Goal: Contribute content: Contribute content

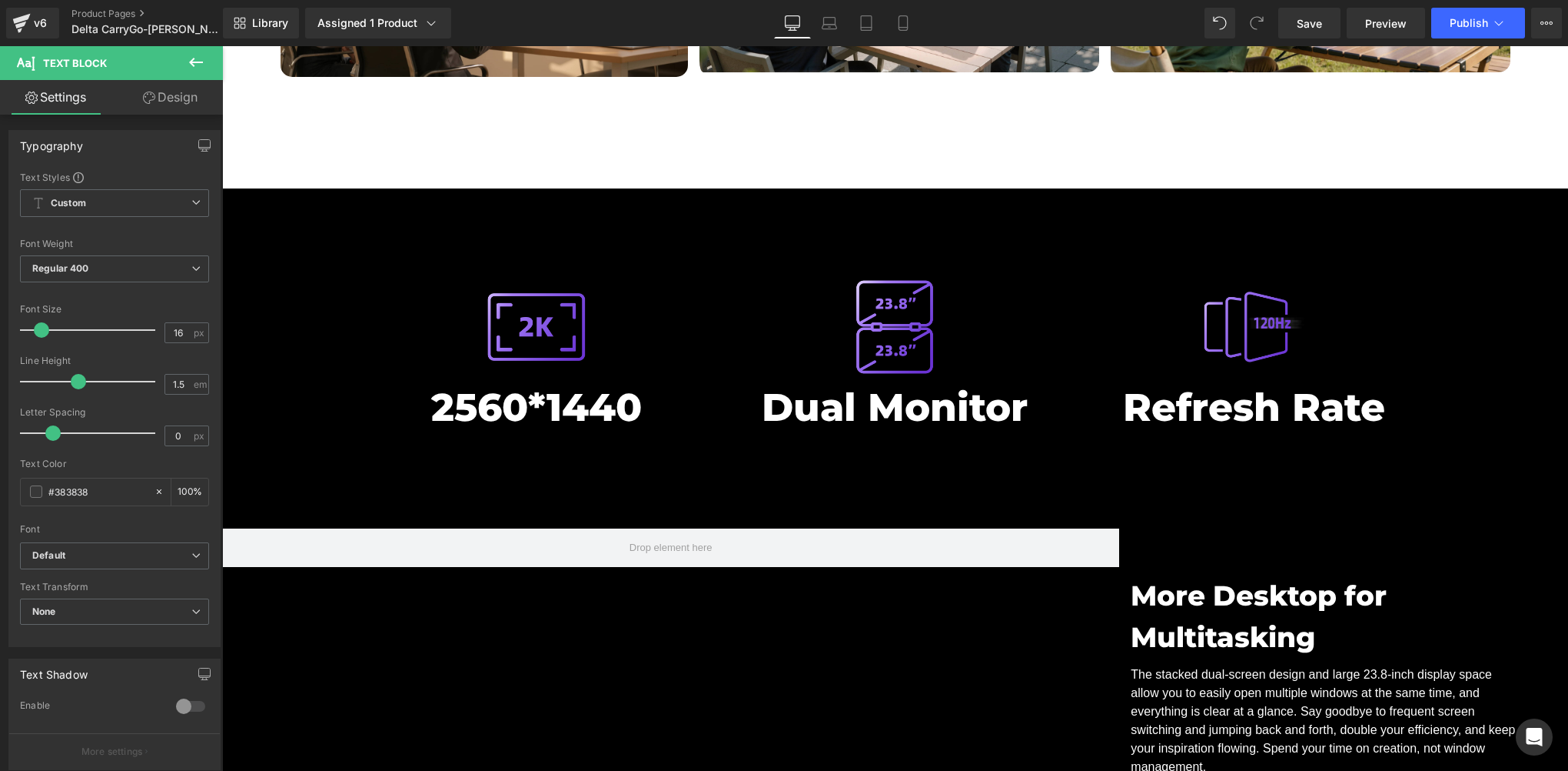
scroll to position [6153, 0]
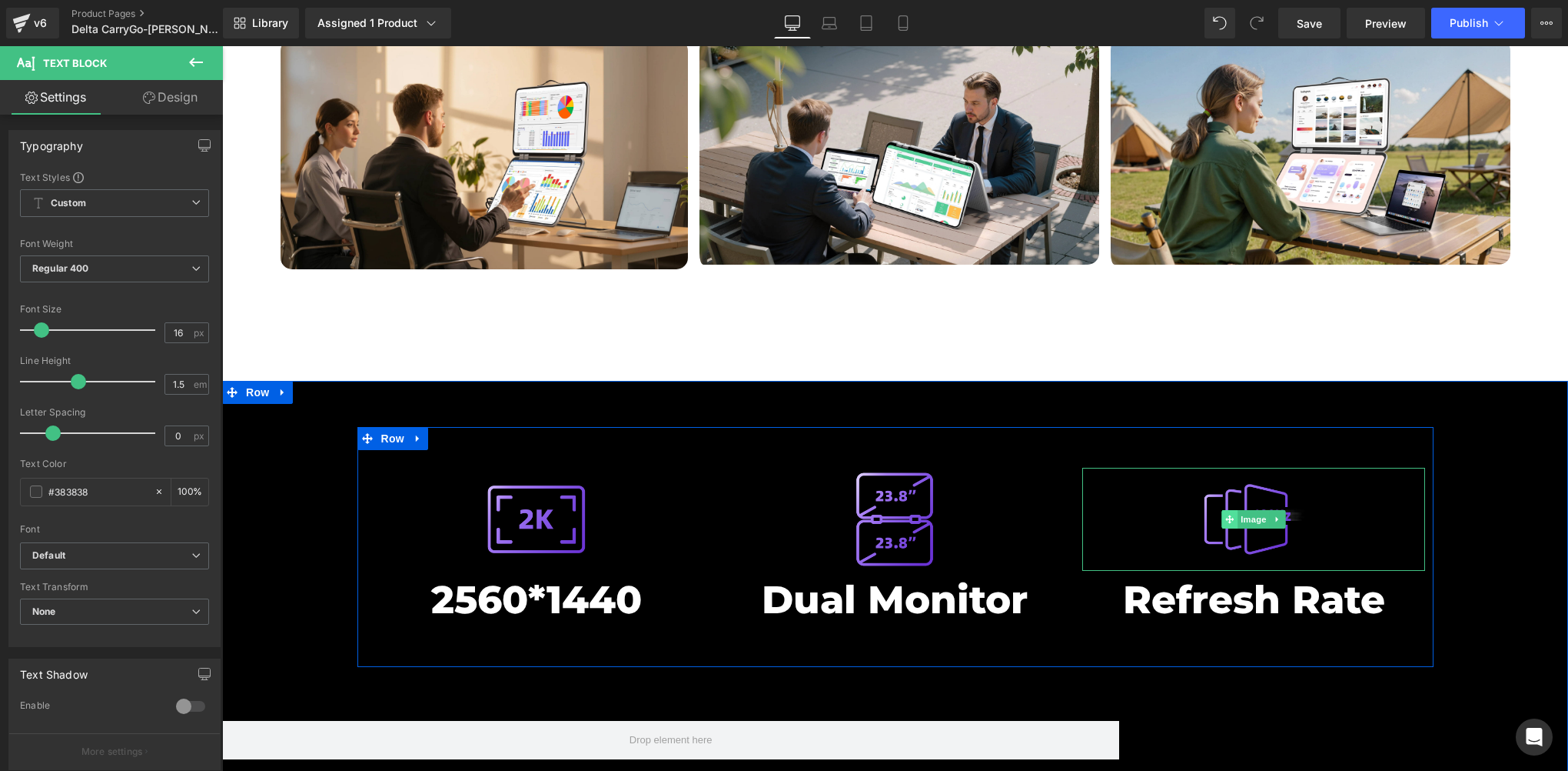
click at [1230, 510] on span at bounding box center [1230, 518] width 16 height 18
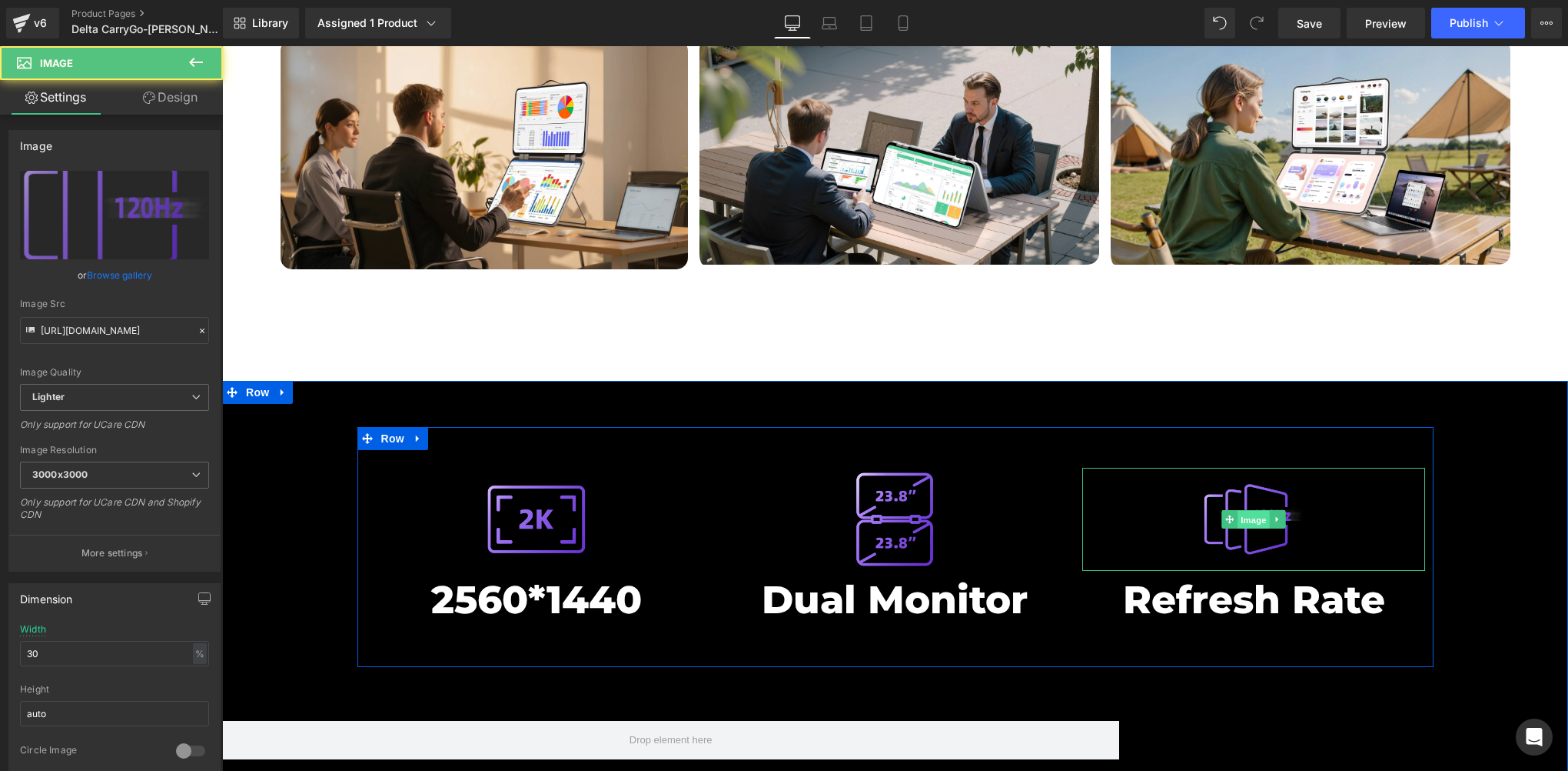
click at [1246, 510] on span "Image" at bounding box center [1253, 518] width 32 height 18
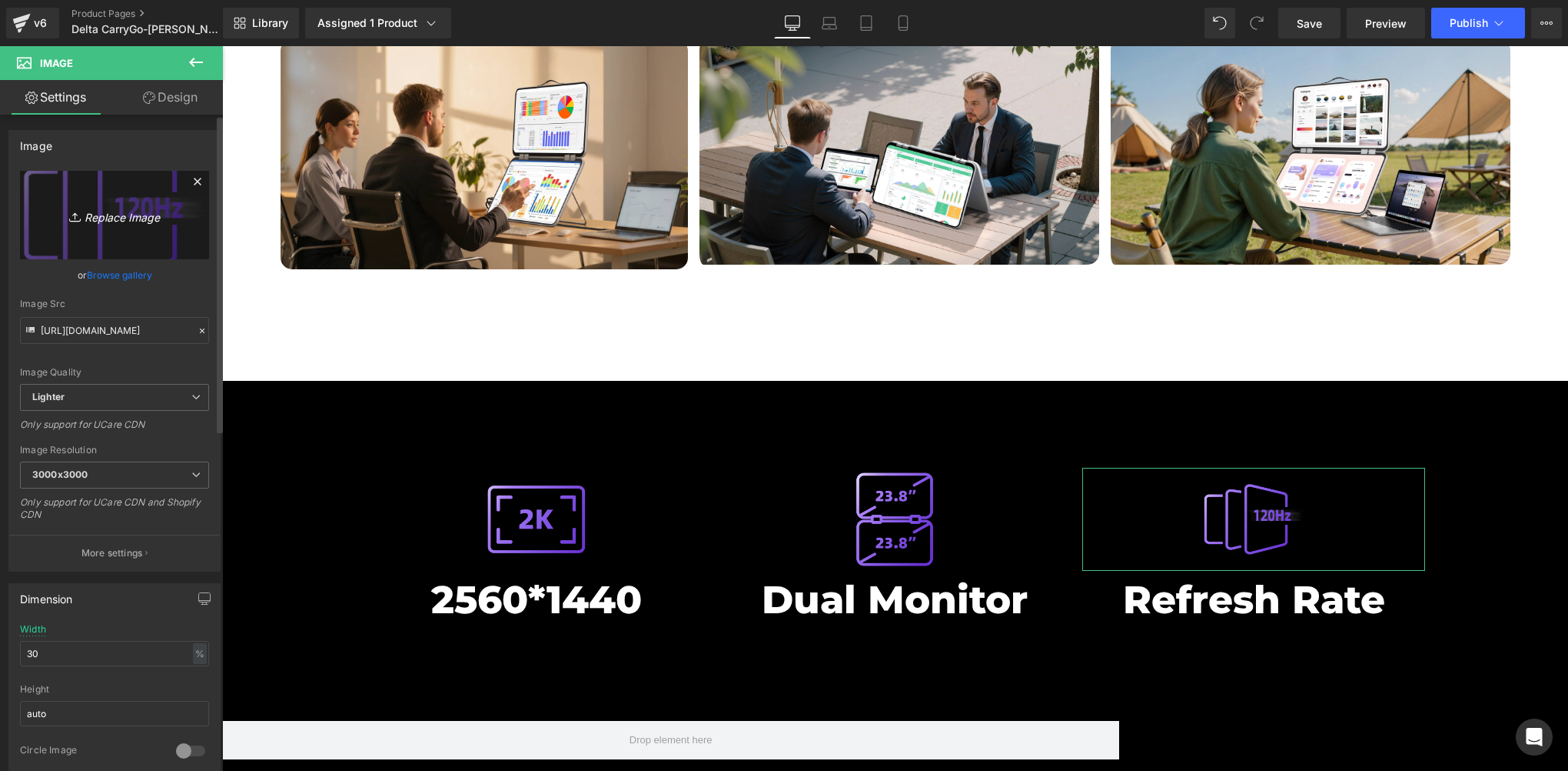
click at [107, 210] on icon "Replace Image" at bounding box center [115, 215] width 123 height 19
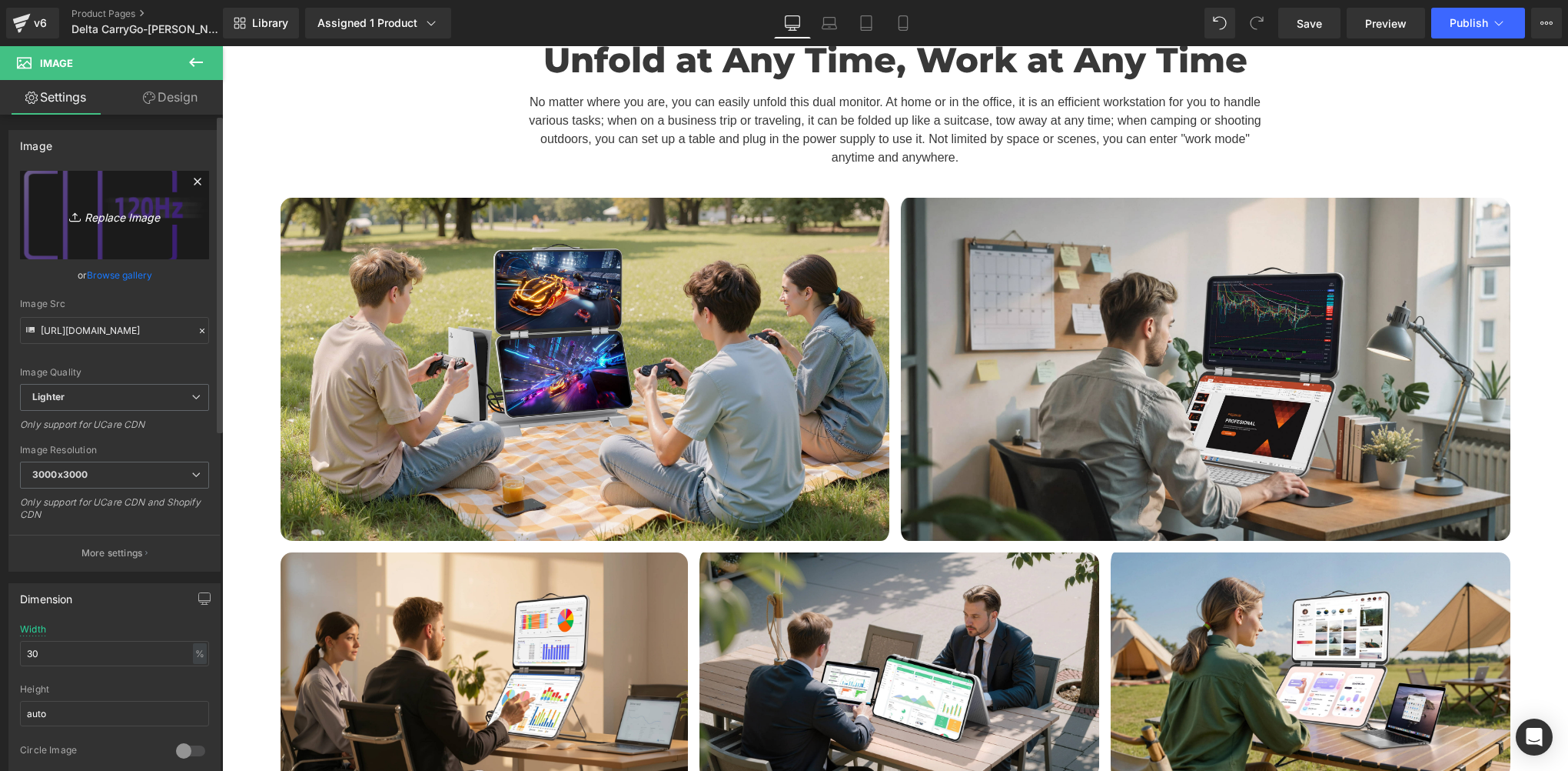
type input "C:\fakepath\色域4.png"
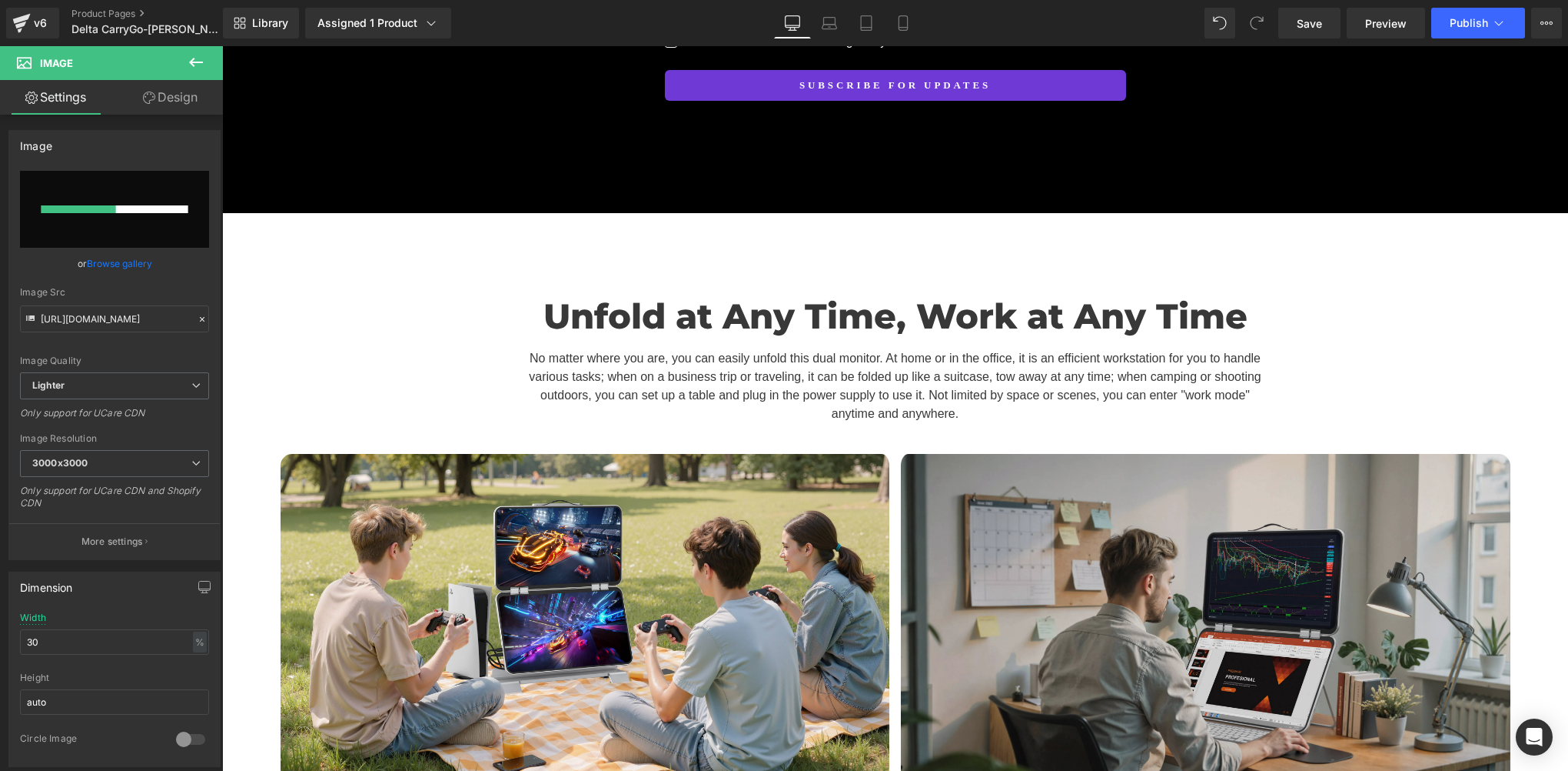
scroll to position [6153, 0]
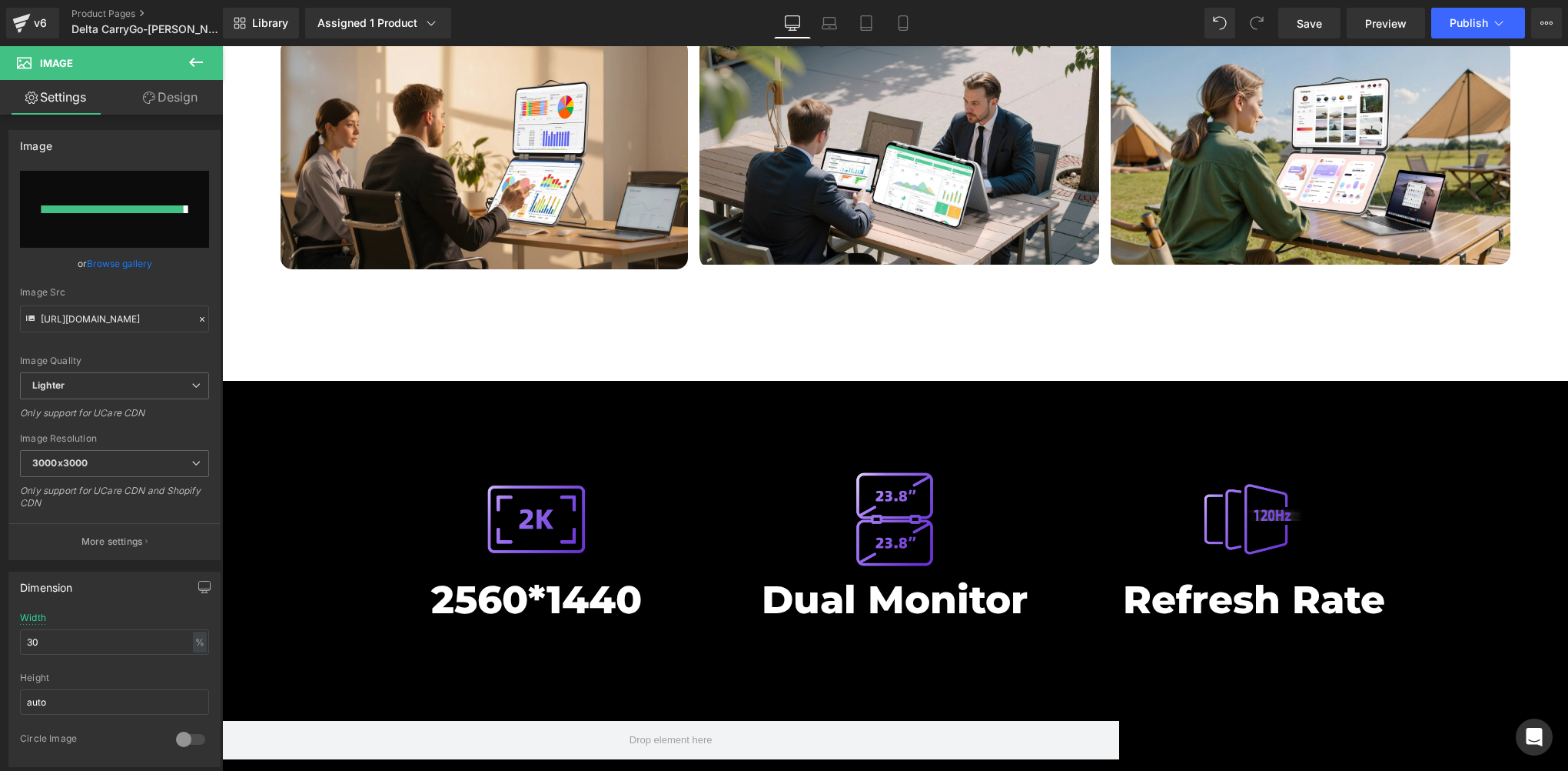
type input "https://ucarecdn.com/4be8235f-4285-4f0d-9b38-cbd34af13d42/-/format/auto/-/previ…"
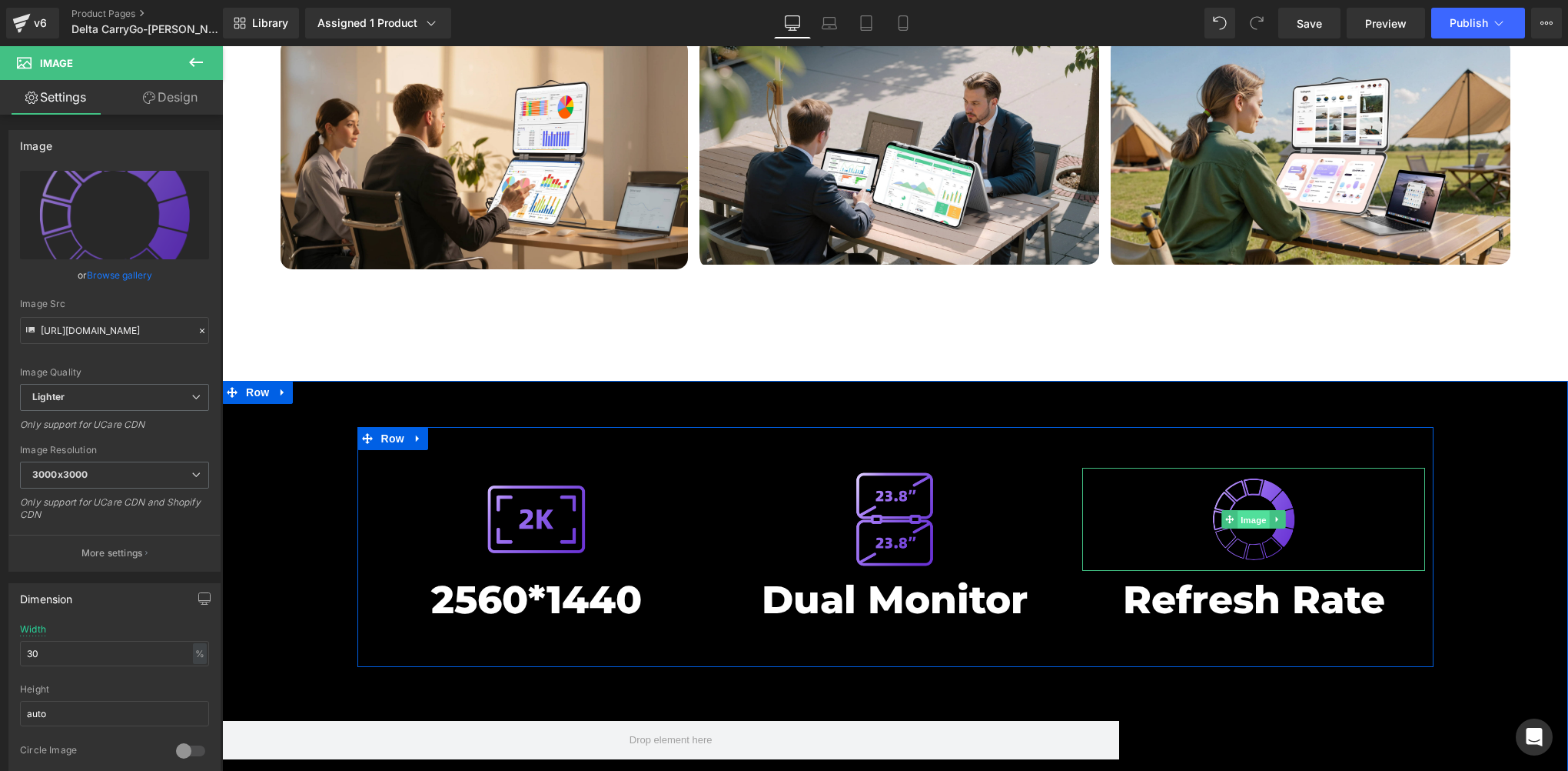
click at [1245, 510] on span "Image" at bounding box center [1253, 518] width 32 height 18
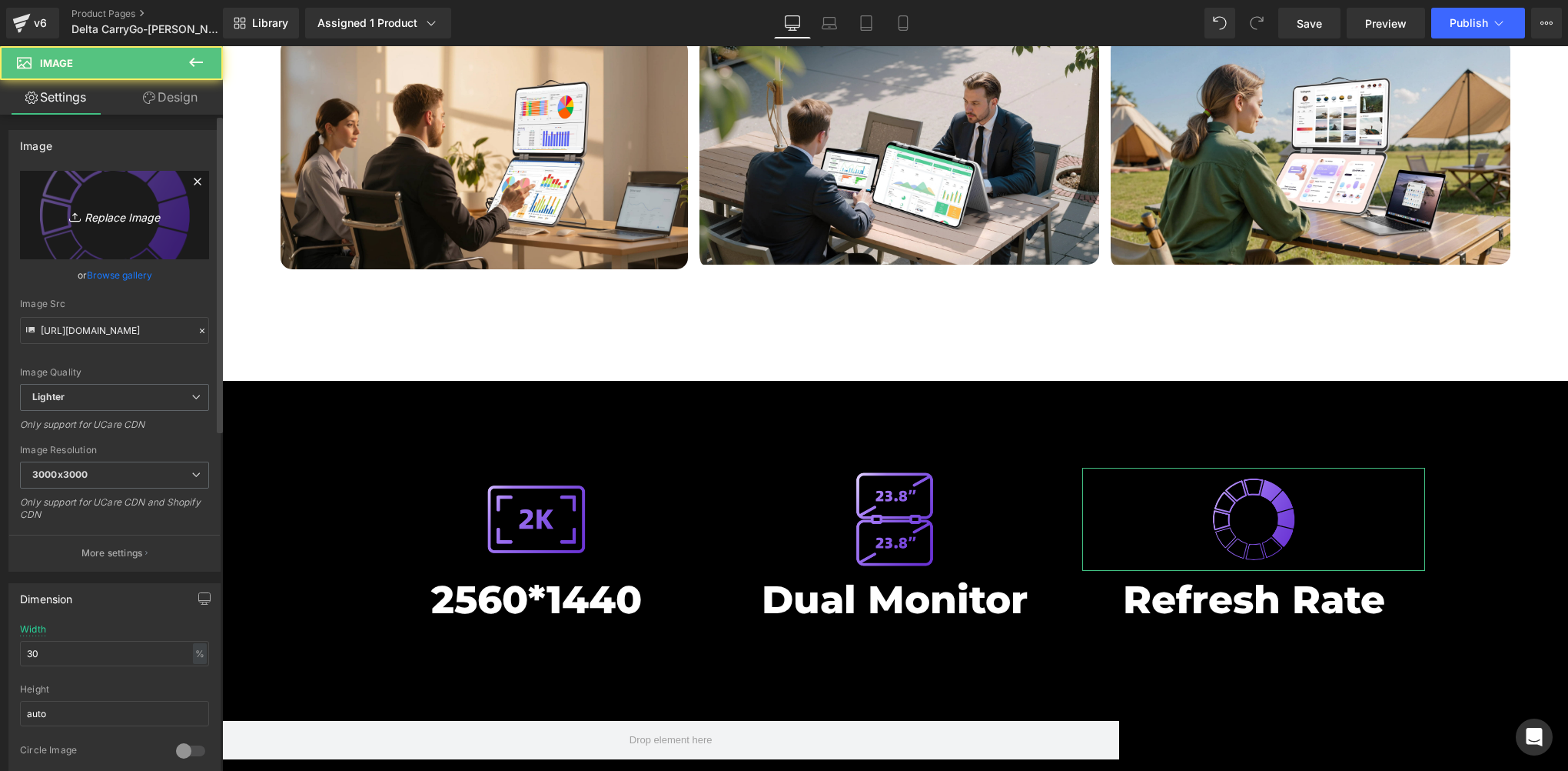
click at [98, 206] on icon "Replace Image" at bounding box center [115, 215] width 123 height 19
type input "C:\fakepath\色域3.png"
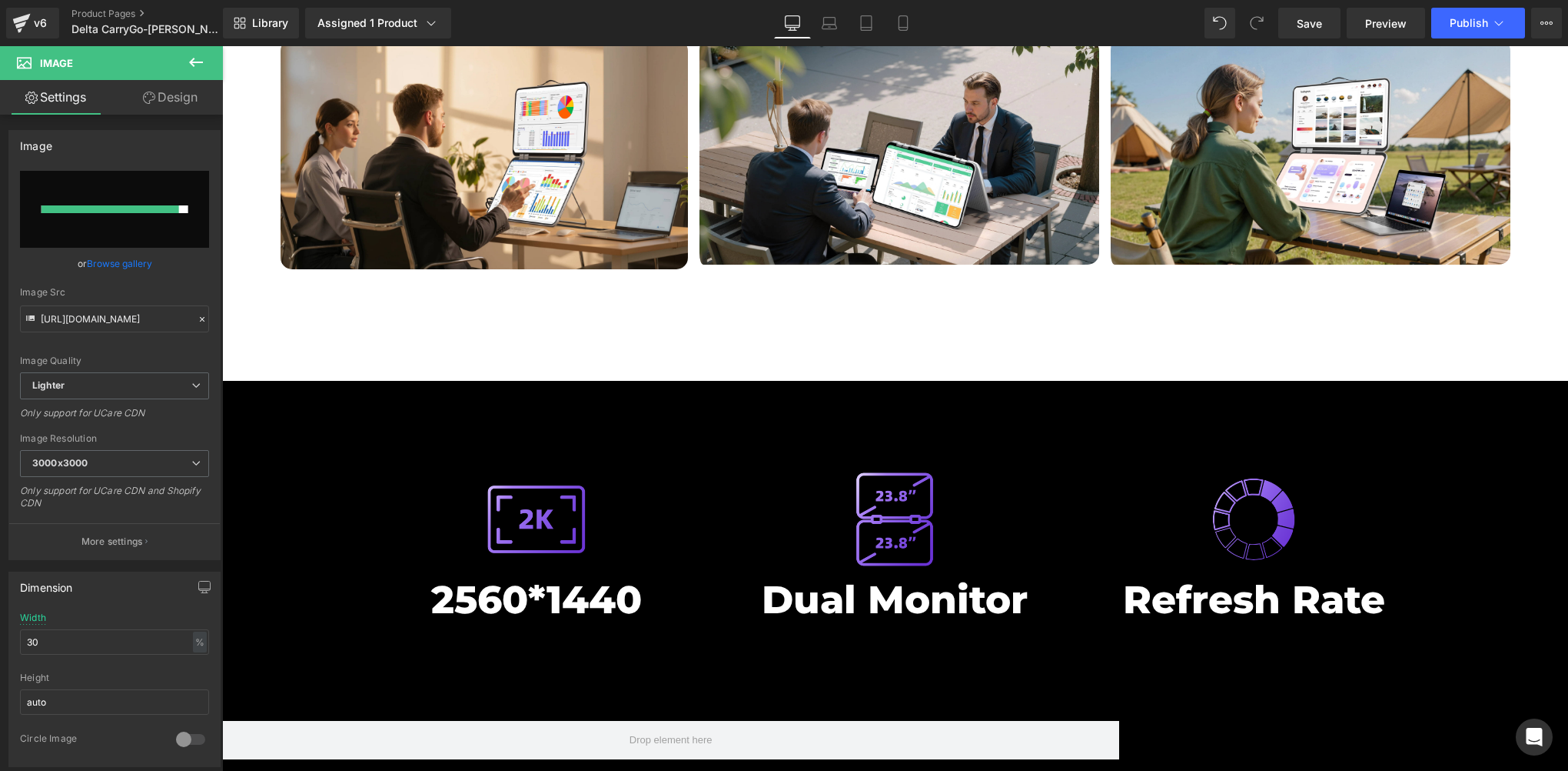
type input "https://ucarecdn.com/5bdab2f4-bee7-4370-b3a9-0ed8c7b06343/-/format/auto/-/previ…"
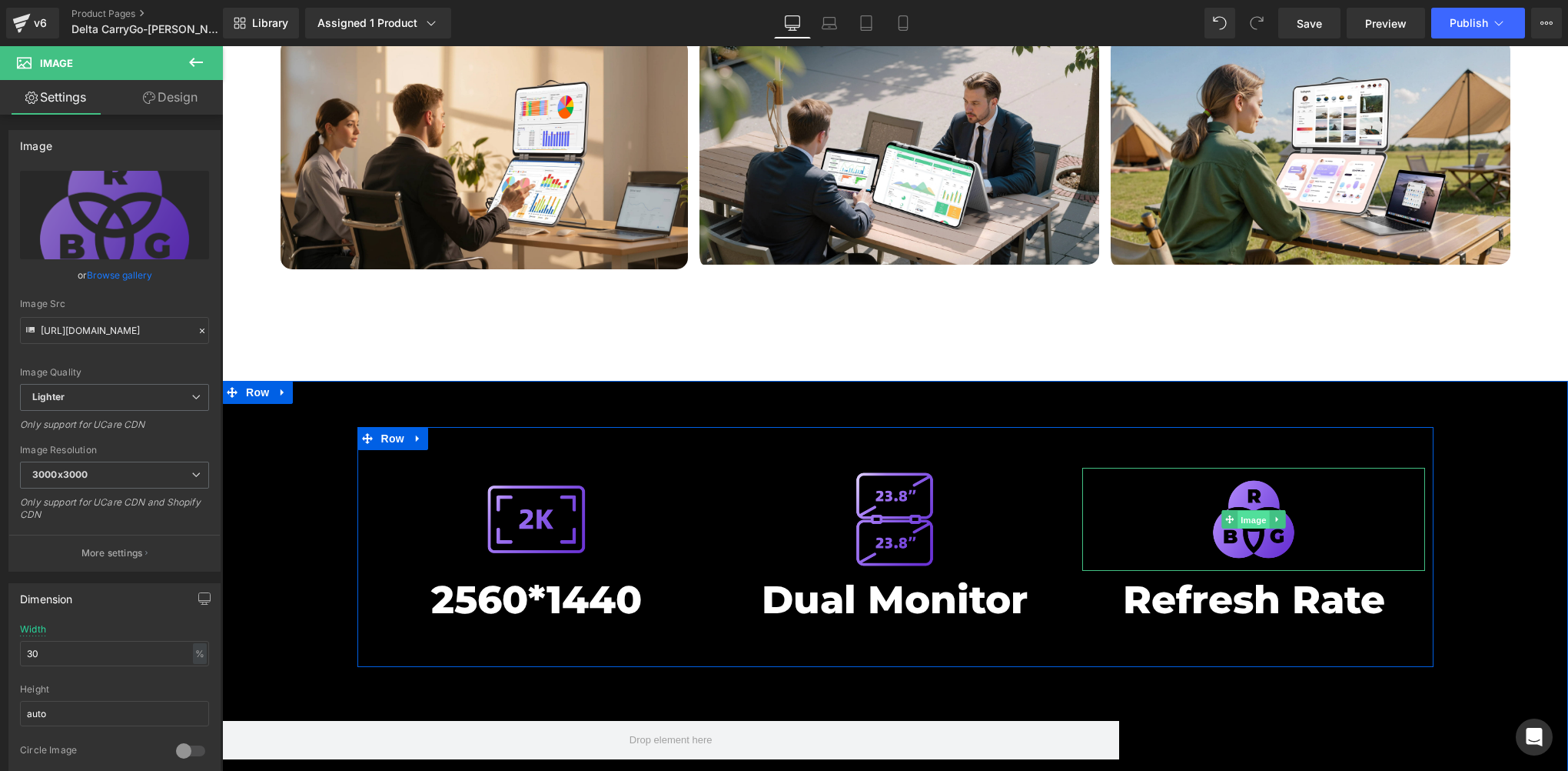
click at [1249, 510] on span "Image" at bounding box center [1253, 518] width 32 height 18
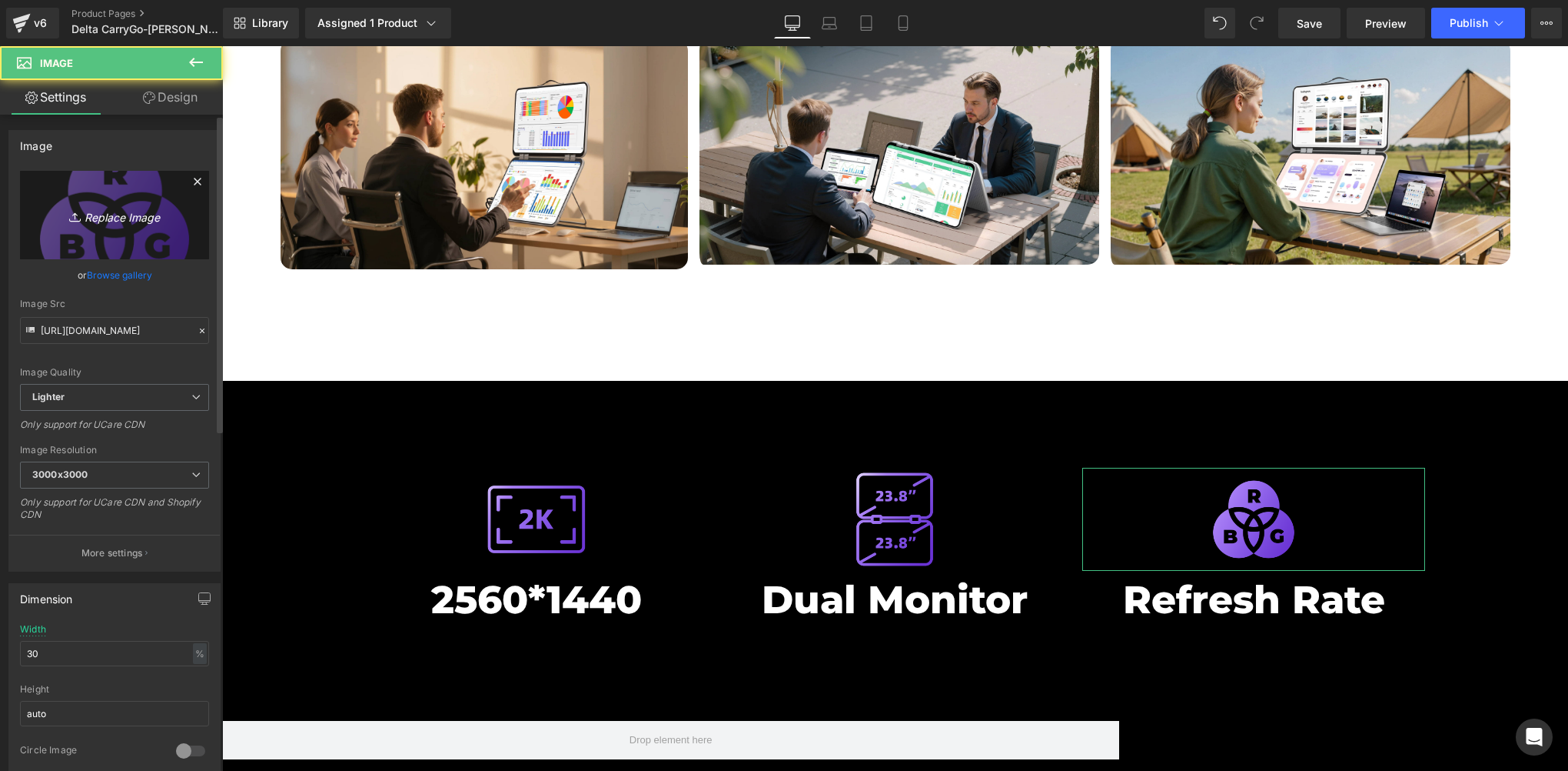
click at [83, 223] on icon "Replace Image" at bounding box center [115, 215] width 123 height 19
type input "C:\fakepath\色域4.png"
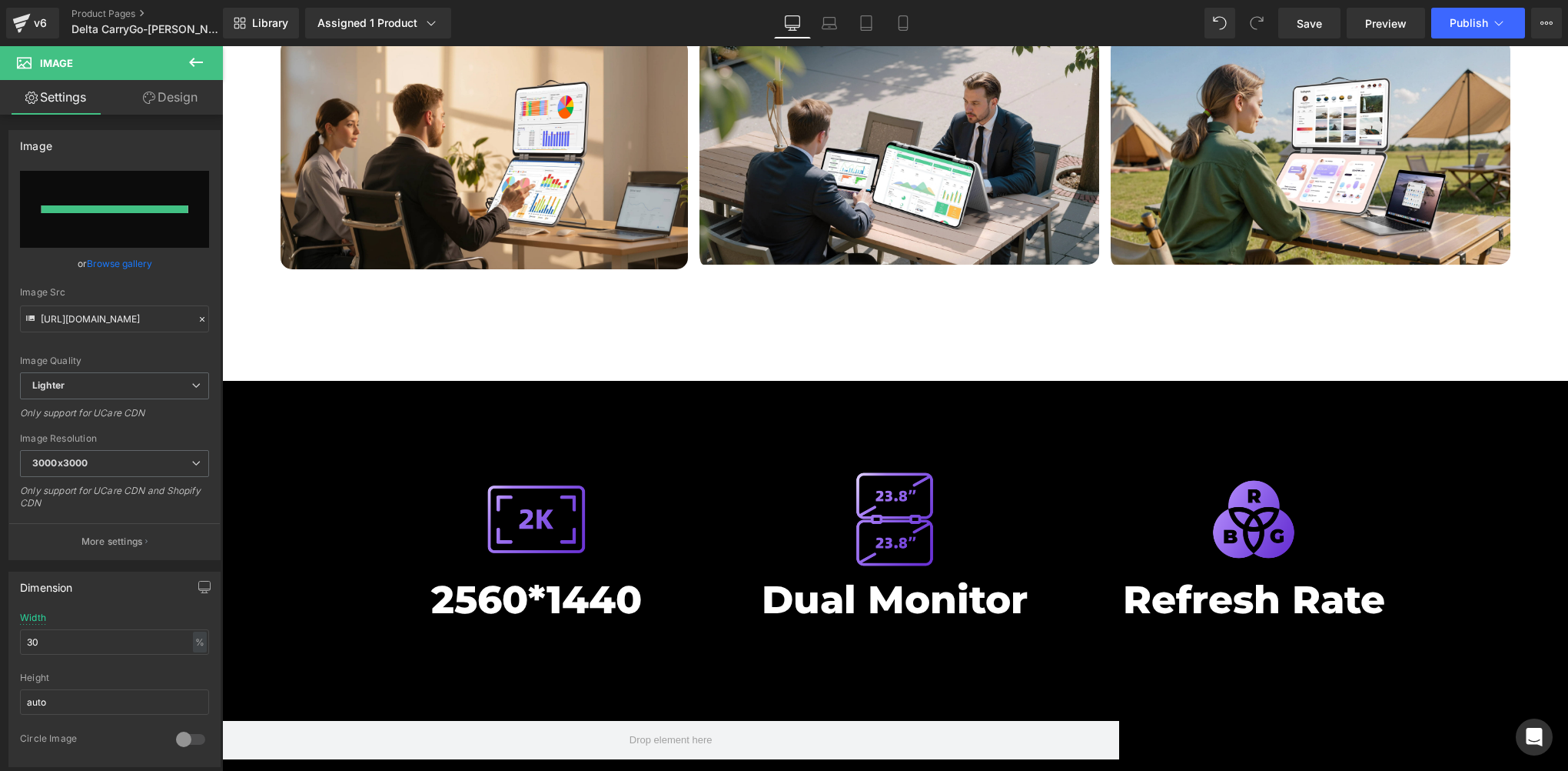
type input "https://ucarecdn.com/fb998836-90af-4b90-ae68-b678ece853cf/-/format/auto/-/previ…"
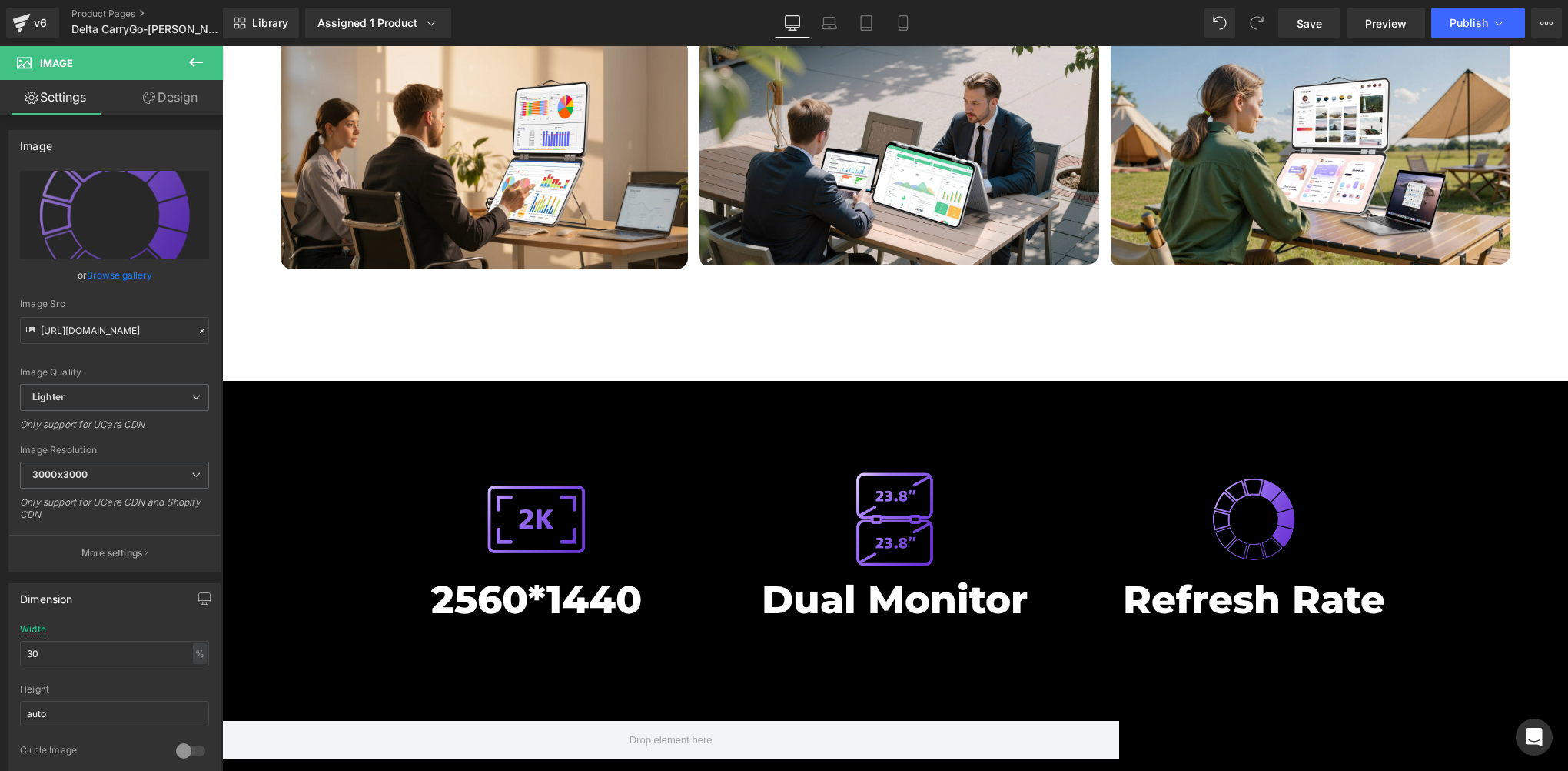
scroll to position [6409, 0]
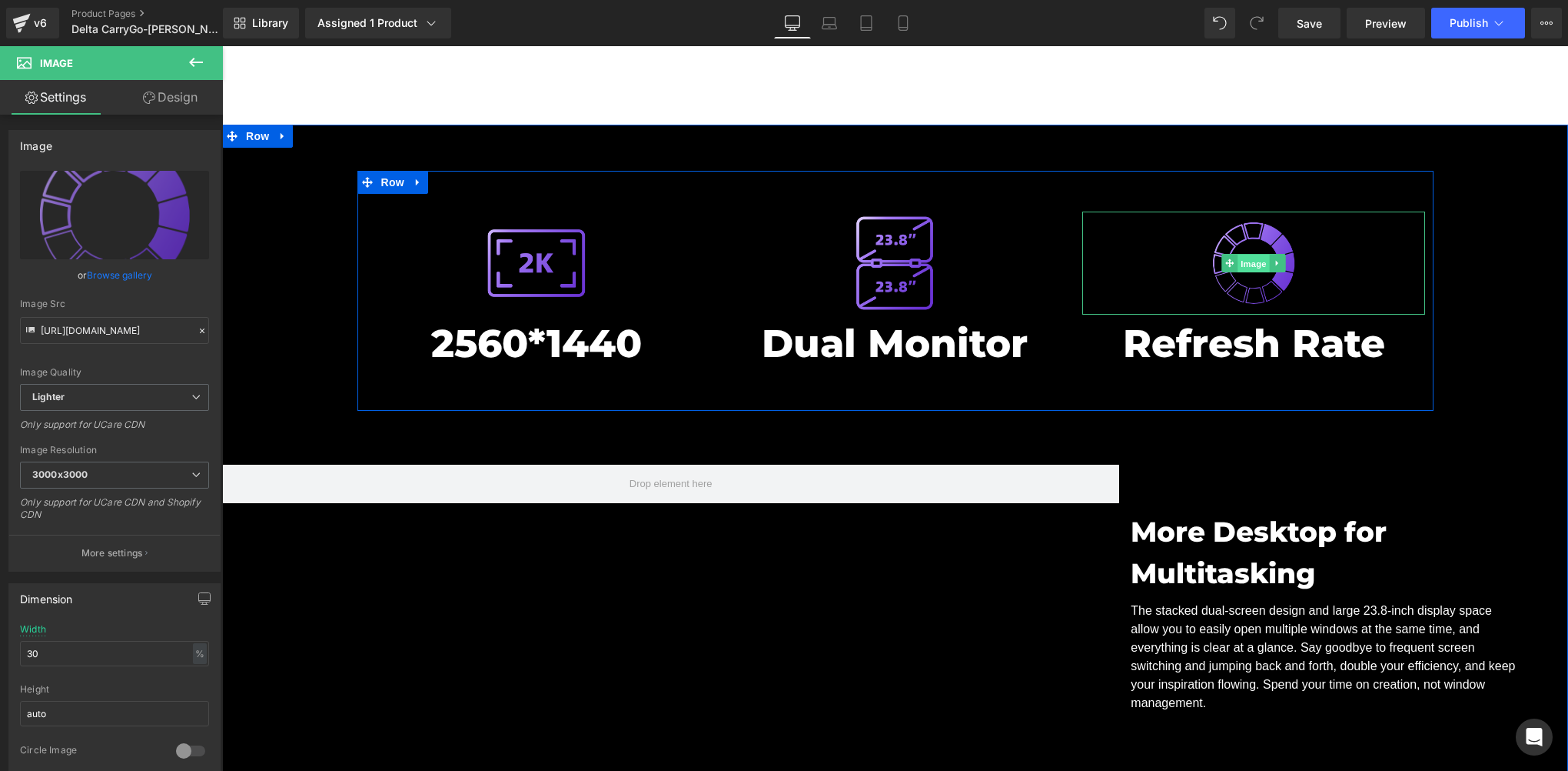
click at [1237, 254] on span "Image" at bounding box center [1253, 262] width 32 height 18
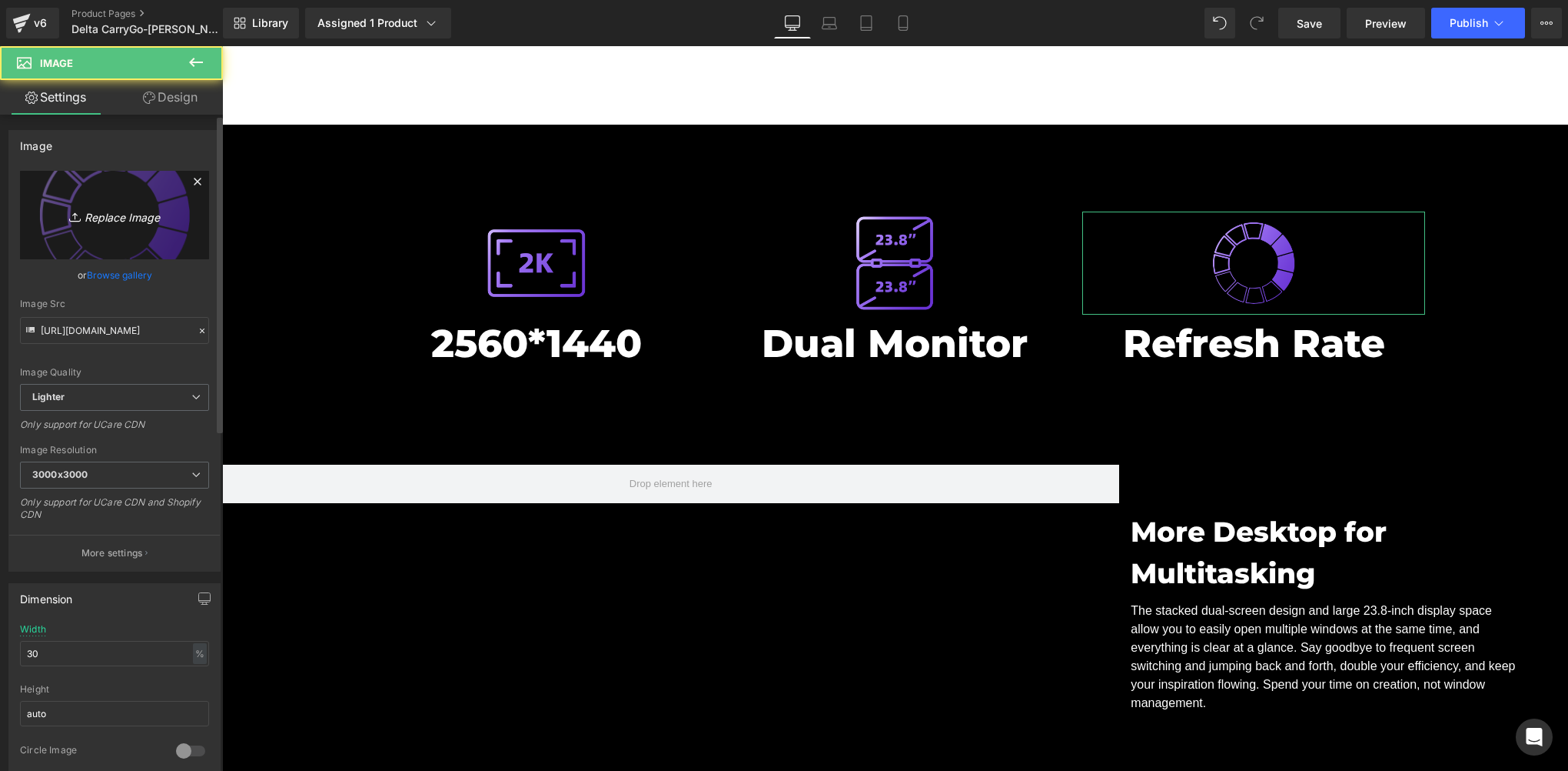
click at [95, 220] on icon "Replace Image" at bounding box center [115, 215] width 123 height 19
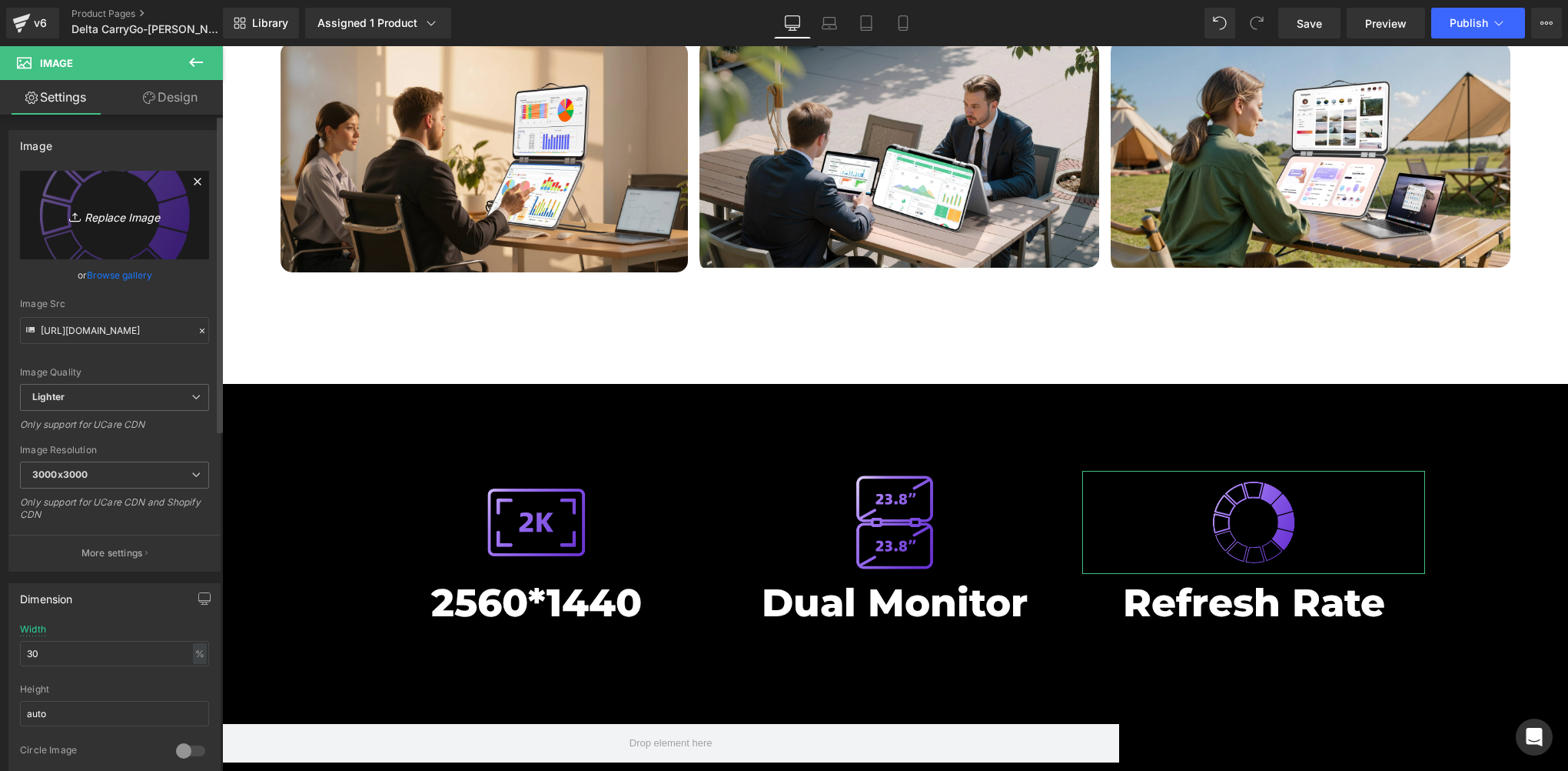
scroll to position [6153, 0]
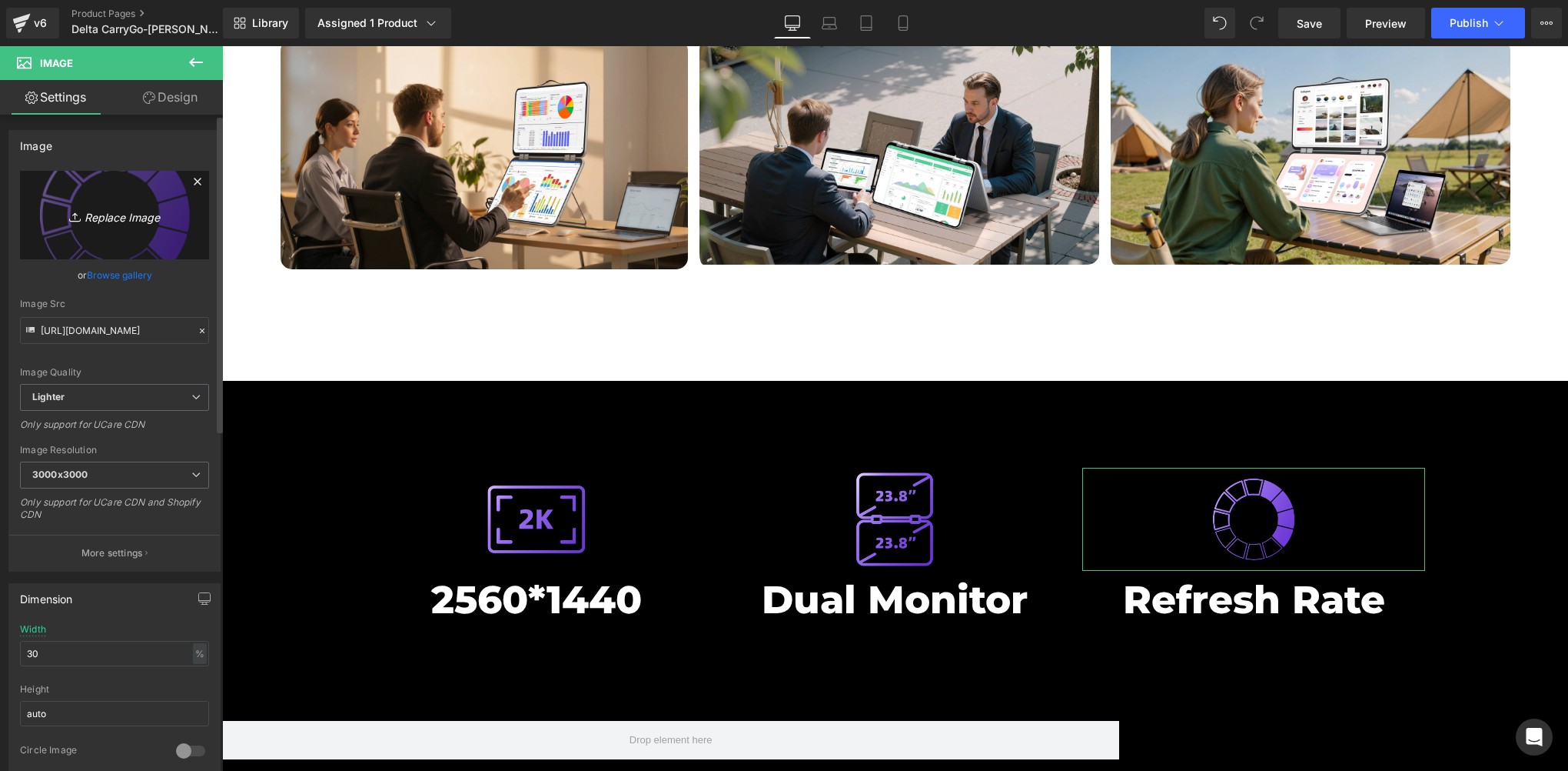
type input "C:\fakepath\色域3.png"
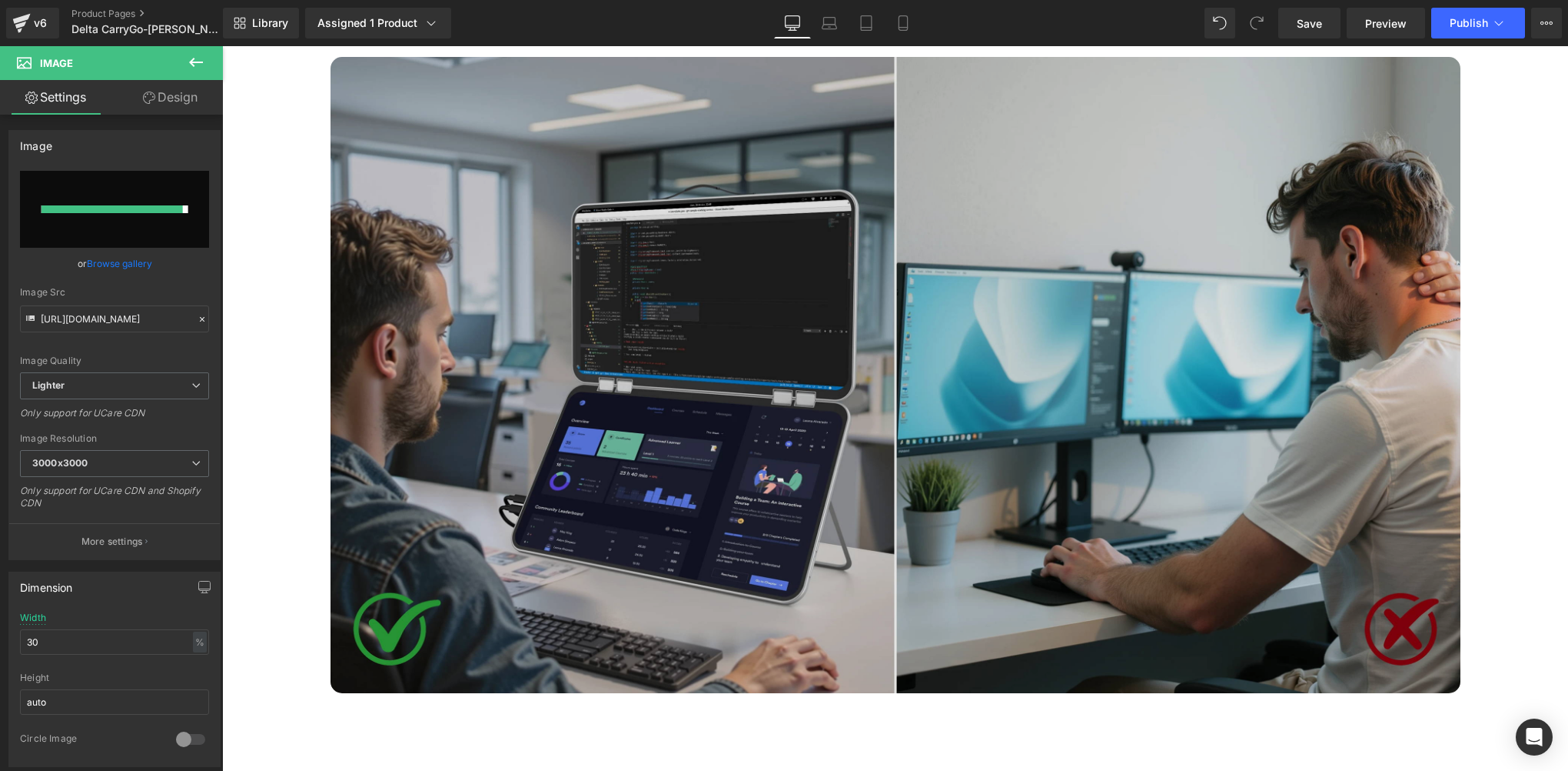
type input "https://ucarecdn.com/ec3ad193-1f89-4c42-a6b0-020b5b0f96db/-/format/auto/-/previ…"
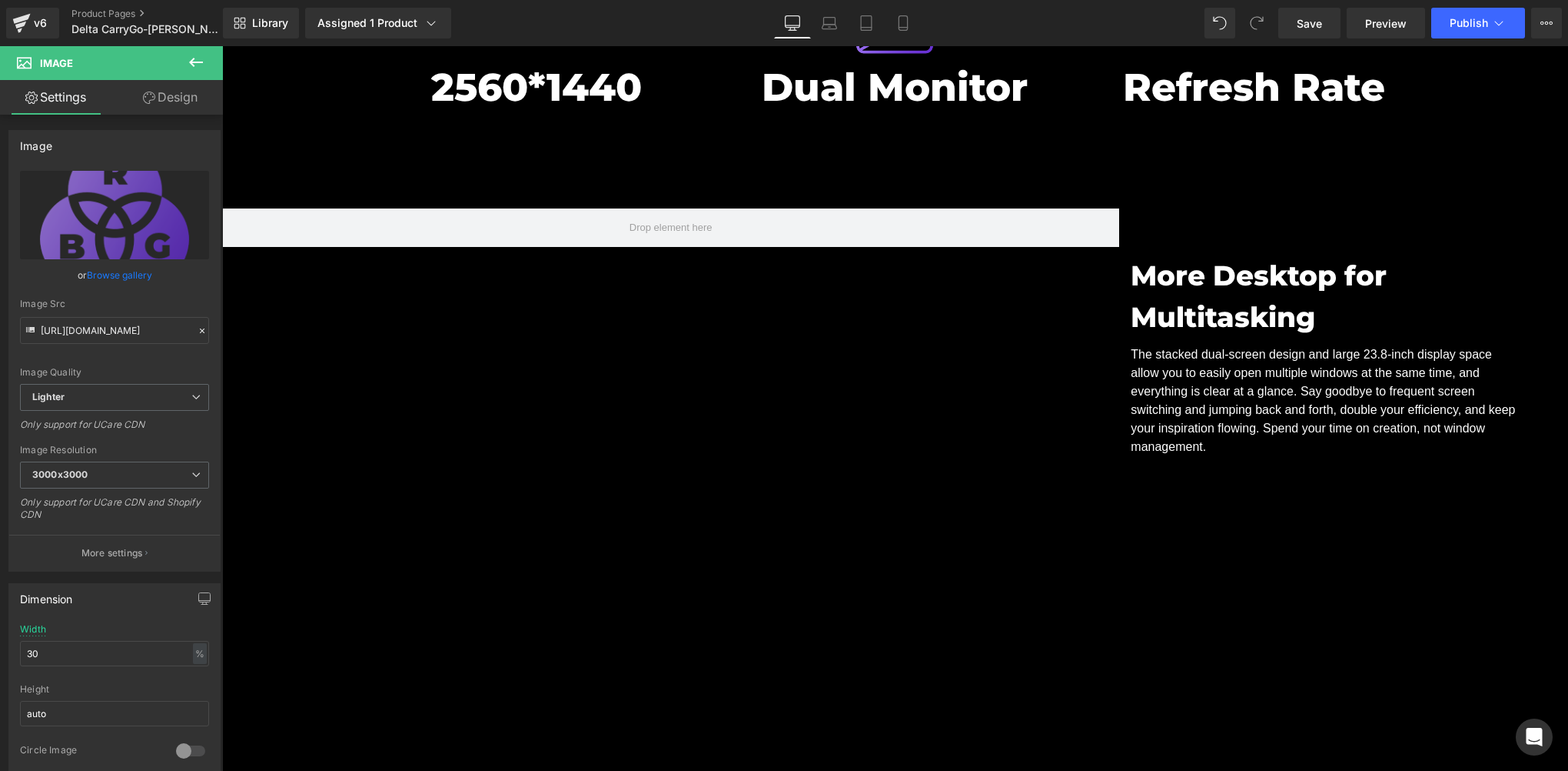
scroll to position [6409, 0]
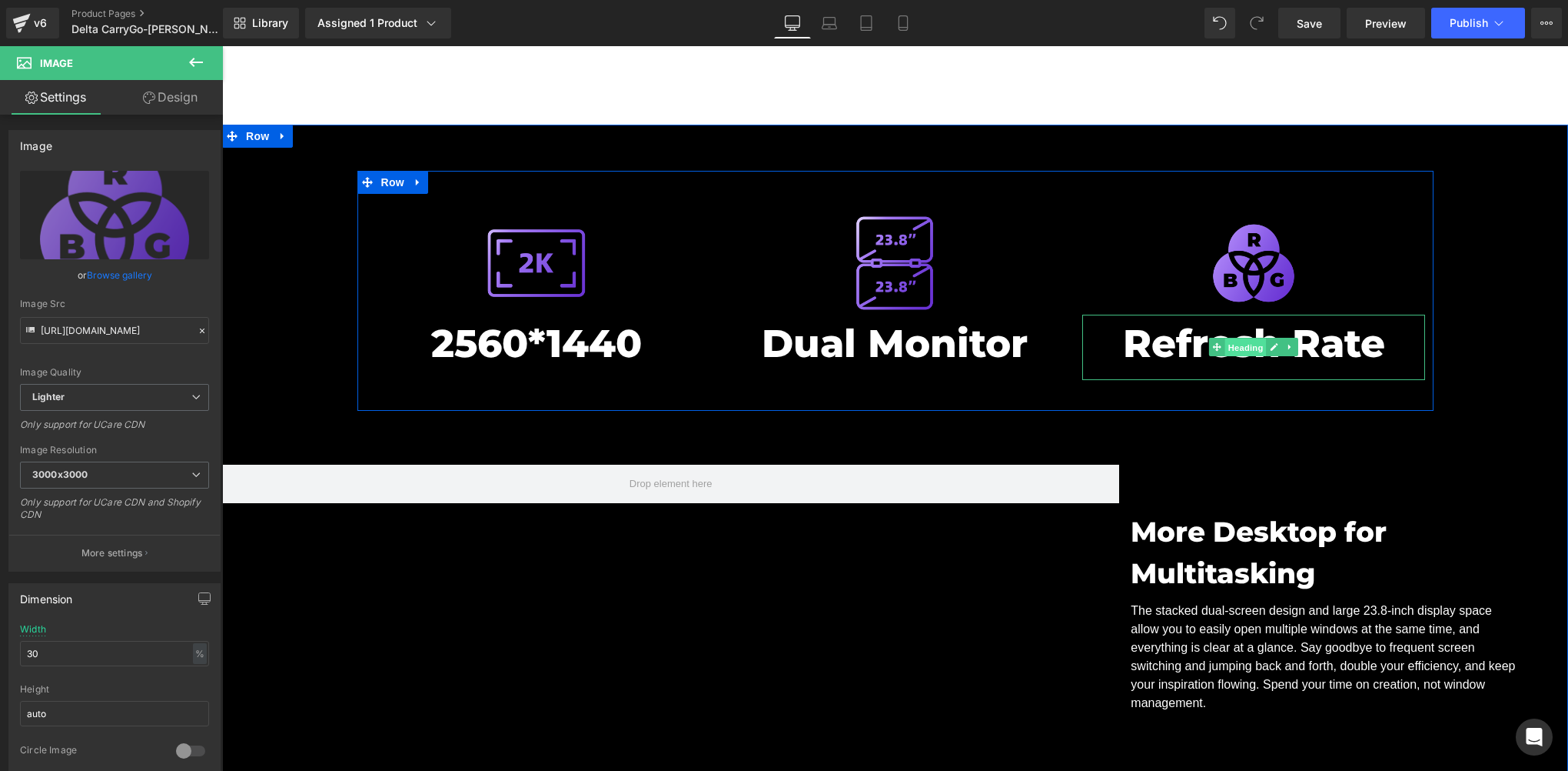
click at [1230, 339] on span "Heading" at bounding box center [1246, 347] width 42 height 18
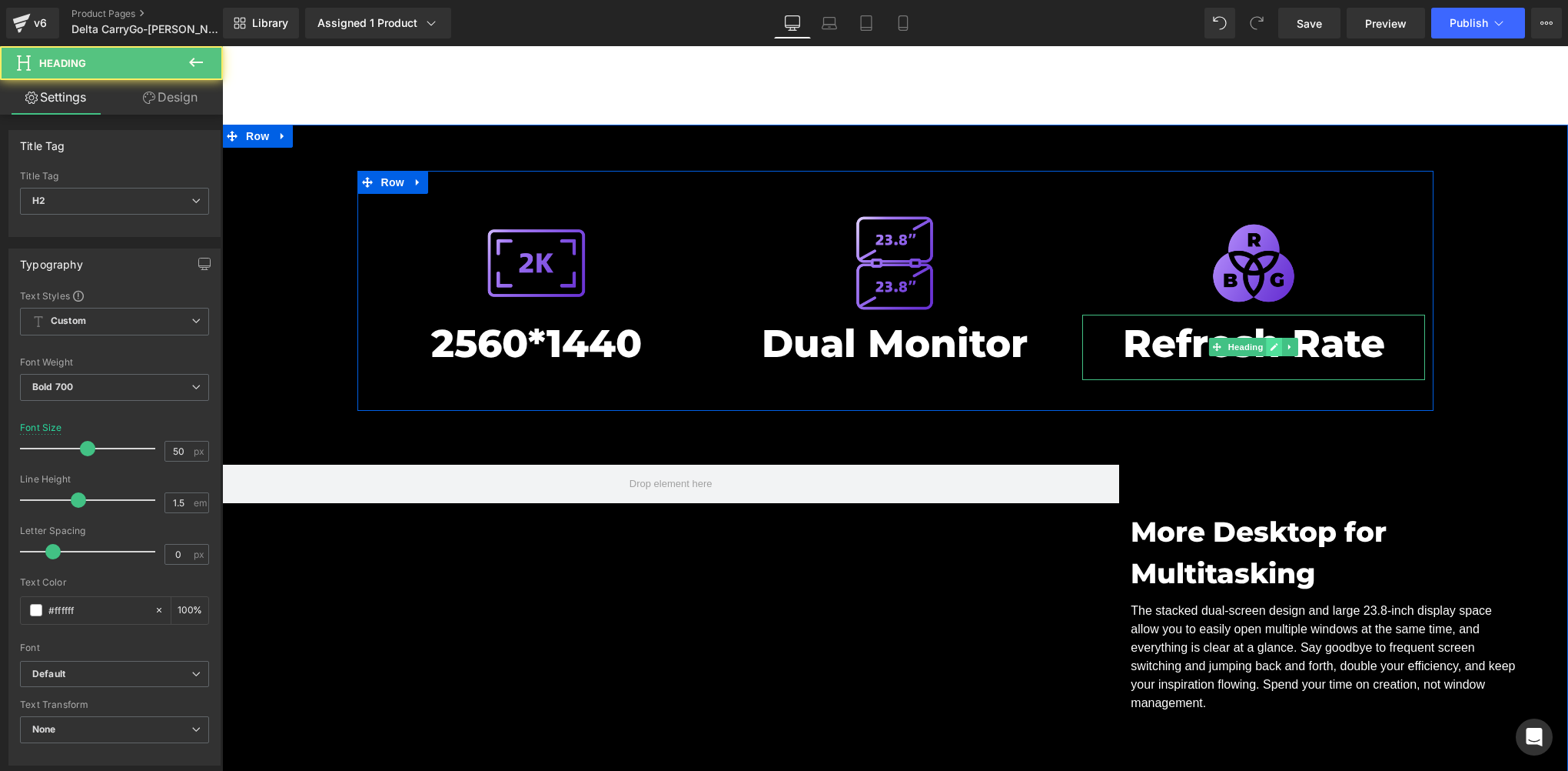
click at [1269, 342] on icon at bounding box center [1274, 346] width 9 height 10
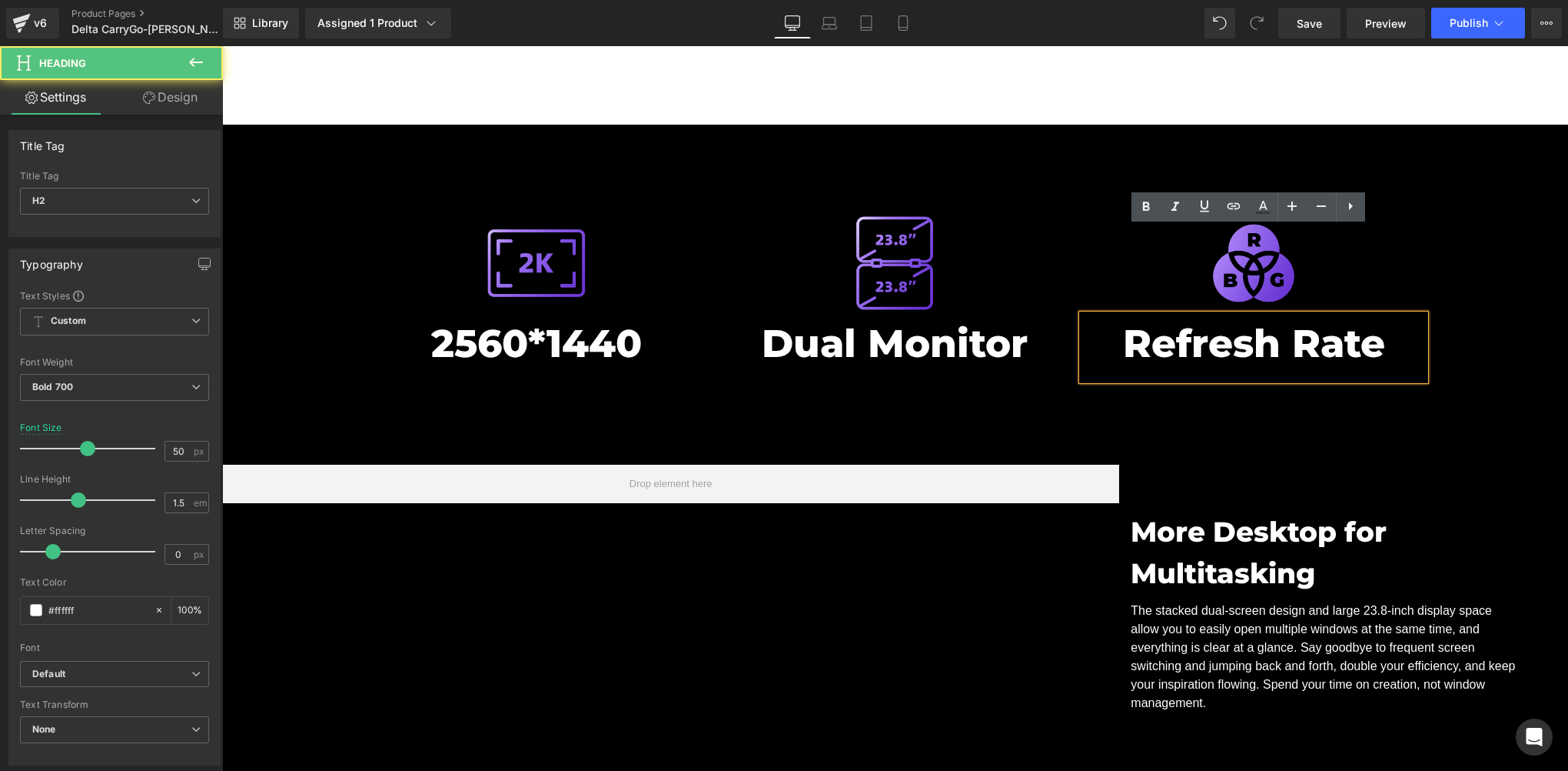
click at [1220, 314] on h2 "Refresh Rate" at bounding box center [1254, 343] width 344 height 57
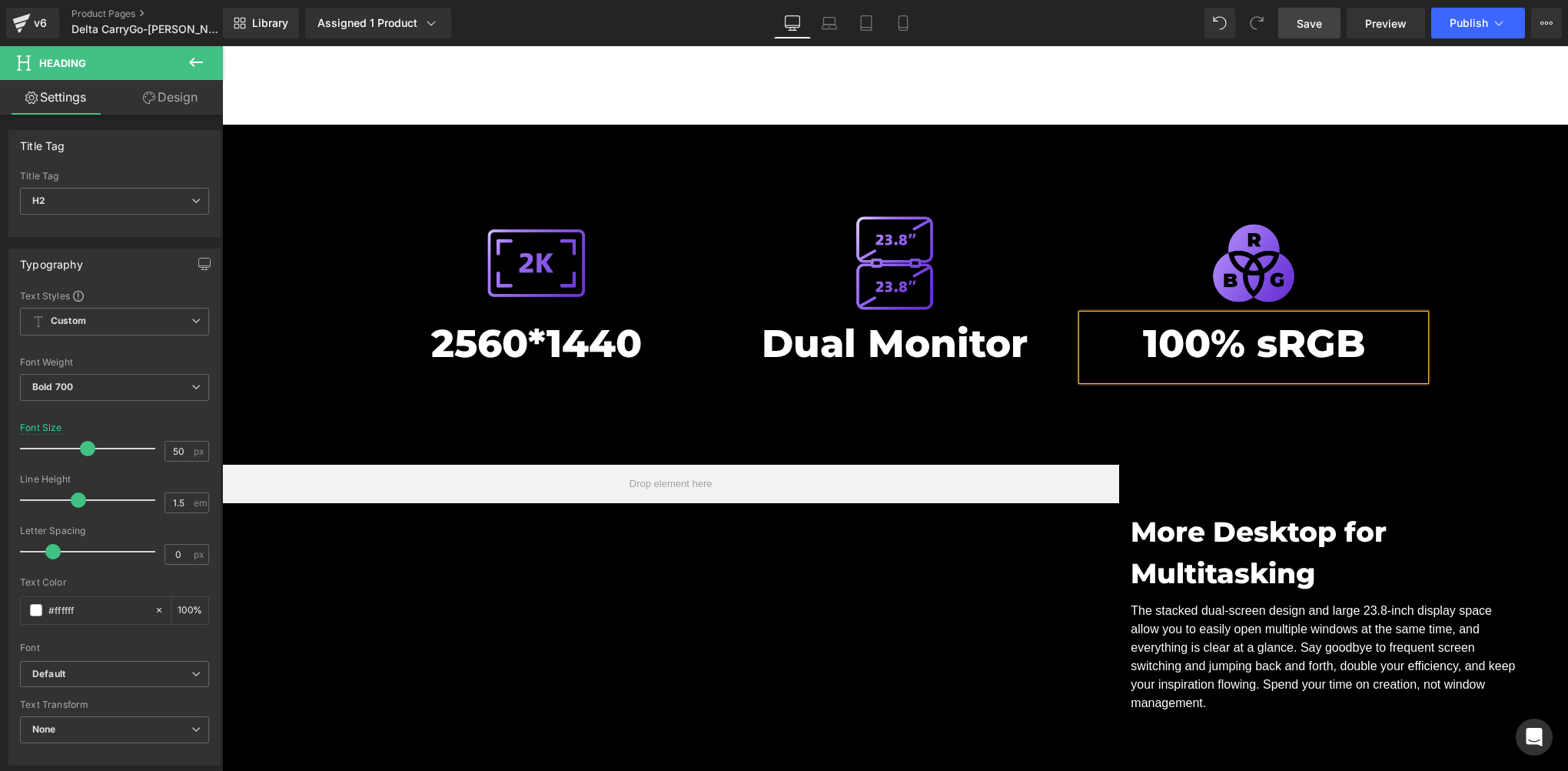
click at [1316, 10] on link "Save" at bounding box center [1309, 23] width 62 height 30
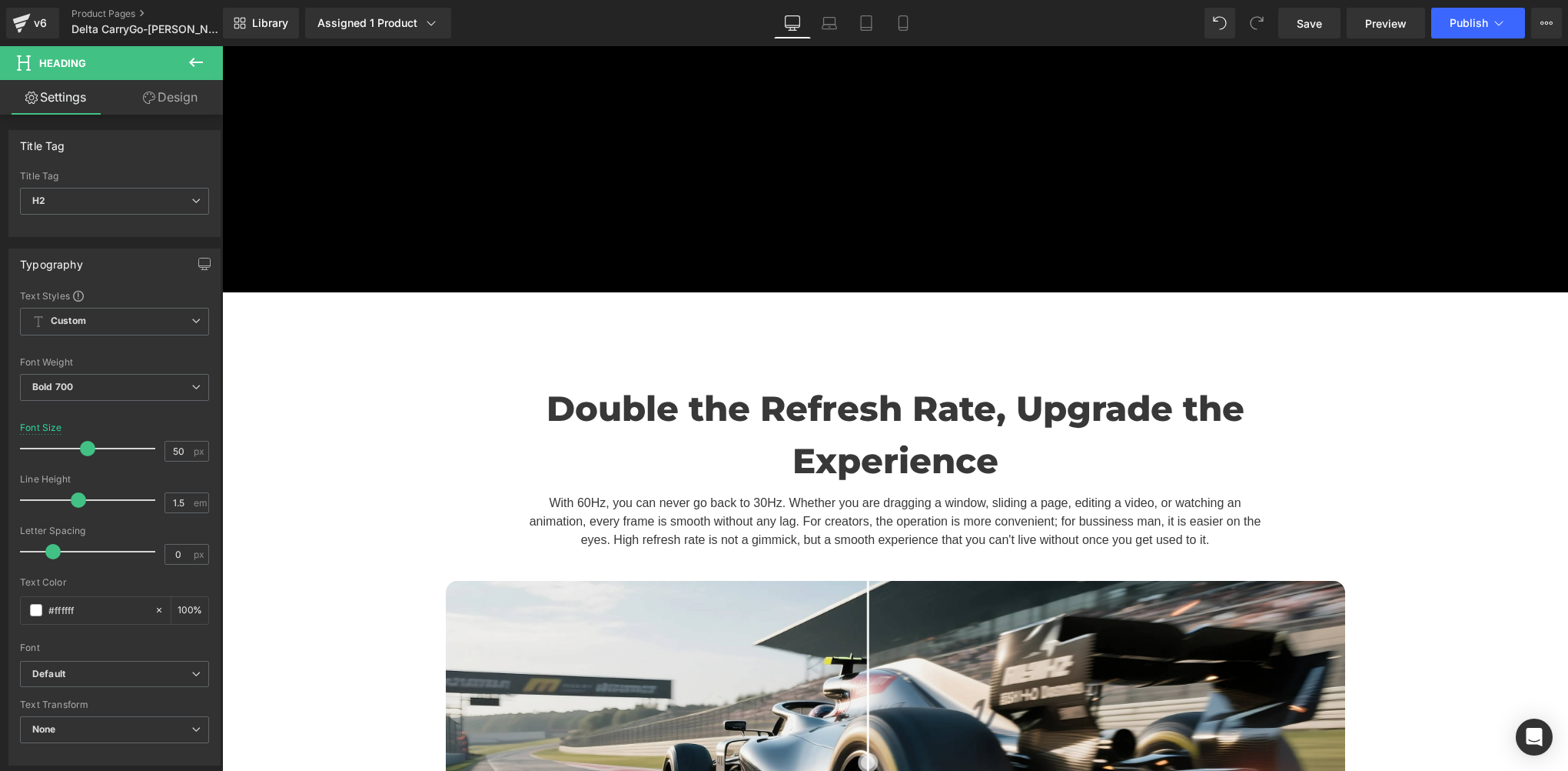
scroll to position [8973, 0]
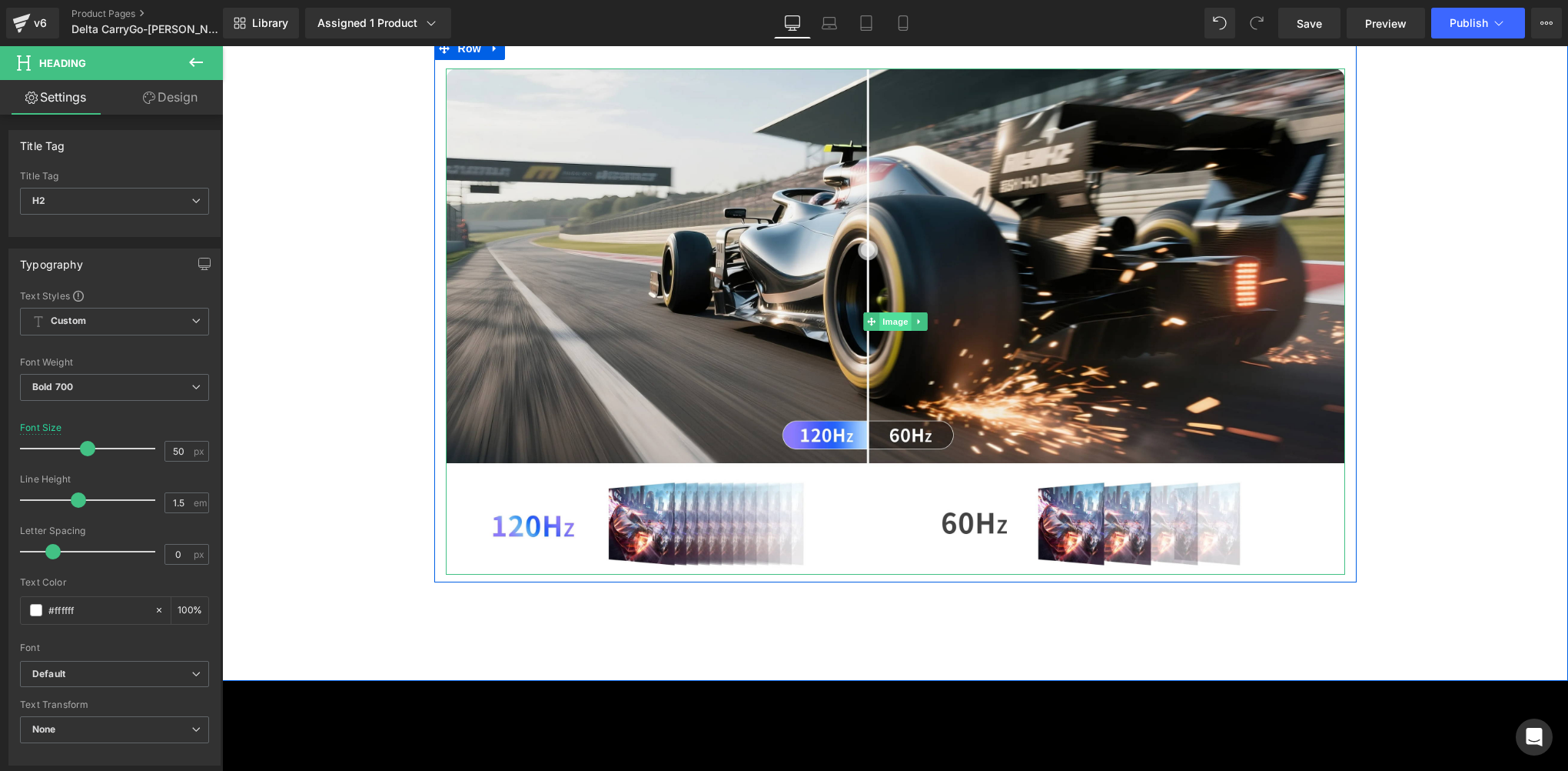
click at [889, 313] on span "Image" at bounding box center [895, 321] width 32 height 18
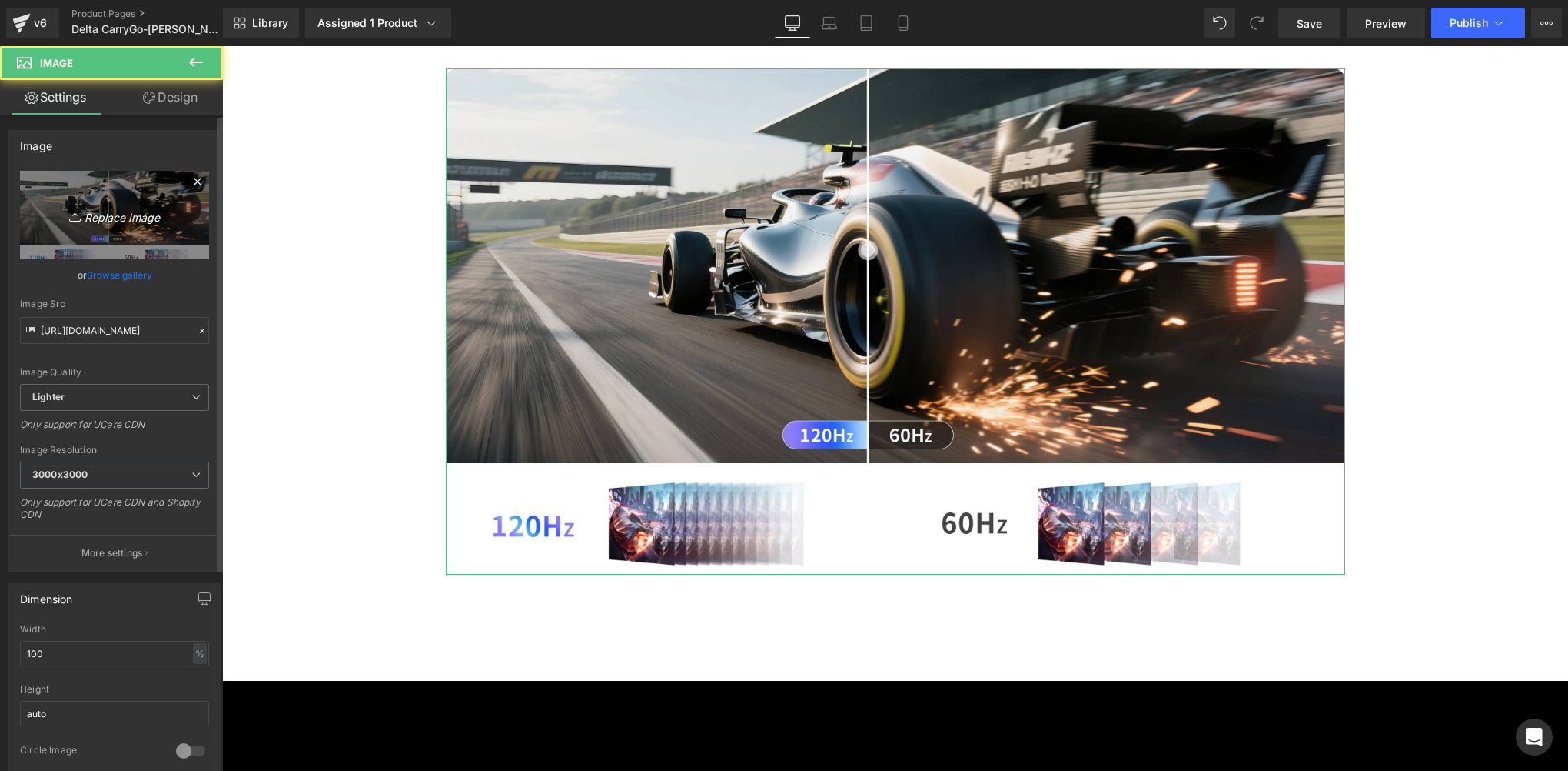
click at [88, 223] on icon "Replace Image" at bounding box center [115, 215] width 123 height 19
type input "C:\fakepath\60hz.webp"
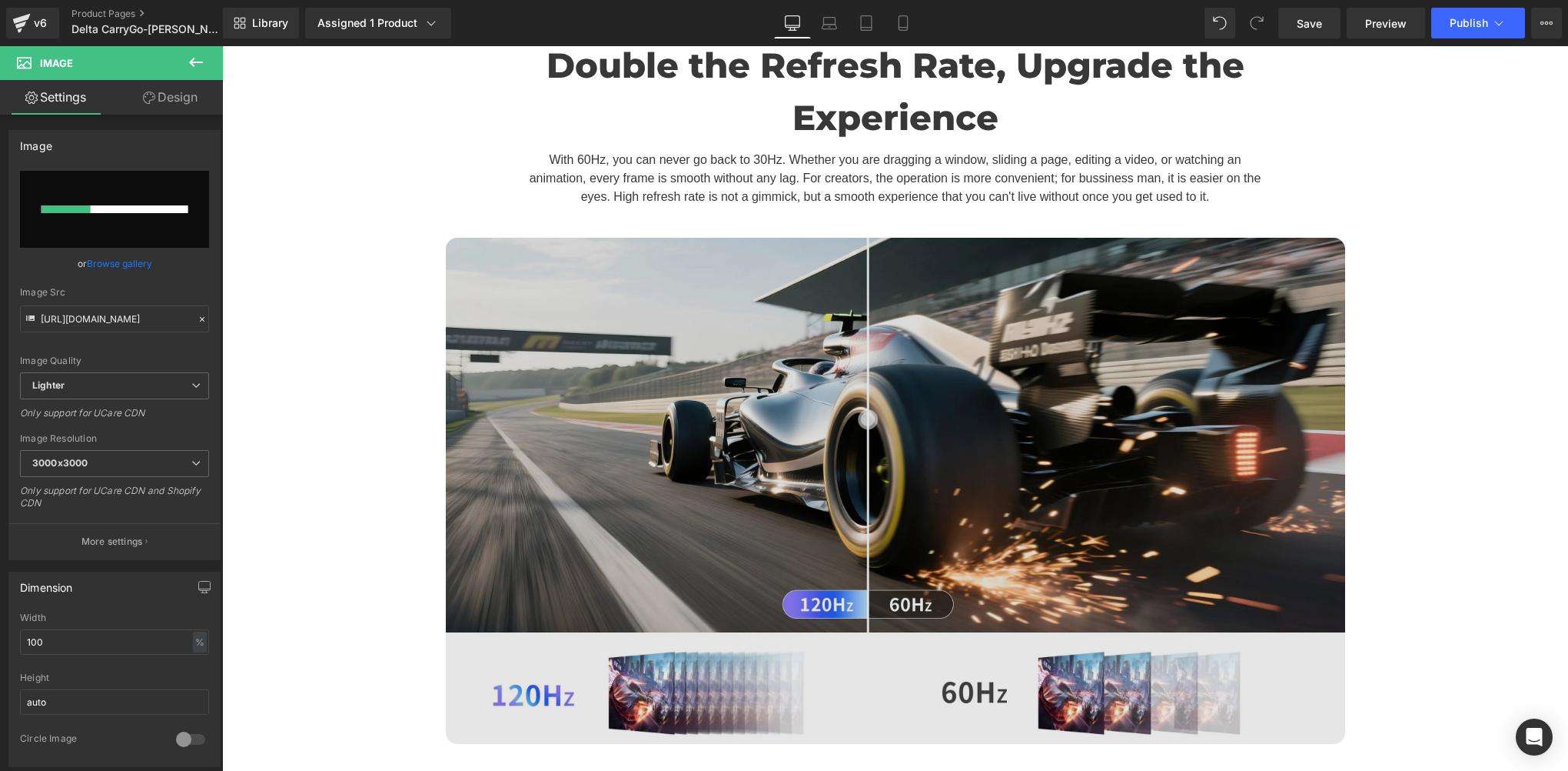
scroll to position [8717, 0]
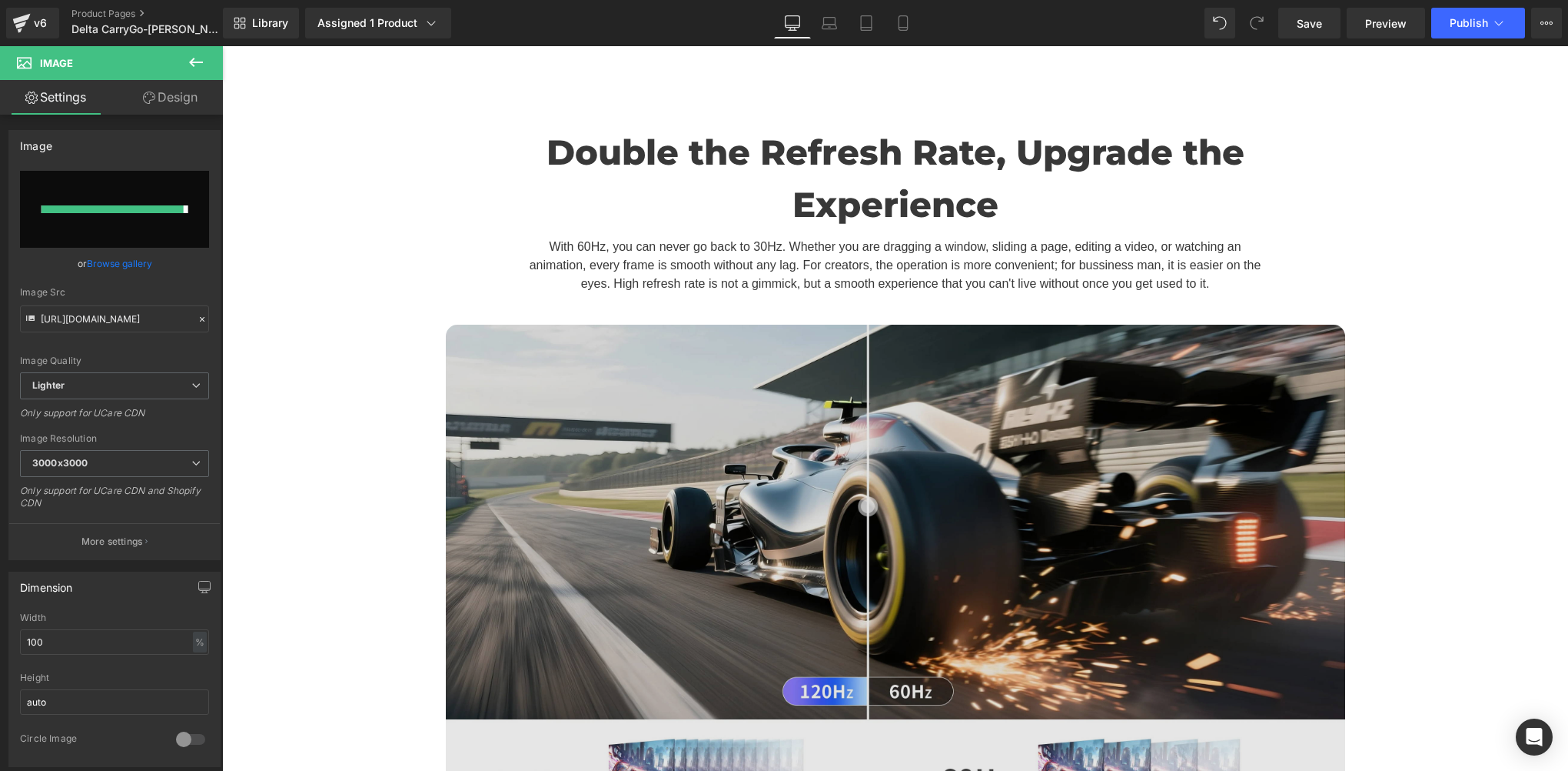
type input "https://ucarecdn.com/bd56952e-6240-40cc-b5d6-ff0cca0b3a97/-/format/auto/-/previ…"
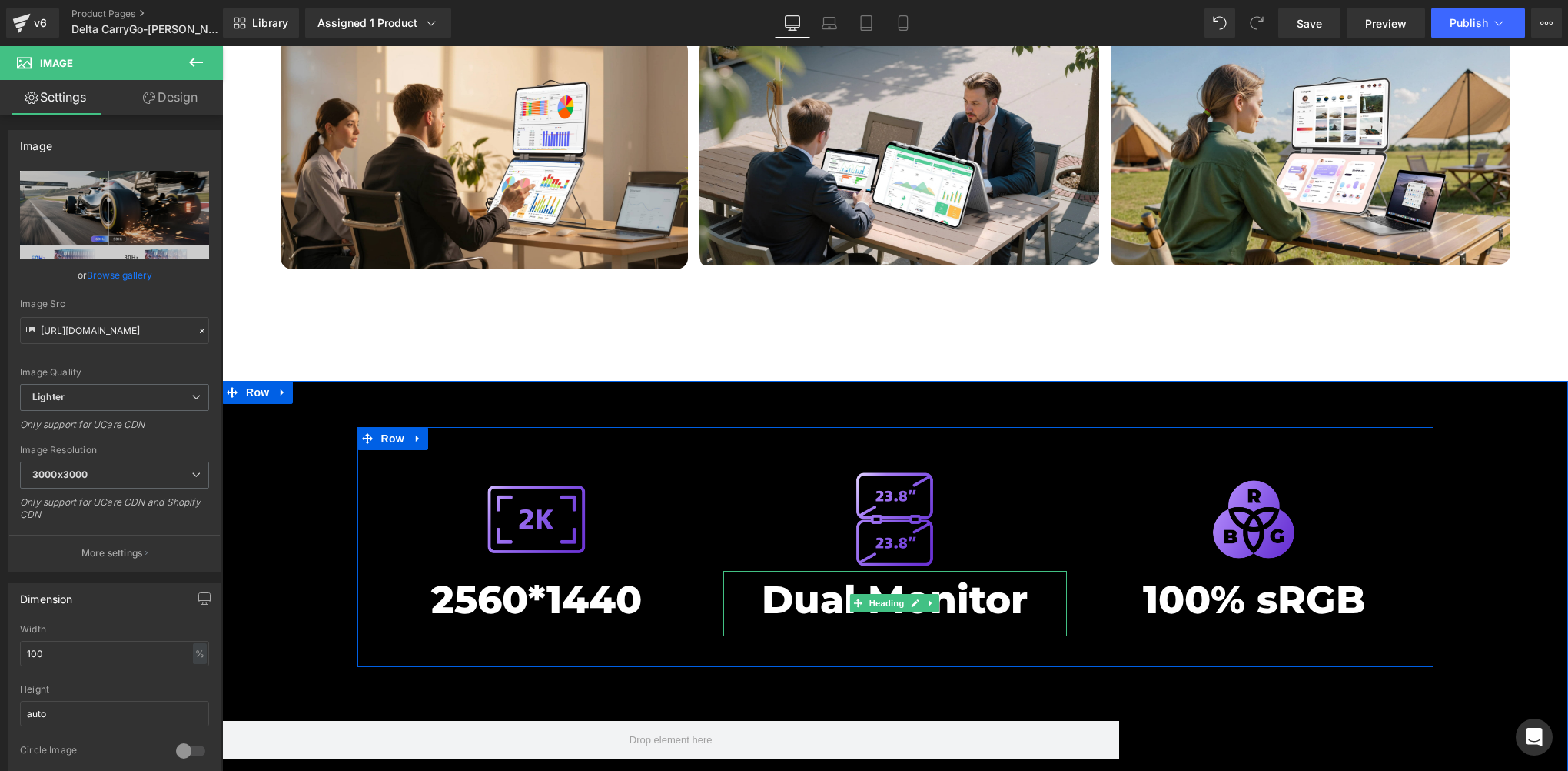
scroll to position [163, 0]
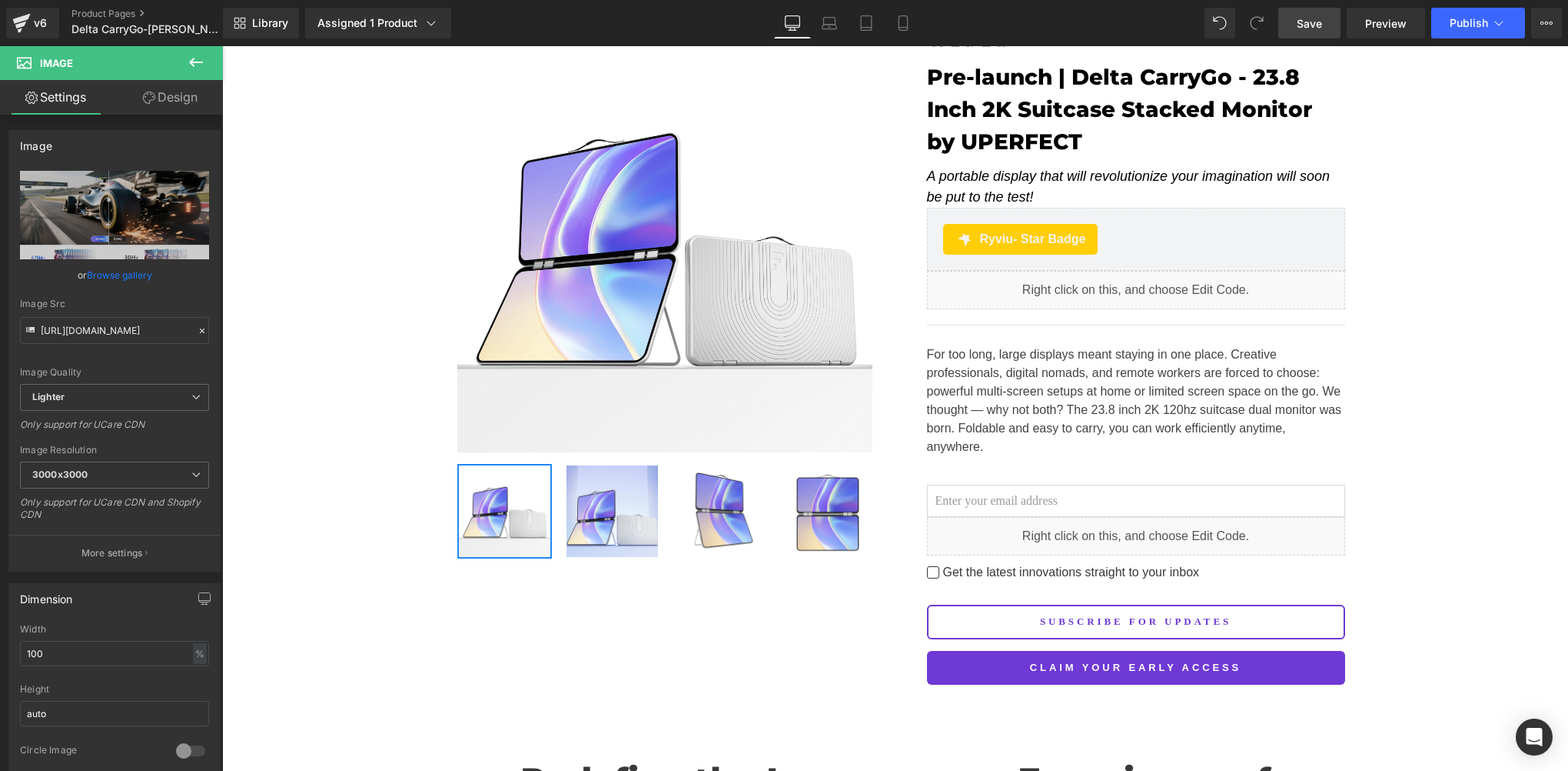
click at [1328, 10] on link "Save" at bounding box center [1309, 23] width 62 height 30
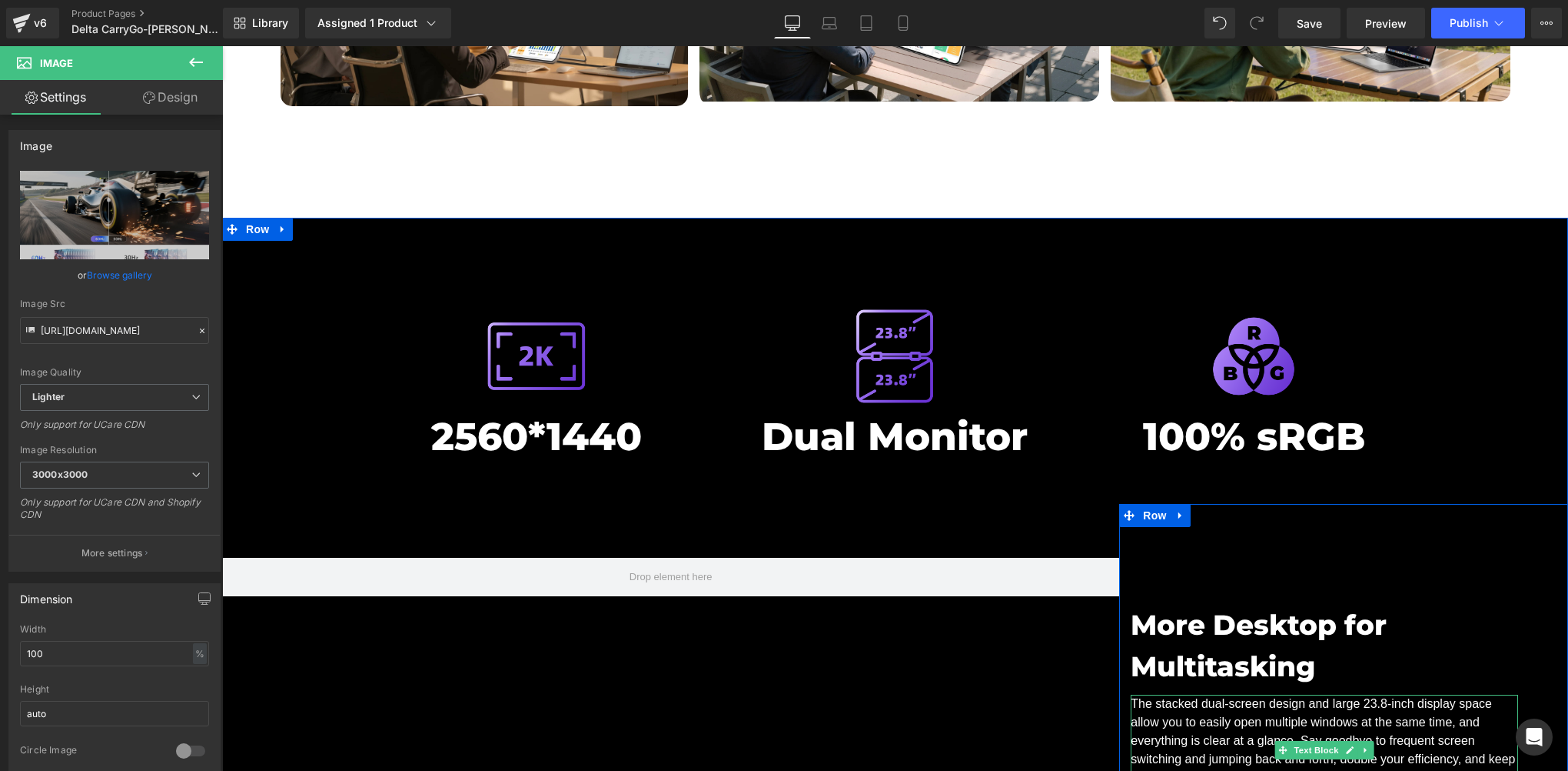
scroll to position [6573, 0]
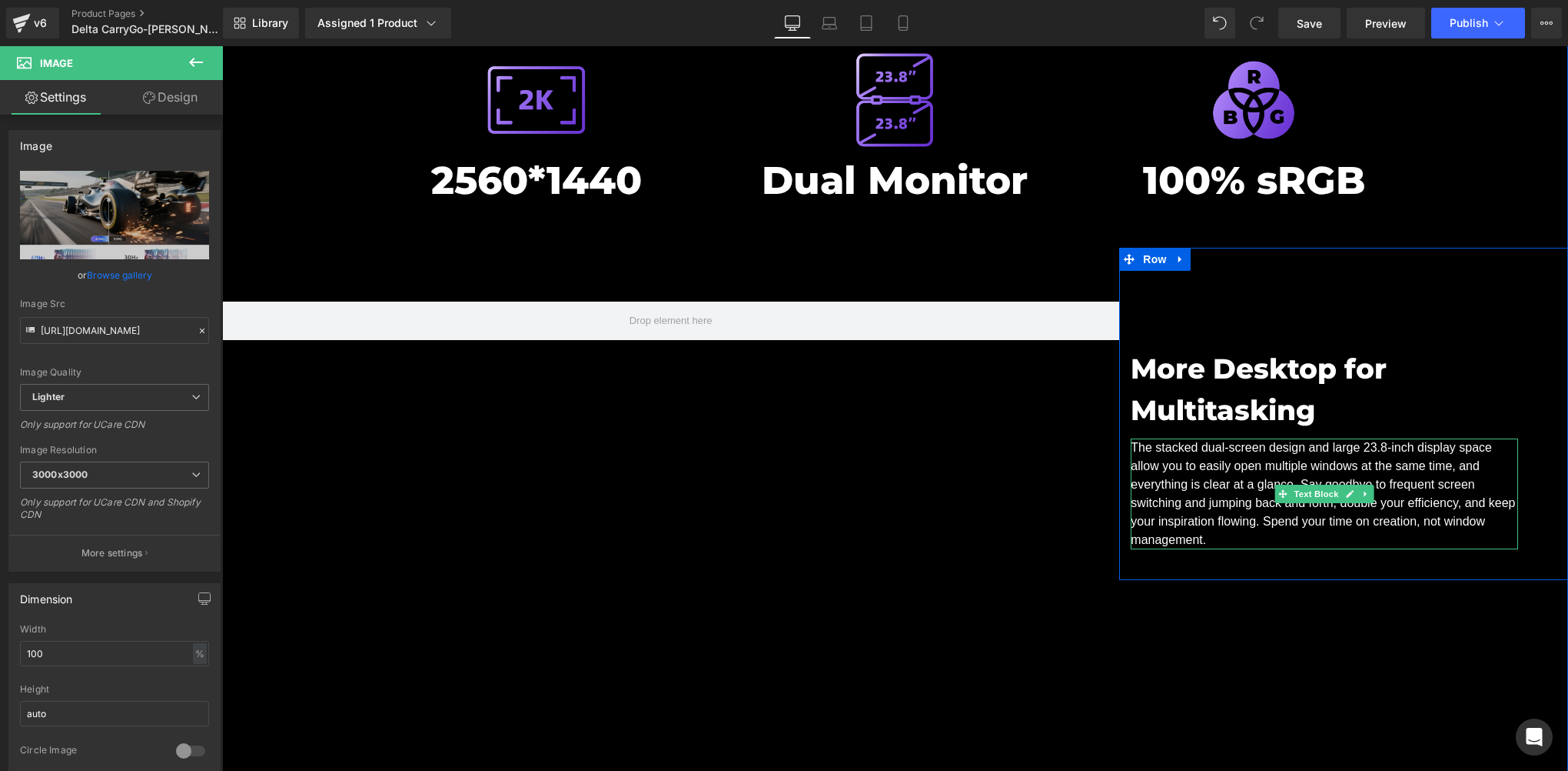
click at [1199, 438] on p "The stacked dual-screen design and large 23.8-inch display space allow you to e…" at bounding box center [1324, 494] width 387 height 111
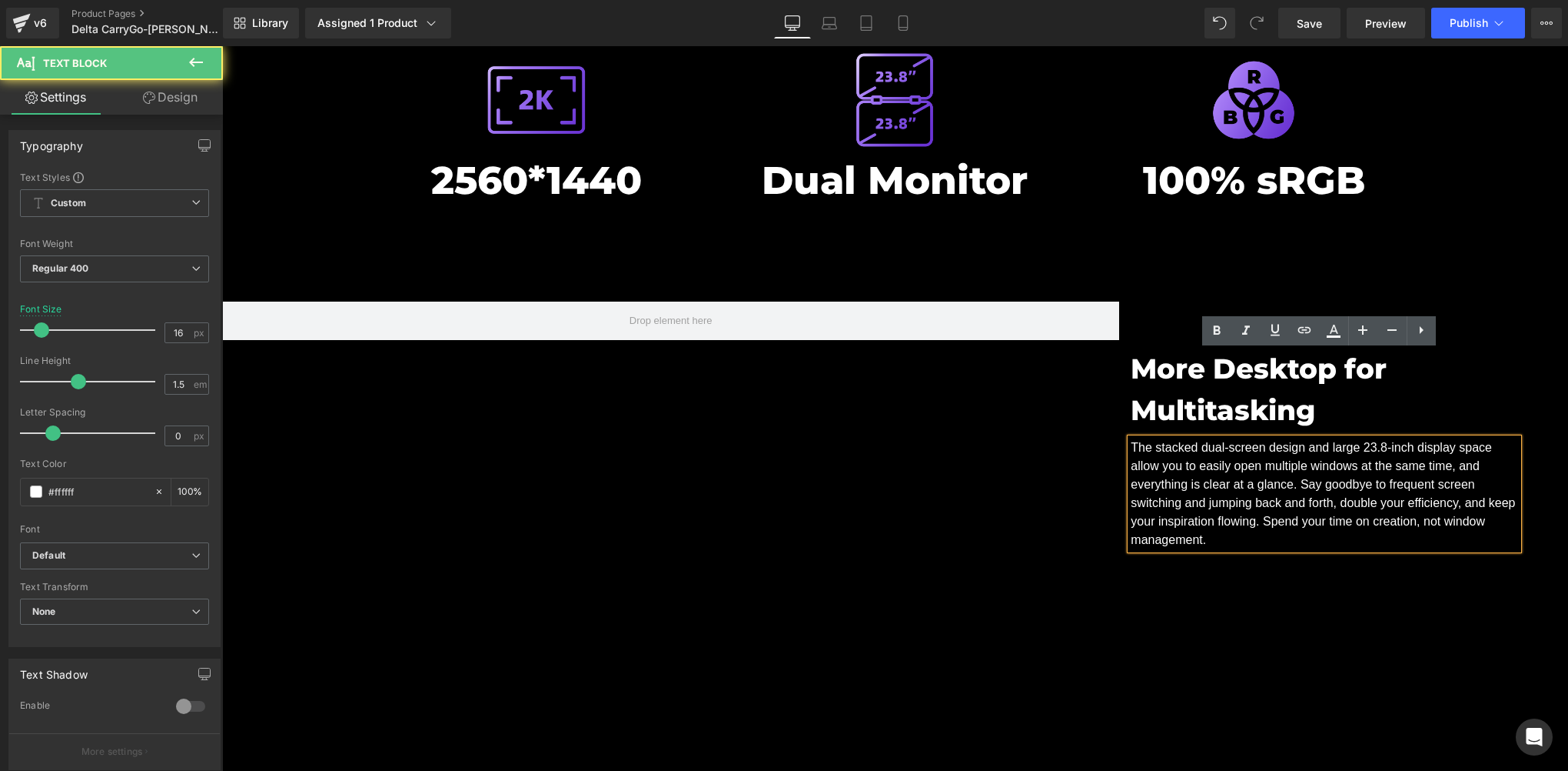
click at [1215, 449] on p "The stacked dual-screen design and large 23.8-inch display space allow you to e…" at bounding box center [1324, 494] width 387 height 111
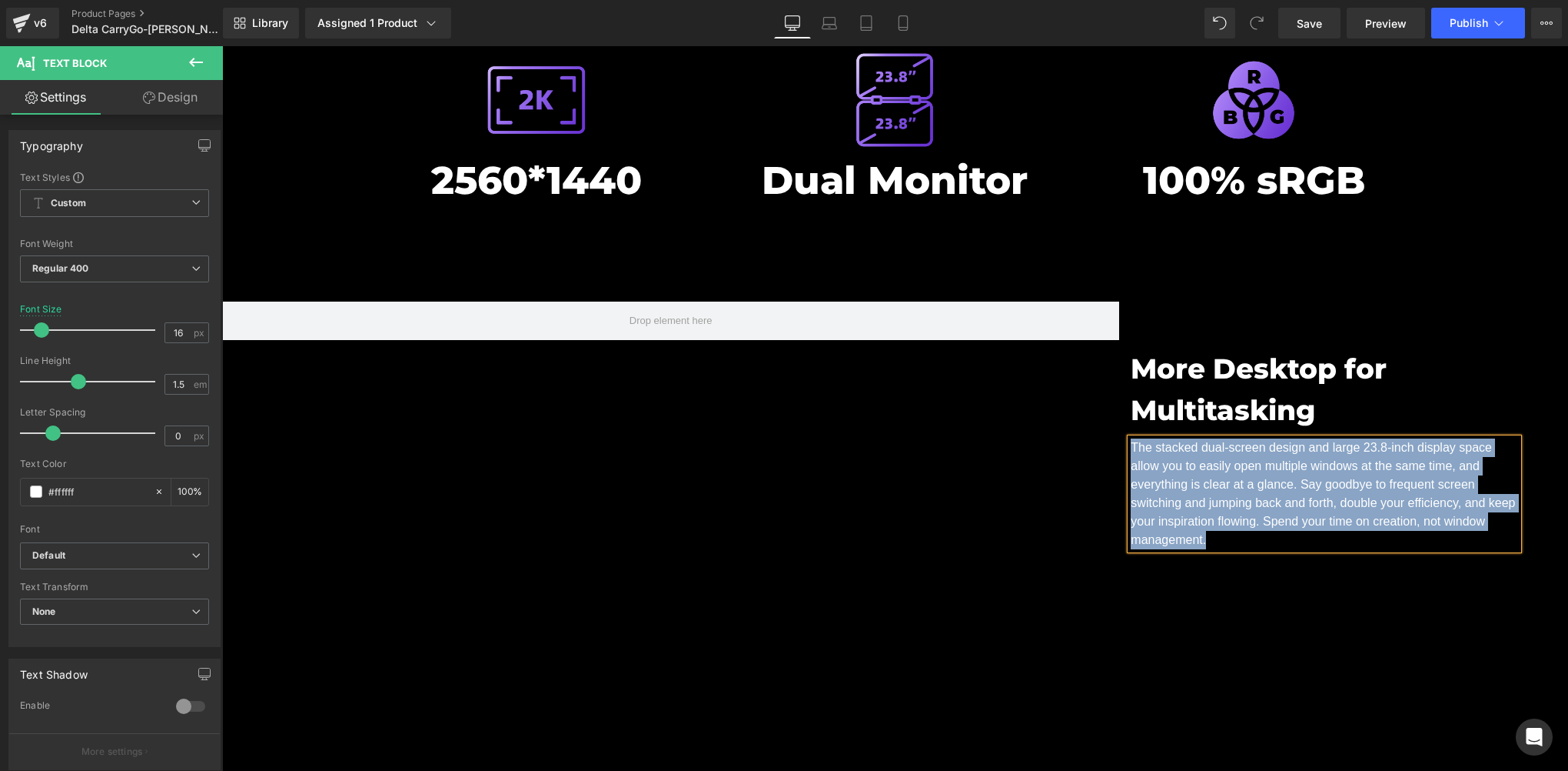
copy p "The stacked dual-screen design and large 23.8-inch display space allow you to e…"
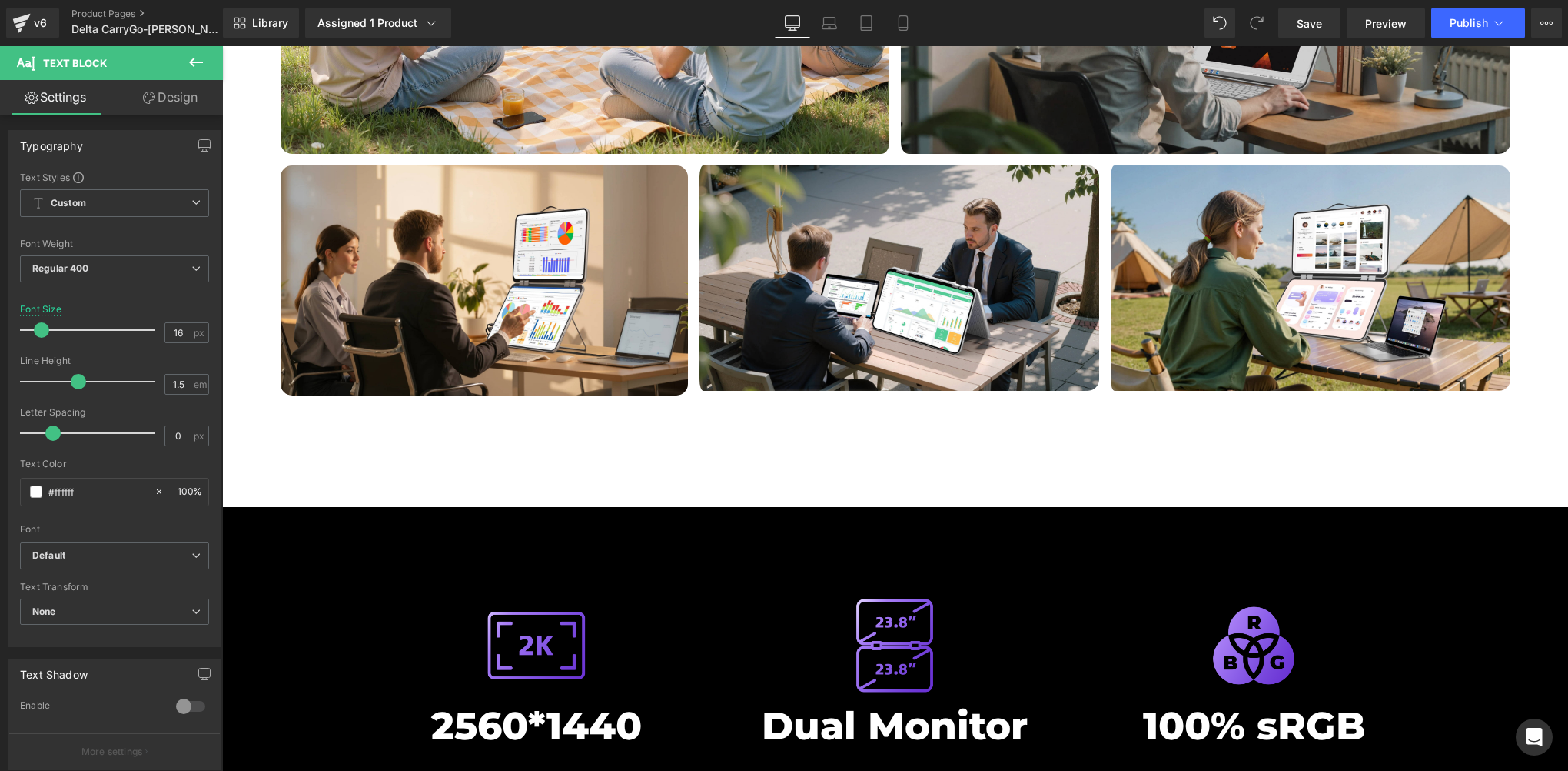
scroll to position [5803, 0]
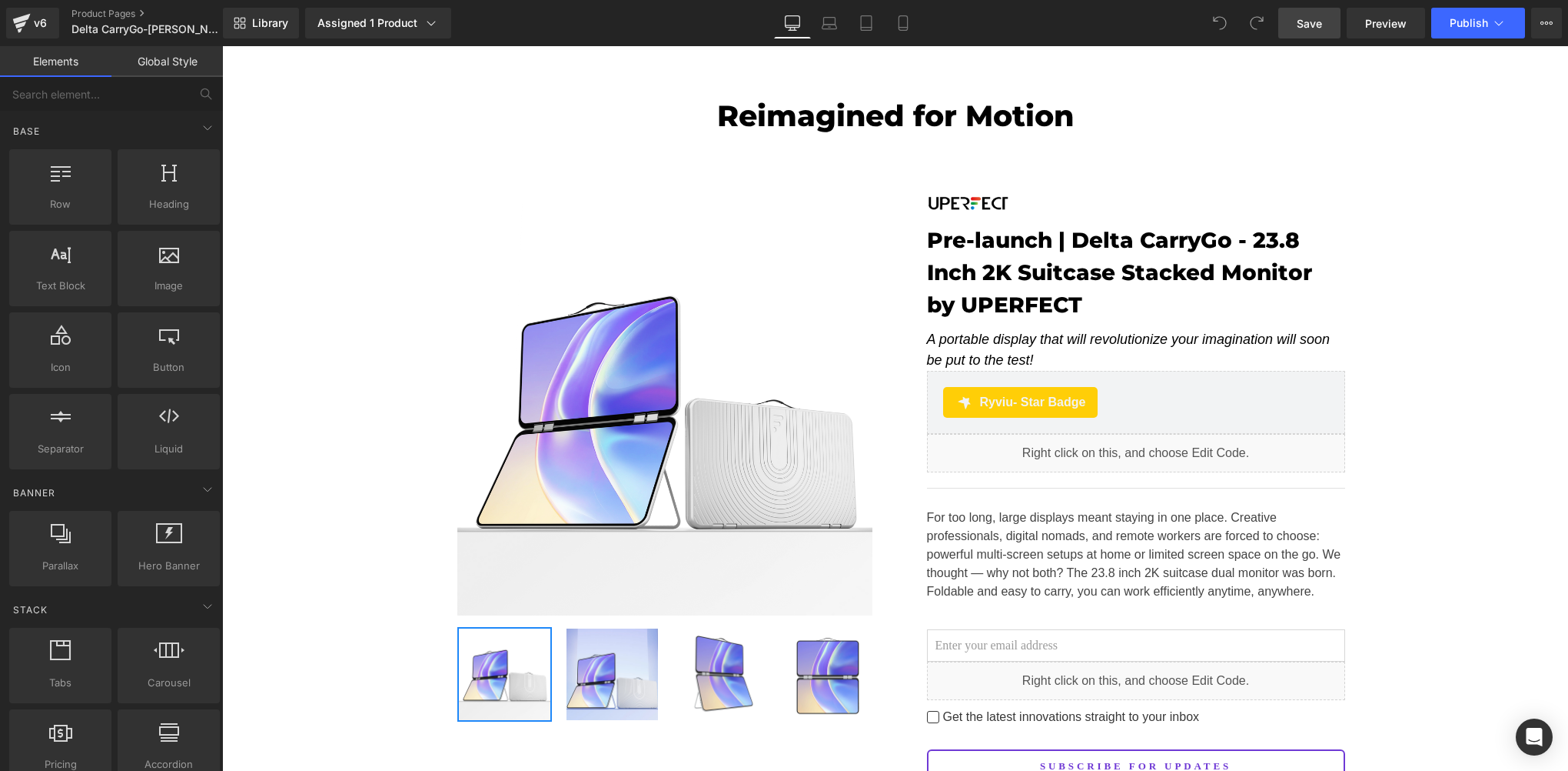
click at [1322, 18] on span "Save" at bounding box center [1309, 23] width 25 height 16
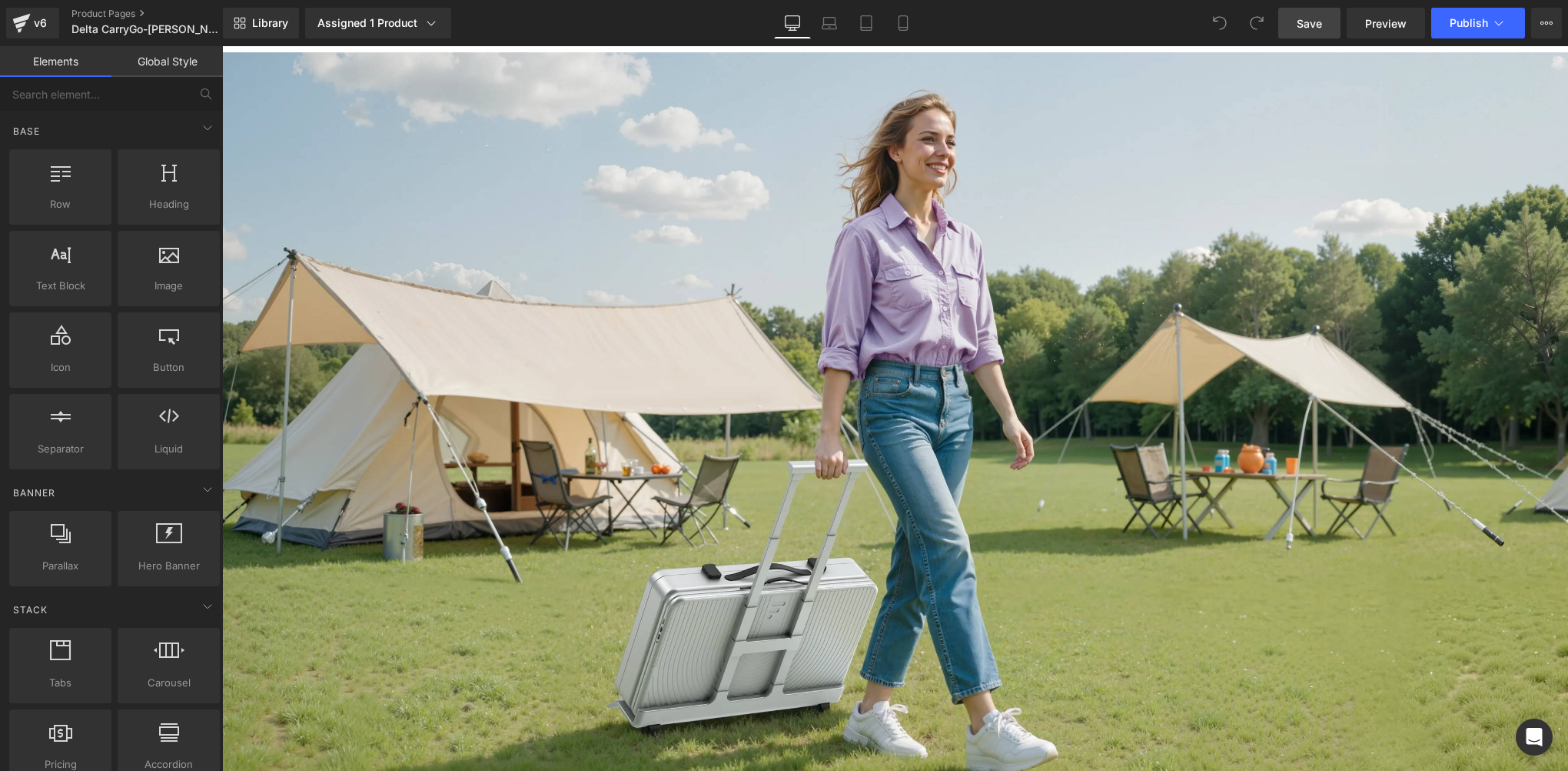
scroll to position [1795, 0]
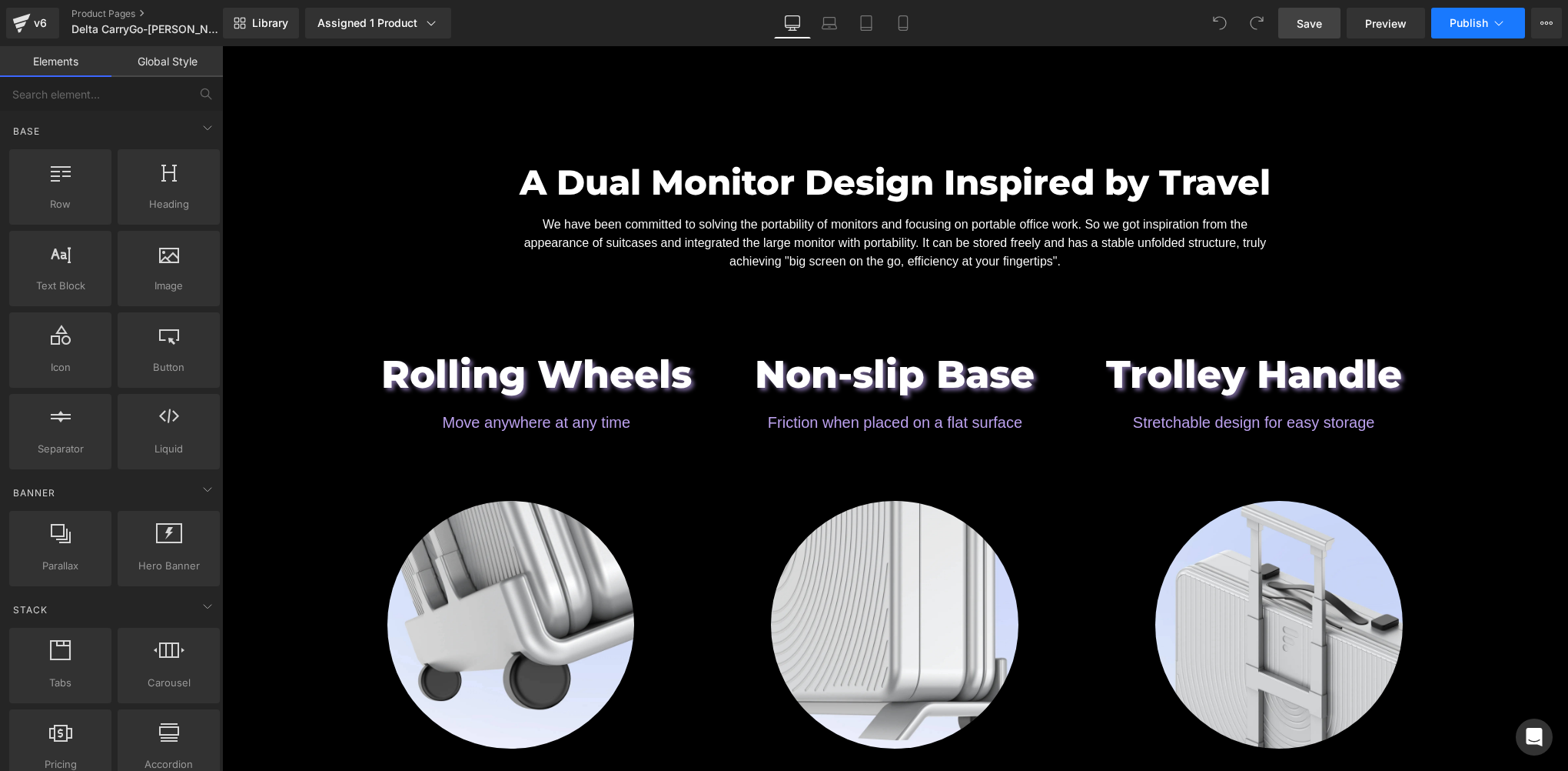
click at [1460, 14] on button "Publish" at bounding box center [1479, 23] width 94 height 30
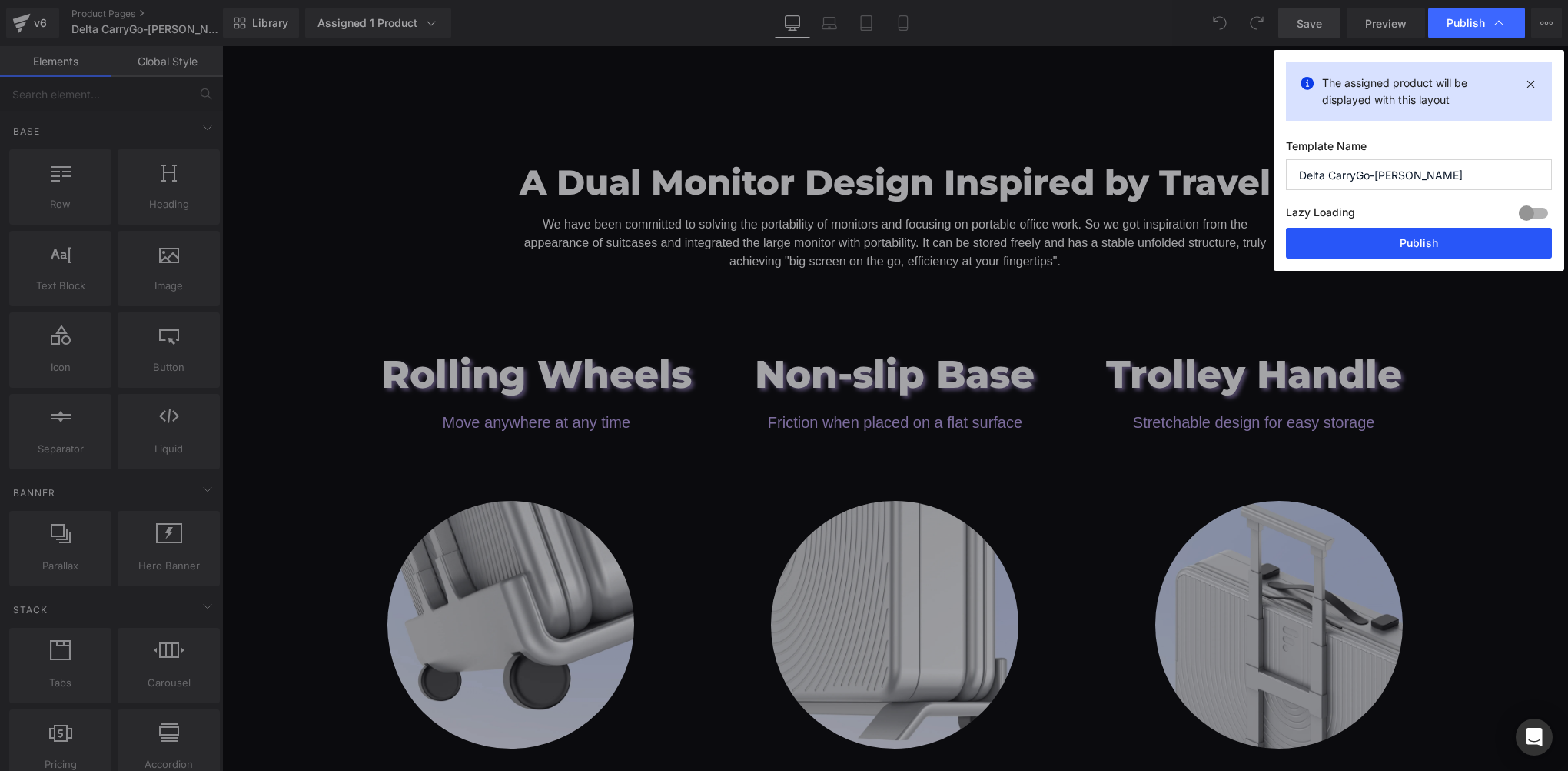
click at [1392, 254] on button "Publish" at bounding box center [1419, 242] width 266 height 30
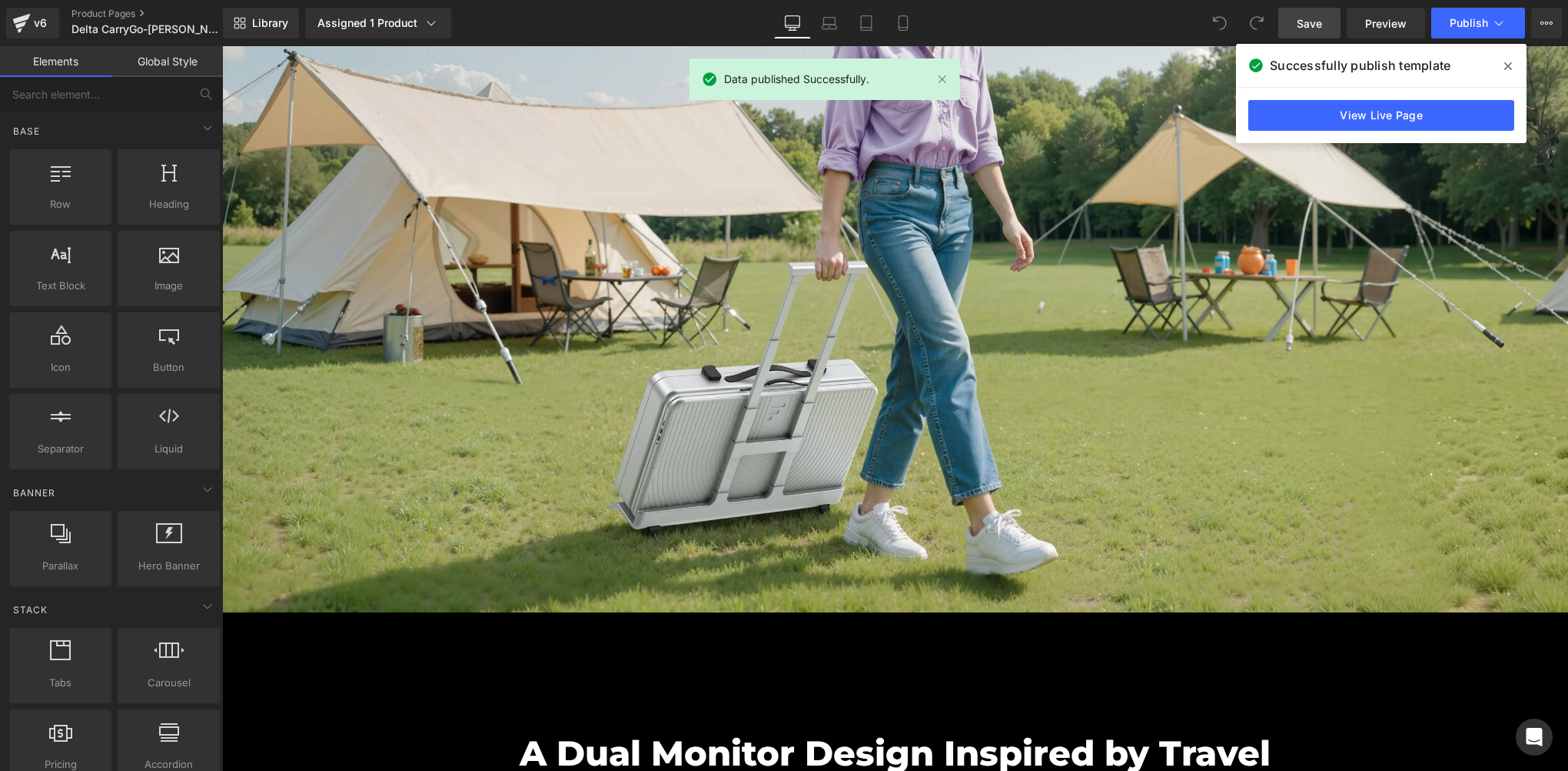
scroll to position [512, 0]
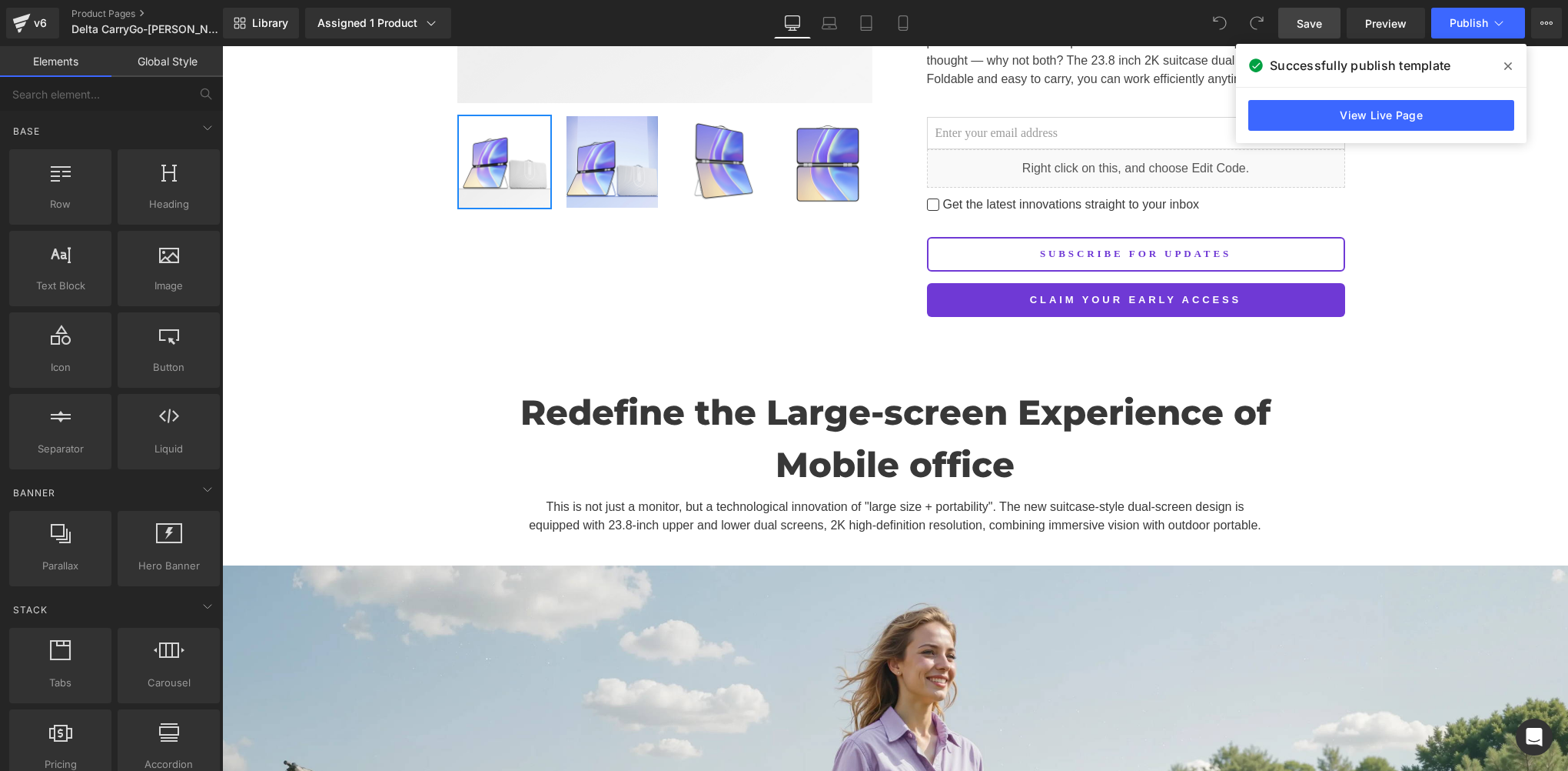
drag, startPoint x: 1286, startPoint y: 20, endPoint x: 1507, endPoint y: 66, distance: 225.7
click at [1507, 66] on icon at bounding box center [1508, 66] width 8 height 8
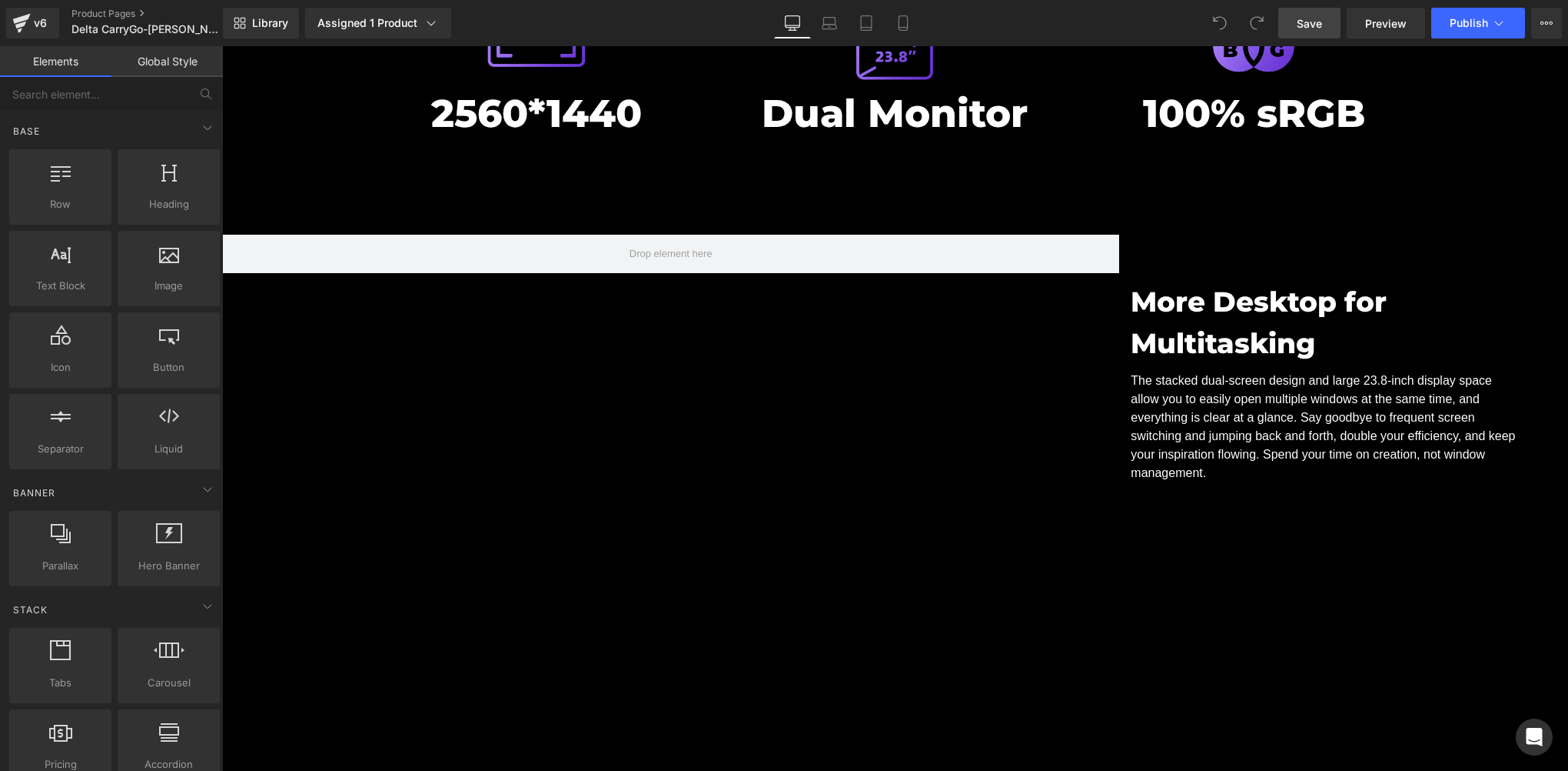
scroll to position [5640, 0]
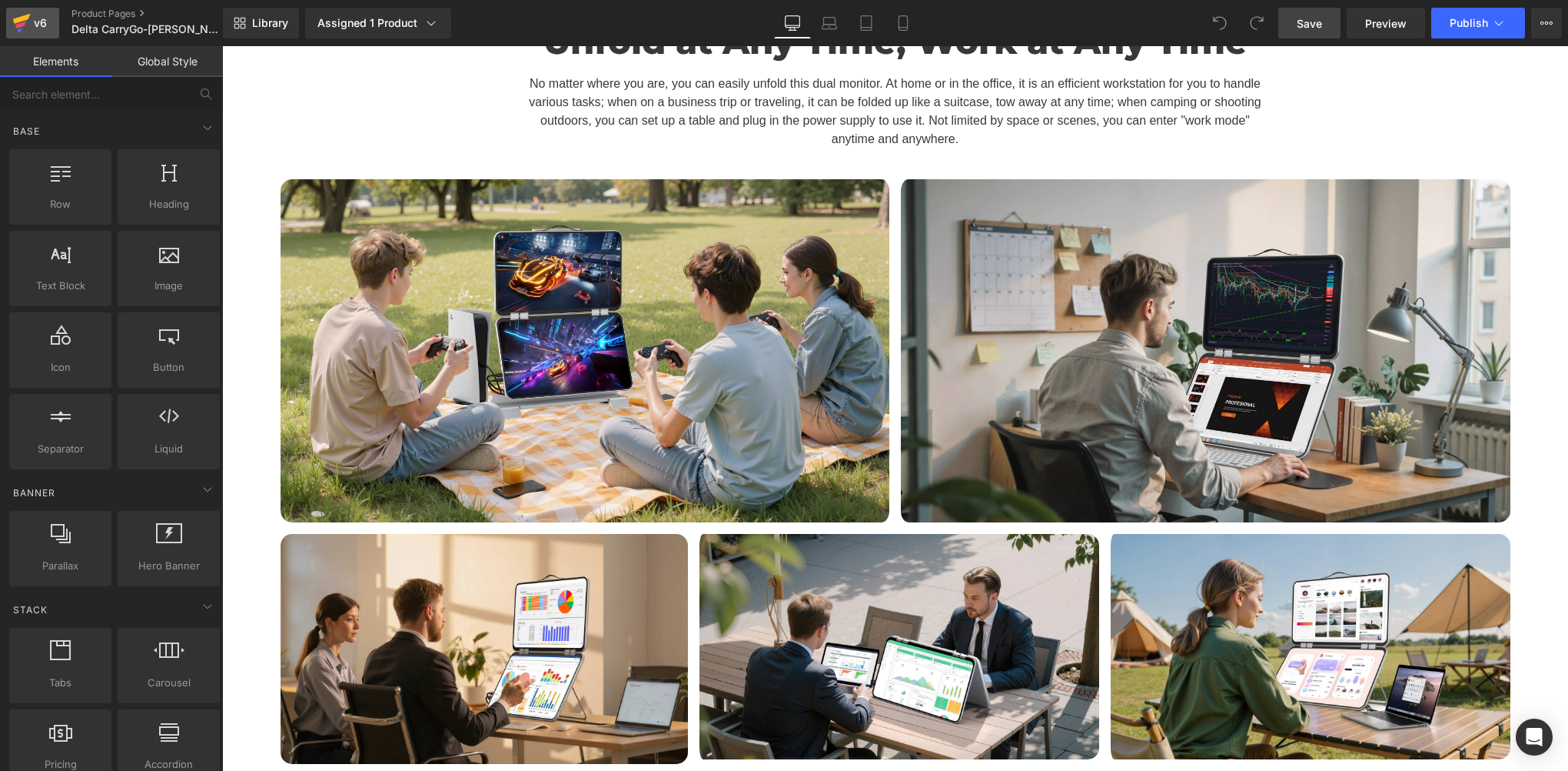
click at [38, 26] on div "v6" at bounding box center [40, 23] width 19 height 20
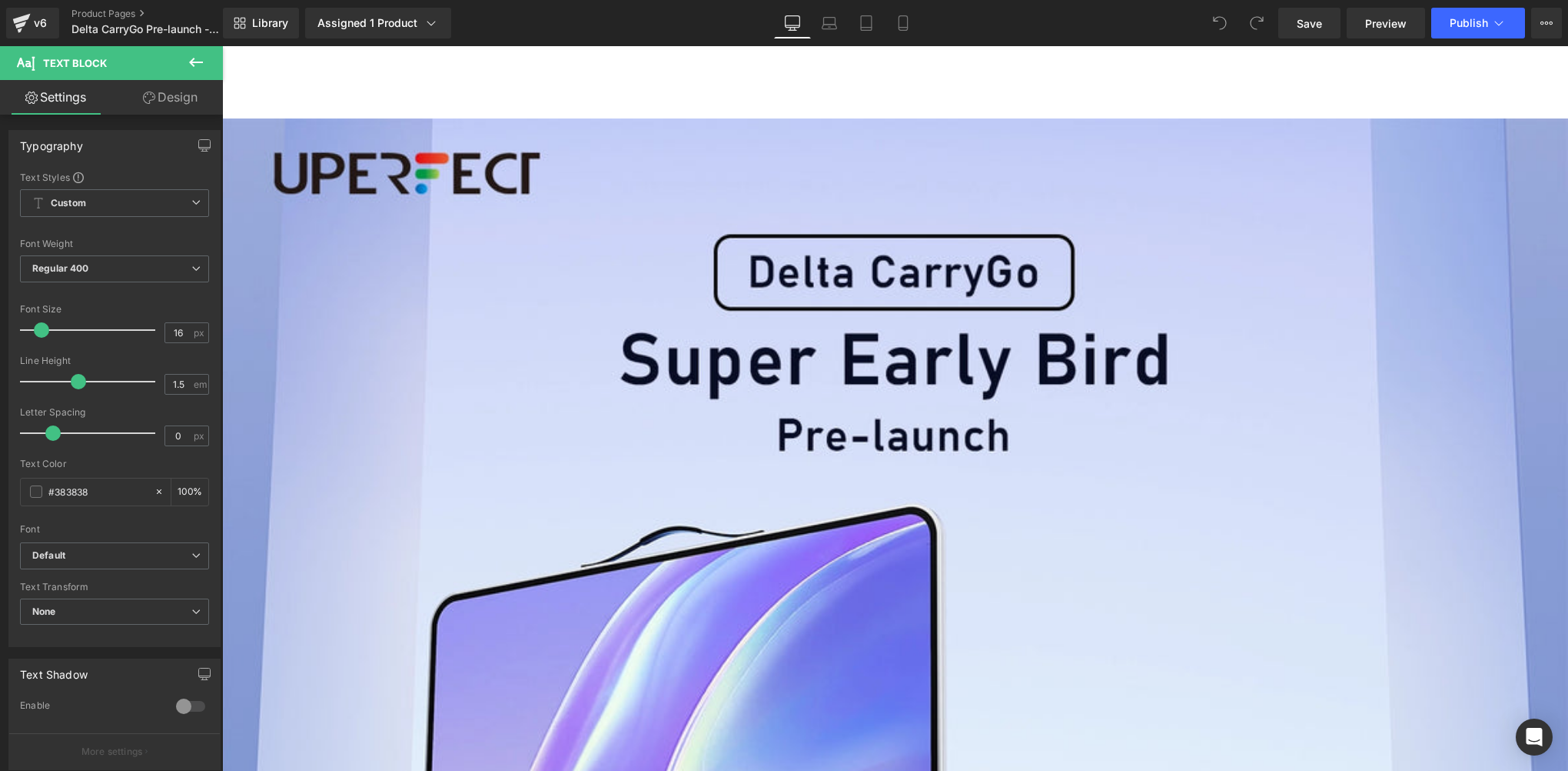
click at [222, 46] on icon at bounding box center [222, 46] width 0 height 0
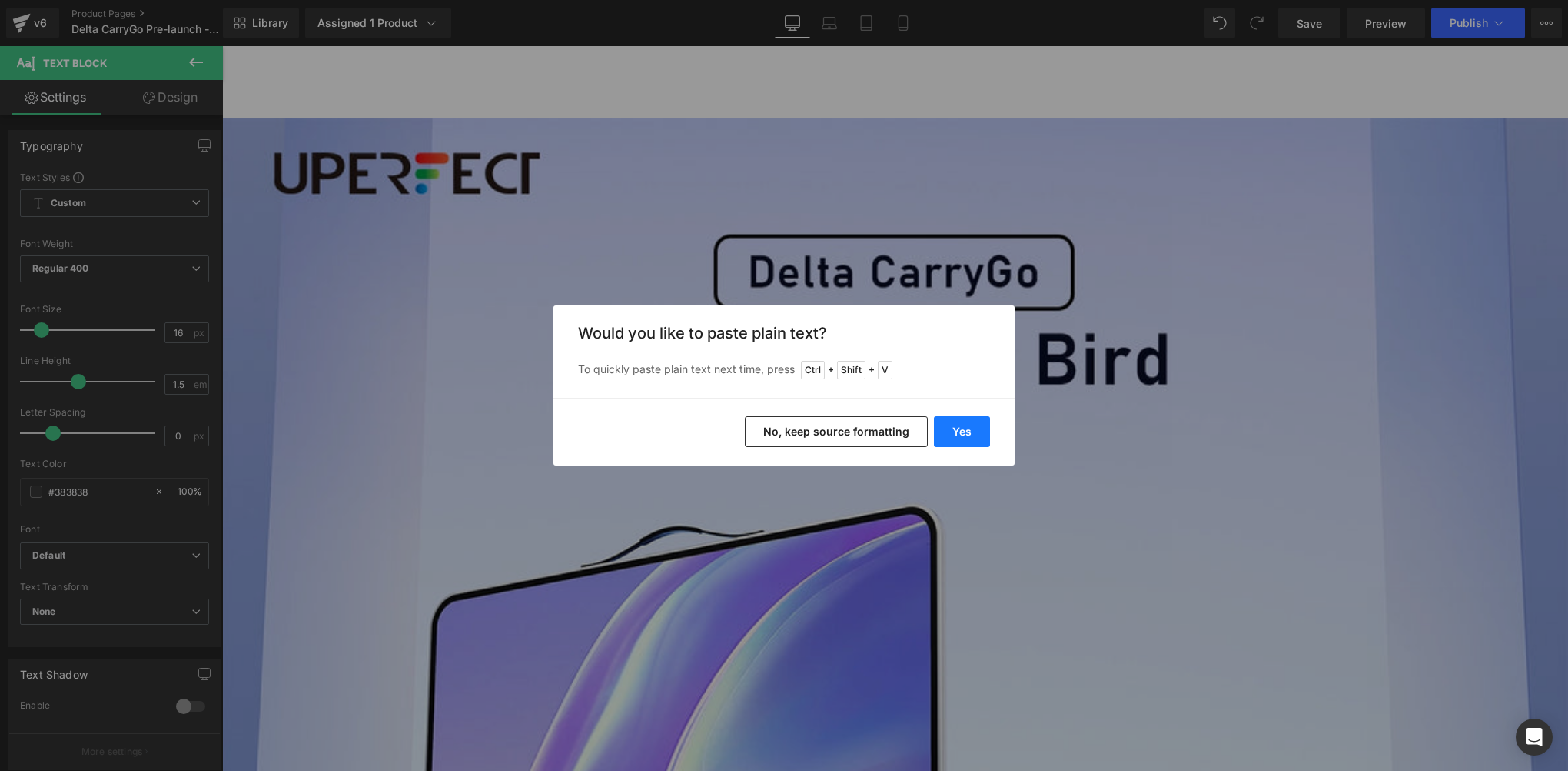
drag, startPoint x: 978, startPoint y: 429, endPoint x: 764, endPoint y: 383, distance: 218.9
click at [978, 429] on button "Yes" at bounding box center [961, 431] width 56 height 30
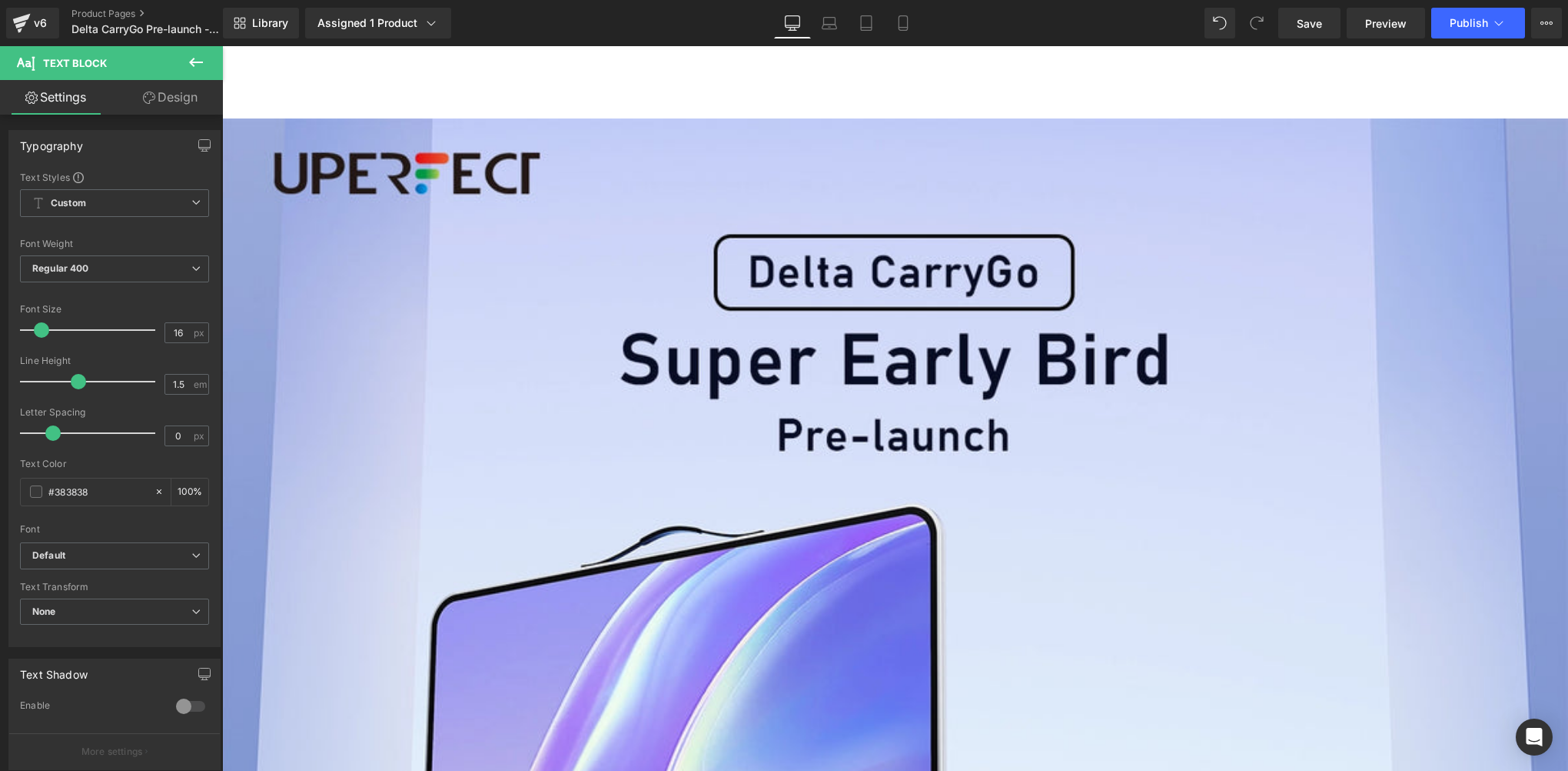
click at [222, 46] on span "Text Block" at bounding box center [222, 46] width 0 height 0
drag, startPoint x: 987, startPoint y: 484, endPoint x: 950, endPoint y: 469, distance: 39.9
copy p "Pre-launch | Delta CarryGo - 23.8 Inch 2K Suitcase Stacked Monitor by UPERFECT"
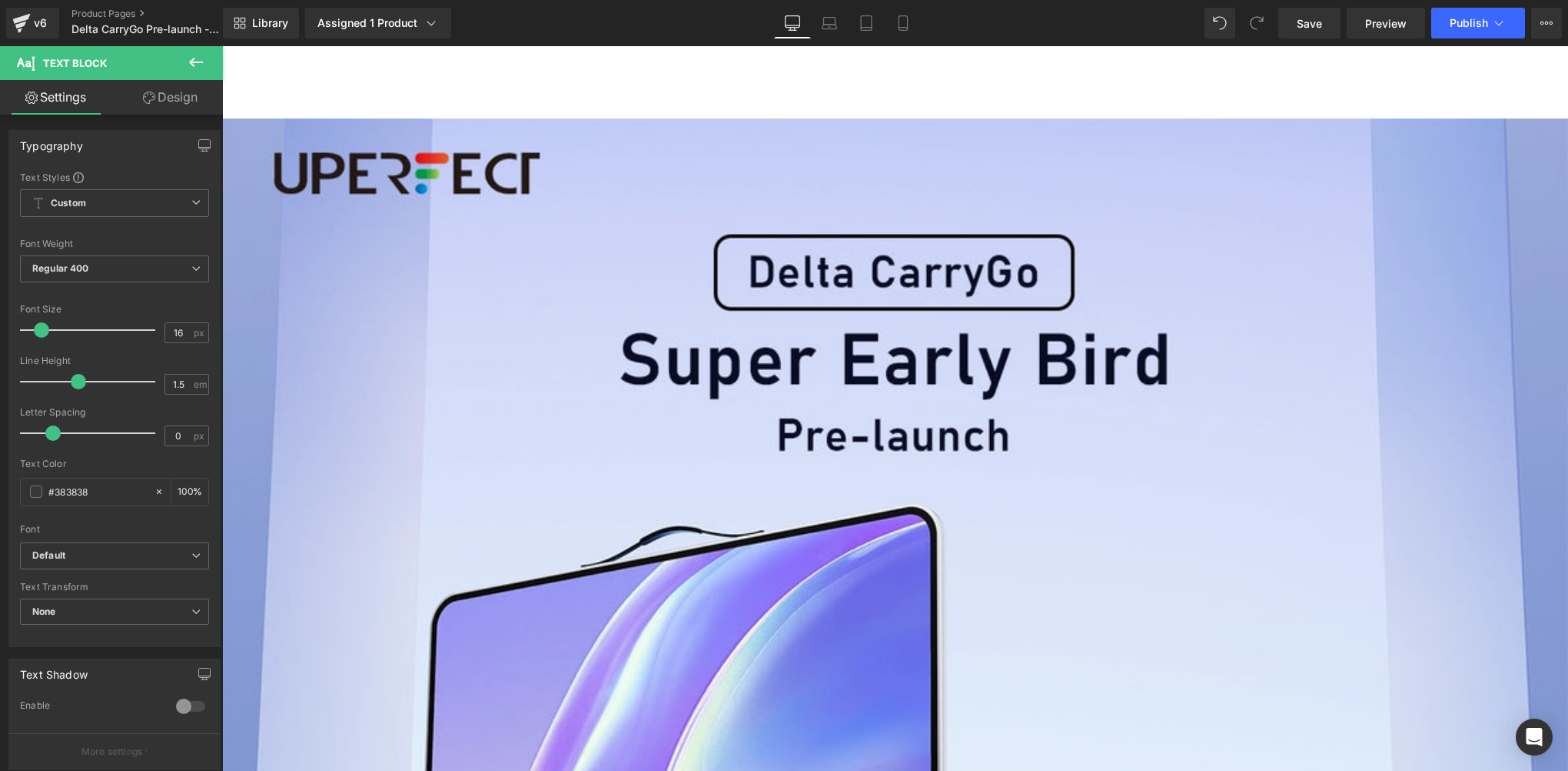
drag, startPoint x: 987, startPoint y: 491, endPoint x: 922, endPoint y: 468, distance: 68.9
drag, startPoint x: 699, startPoint y: 421, endPoint x: 1116, endPoint y: 437, distance: 417.3
click at [1116, 437] on icon at bounding box center [1115, 437] width 18 height 18
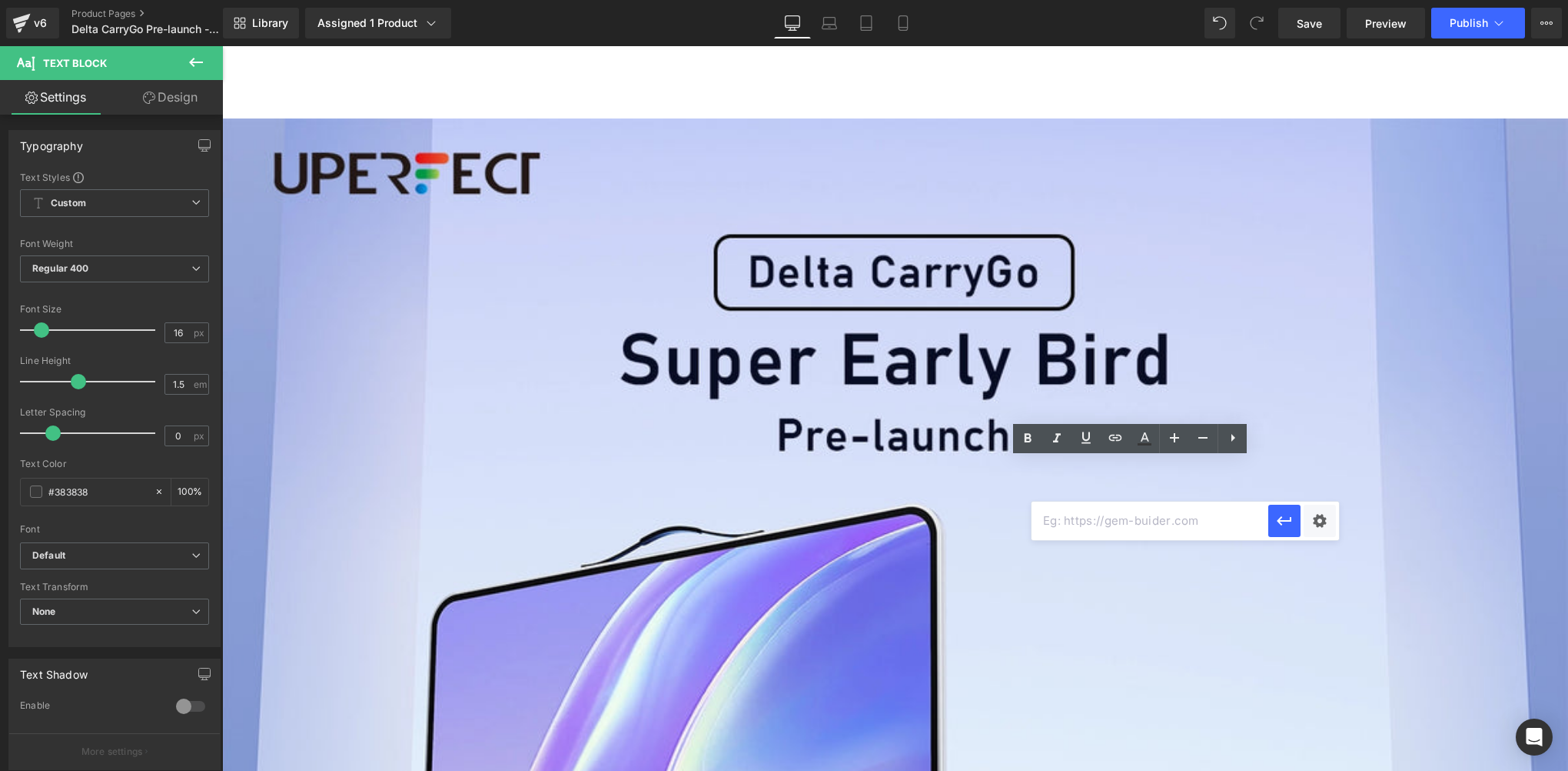
click at [1105, 522] on input "text" at bounding box center [1150, 521] width 237 height 38
paste input "https://uperfect.com/products/portable-dual-screen-suitcase-monitor"
type input "https://uperfect.com/products/portable-dual-screen-suitcase-monitor"
click at [1288, 526] on icon "button" at bounding box center [1284, 520] width 18 height 18
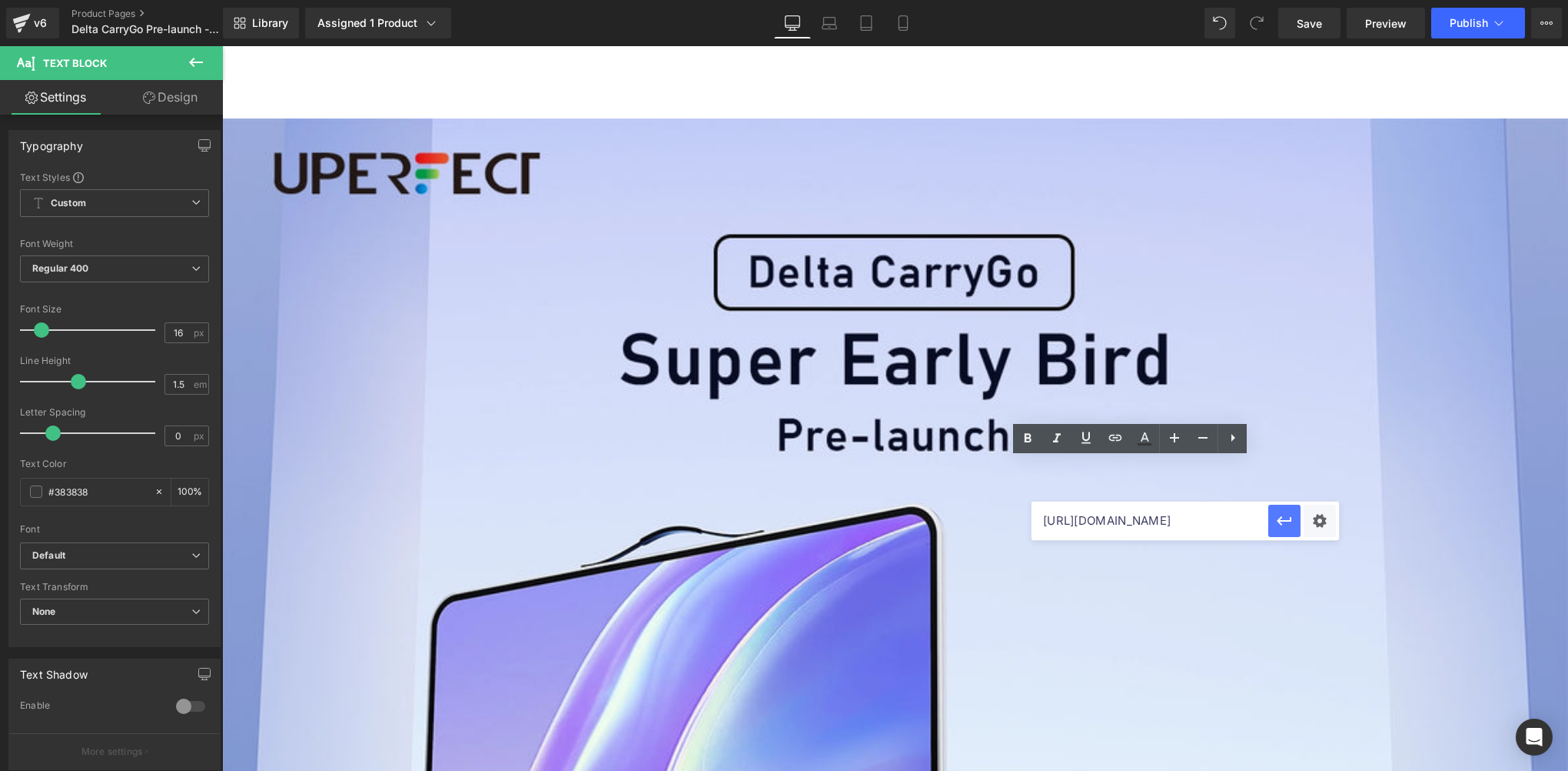
scroll to position [0, 0]
click at [1329, 21] on link "Save" at bounding box center [1309, 23] width 62 height 30
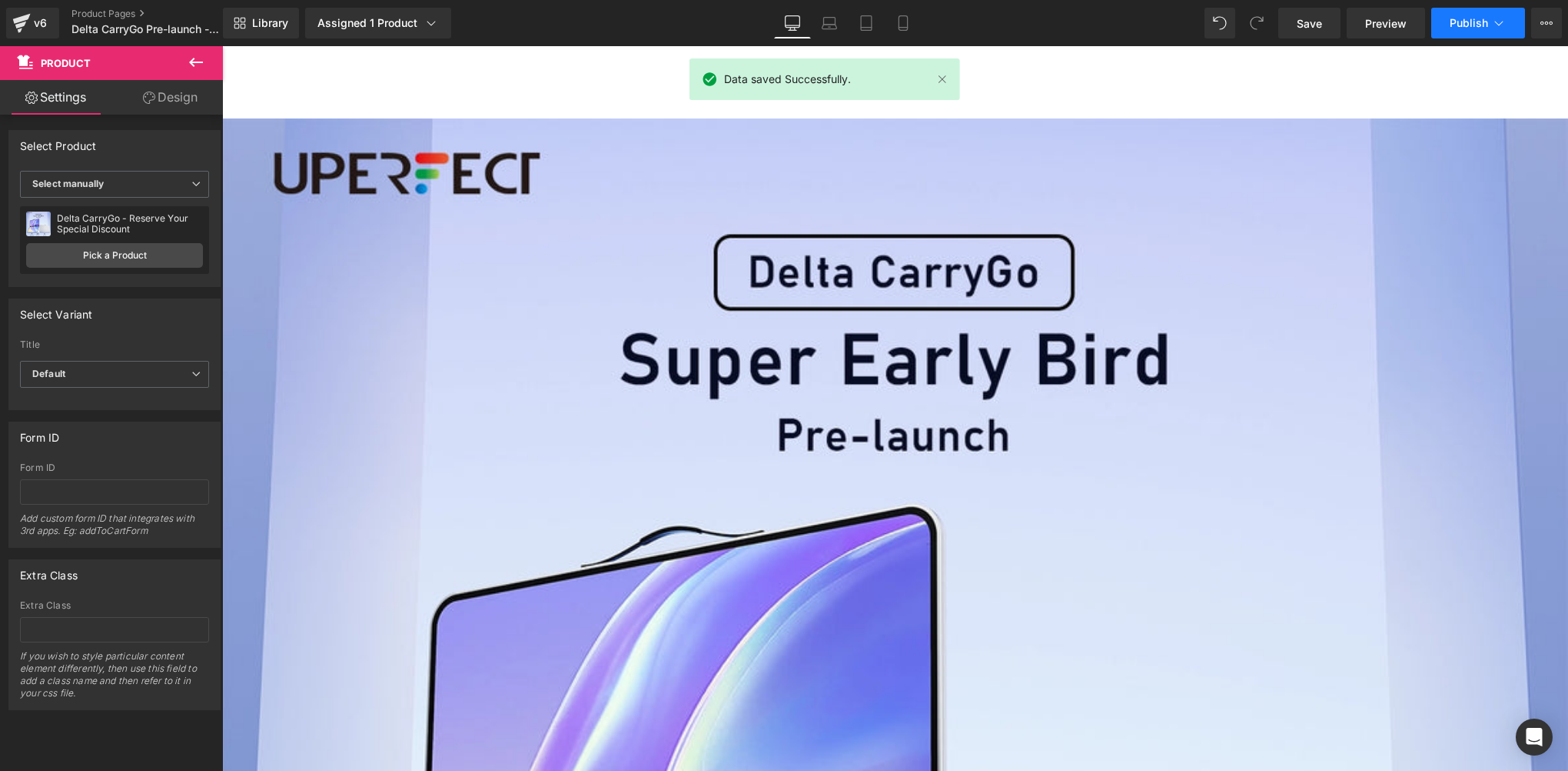
click at [1448, 31] on button "Publish" at bounding box center [1479, 23] width 94 height 30
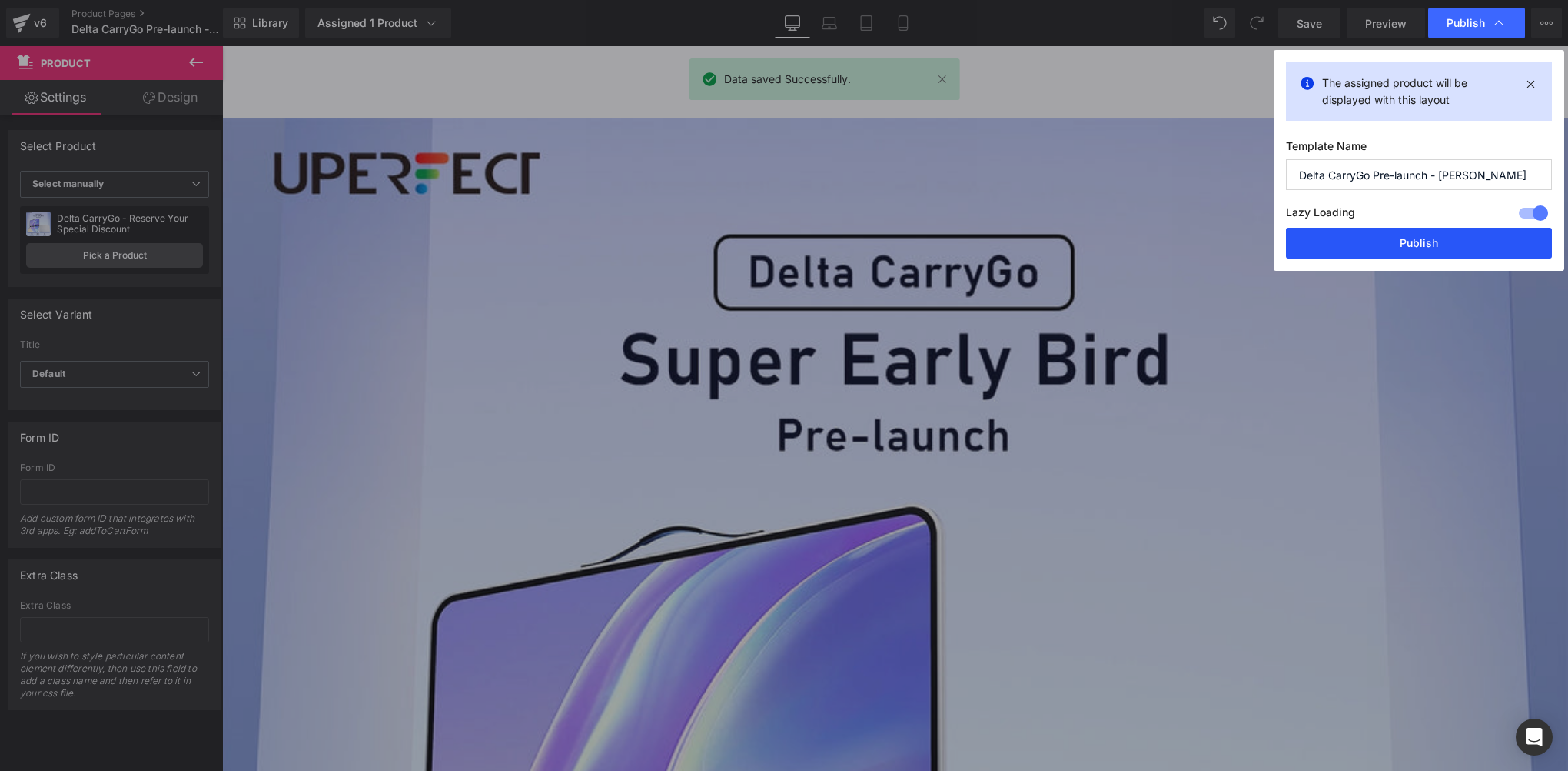
click at [1439, 254] on button "Publish" at bounding box center [1419, 242] width 266 height 30
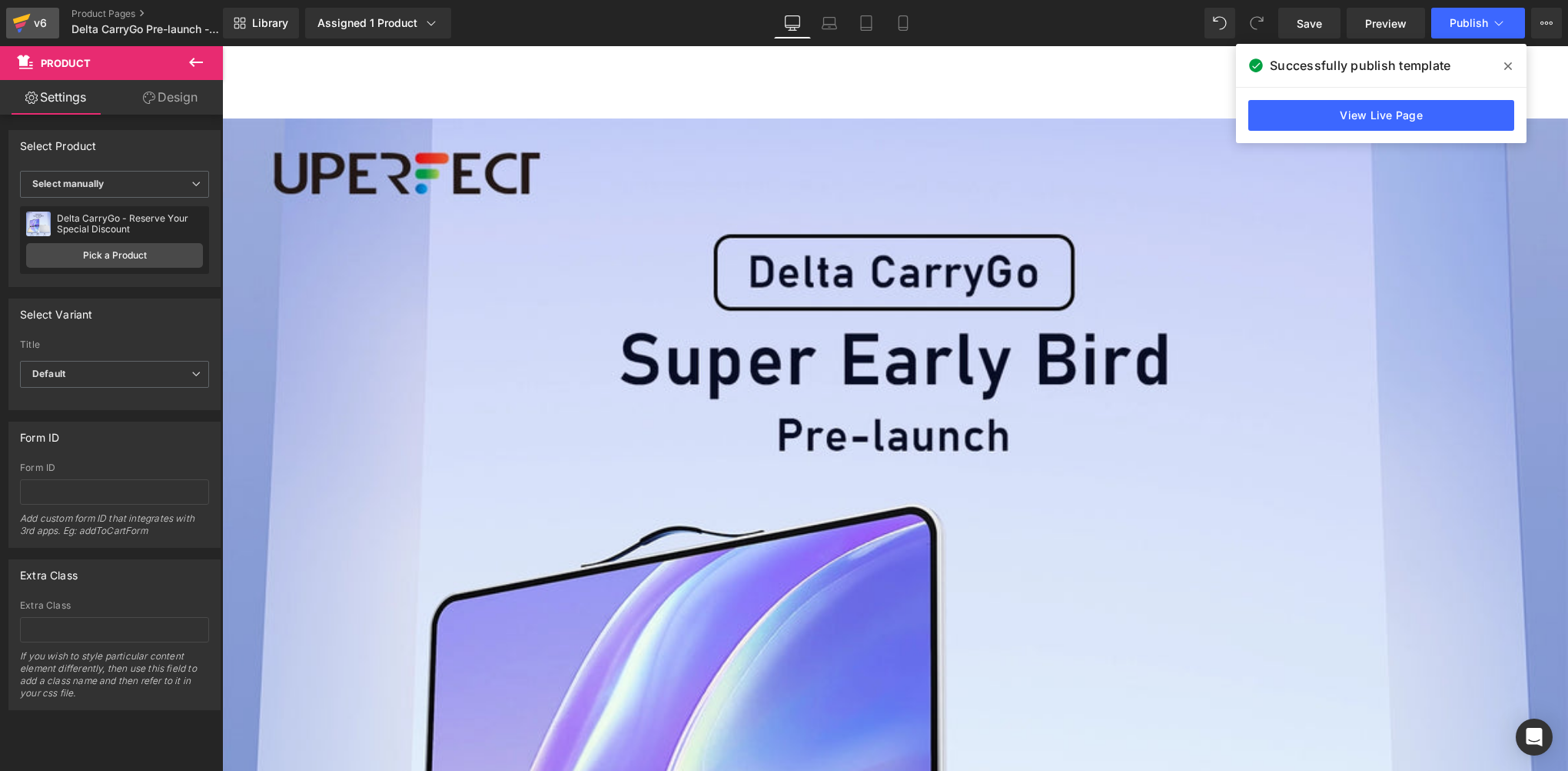
click at [30, 31] on div "v6" at bounding box center [40, 23] width 19 height 20
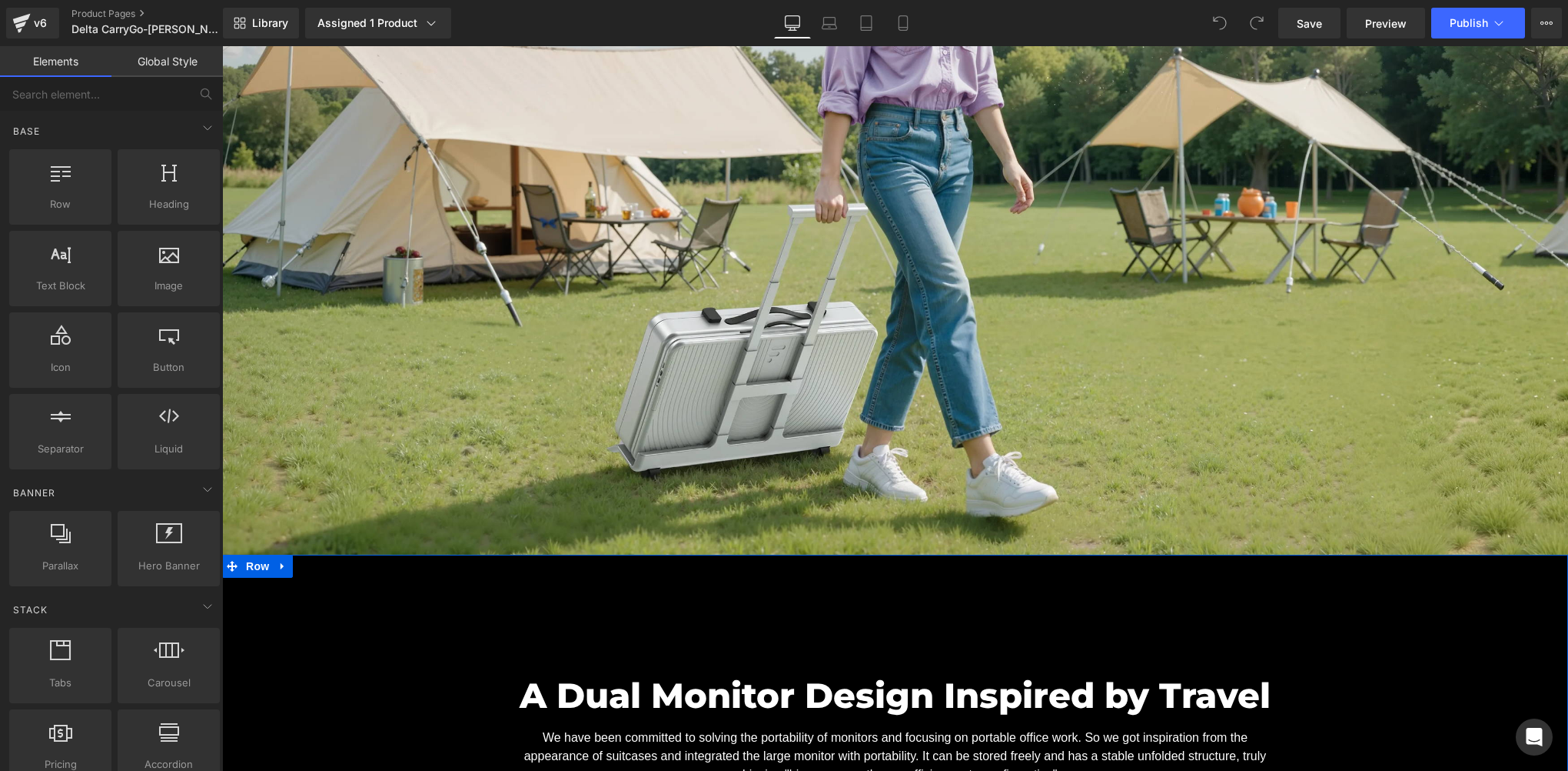
scroll to position [1025, 0]
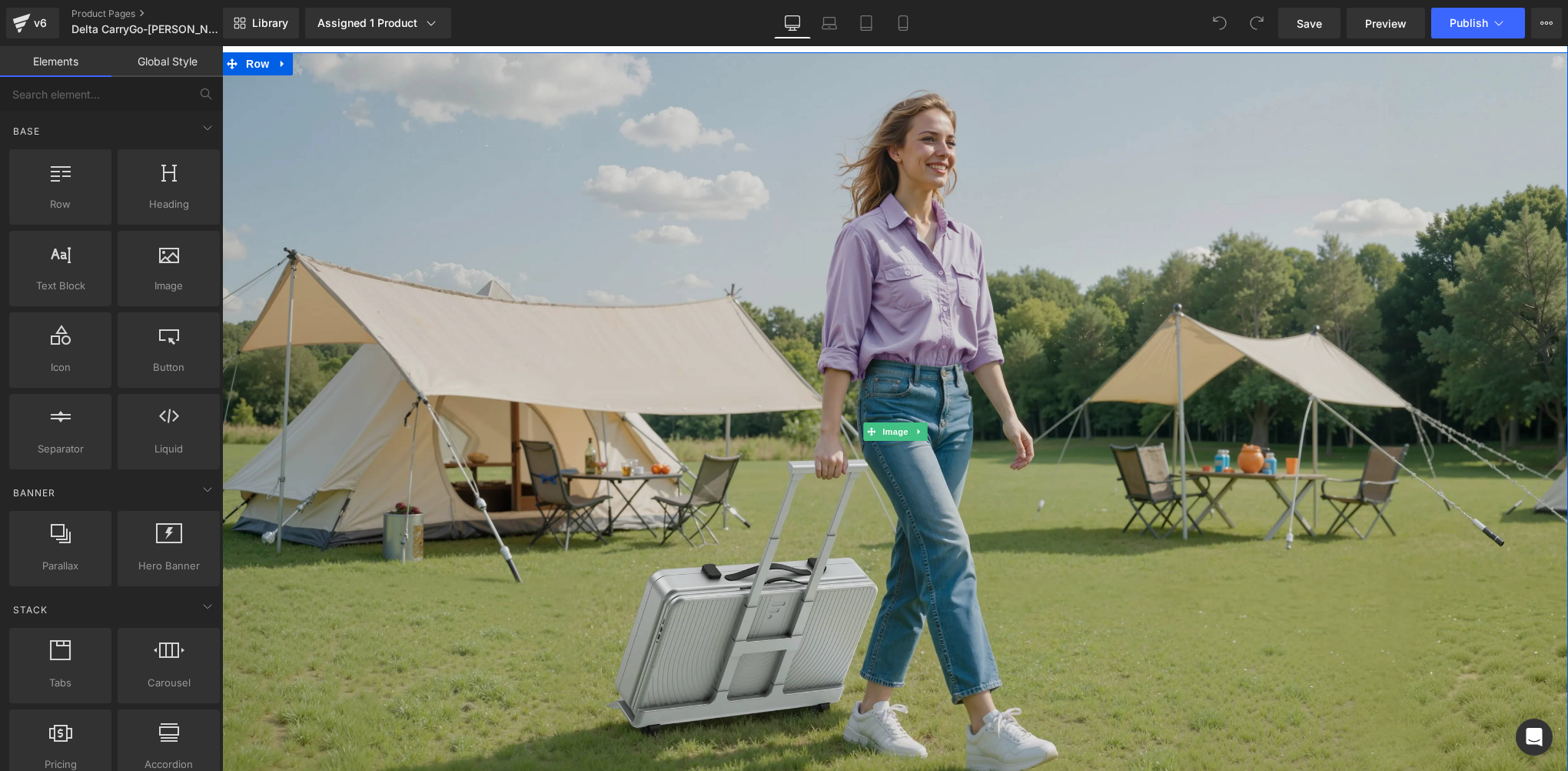
click at [845, 472] on img at bounding box center [895, 431] width 1346 height 758
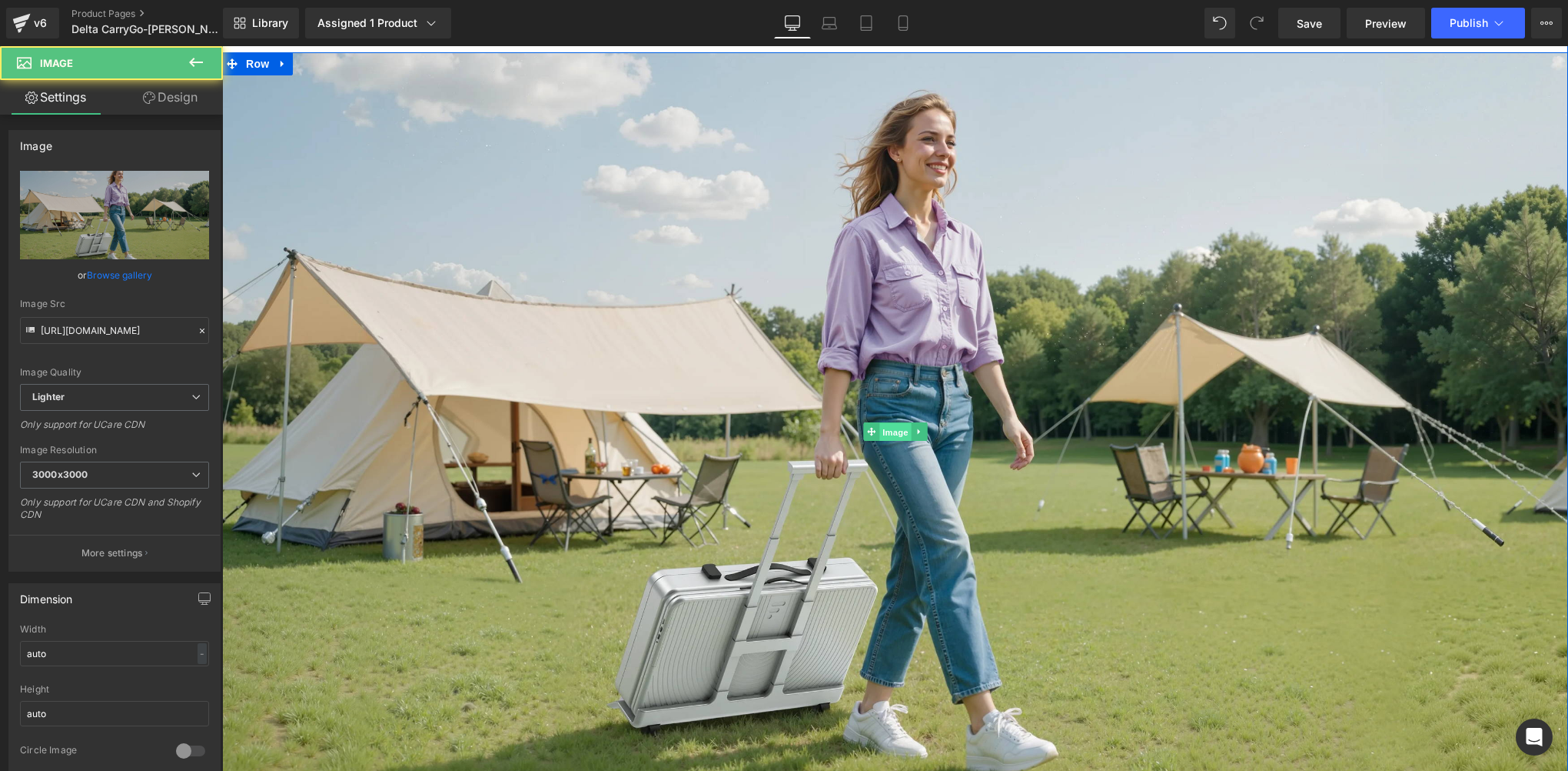
click at [882, 428] on span "Image" at bounding box center [895, 432] width 32 height 18
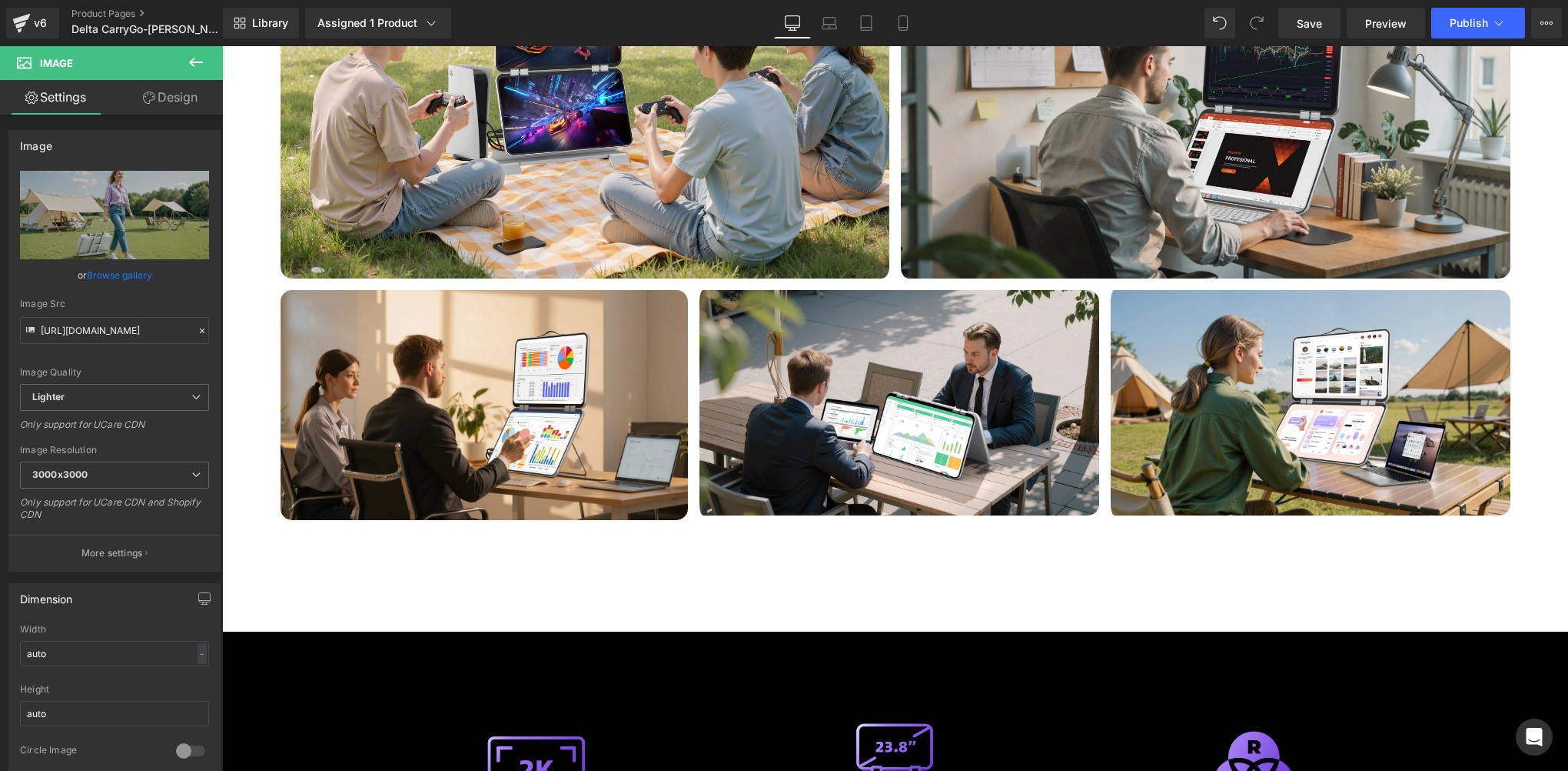
scroll to position [5896, 0]
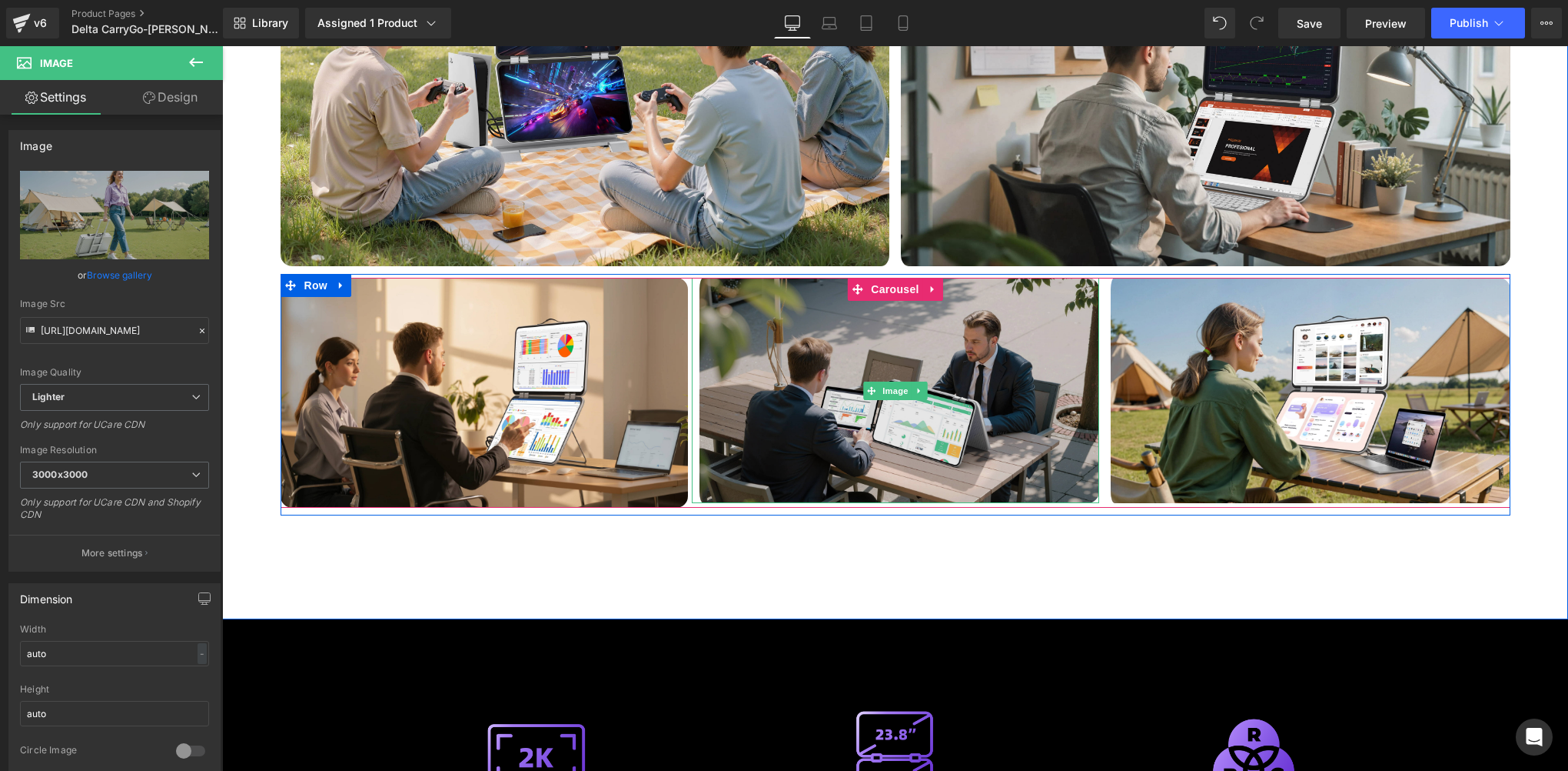
click at [830, 329] on img at bounding box center [896, 391] width 408 height 226
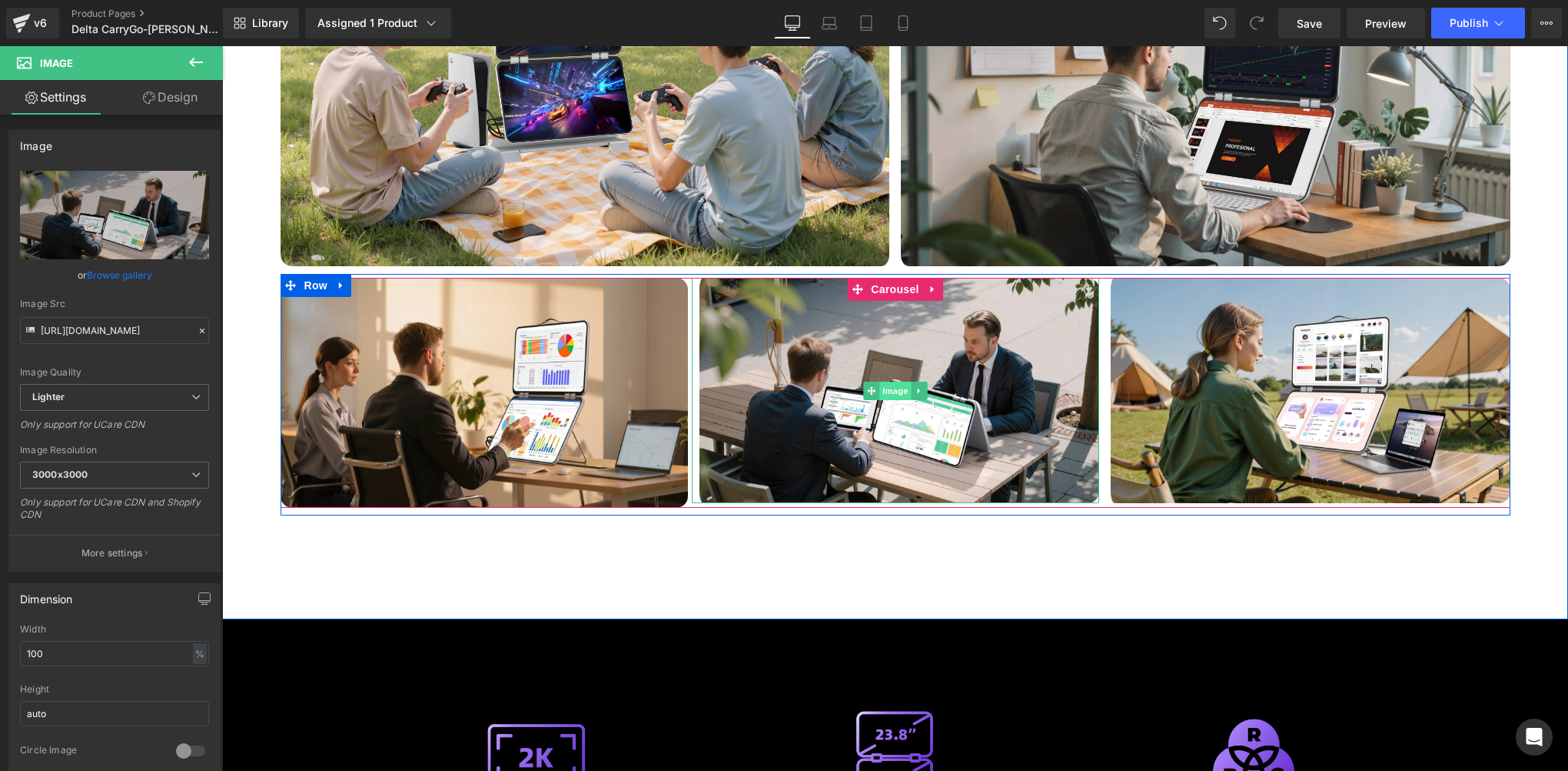
click at [893, 381] on span "Image" at bounding box center [895, 390] width 32 height 18
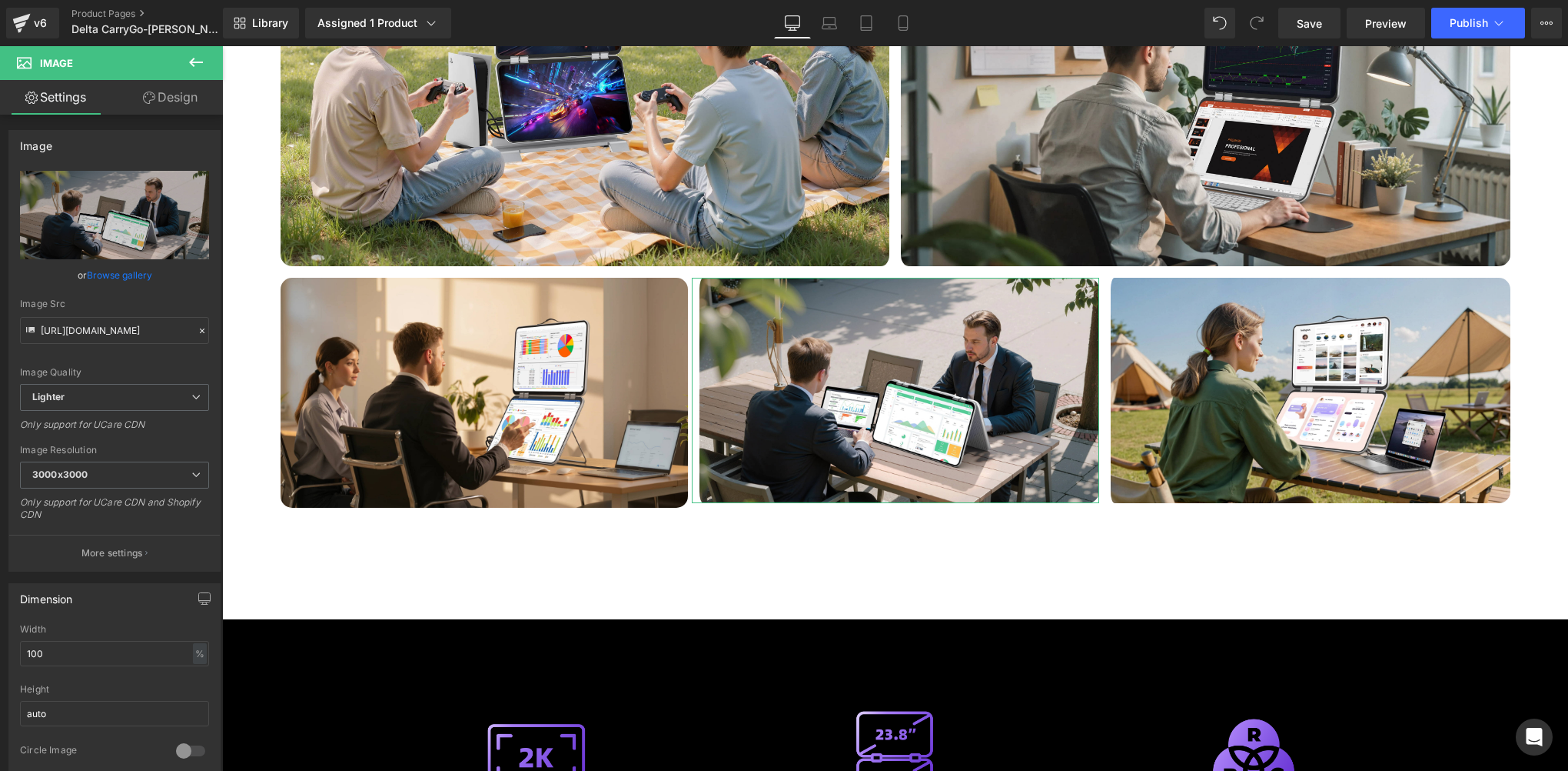
click at [180, 104] on link "Design" at bounding box center [170, 97] width 111 height 35
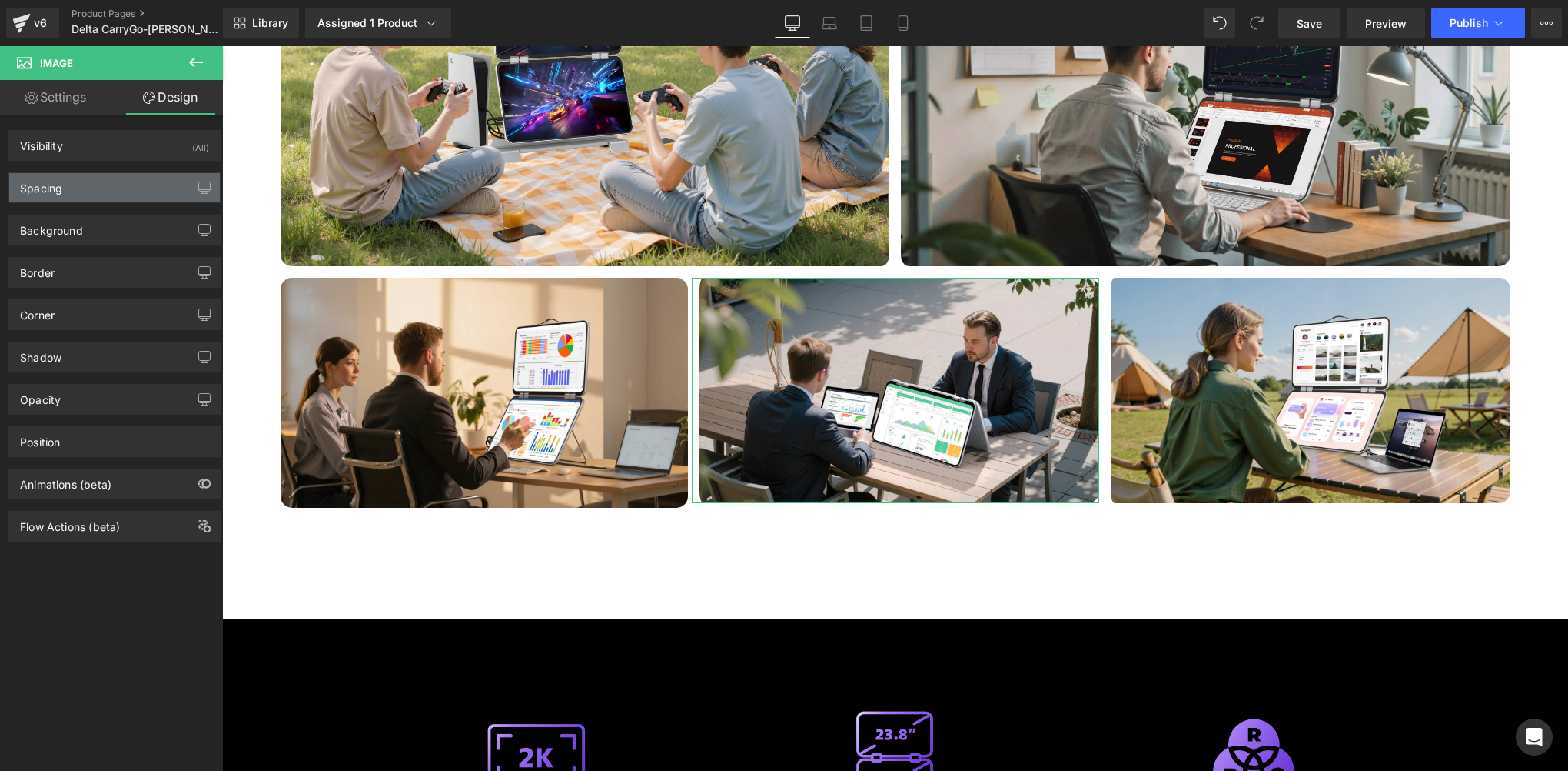
click at [102, 196] on div "Spacing" at bounding box center [115, 188] width 211 height 30
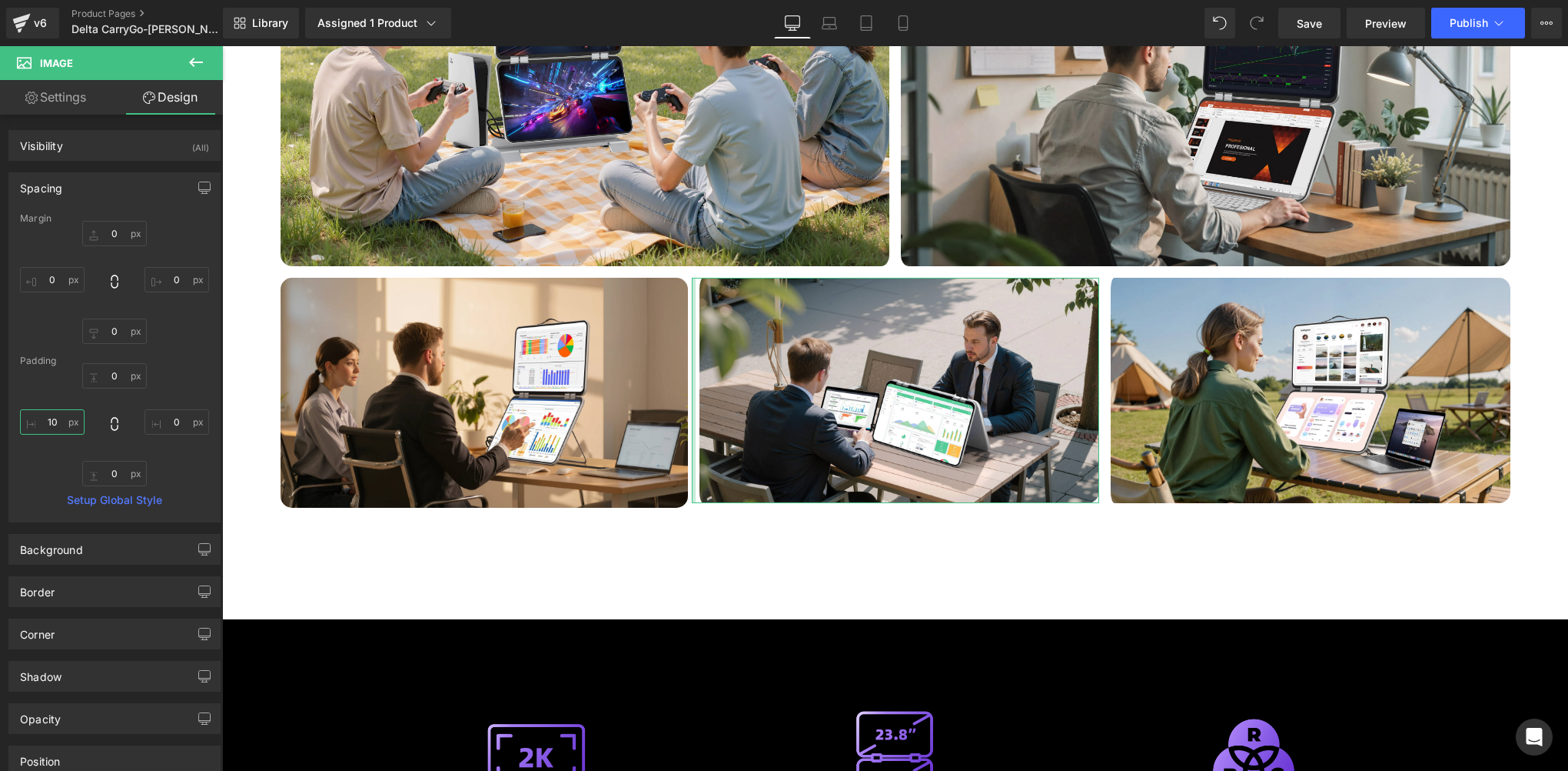
click at [60, 421] on input "10" at bounding box center [52, 421] width 64 height 25
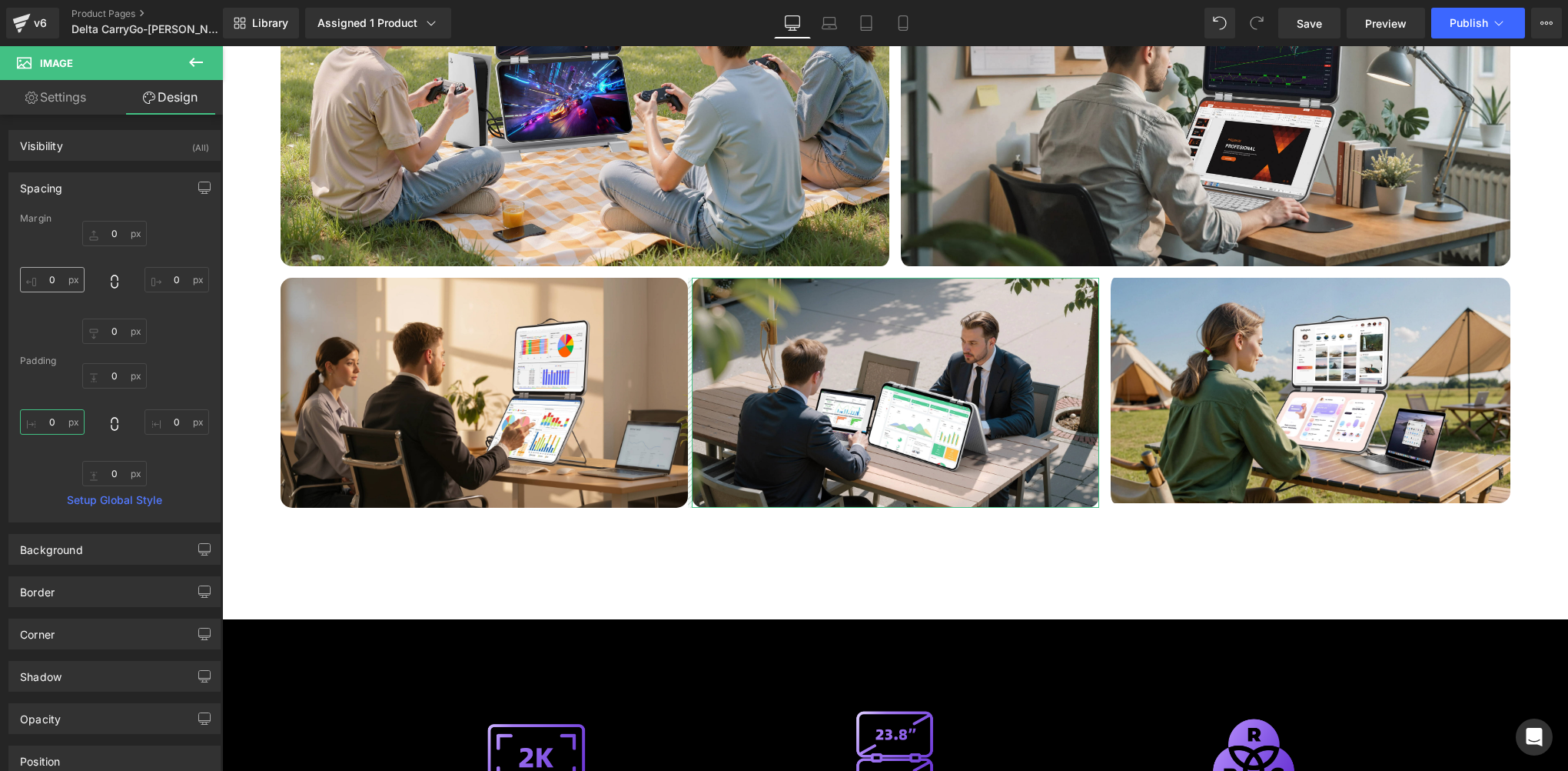
type input "0"
click at [57, 277] on input "0" at bounding box center [52, 279] width 64 height 25
type input "10"
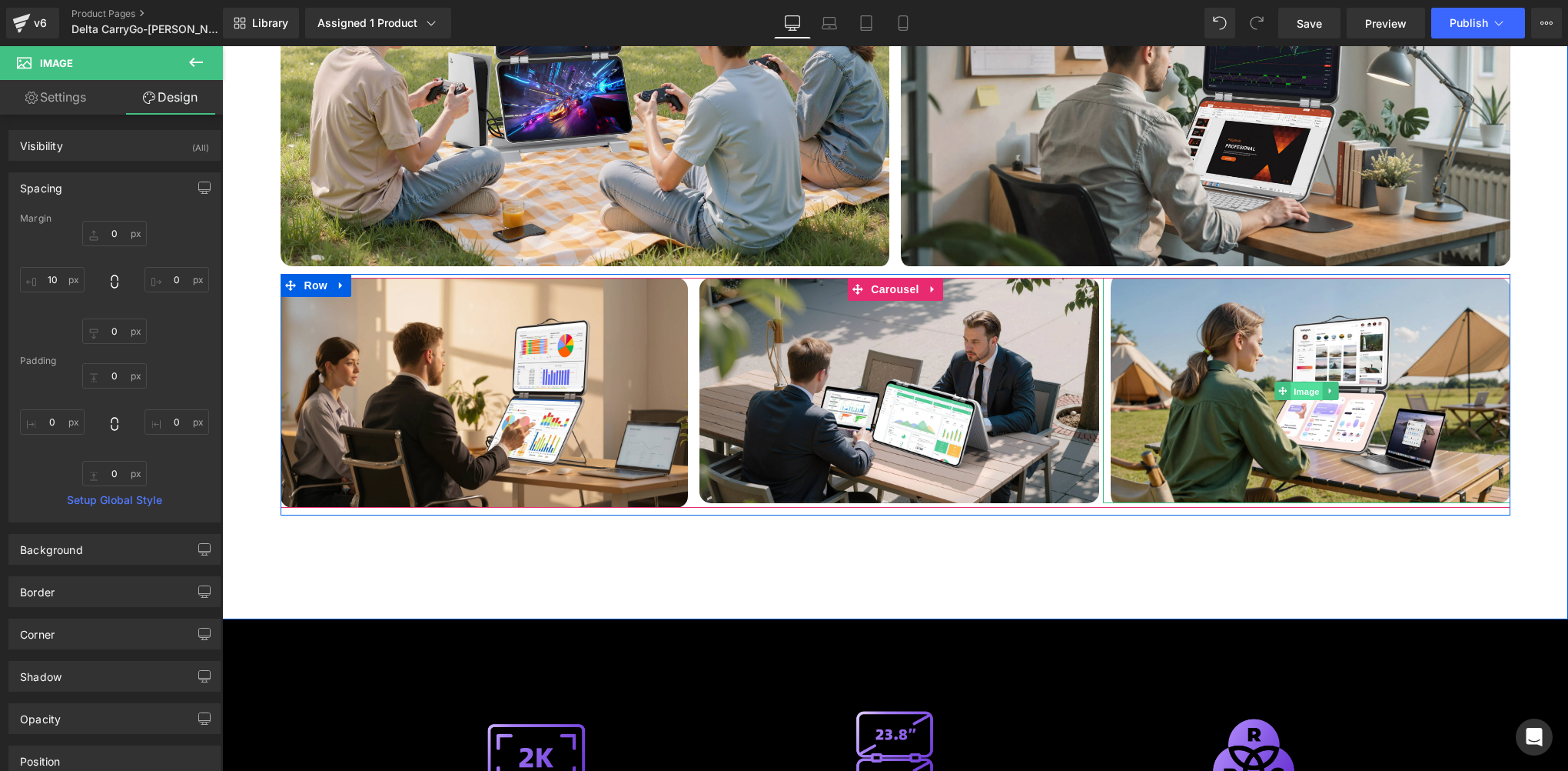
click at [1300, 381] on span "Image" at bounding box center [1306, 390] width 32 height 18
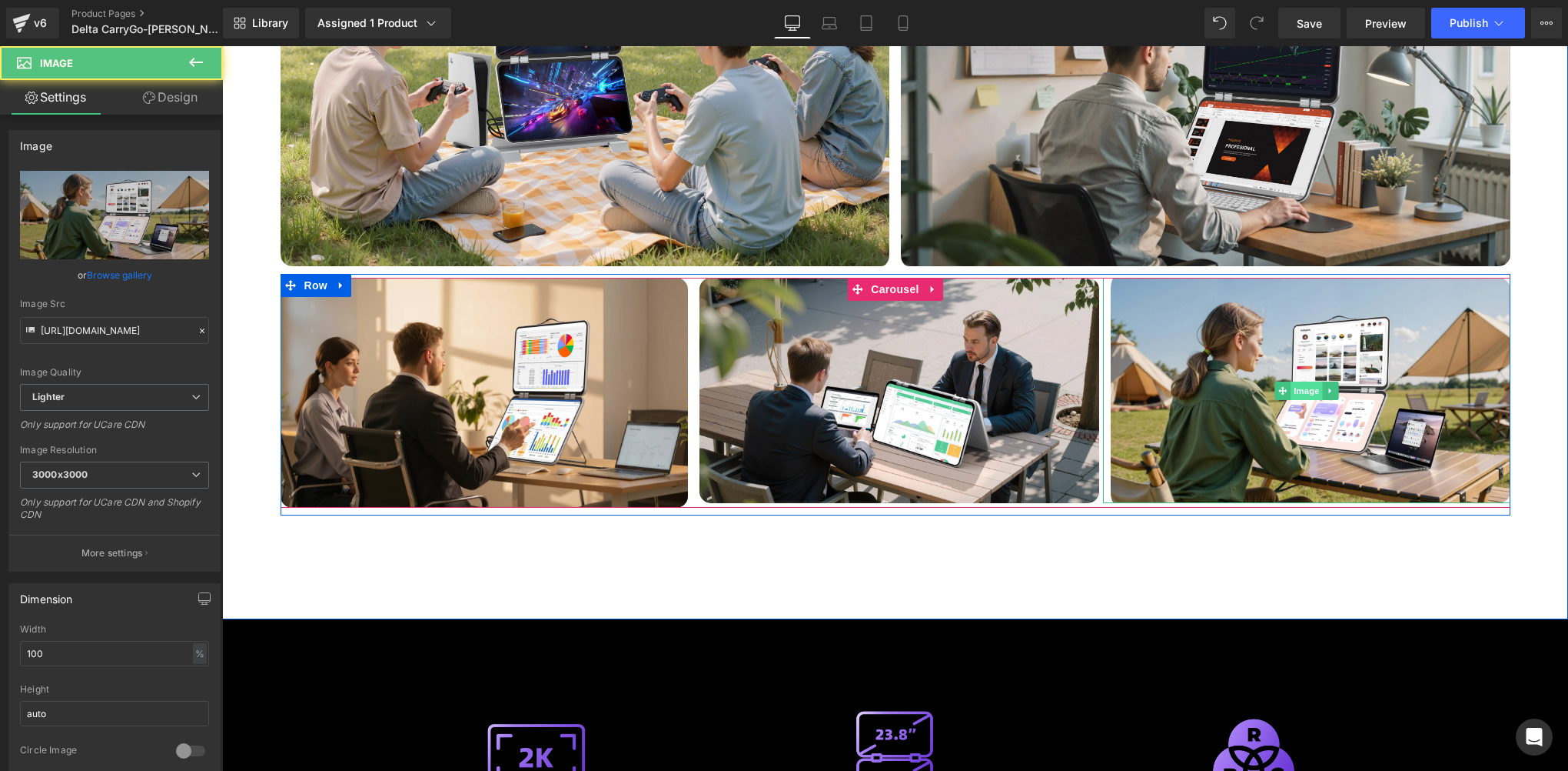
click at [1300, 381] on span "Image" at bounding box center [1306, 390] width 32 height 18
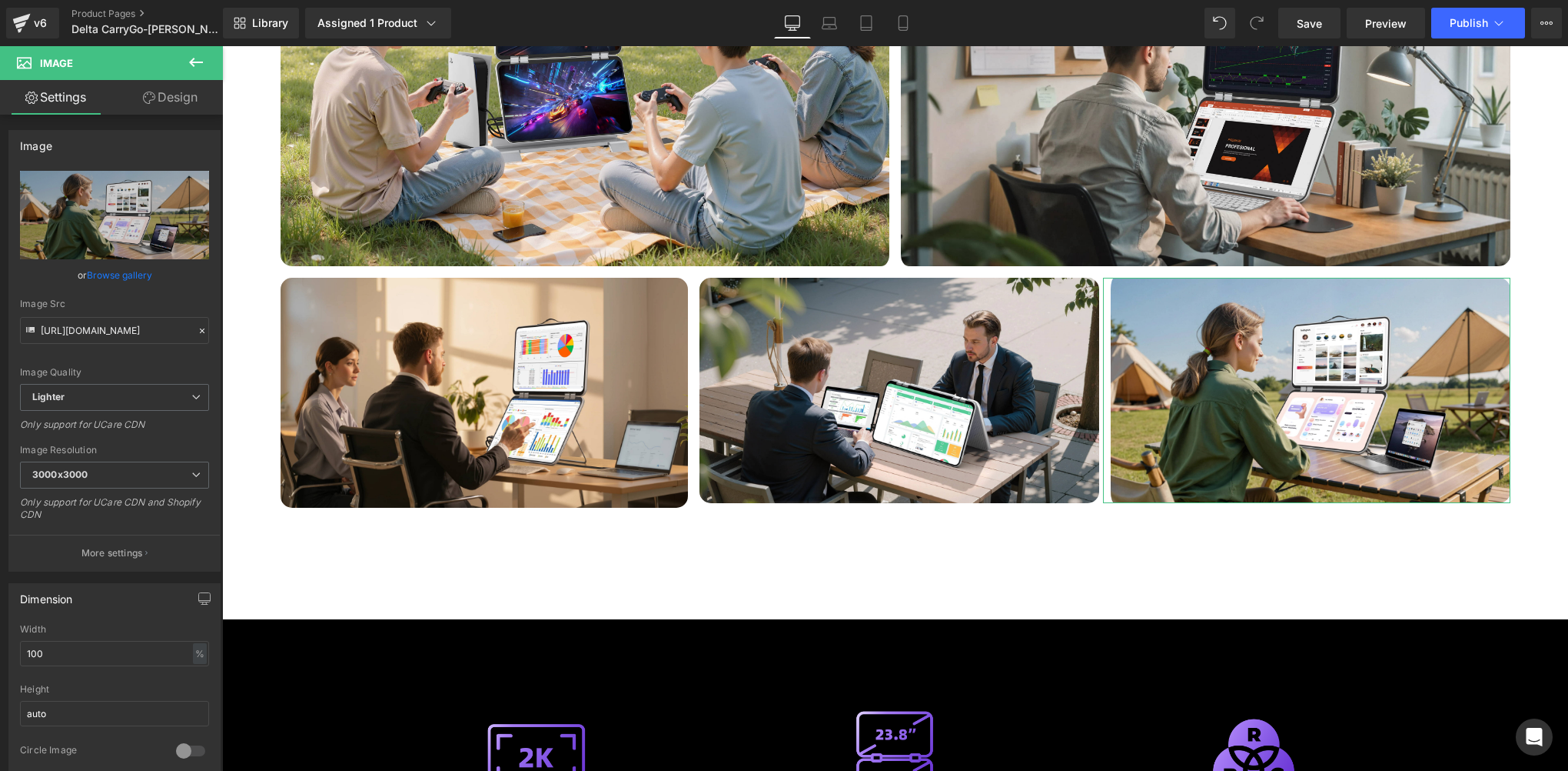
click at [181, 89] on link "Design" at bounding box center [170, 97] width 111 height 35
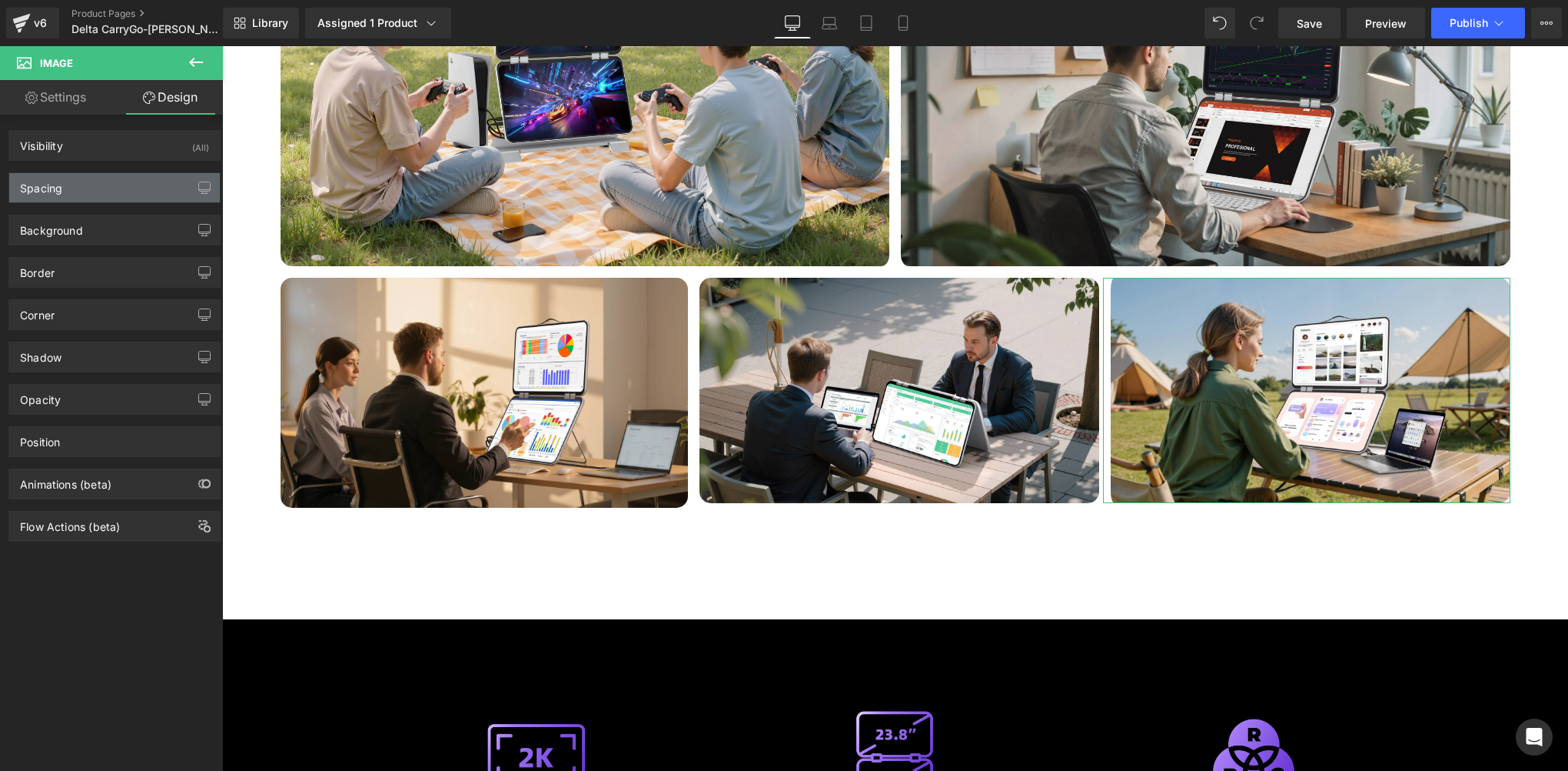
click at [63, 181] on div "Spacing" at bounding box center [115, 188] width 211 height 30
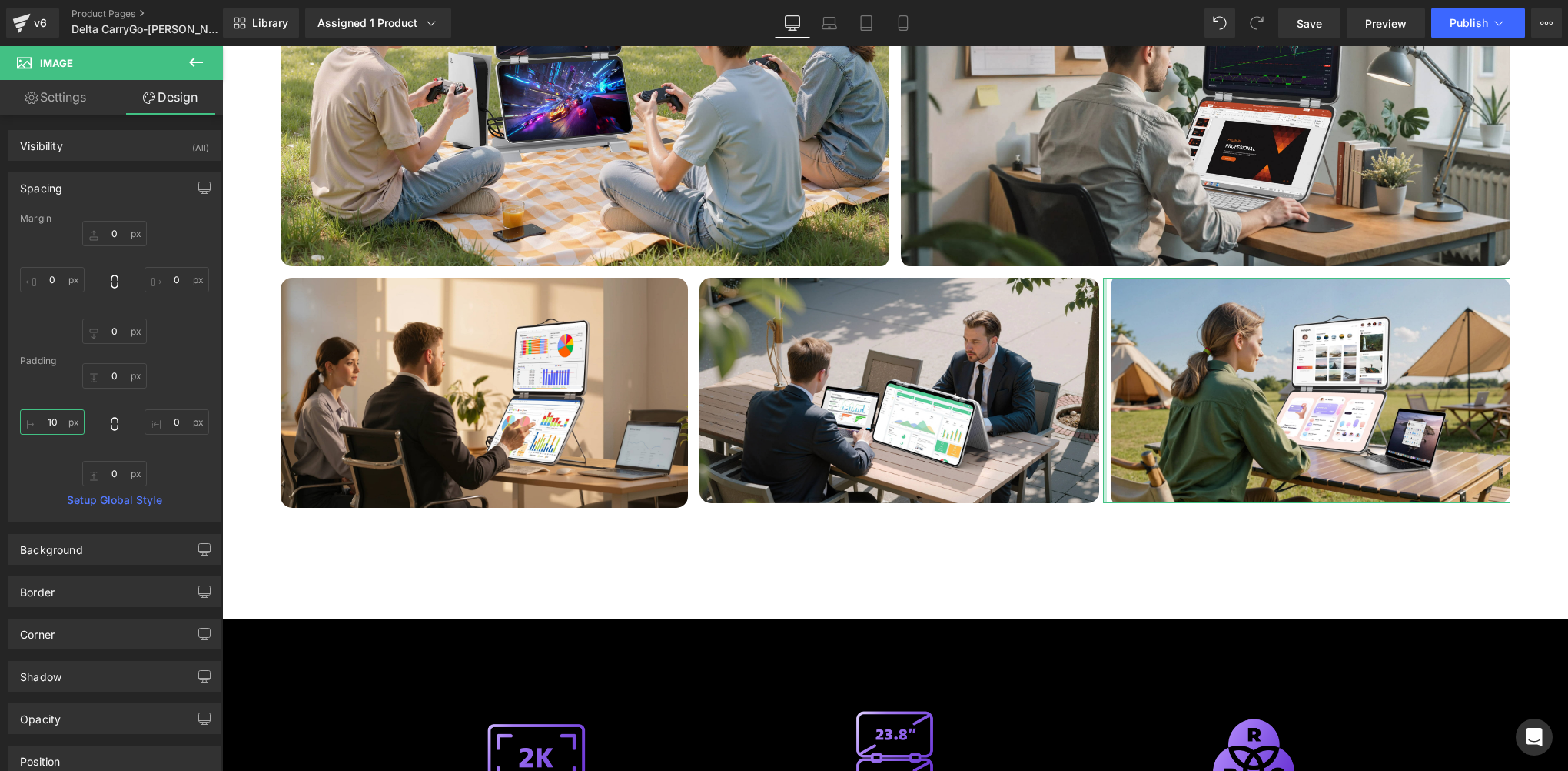
click at [57, 420] on input "10" at bounding box center [52, 421] width 64 height 25
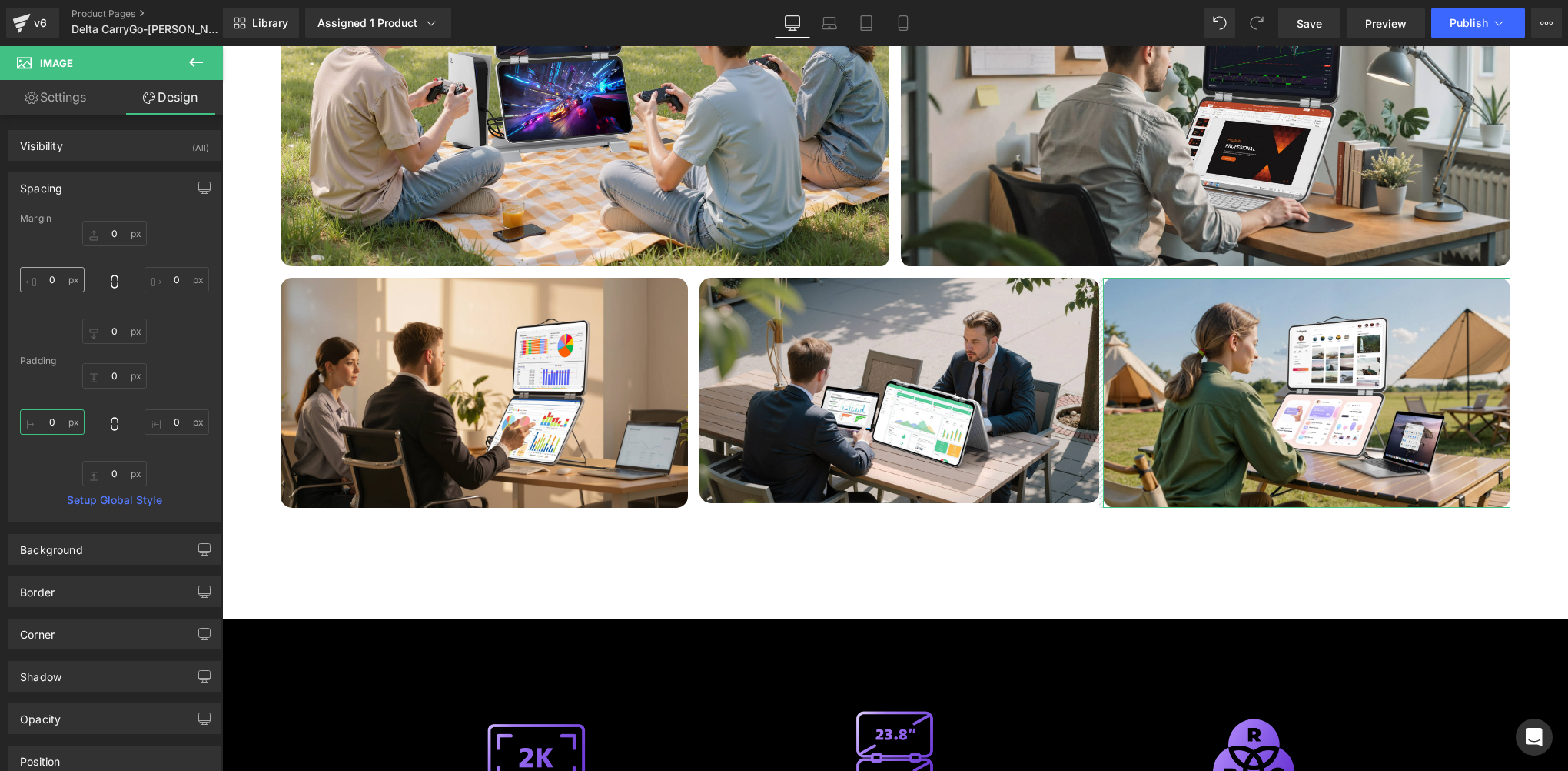
type input "0"
click at [56, 274] on input "0" at bounding box center [52, 279] width 64 height 25
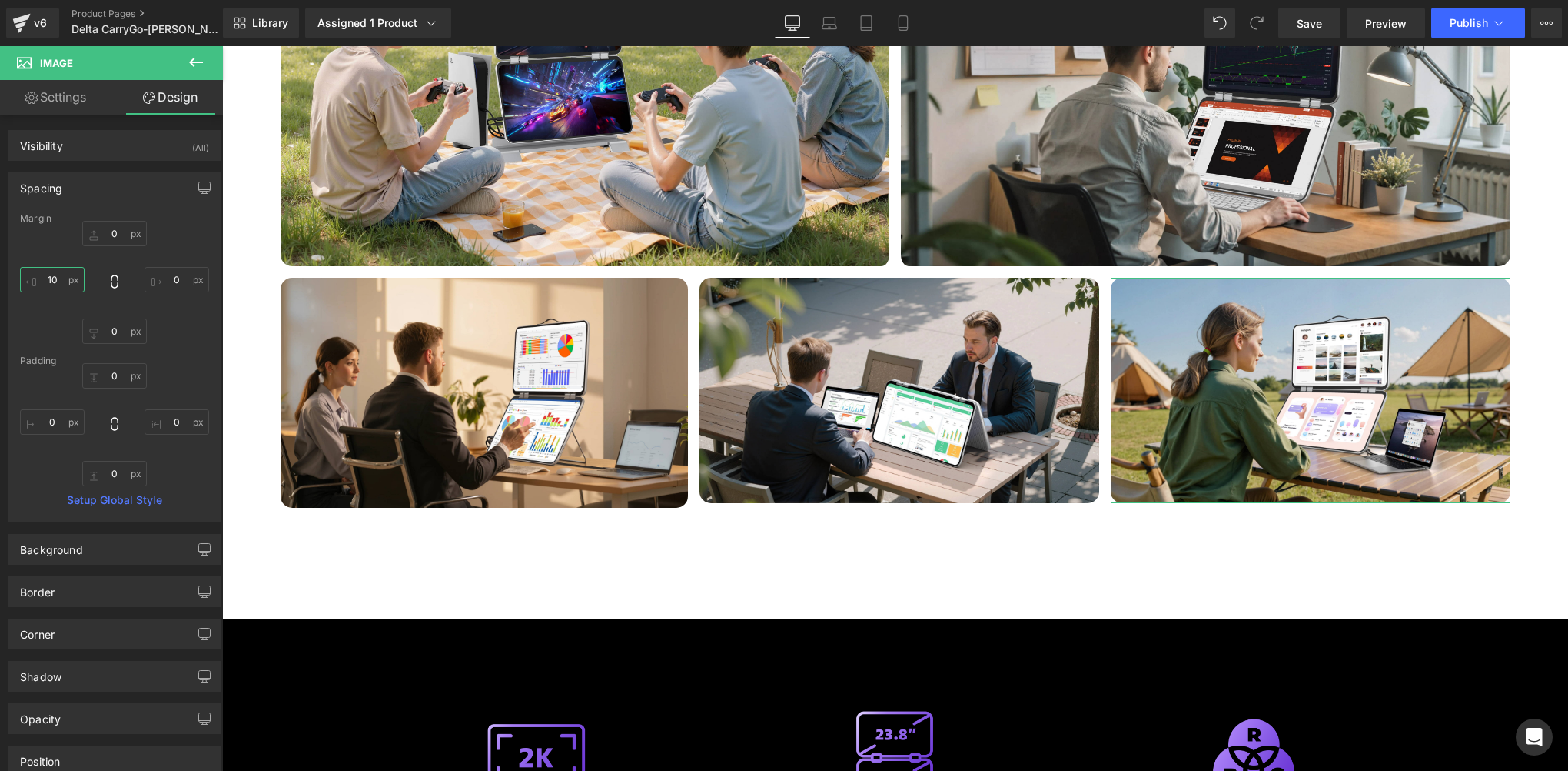
type input "10"
click at [49, 249] on div "0 0 0 10" at bounding box center [115, 282] width 189 height 123
click at [1307, 30] on span "Save" at bounding box center [1309, 23] width 25 height 16
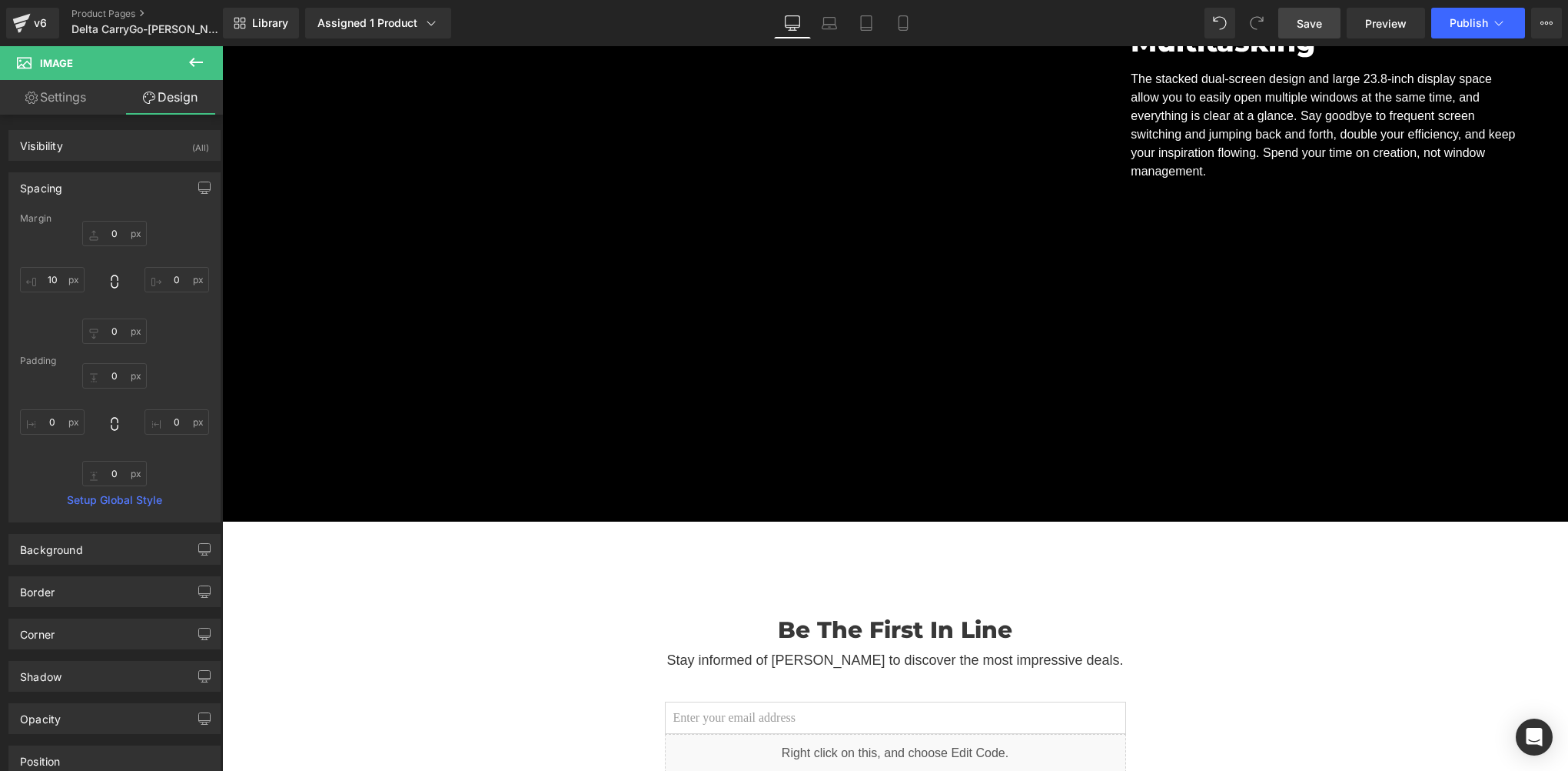
scroll to position [7179, 0]
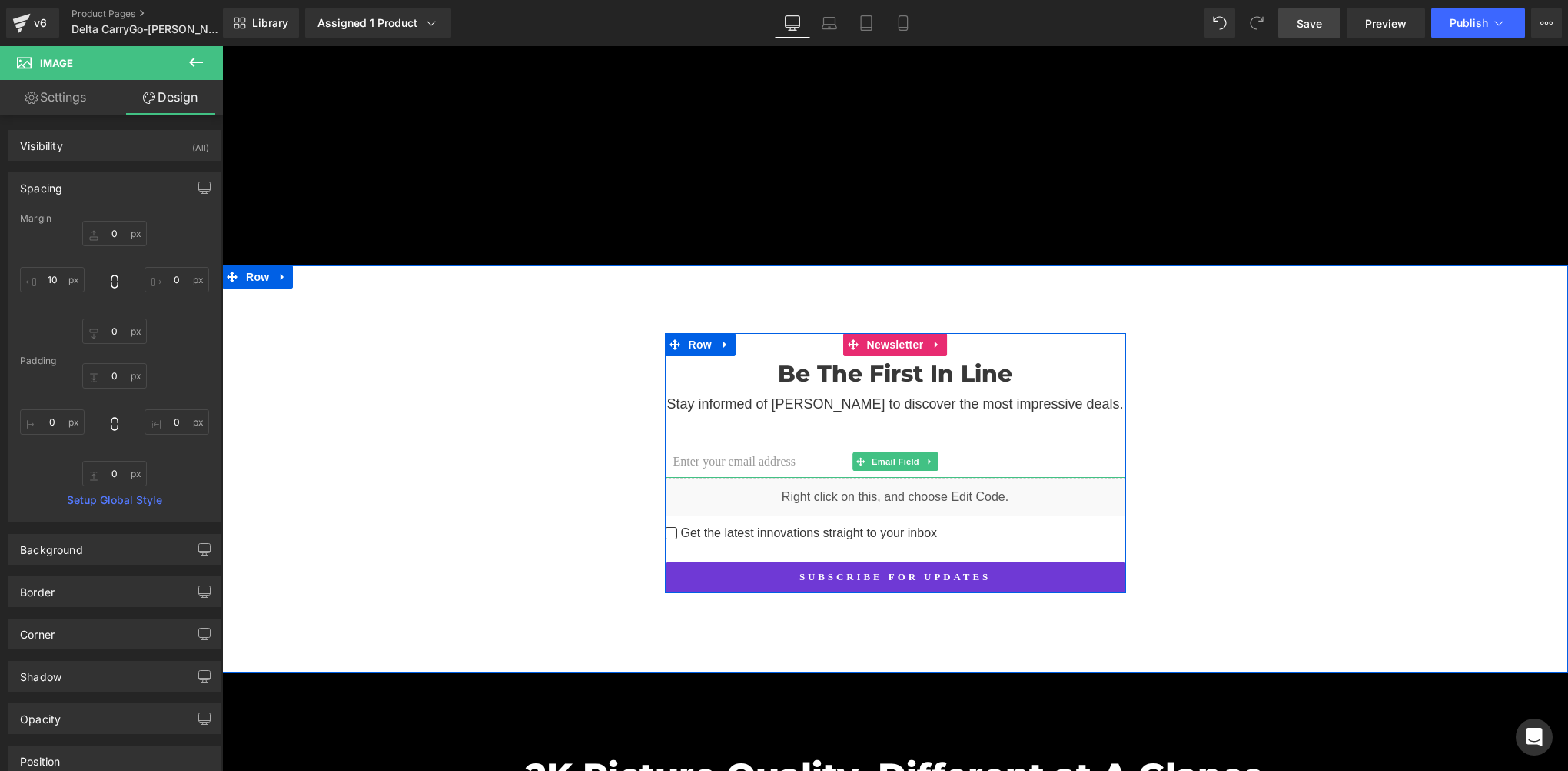
click at [700, 445] on input "email" at bounding box center [896, 461] width 462 height 32
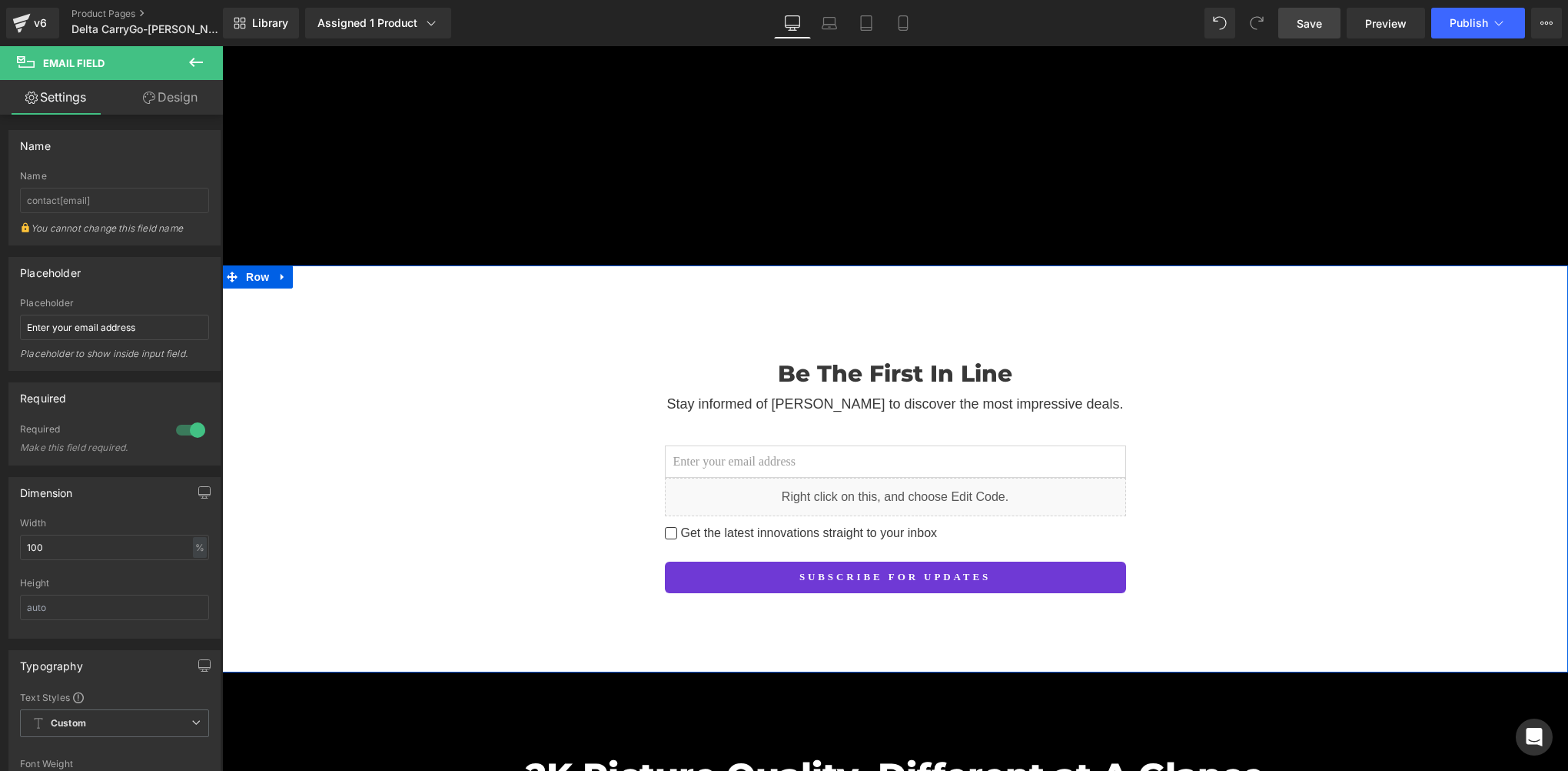
click at [534, 373] on div "Be The First In Line Heading Stay informed of Delta CarryGo to discover the mos…" at bounding box center [895, 463] width 1346 height 260
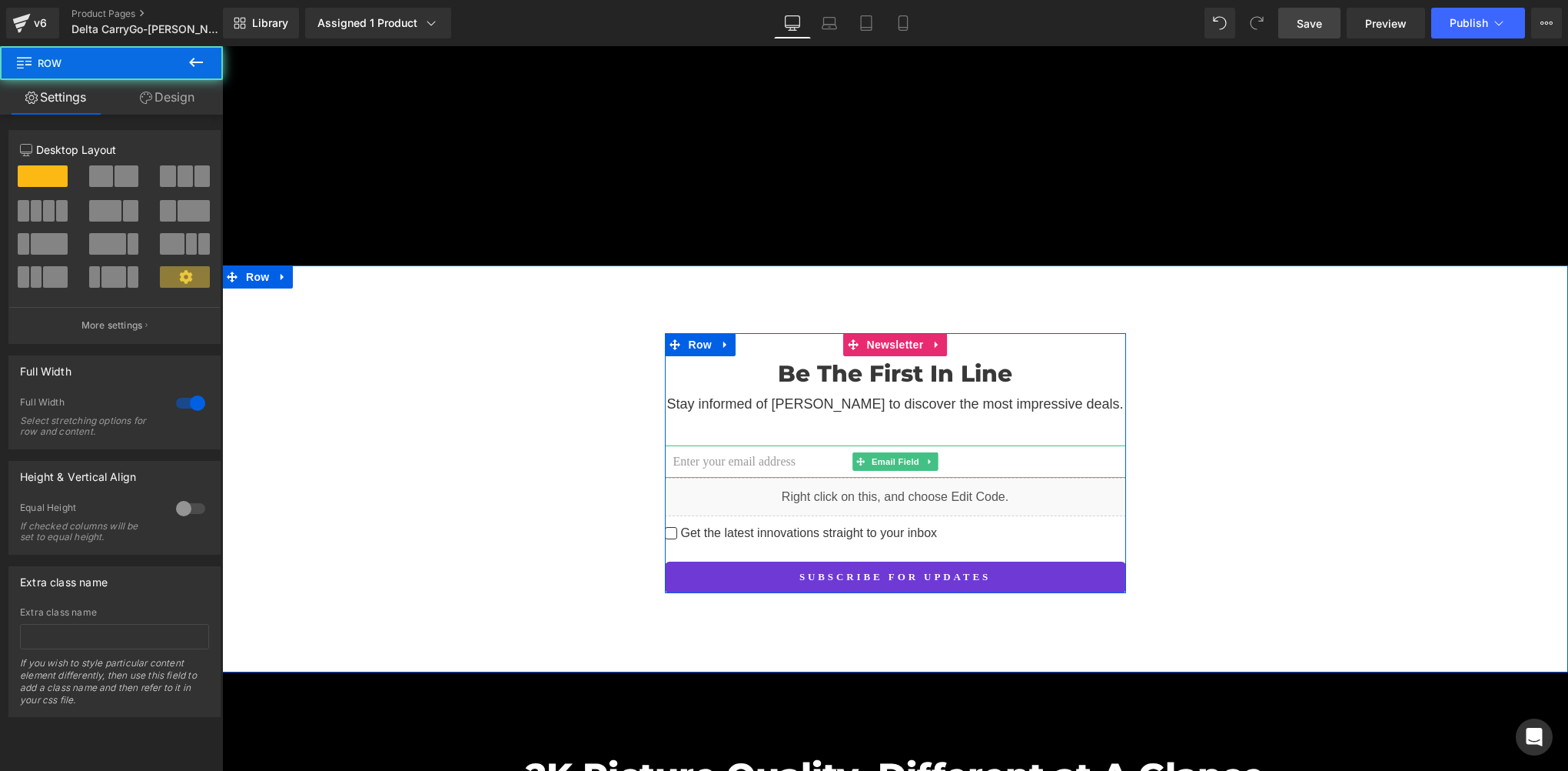
click at [684, 445] on input "email" at bounding box center [896, 461] width 462 height 32
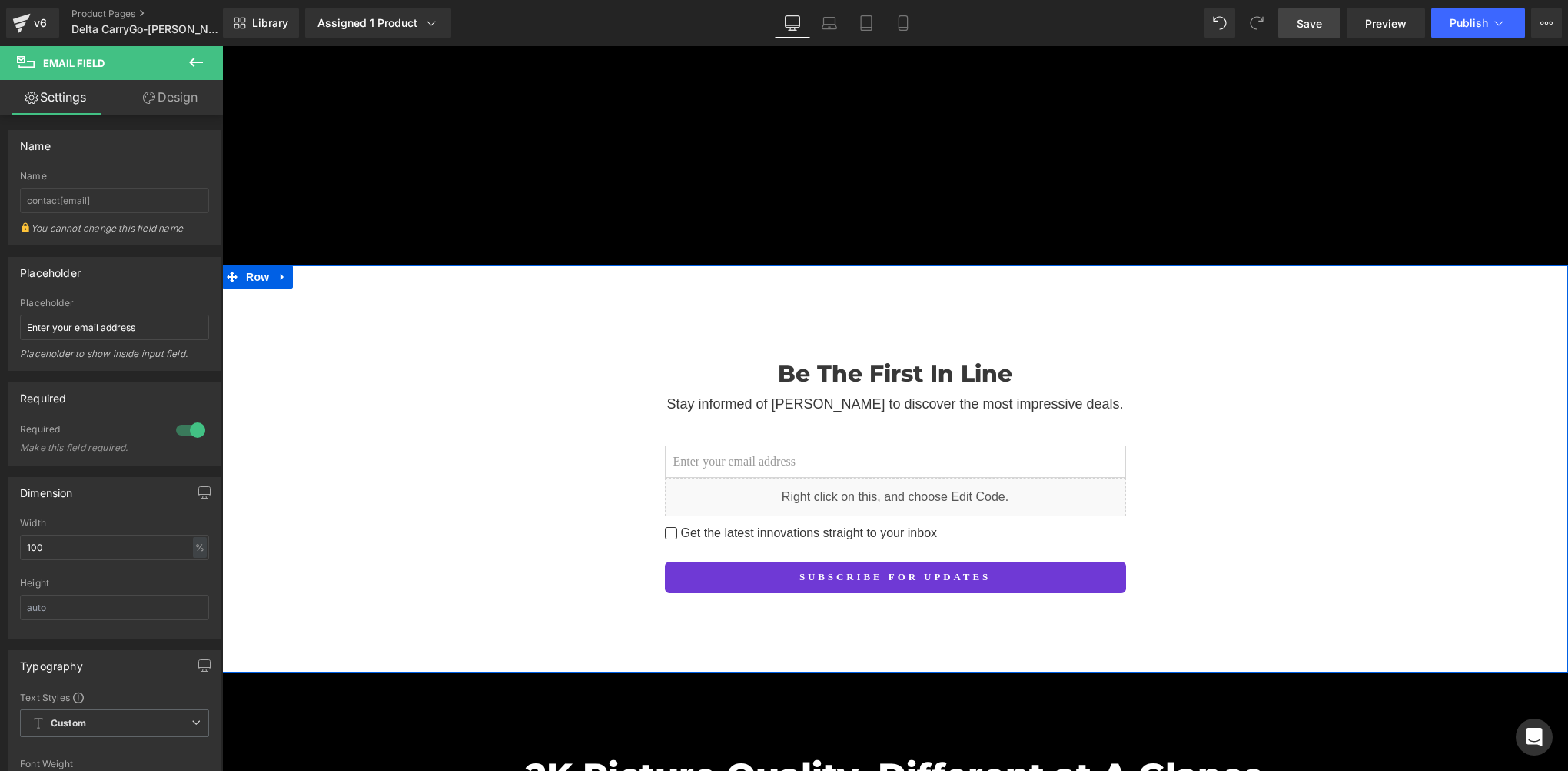
click at [515, 372] on div "Be The First In Line Heading Stay informed of Delta CarryGo to discover the mos…" at bounding box center [895, 463] width 1346 height 260
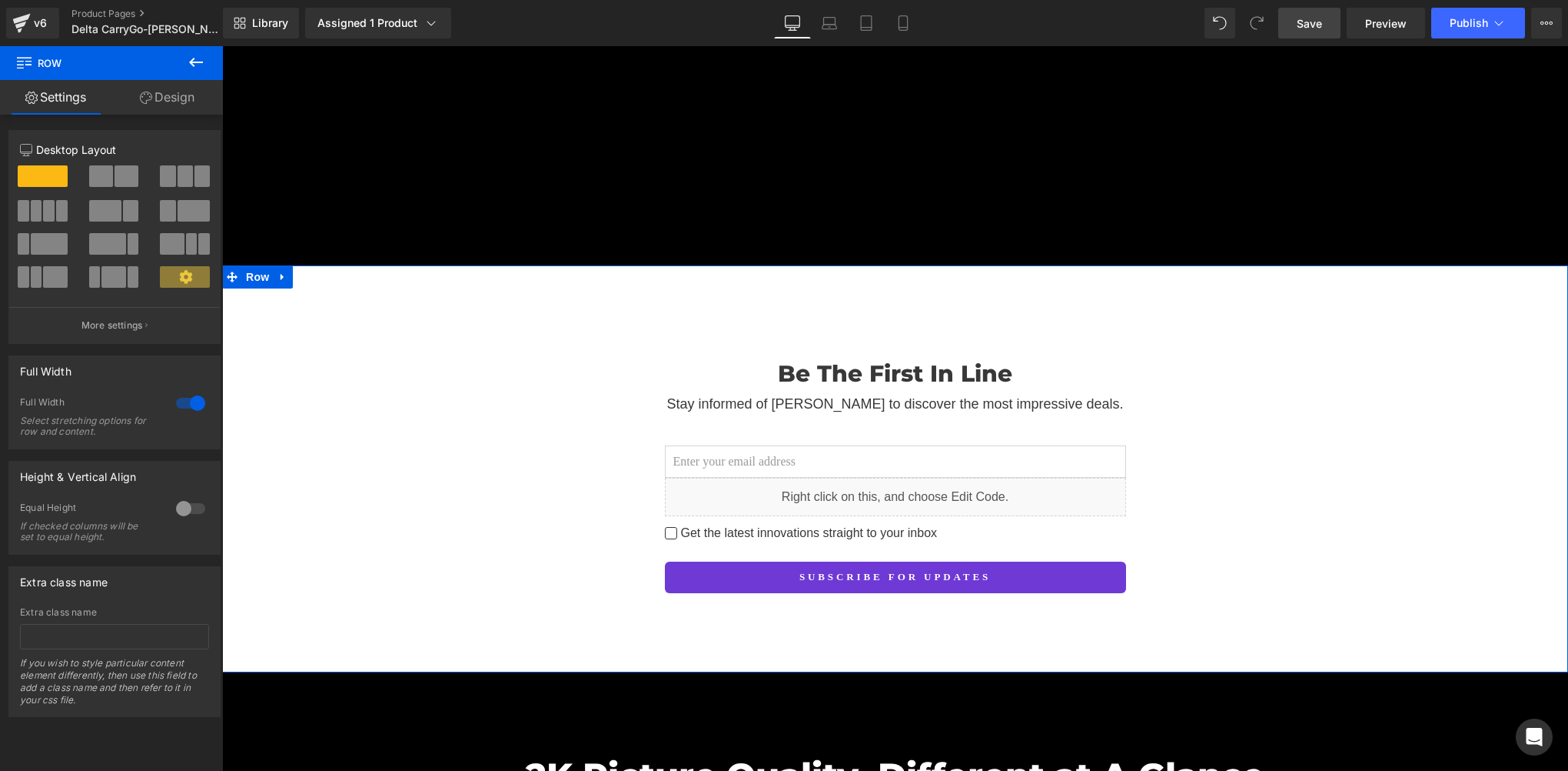
click at [671, 445] on input "email" at bounding box center [896, 461] width 462 height 32
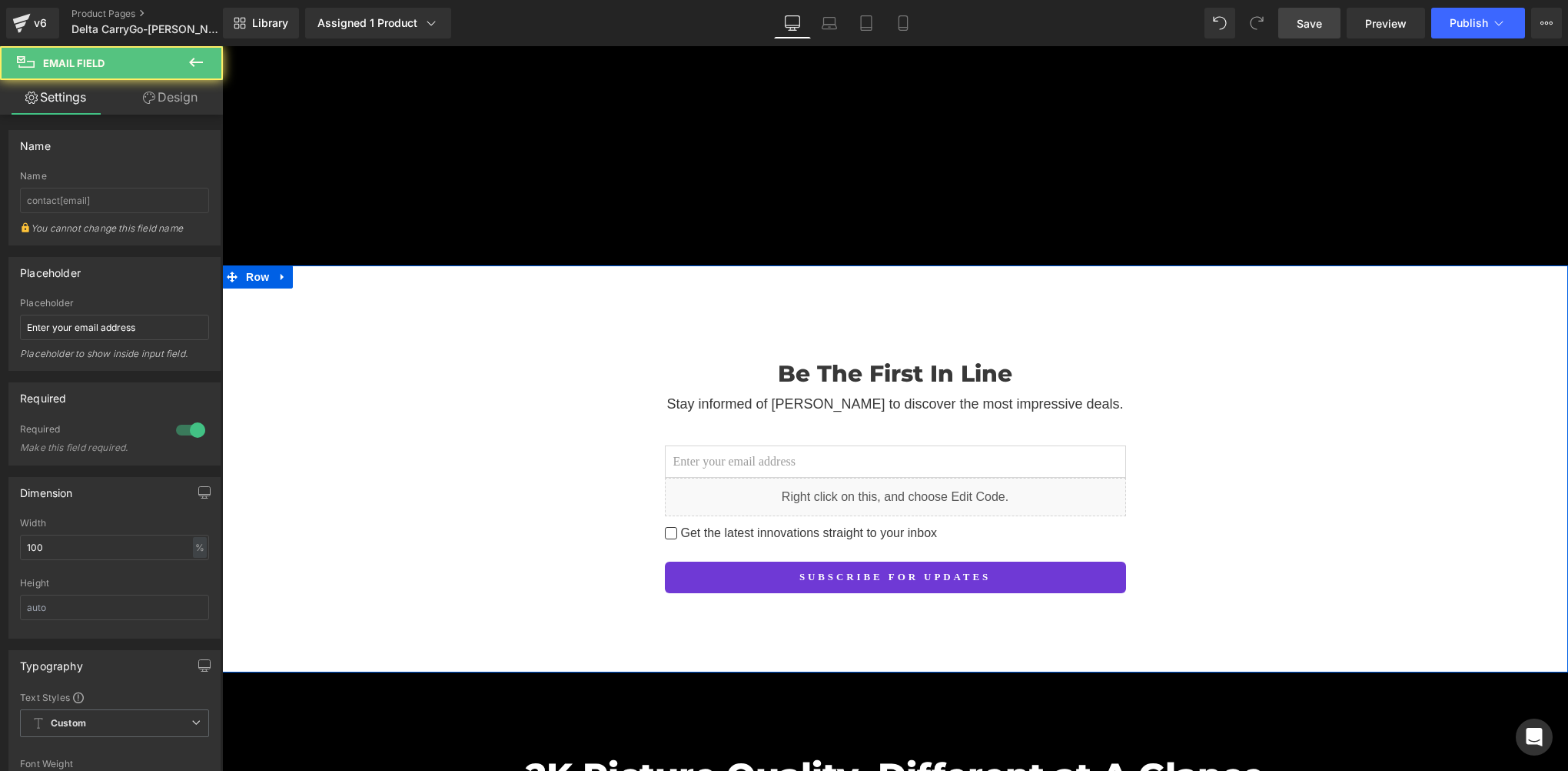
click at [562, 397] on div "Be The First In Line Heading Stay informed of Delta CarryGo to discover the mos…" at bounding box center [895, 463] width 1346 height 260
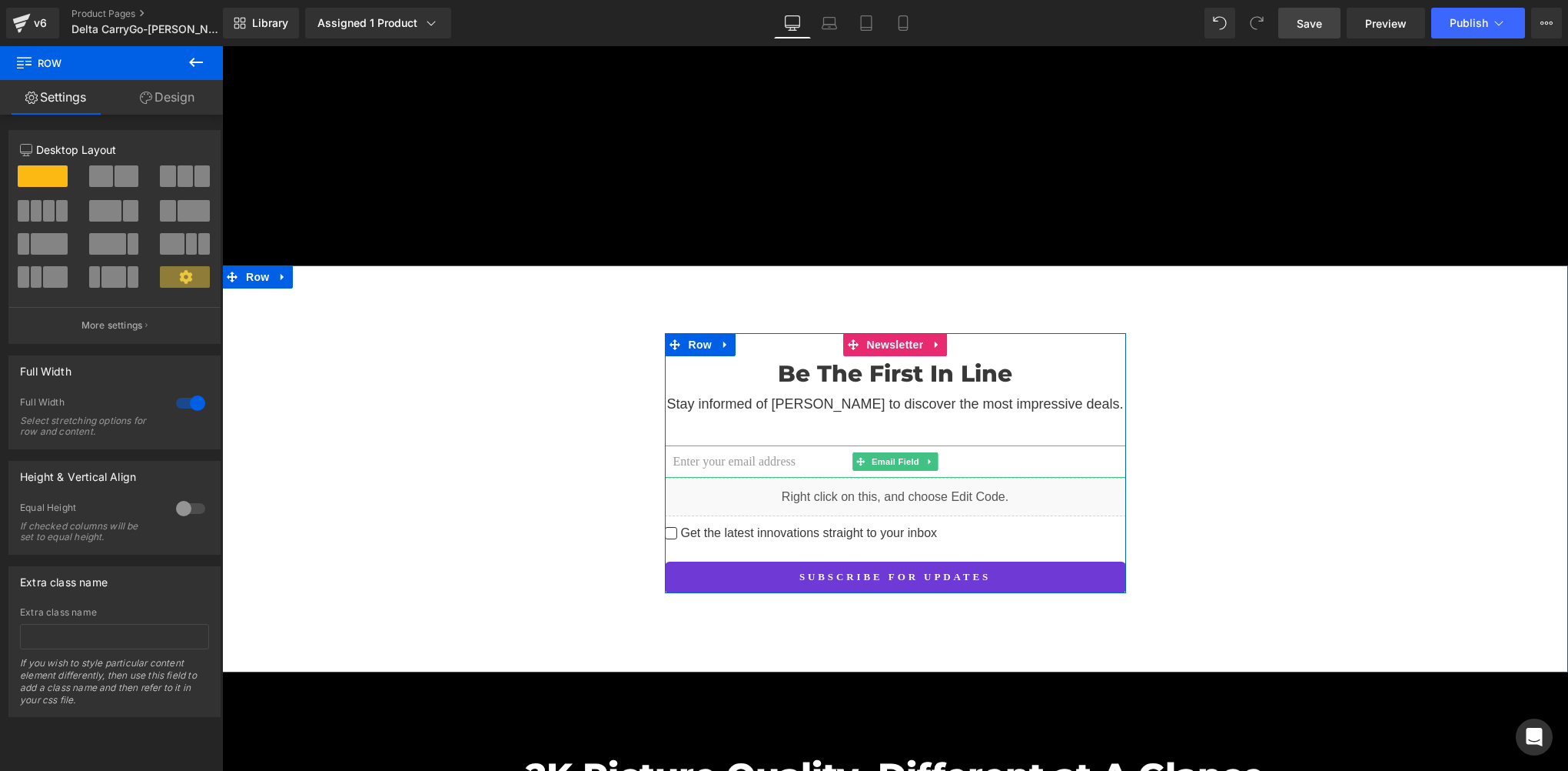
click at [693, 445] on input "email" at bounding box center [896, 461] width 462 height 32
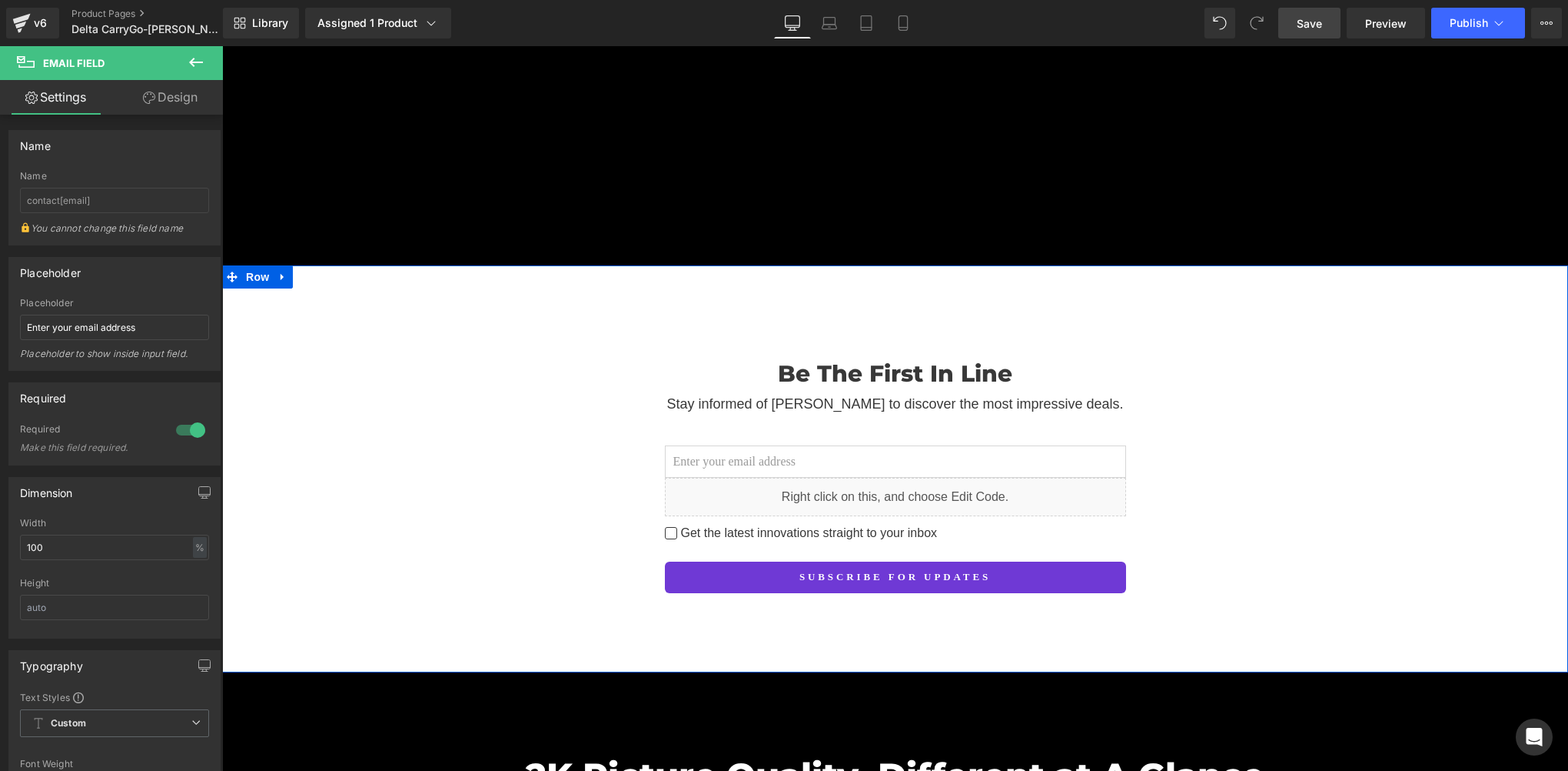
click at [522, 405] on div "Be The First In Line Heading Stay informed of Delta CarryGo to discover the mos…" at bounding box center [895, 463] width 1346 height 260
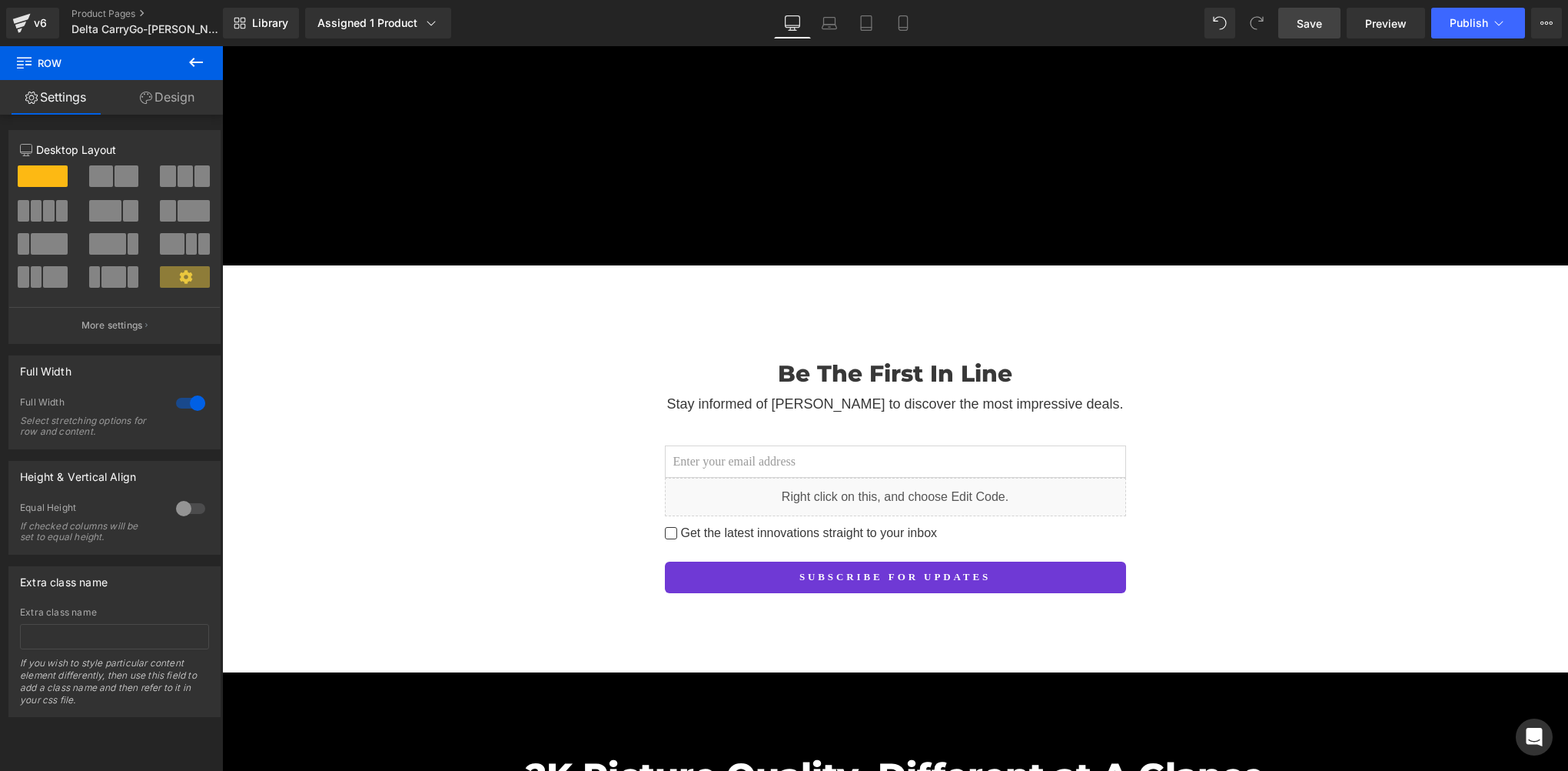
click at [1315, 20] on span "Save" at bounding box center [1309, 23] width 25 height 16
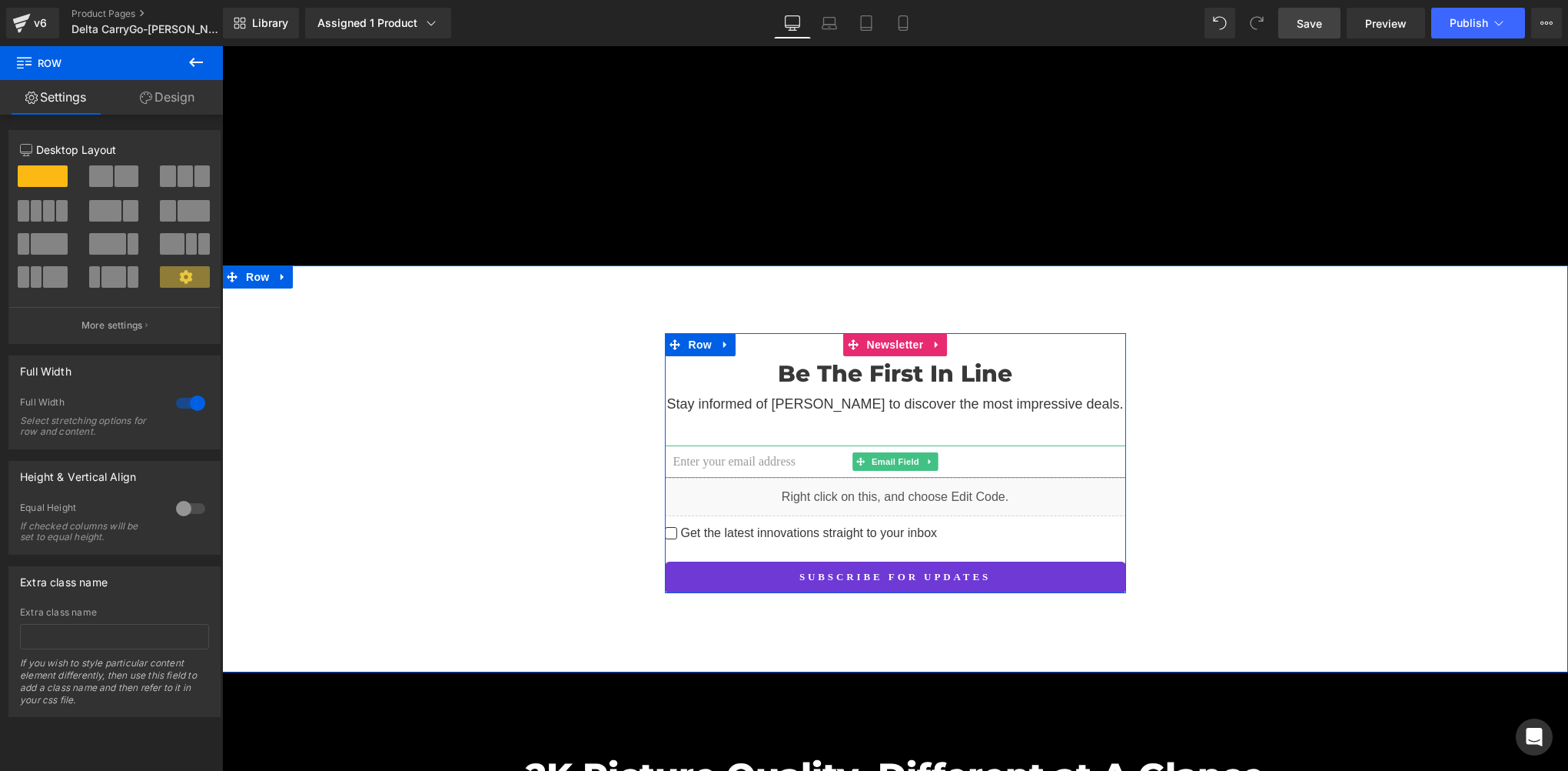
click at [700, 445] on input "email" at bounding box center [896, 461] width 462 height 32
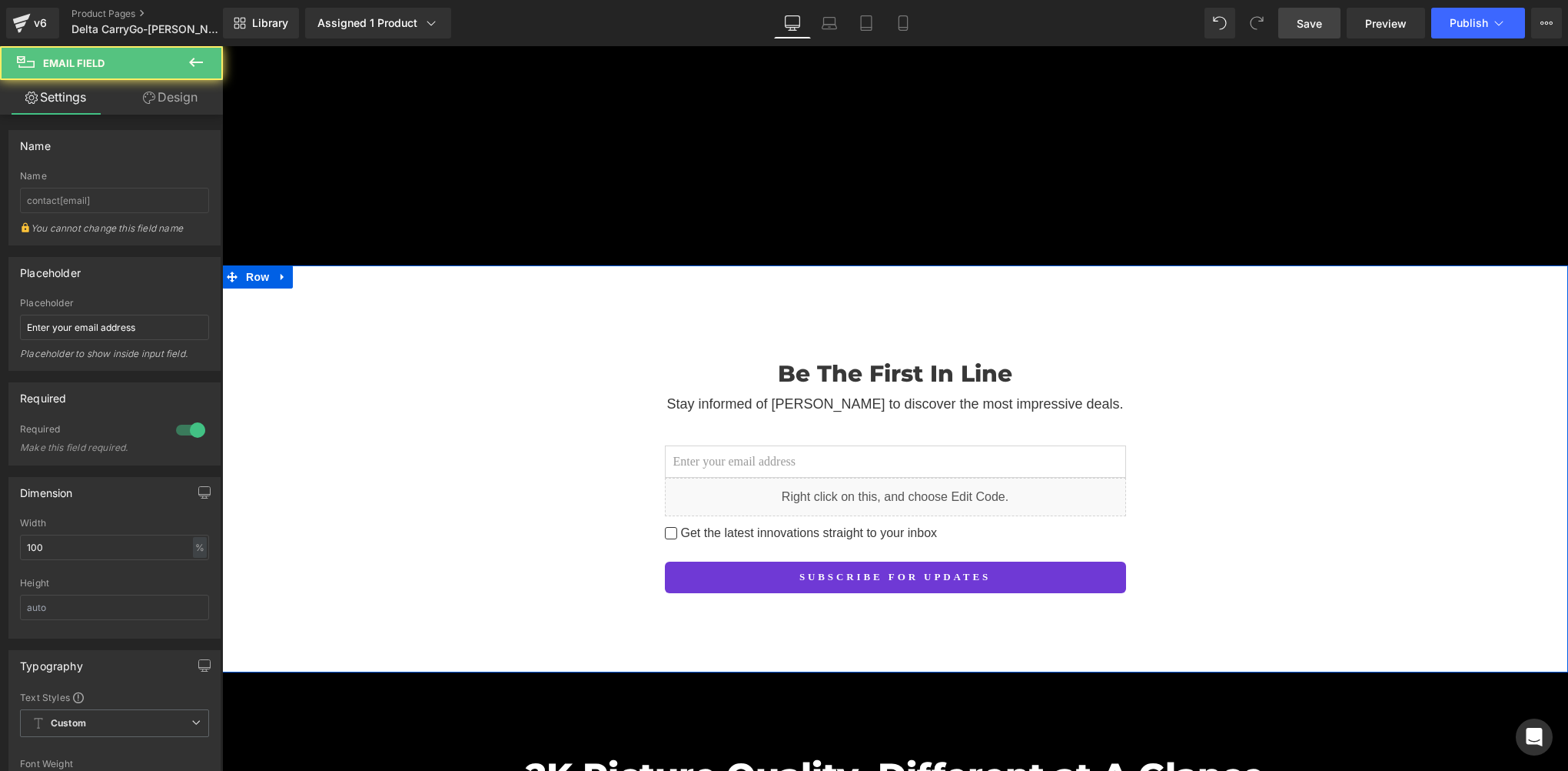
click at [587, 388] on div "Be The First In Line Heading Stay informed of Delta CarryGo to discover the mos…" at bounding box center [895, 463] width 1346 height 260
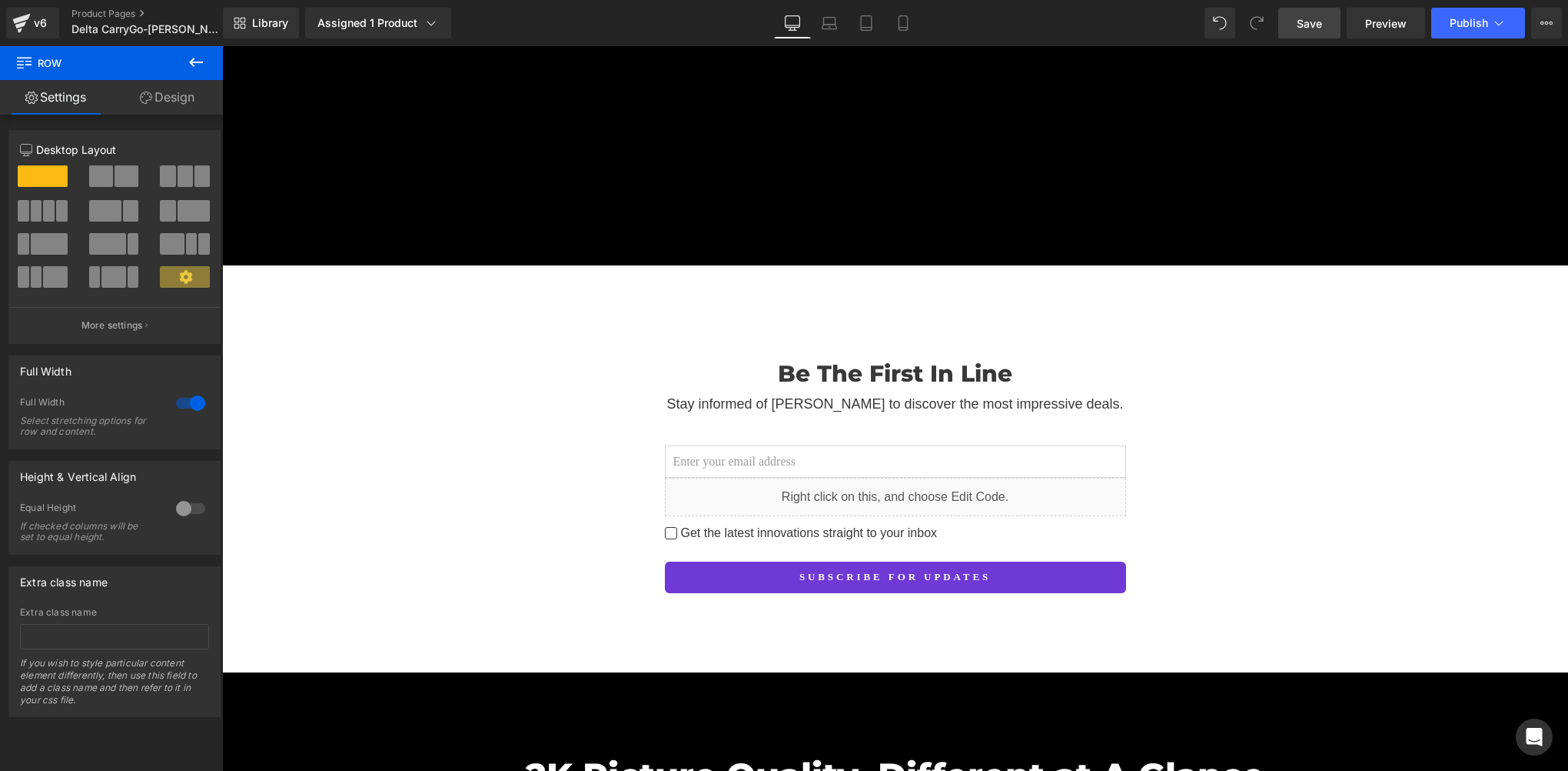
click at [1324, 16] on link "Save" at bounding box center [1309, 23] width 62 height 30
click at [1301, 27] on span "Save" at bounding box center [1309, 23] width 25 height 16
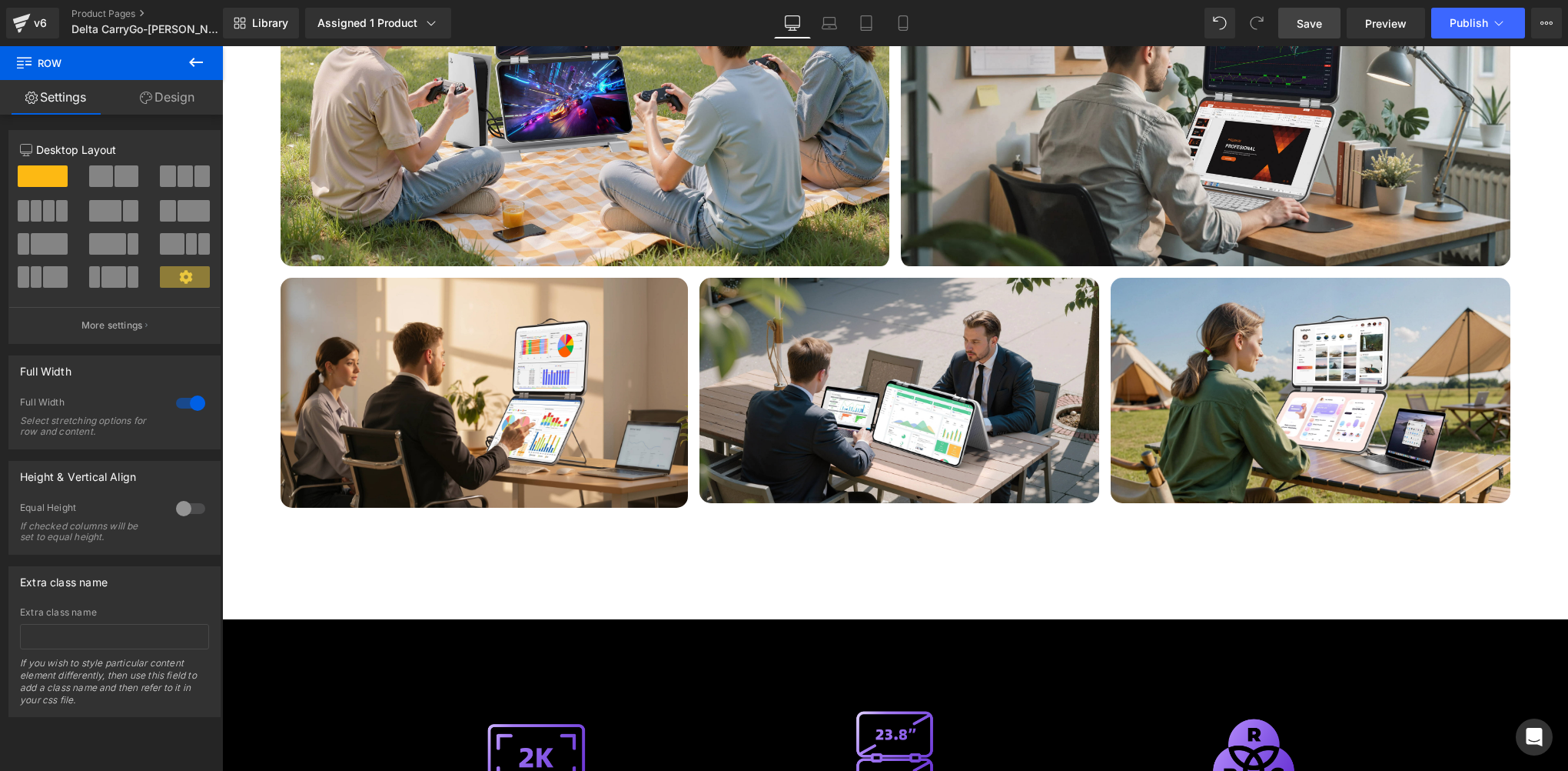
scroll to position [6153, 0]
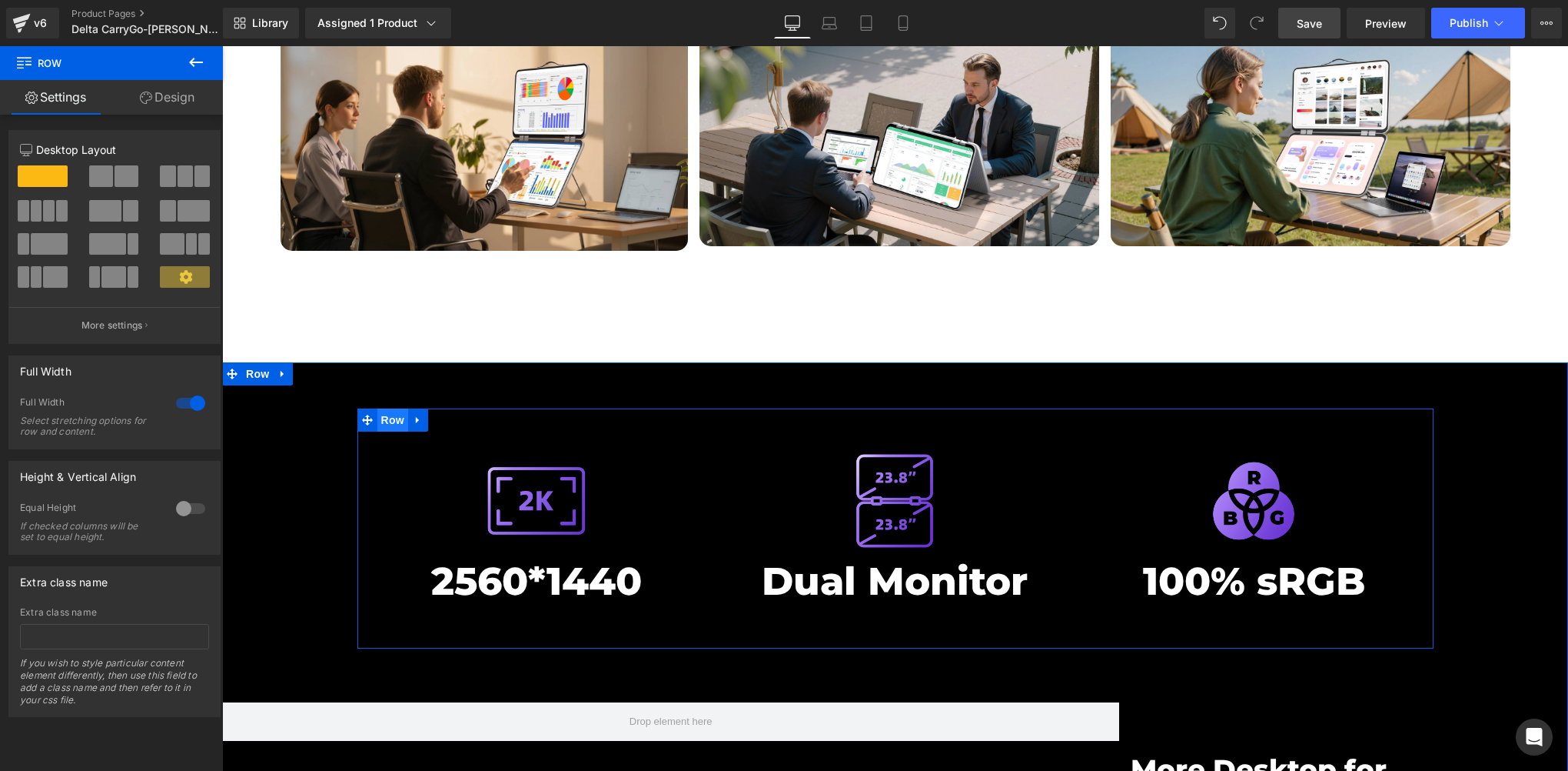
click at [382, 408] on span "Row" at bounding box center [392, 419] width 30 height 23
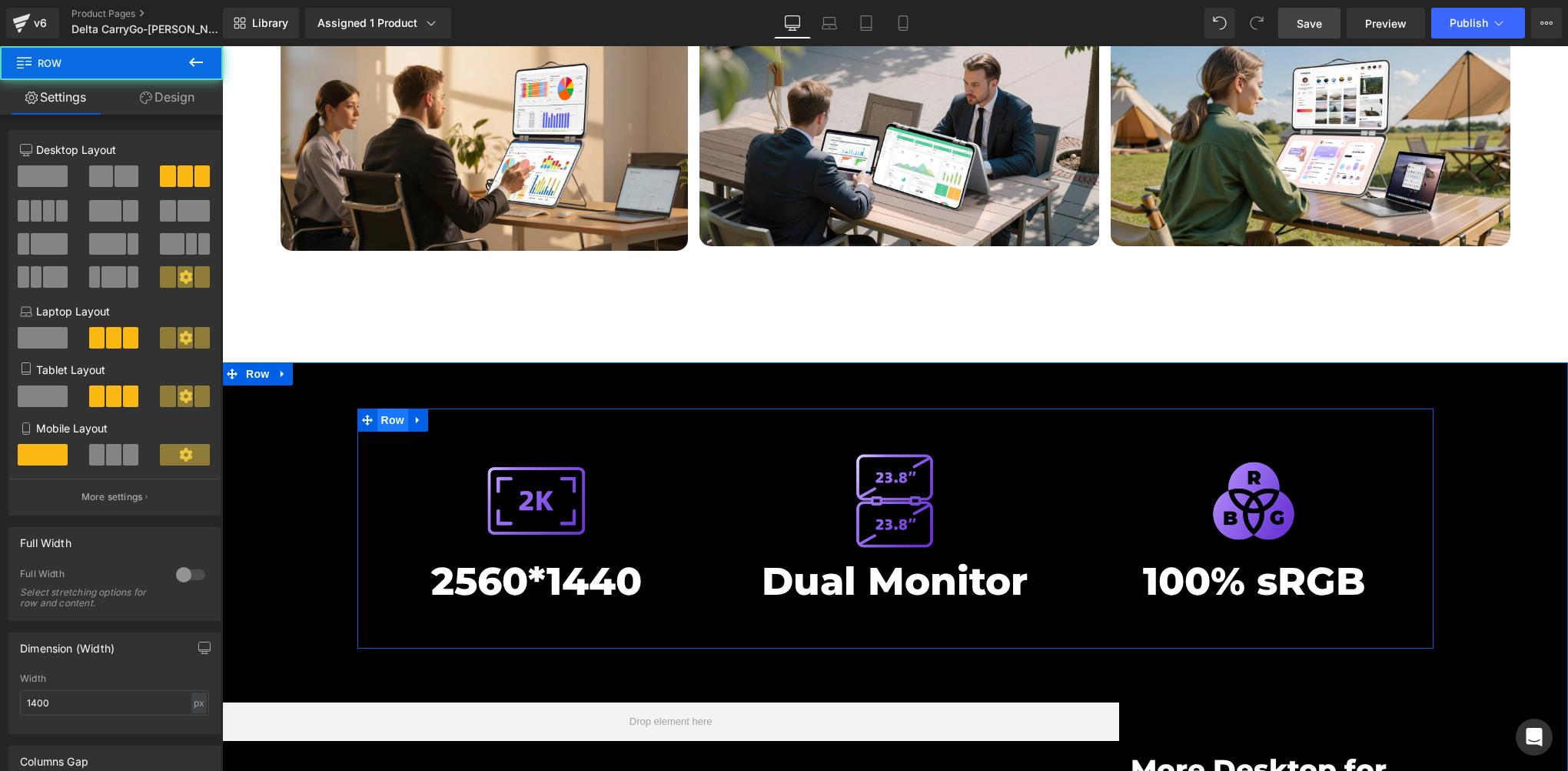
click at [382, 408] on span "Row" at bounding box center [392, 419] width 30 height 23
click at [382, 409] on span "Row" at bounding box center [392, 420] width 30 height 23
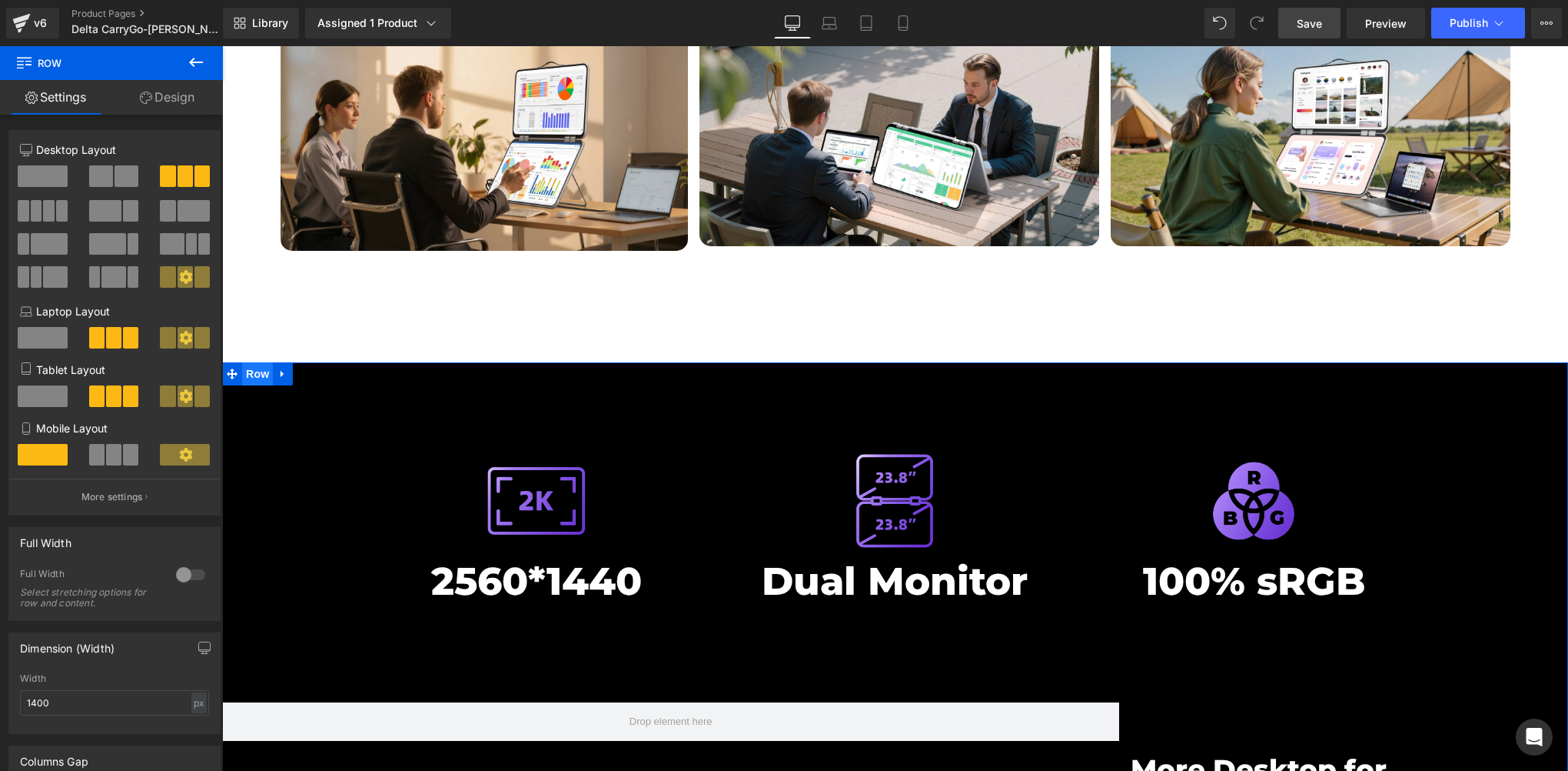
click at [242, 362] on span "Row" at bounding box center [257, 373] width 30 height 23
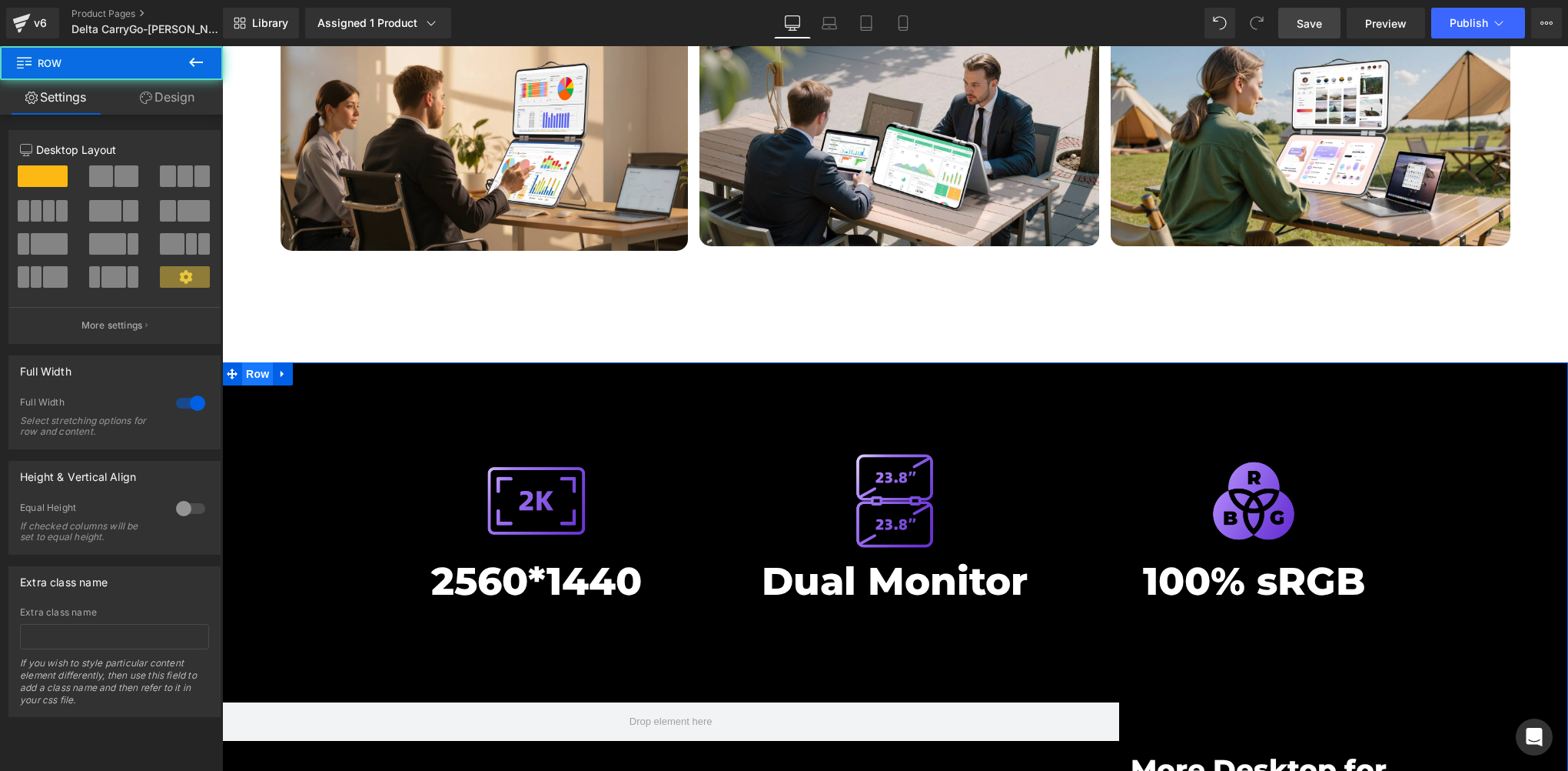
click at [242, 362] on span "Row" at bounding box center [257, 373] width 30 height 23
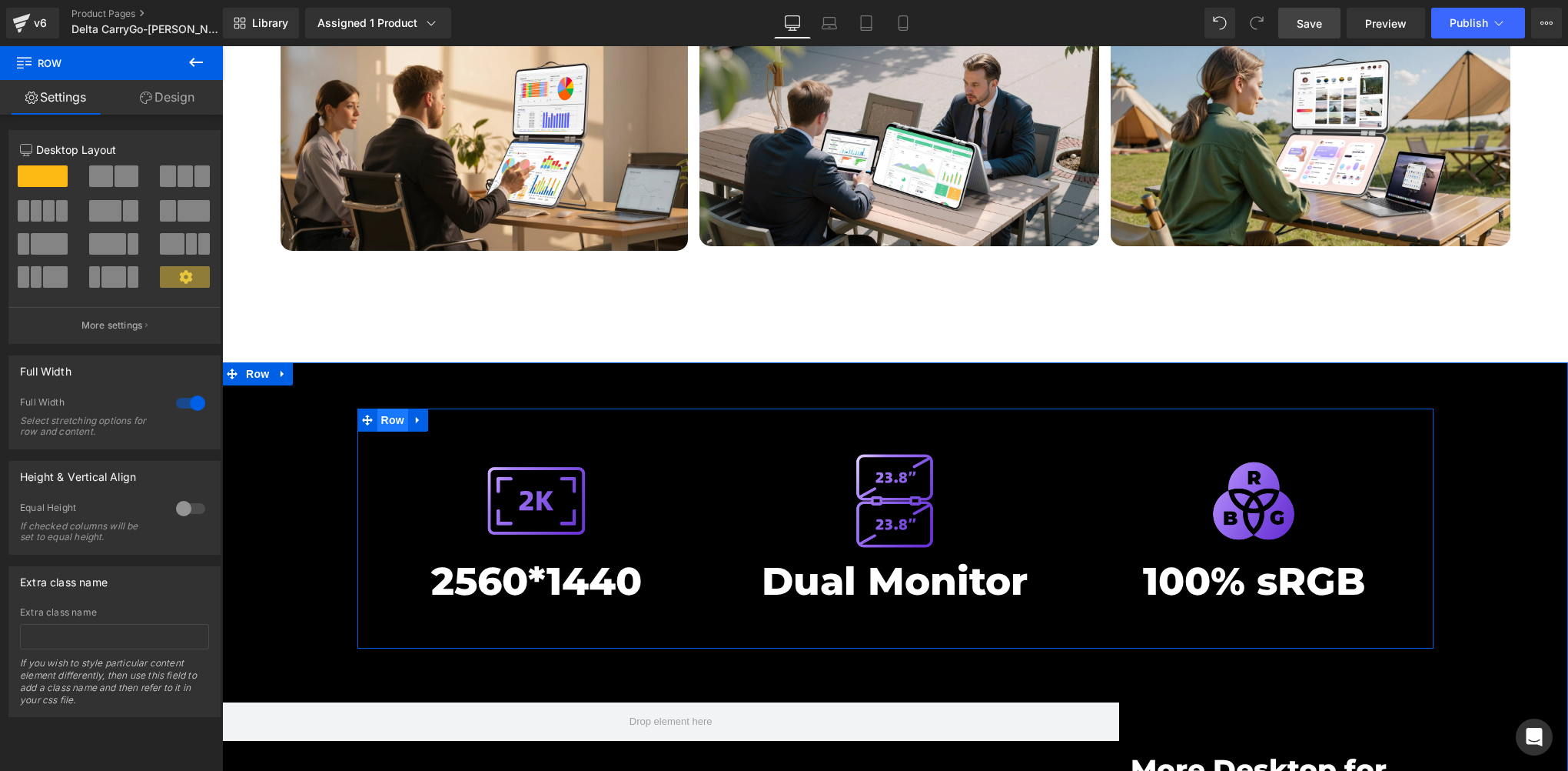
click at [384, 408] on span "Row" at bounding box center [392, 419] width 30 height 23
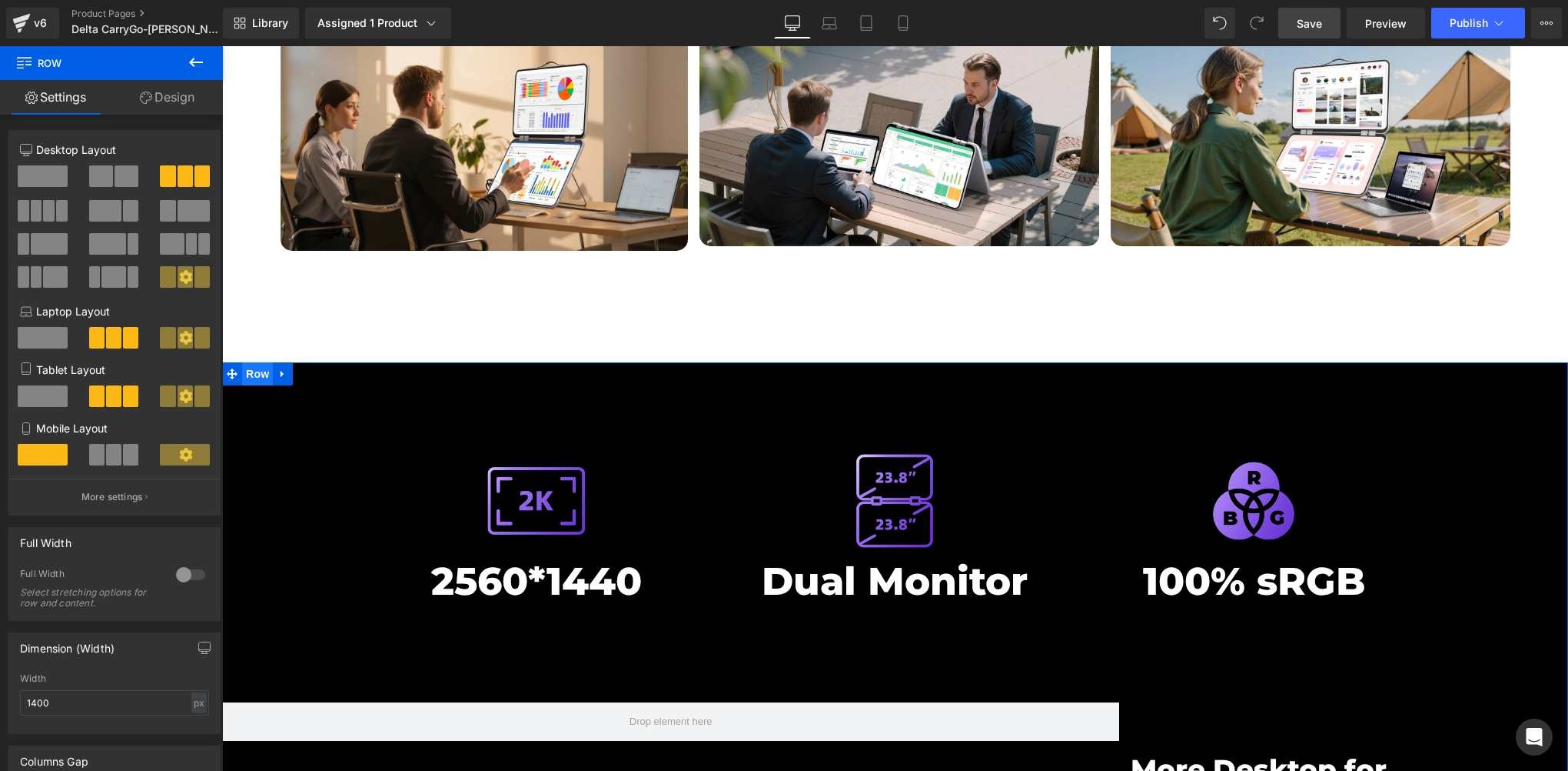
click at [257, 362] on span "Row" at bounding box center [257, 373] width 30 height 23
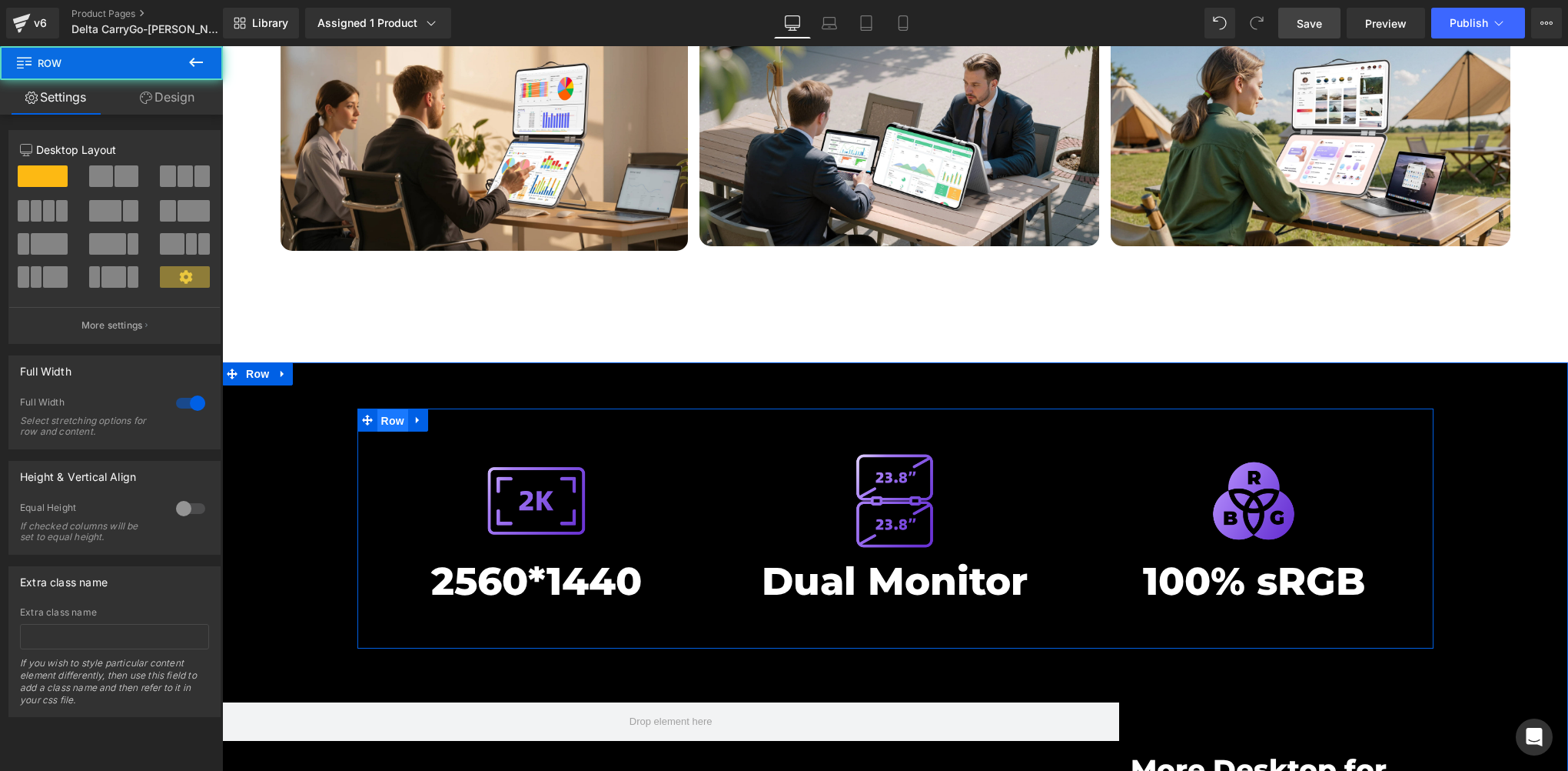
click at [381, 409] on span "Row" at bounding box center [392, 420] width 30 height 23
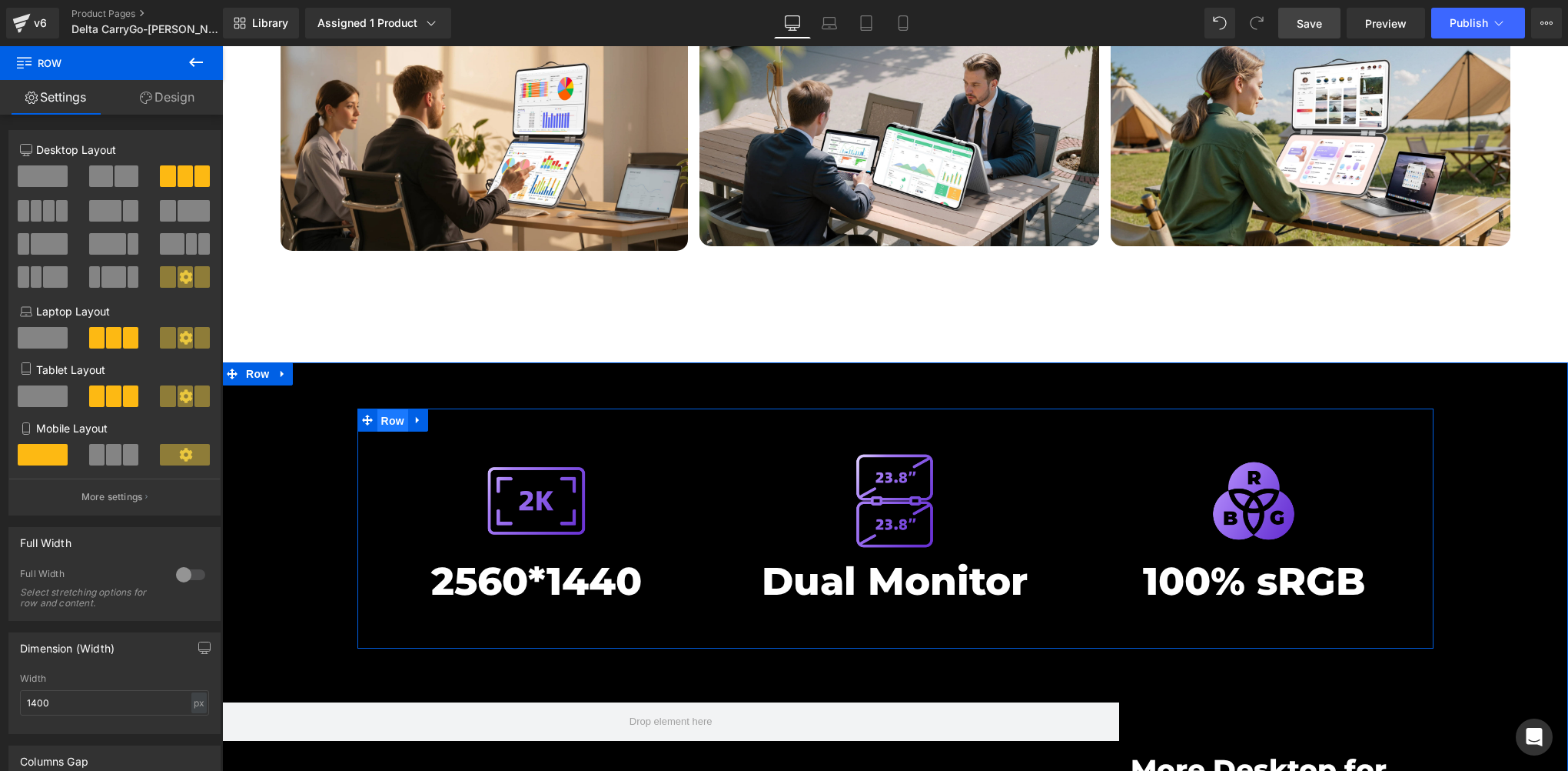
click at [394, 409] on span "Row" at bounding box center [392, 420] width 30 height 23
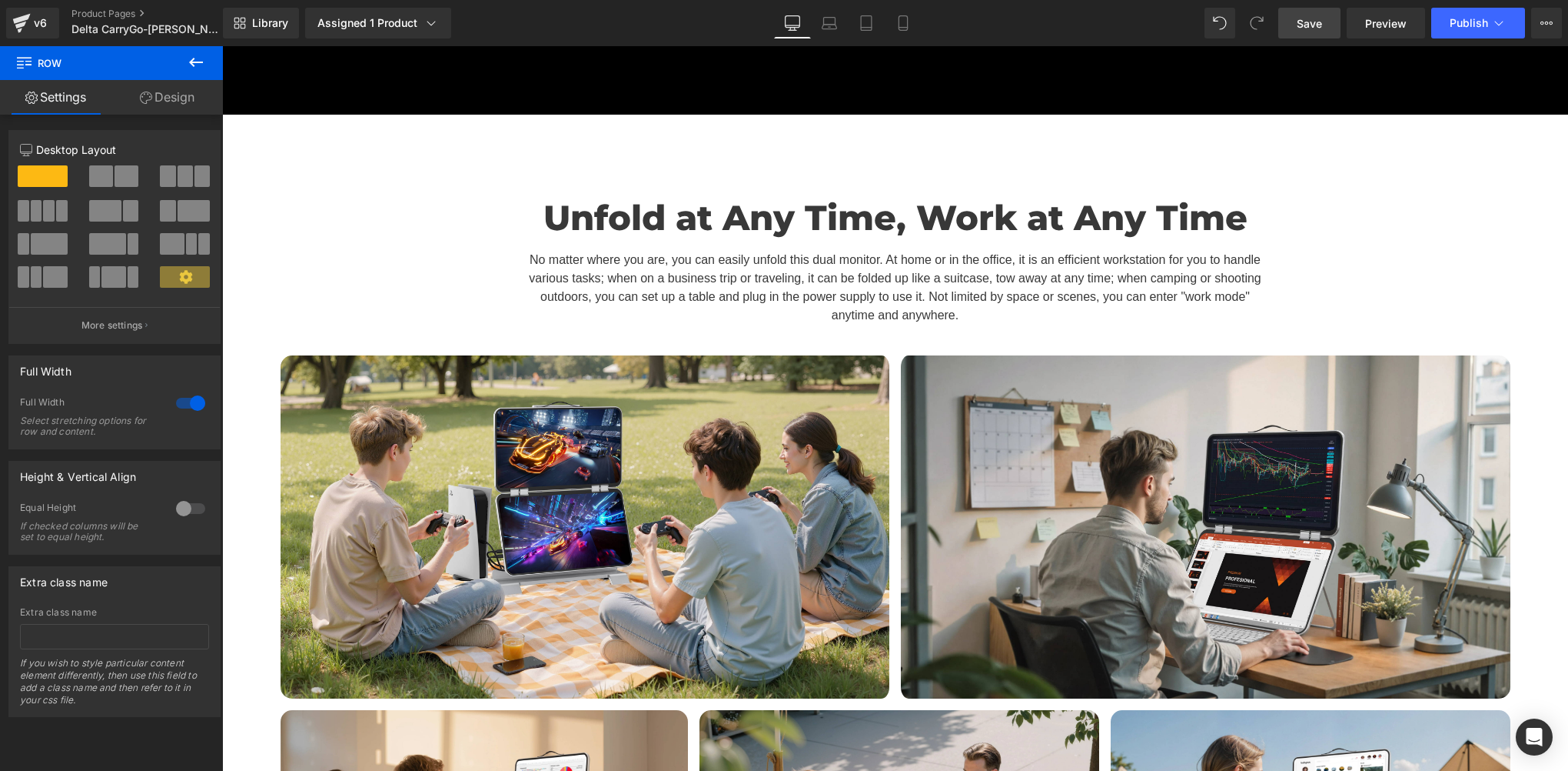
scroll to position [5384, 0]
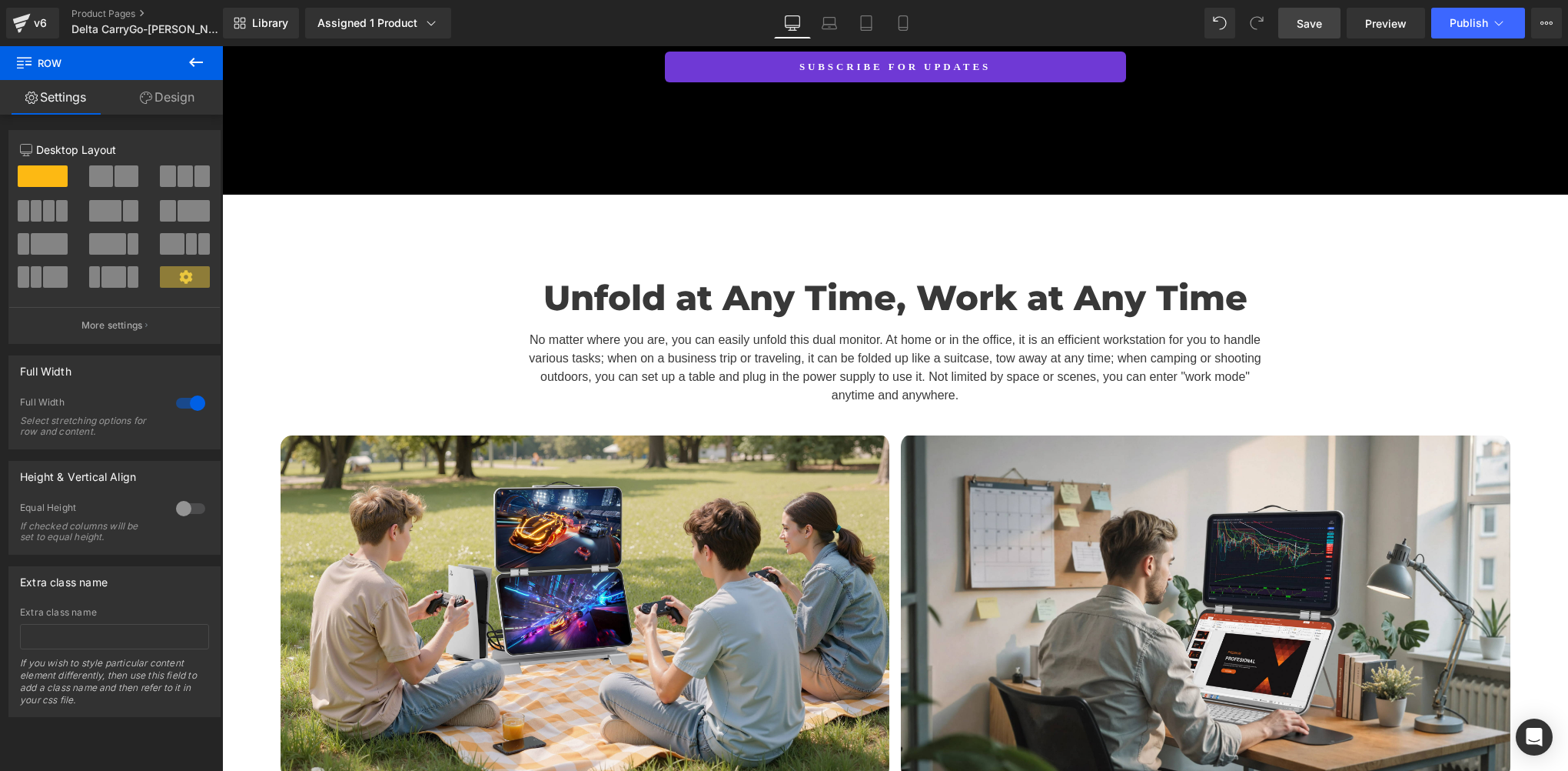
drag, startPoint x: 1303, startPoint y: 22, endPoint x: 703, endPoint y: 467, distance: 747.0
click at [1303, 22] on span "Save" at bounding box center [1309, 23] width 25 height 16
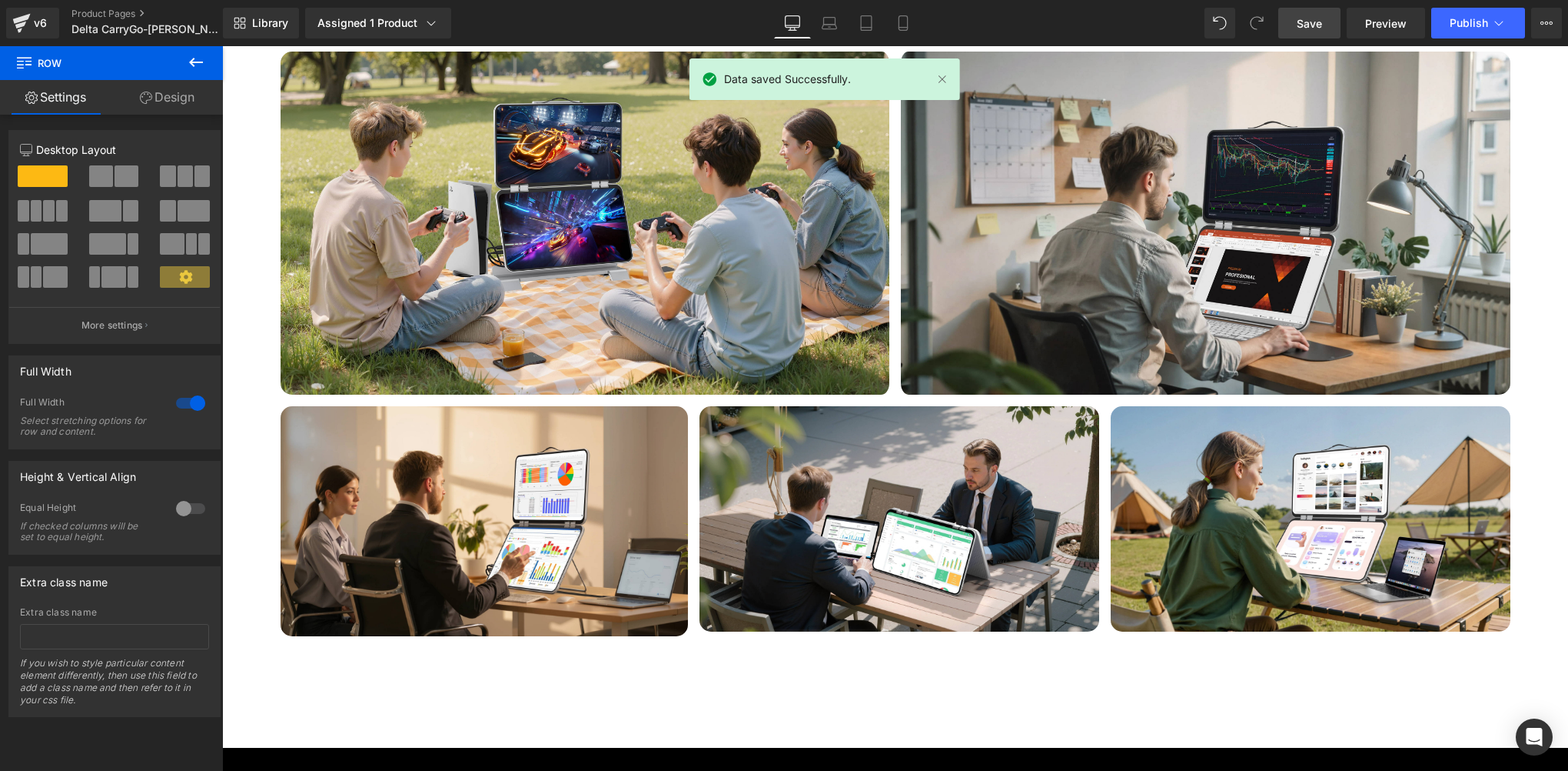
scroll to position [5640, 0]
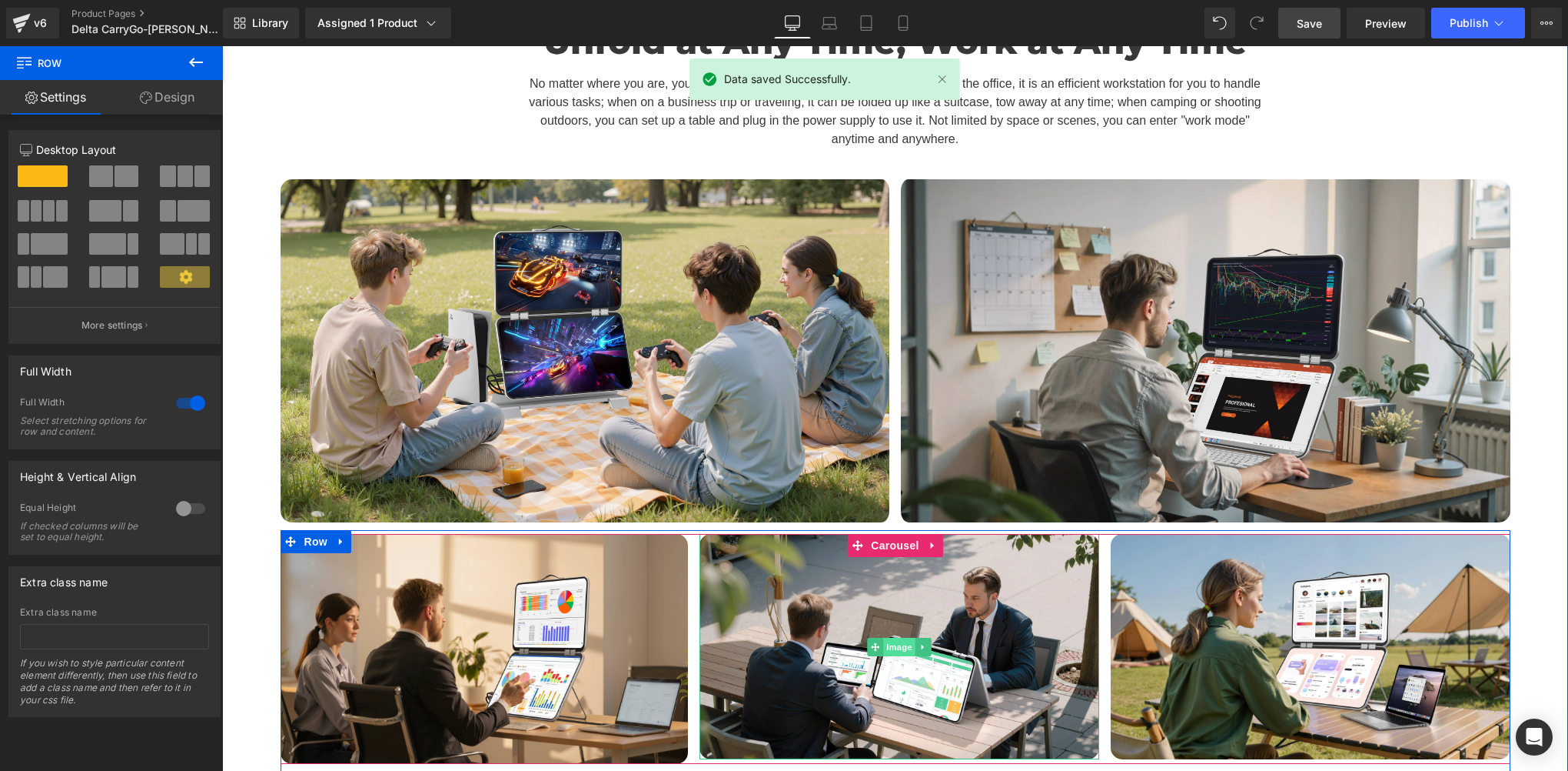
click at [893, 637] on span "Image" at bounding box center [899, 646] width 32 height 18
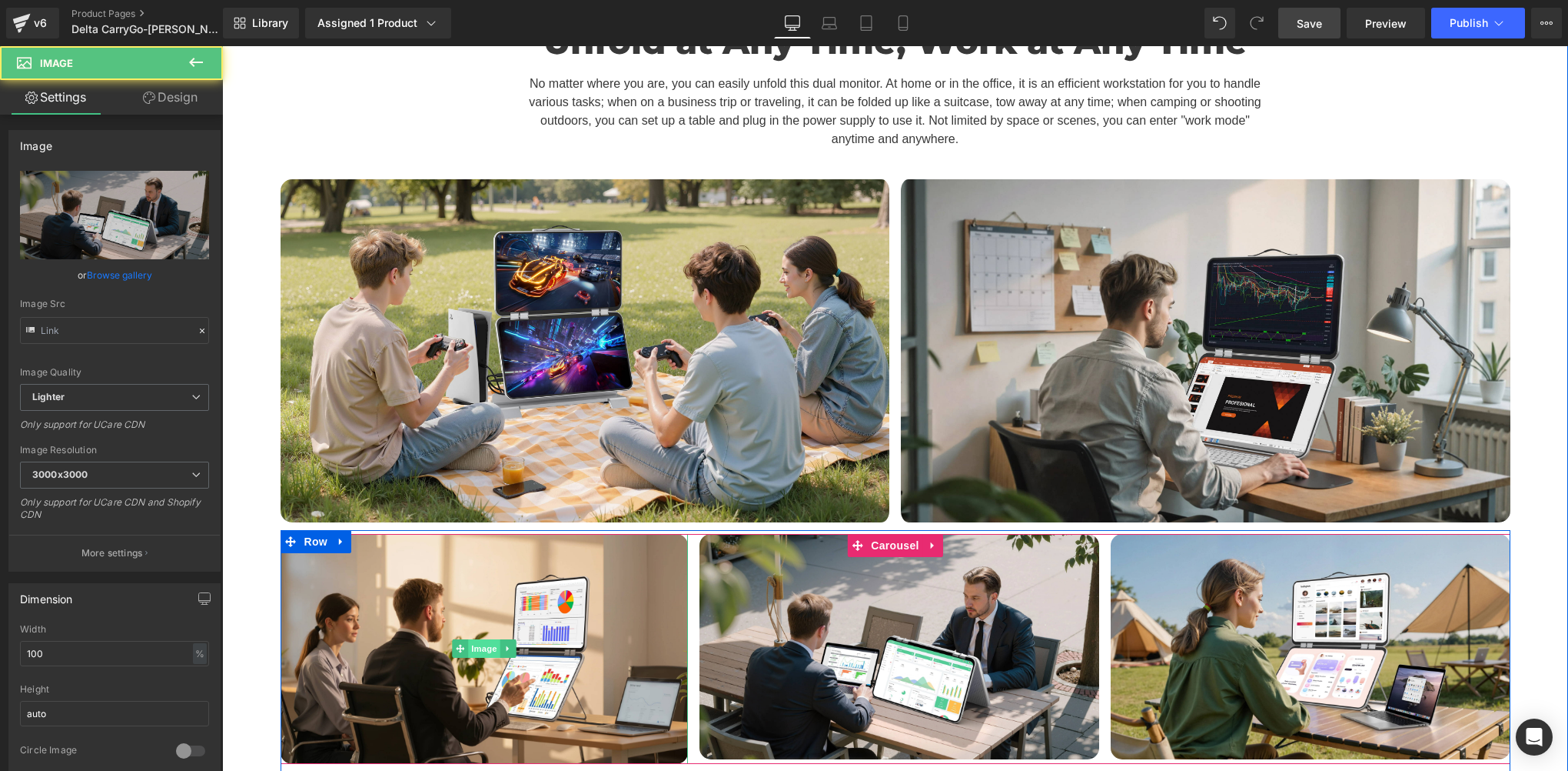
click at [476, 639] on span "Image" at bounding box center [484, 648] width 32 height 18
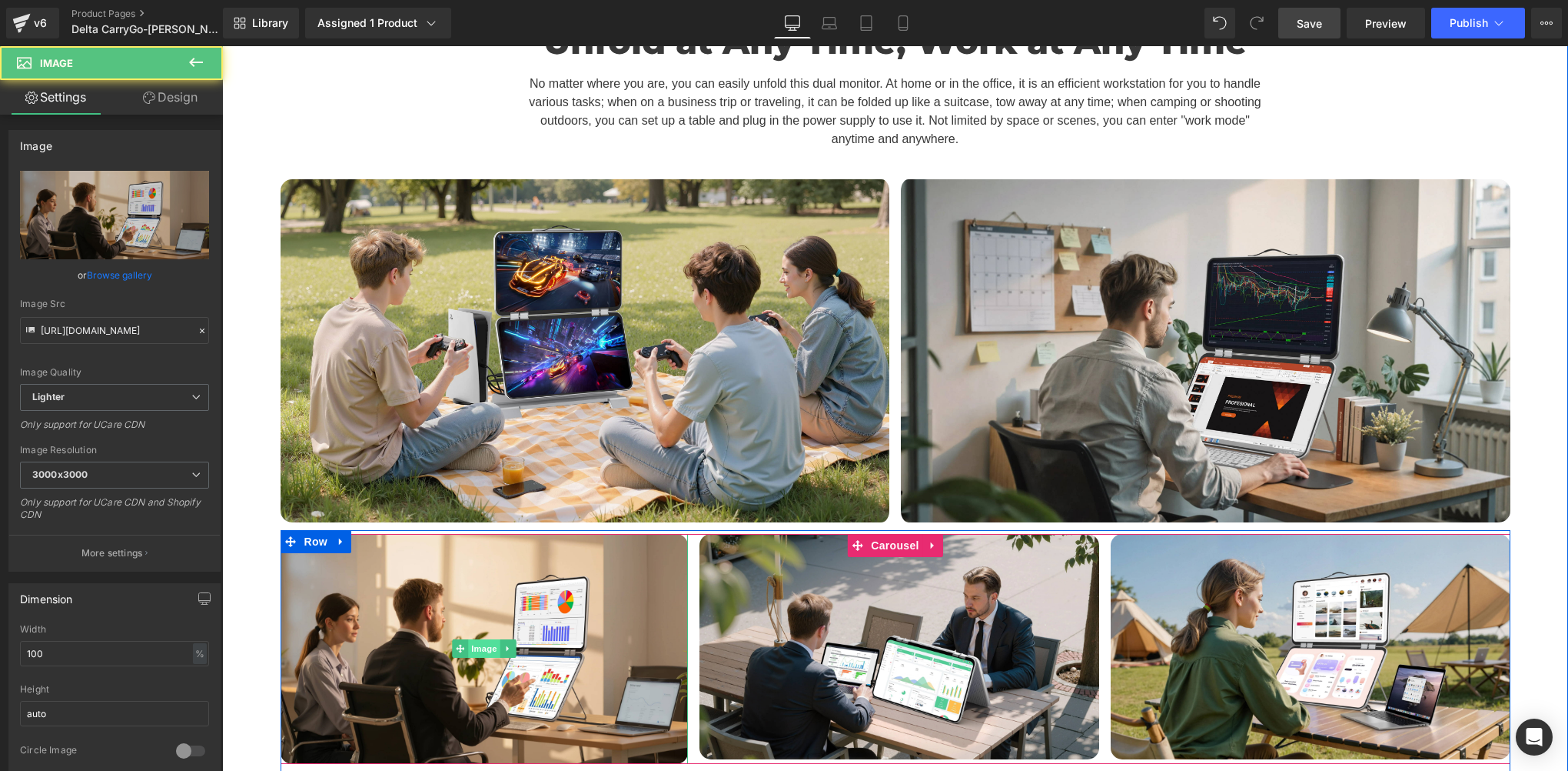
click at [476, 639] on span "Image" at bounding box center [484, 648] width 32 height 18
click at [476, 640] on span "Image" at bounding box center [484, 649] width 32 height 18
click at [479, 640] on span "Image" at bounding box center [484, 649] width 32 height 18
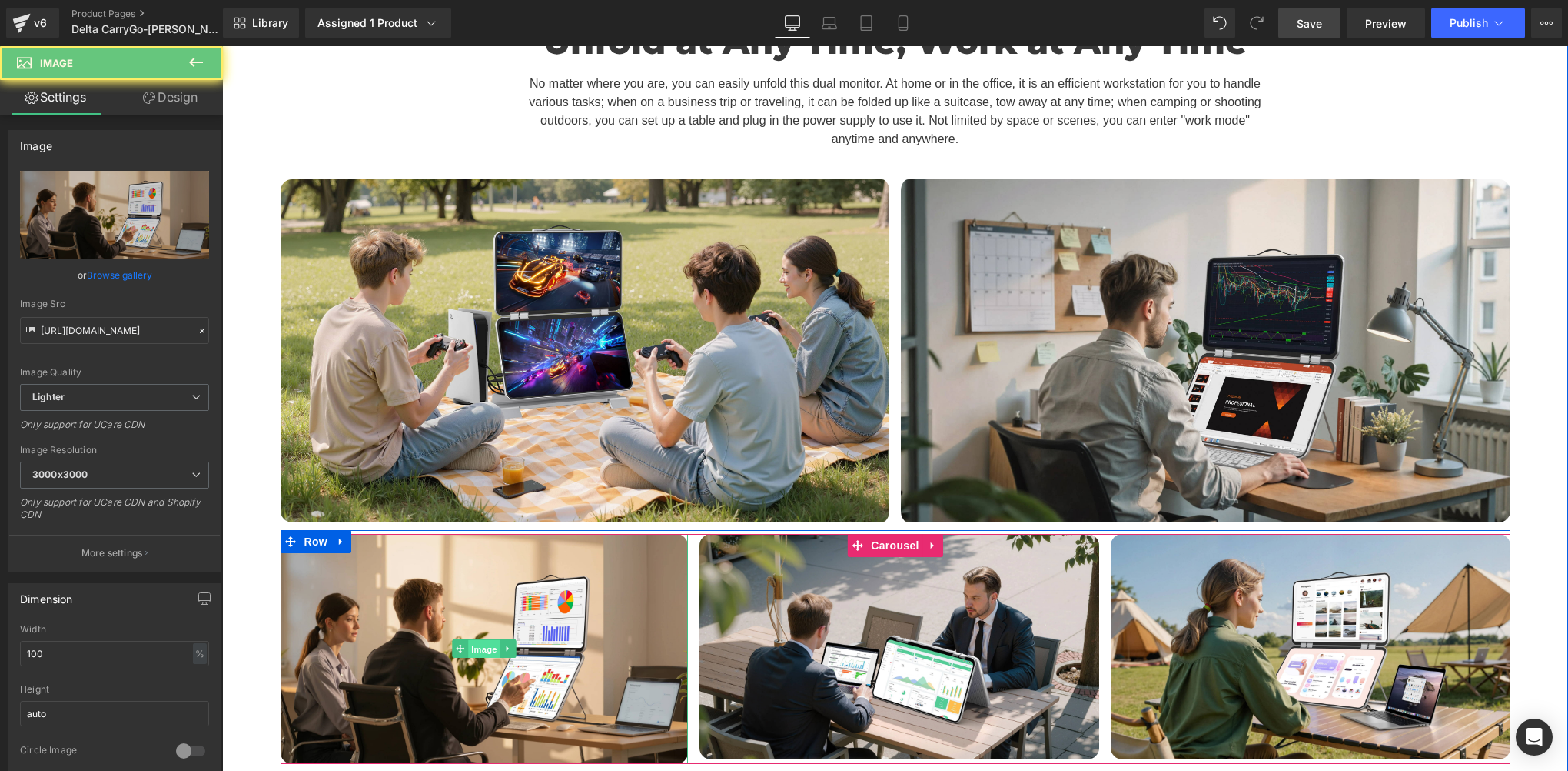
click at [479, 640] on span "Image" at bounding box center [484, 649] width 32 height 18
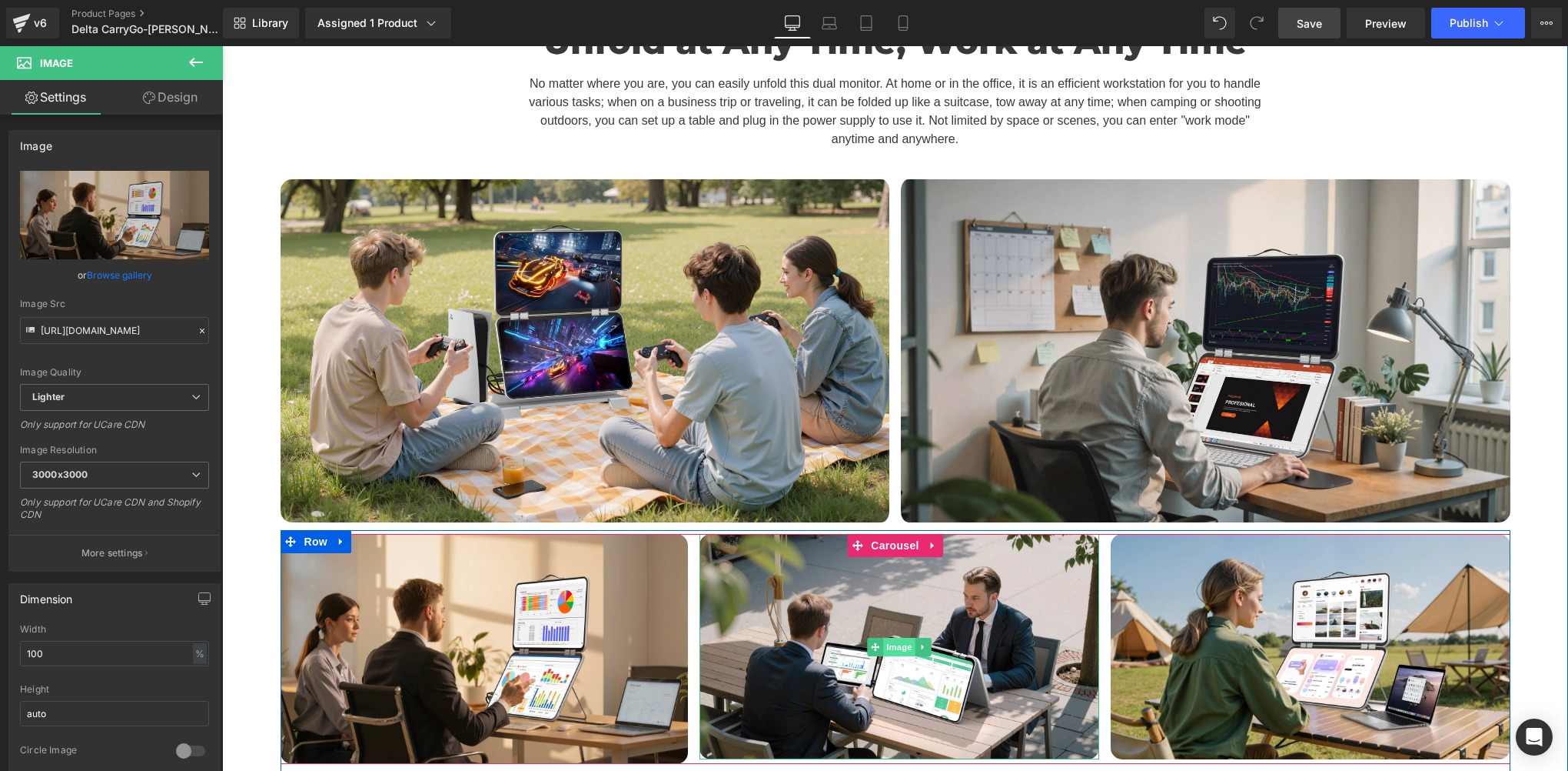
click at [889, 637] on span "Image" at bounding box center [899, 646] width 32 height 18
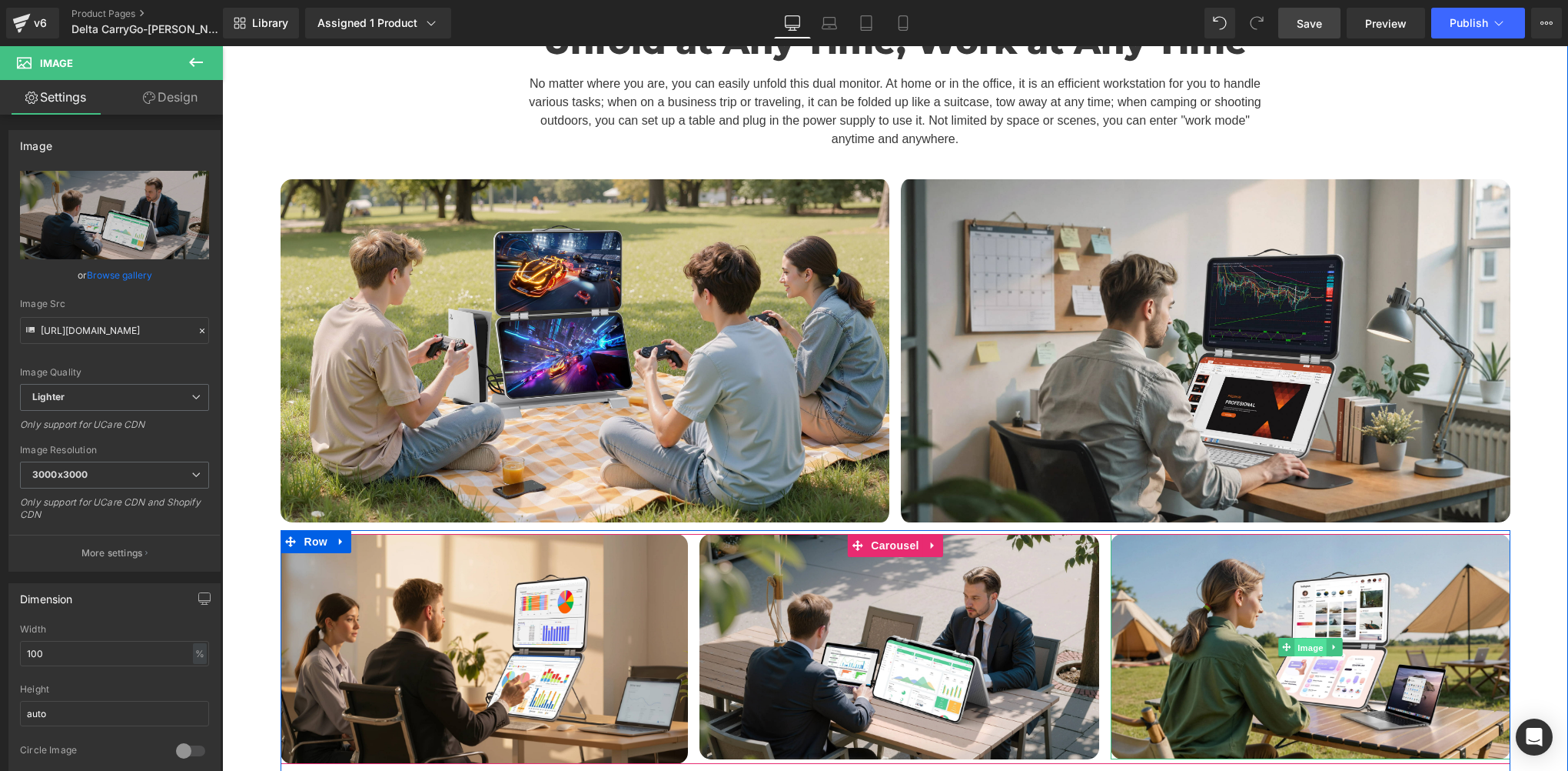
click at [1301, 637] on span "Image" at bounding box center [1310, 646] width 32 height 18
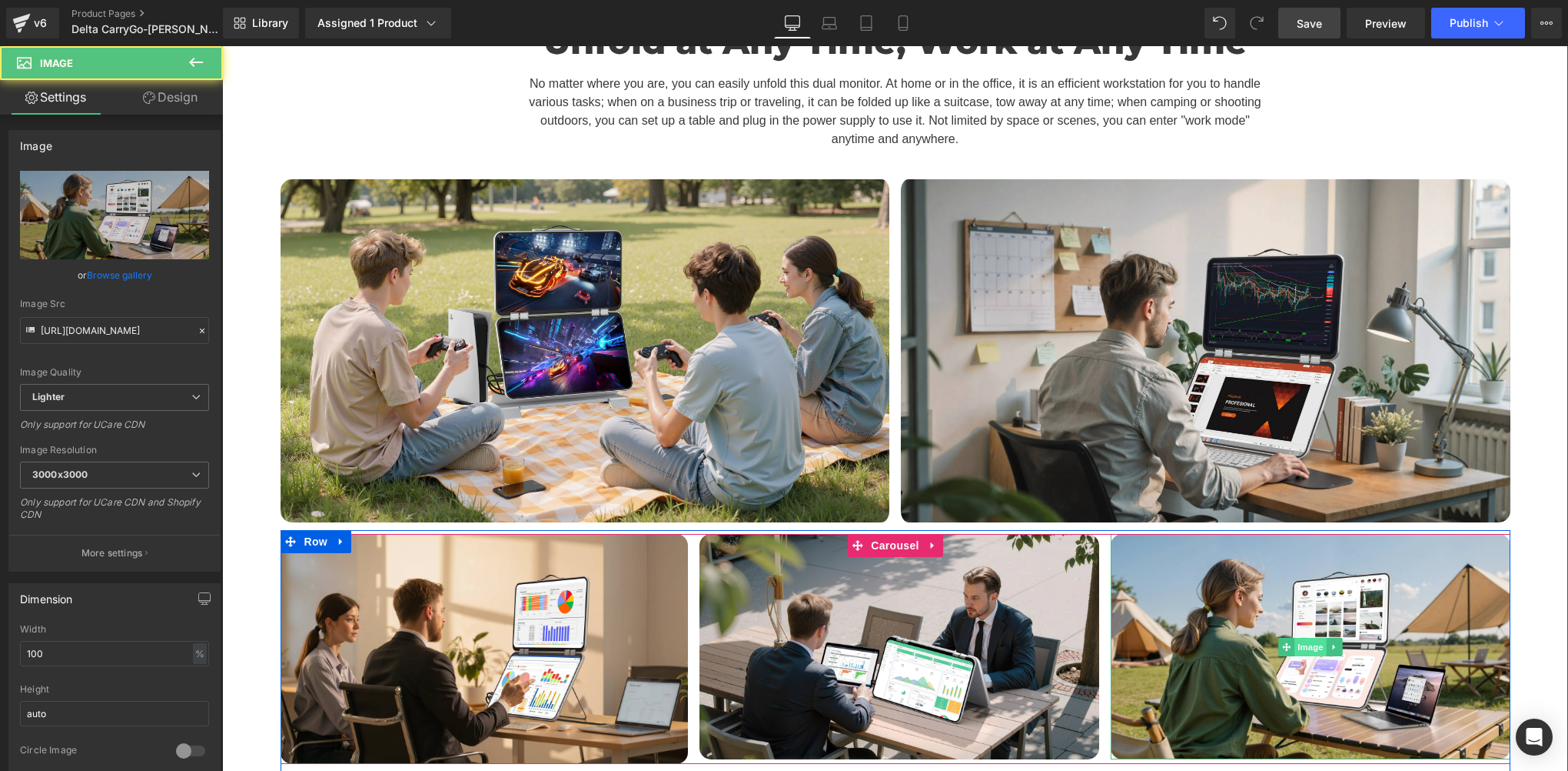
click at [1301, 637] on span "Image" at bounding box center [1310, 646] width 32 height 18
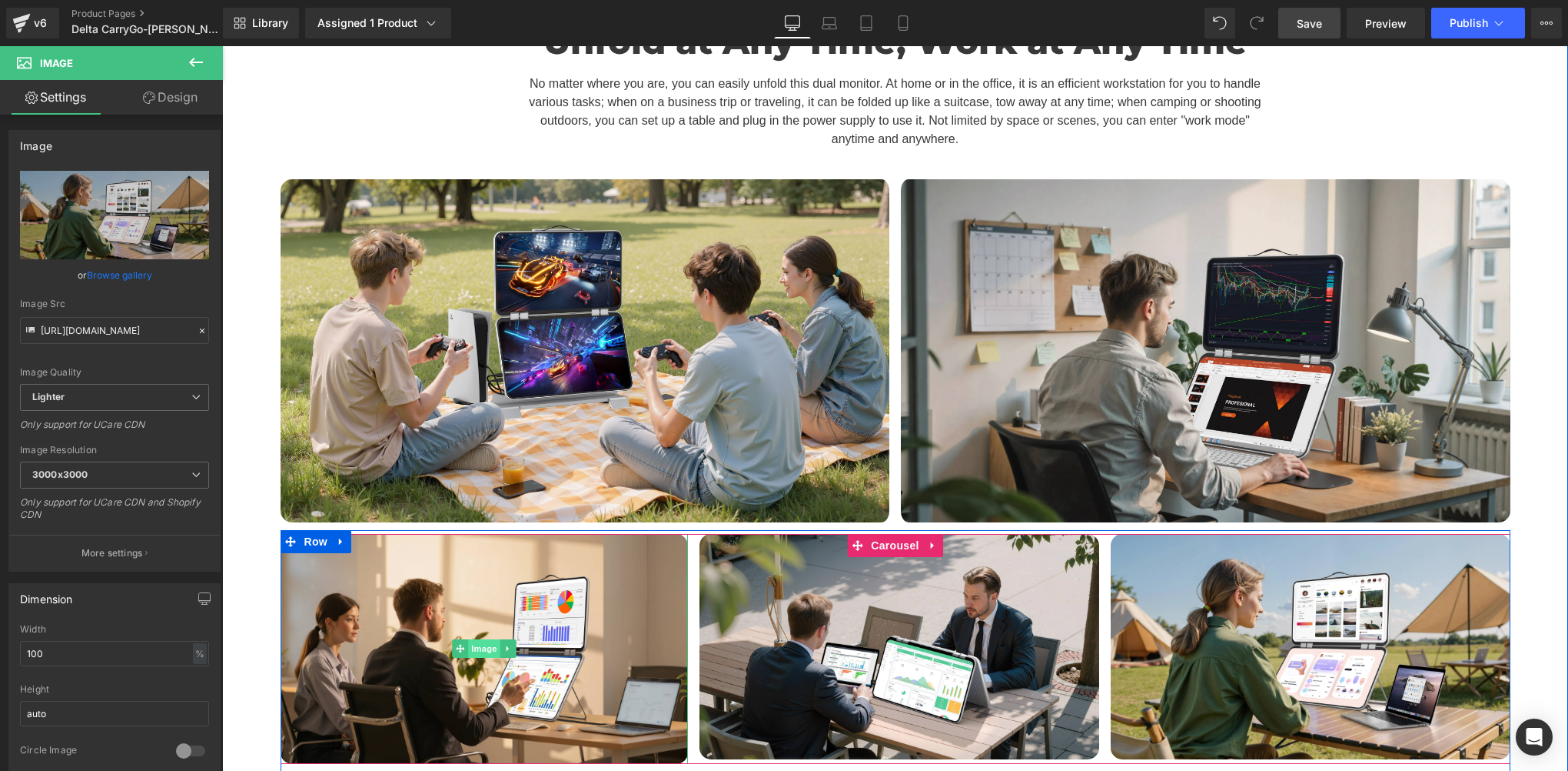
click at [475, 639] on span "Image" at bounding box center [484, 648] width 32 height 18
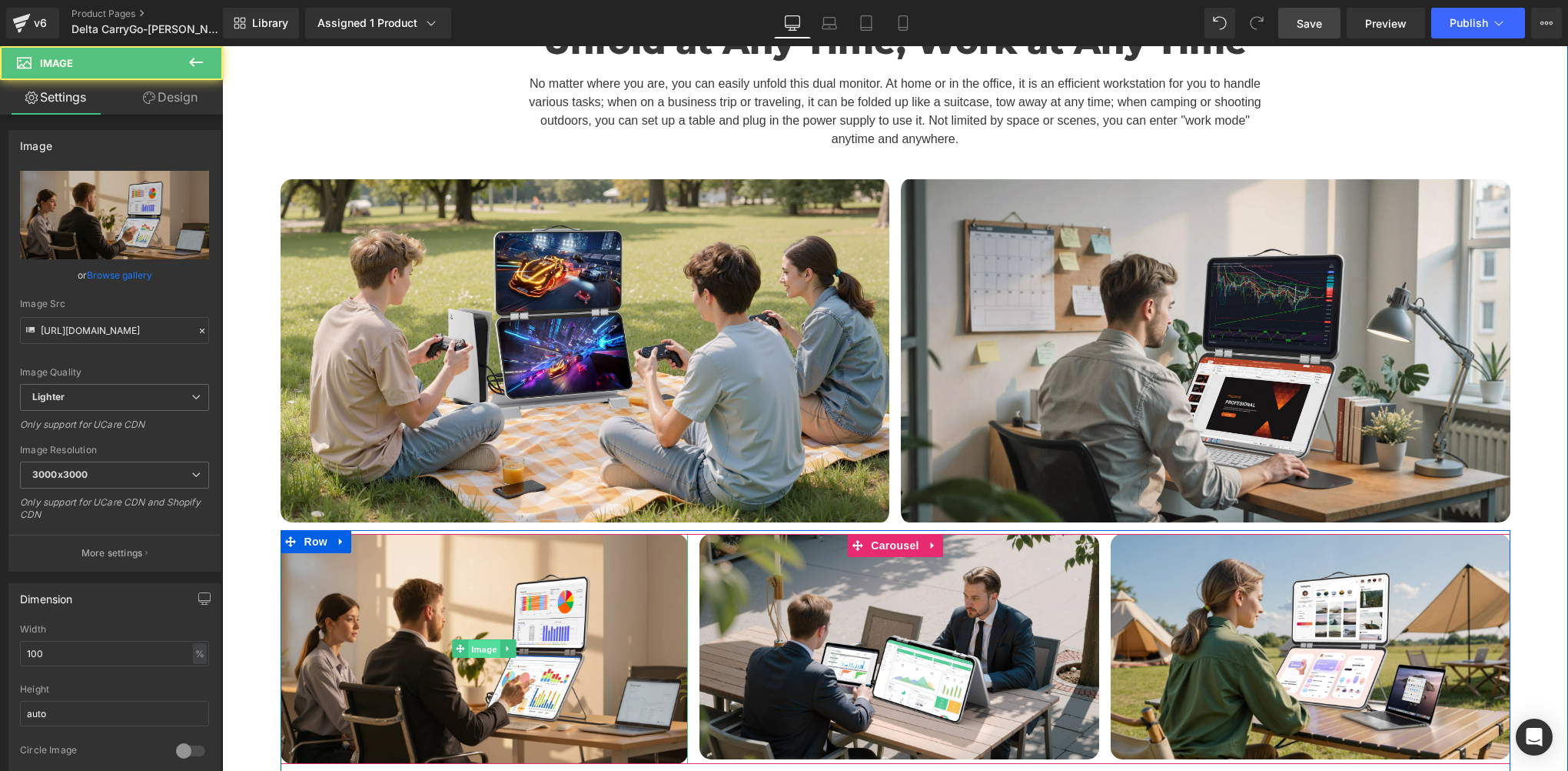
click at [475, 640] on span "Image" at bounding box center [484, 649] width 32 height 18
click at [475, 639] on span "Image" at bounding box center [484, 648] width 32 height 18
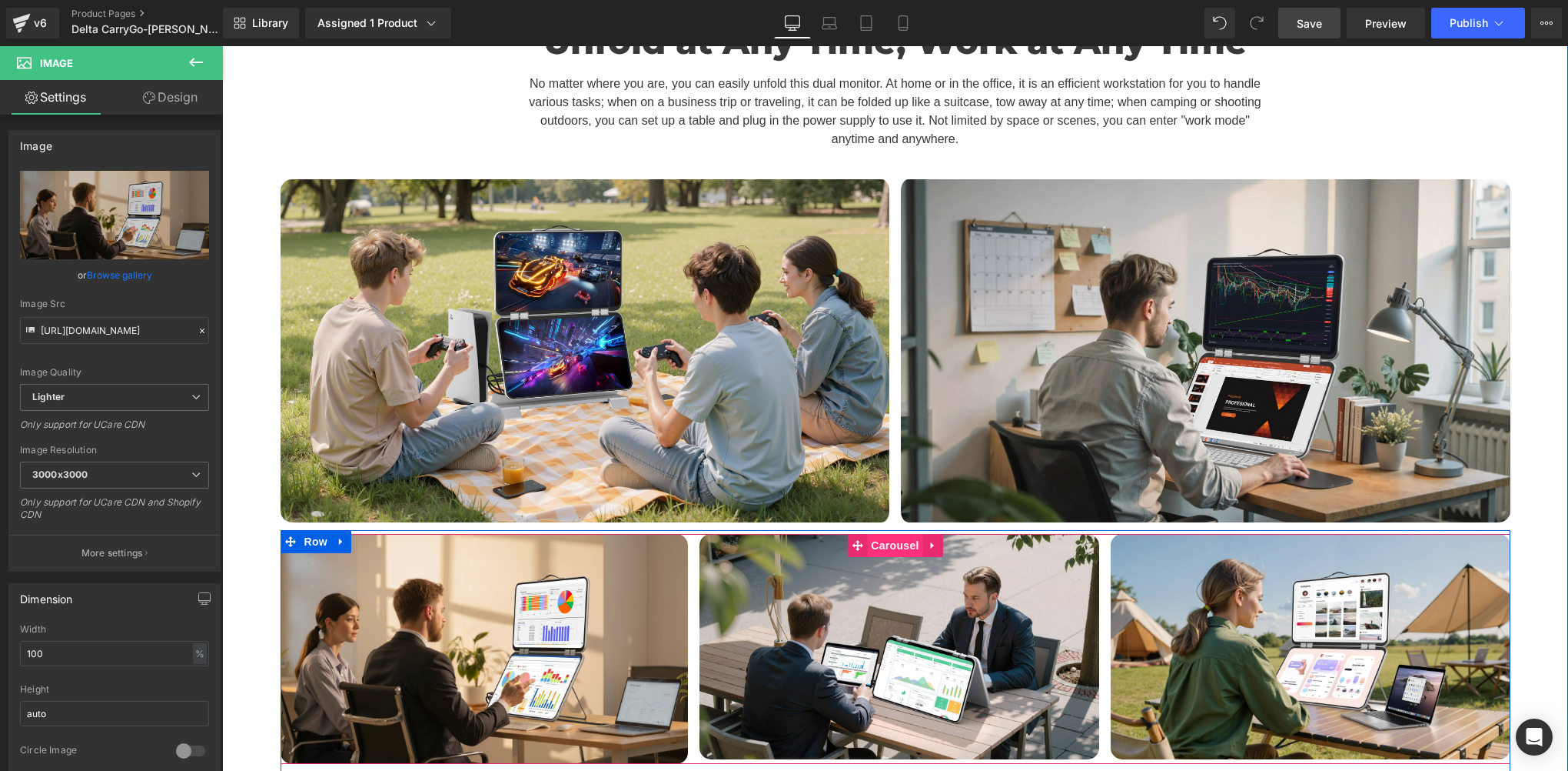
click at [885, 534] on span "Carousel" at bounding box center [895, 545] width 56 height 23
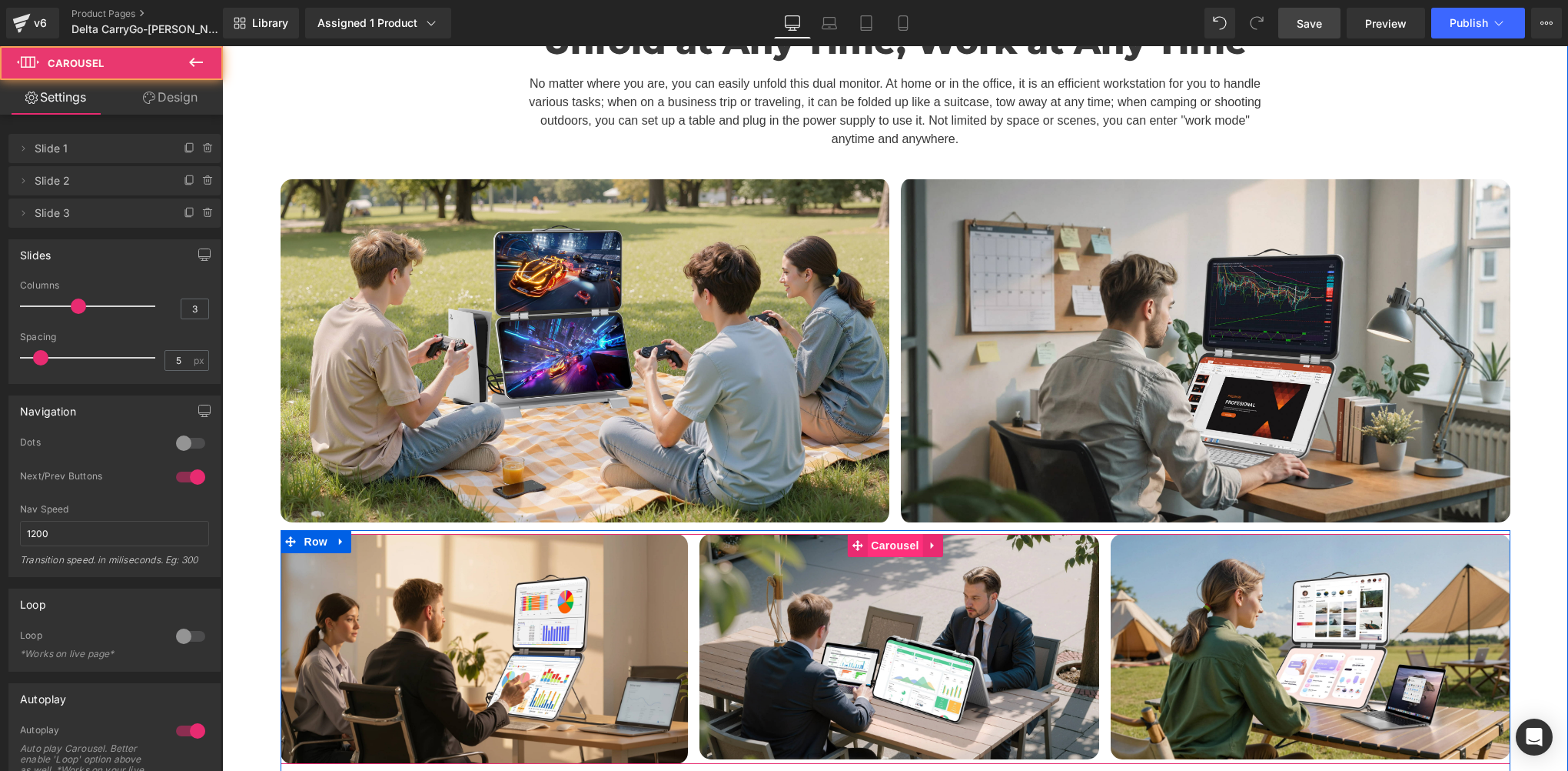
click at [885, 534] on span "Carousel" at bounding box center [895, 545] width 56 height 23
click at [885, 535] on span "Carousel" at bounding box center [895, 546] width 56 height 23
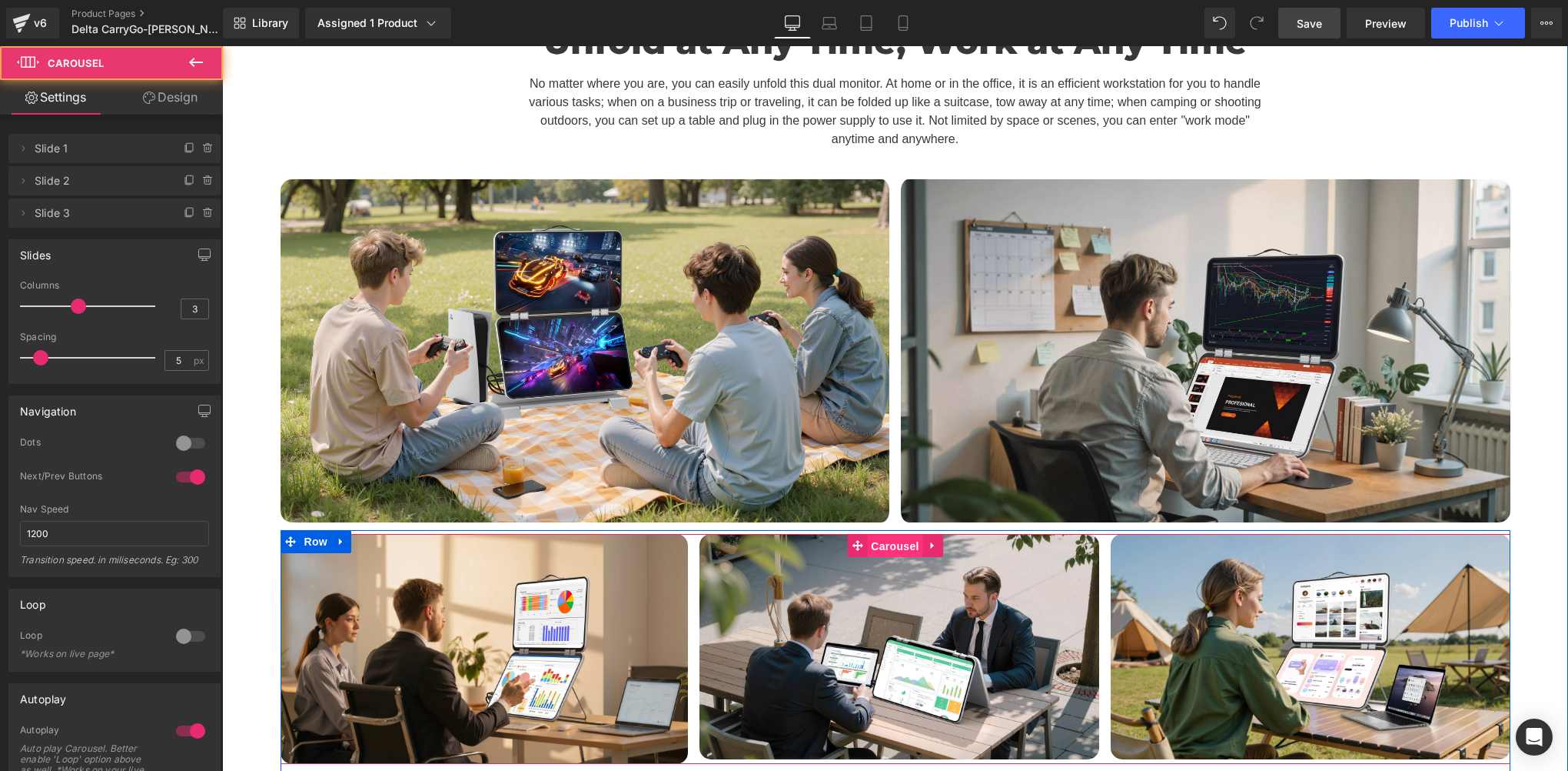
click at [885, 535] on span "Carousel" at bounding box center [895, 546] width 56 height 23
click at [472, 639] on span "Image" at bounding box center [484, 648] width 32 height 18
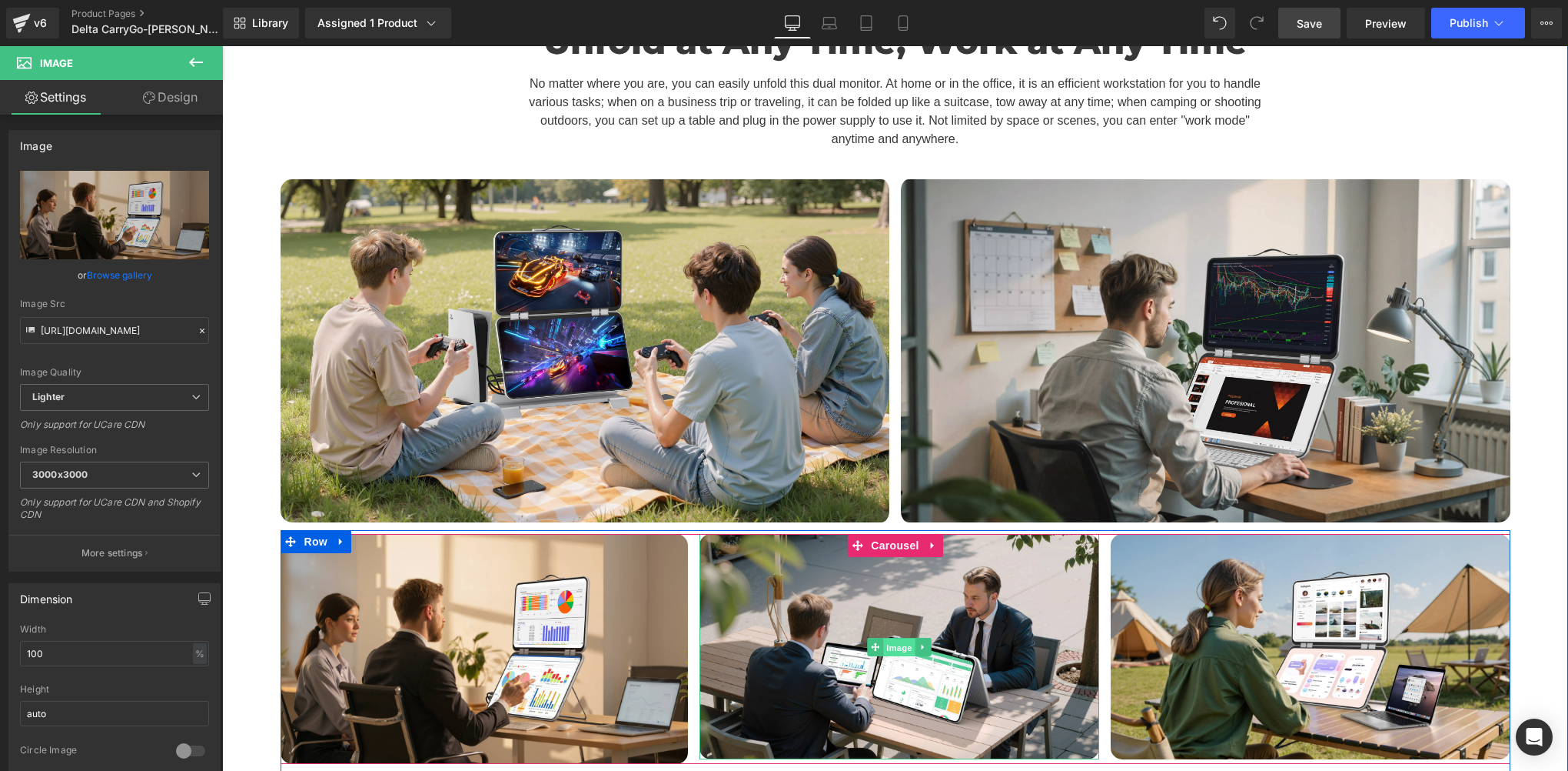
click at [892, 637] on span "Image" at bounding box center [899, 646] width 32 height 18
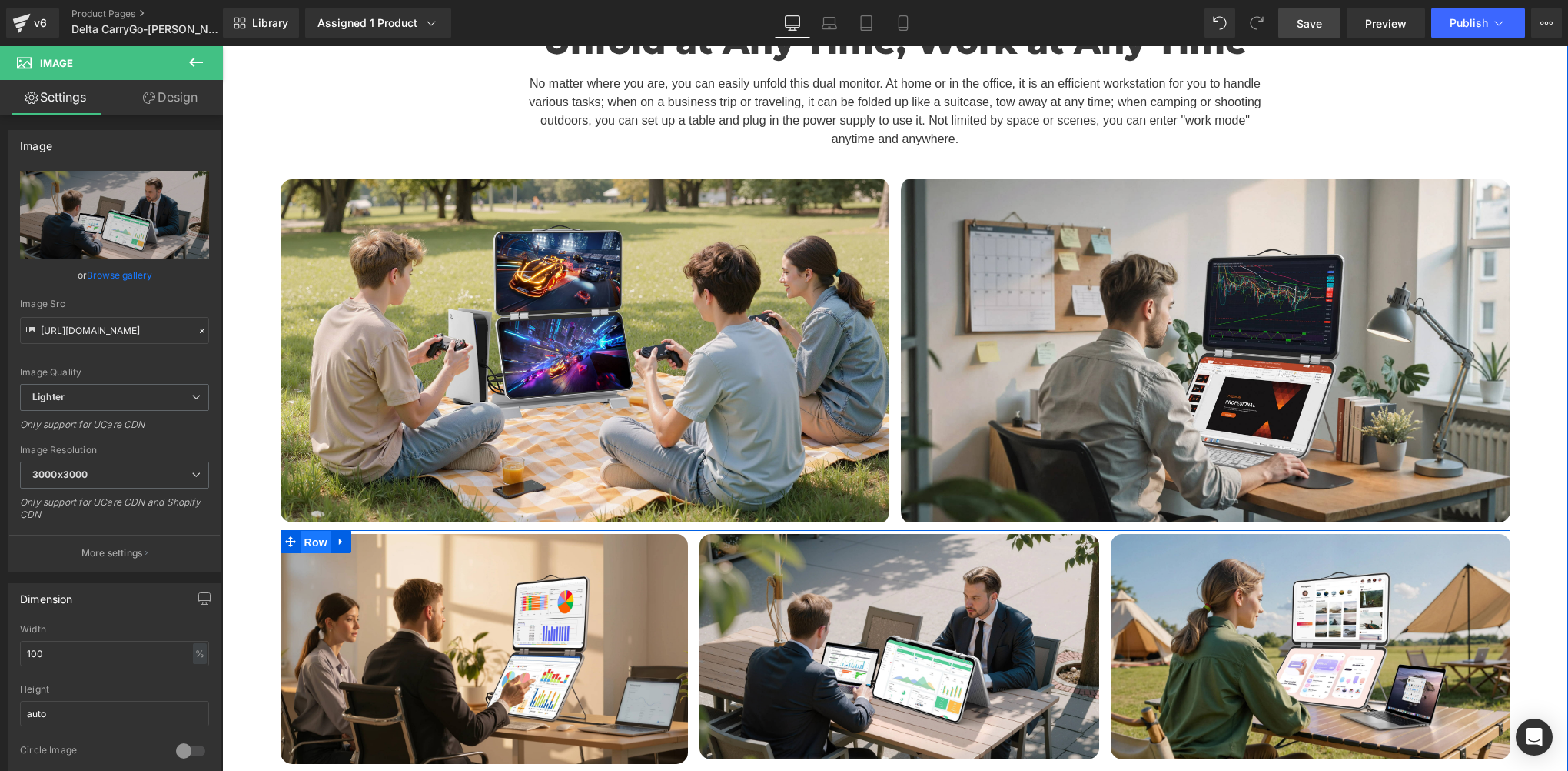
click at [300, 530] on span "Row" at bounding box center [315, 542] width 30 height 23
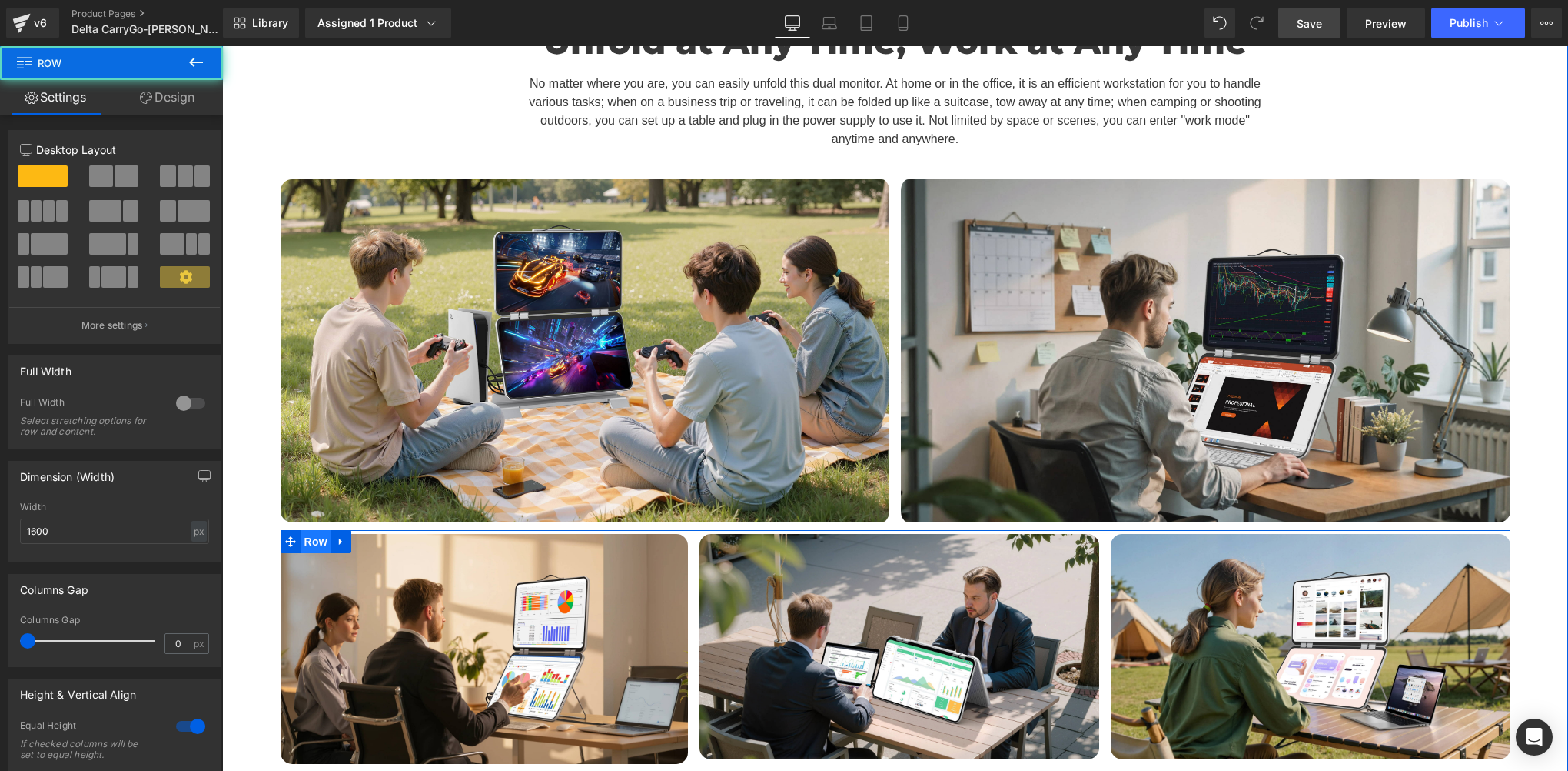
click at [305, 530] on span "Row" at bounding box center [315, 541] width 30 height 23
click at [305, 530] on span "Row" at bounding box center [315, 542] width 30 height 23
click at [306, 530] on span "Row" at bounding box center [315, 541] width 30 height 23
click at [305, 530] on span "Row" at bounding box center [315, 541] width 30 height 23
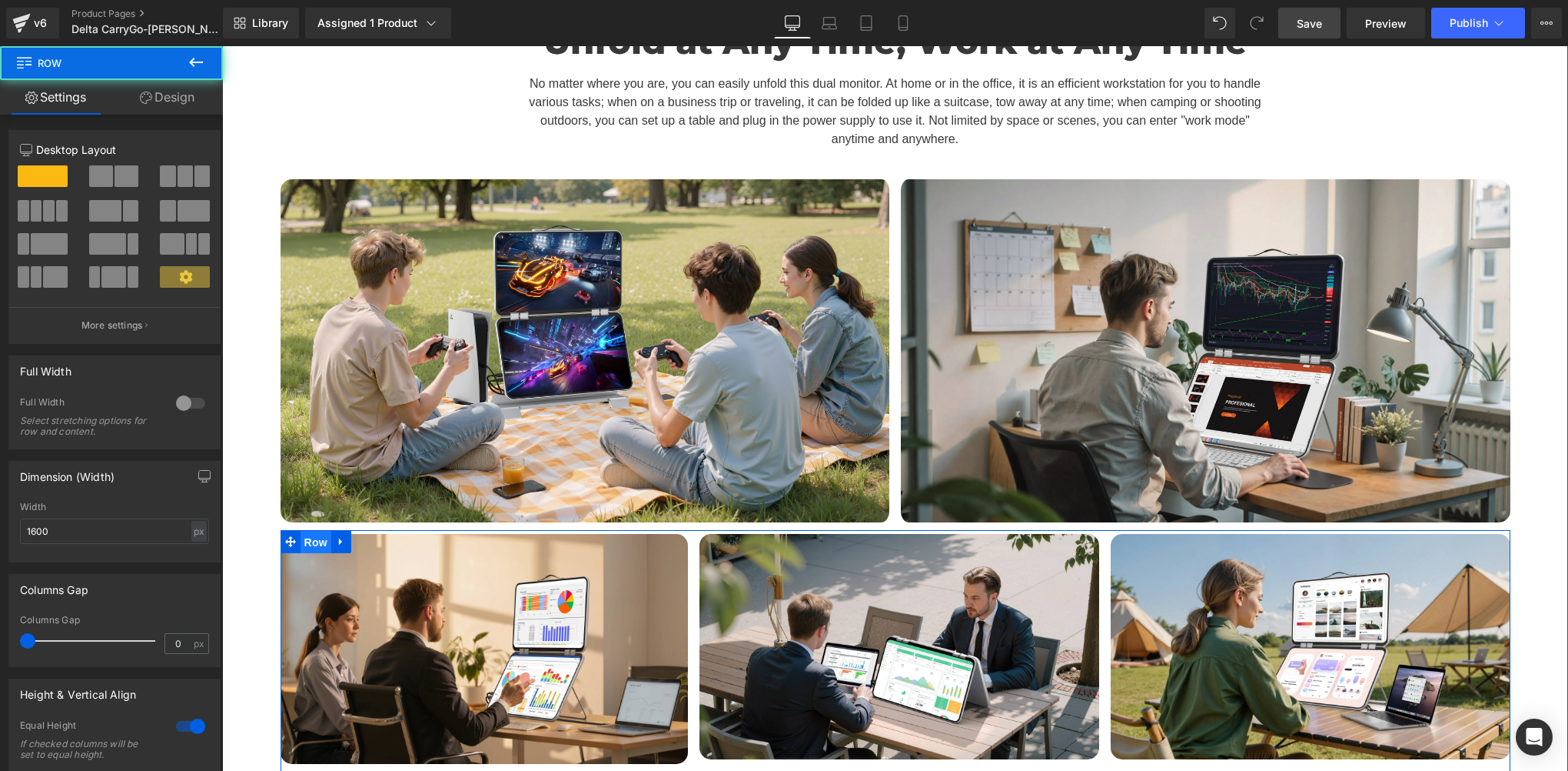
click at [305, 530] on span "Row" at bounding box center [315, 542] width 30 height 23
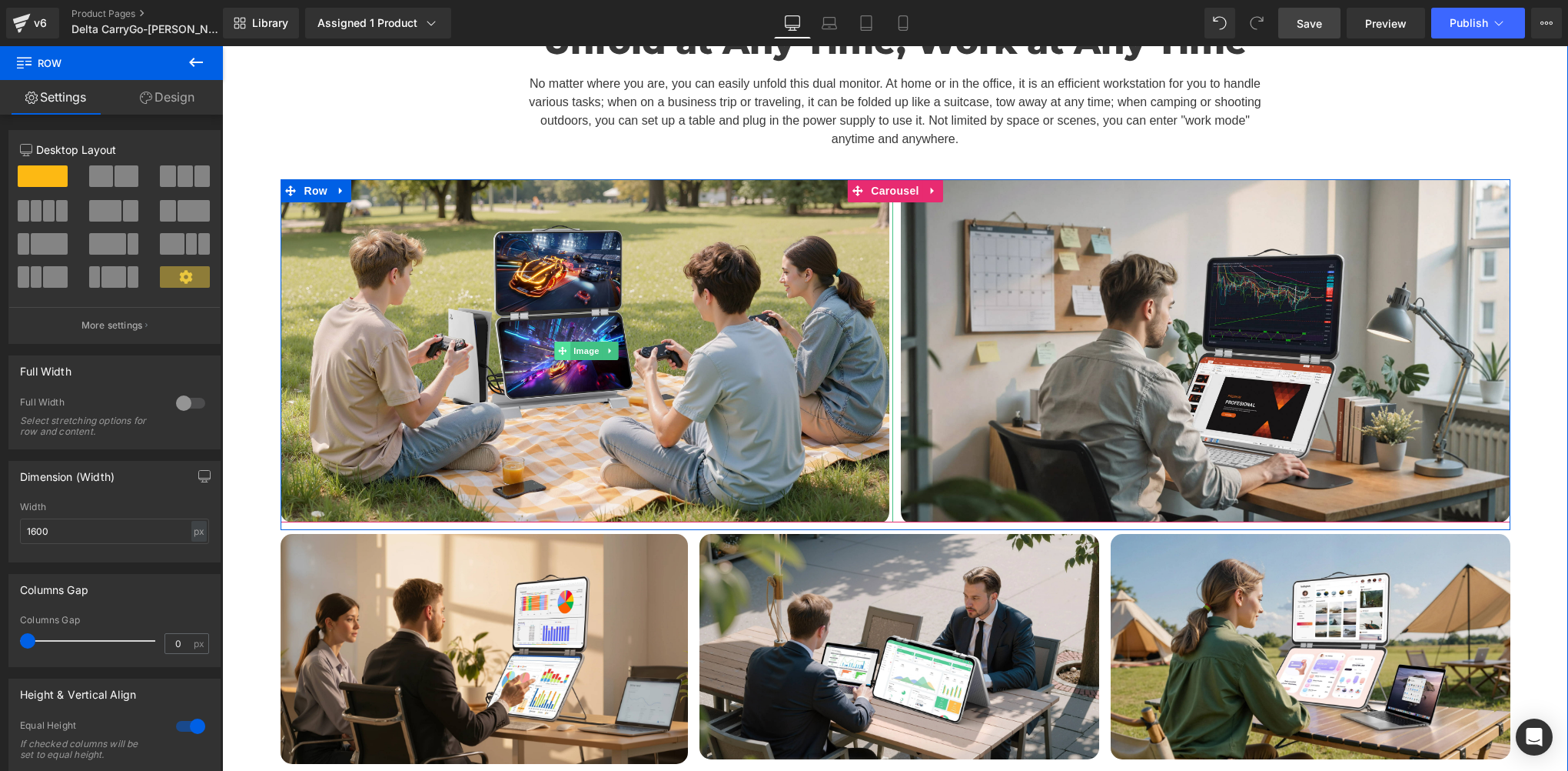
click at [562, 341] on span at bounding box center [563, 350] width 16 height 18
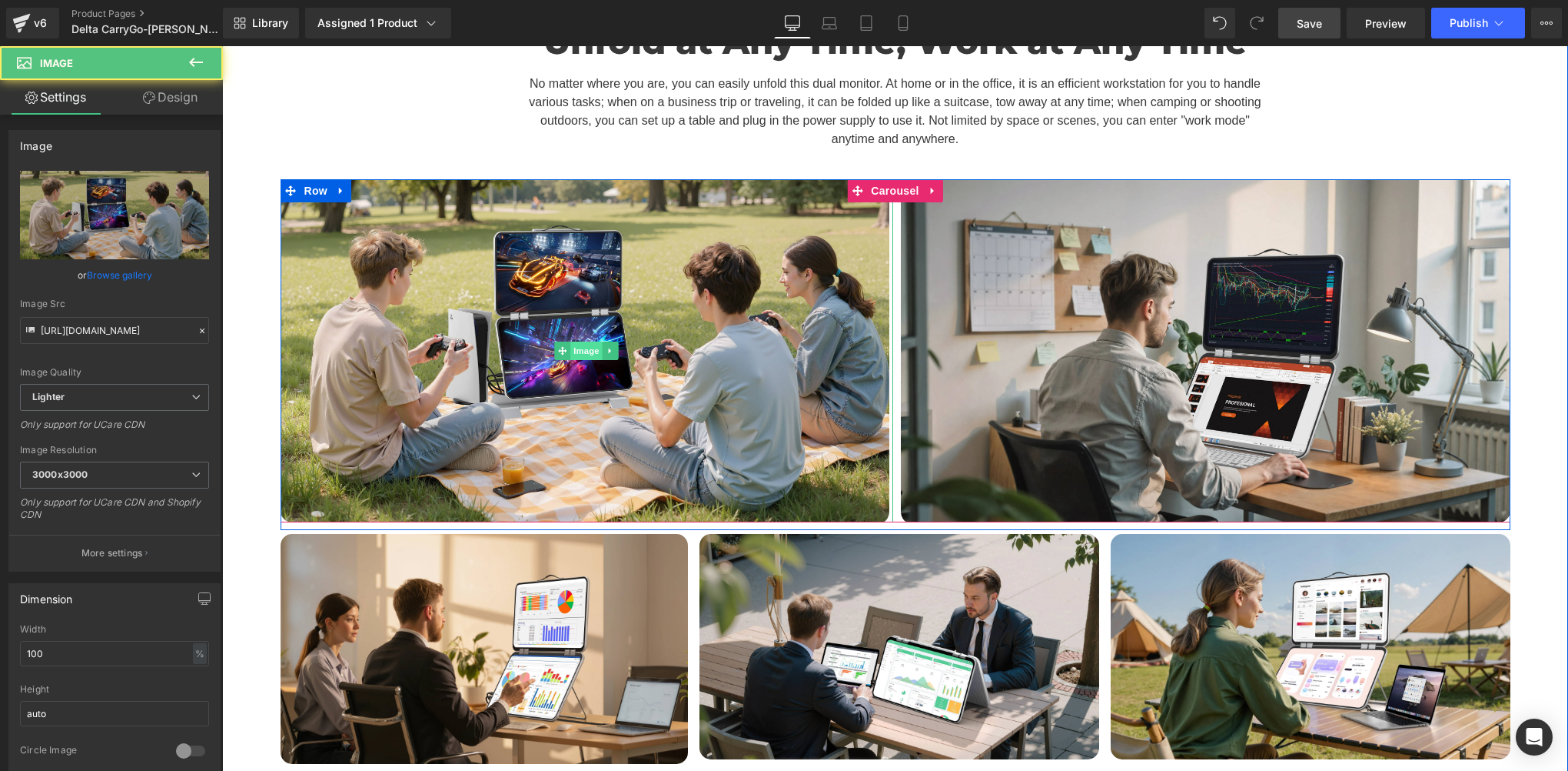
click at [573, 341] on span "Image" at bounding box center [586, 350] width 32 height 18
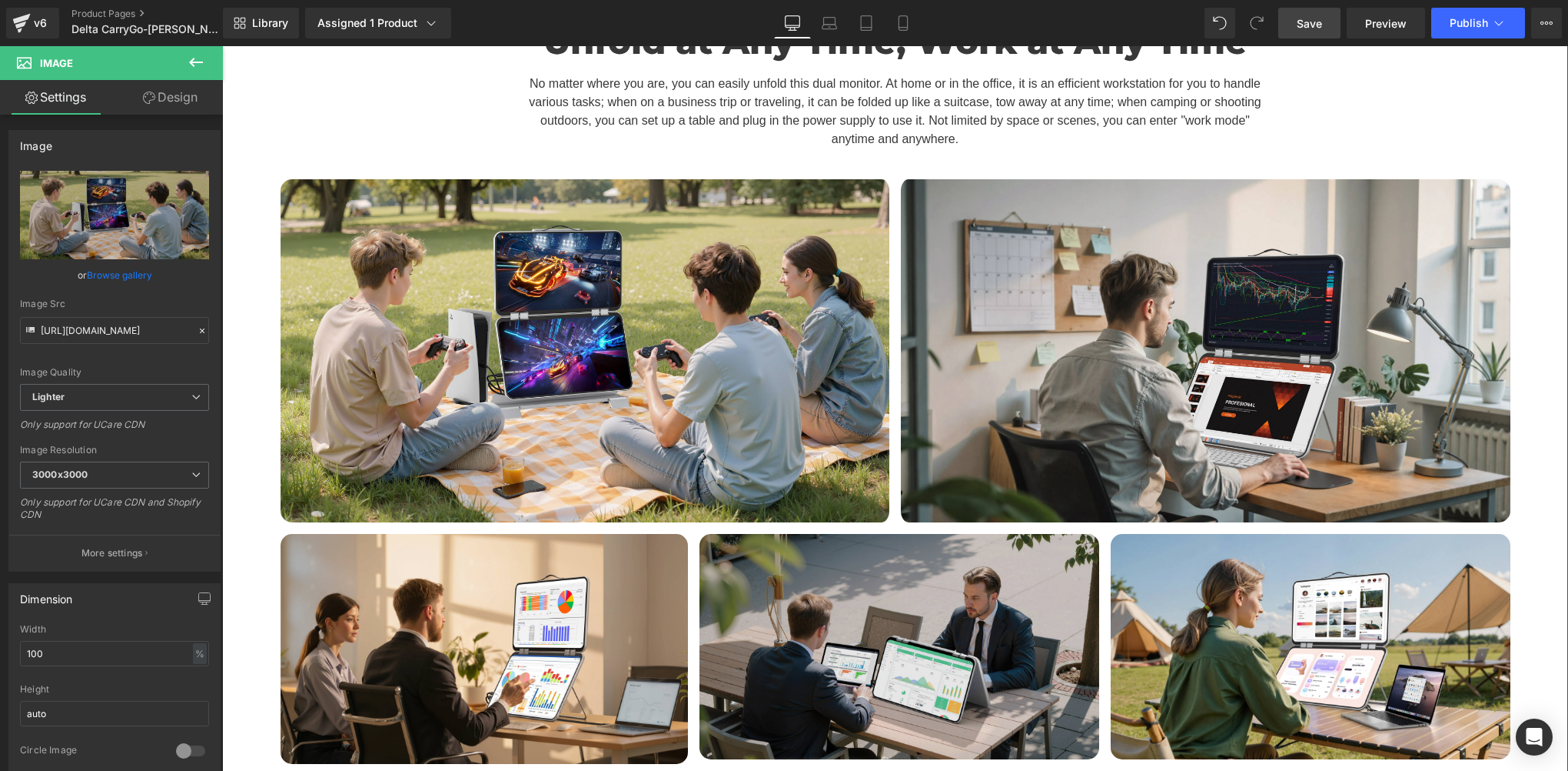
scroll to position [5384, 0]
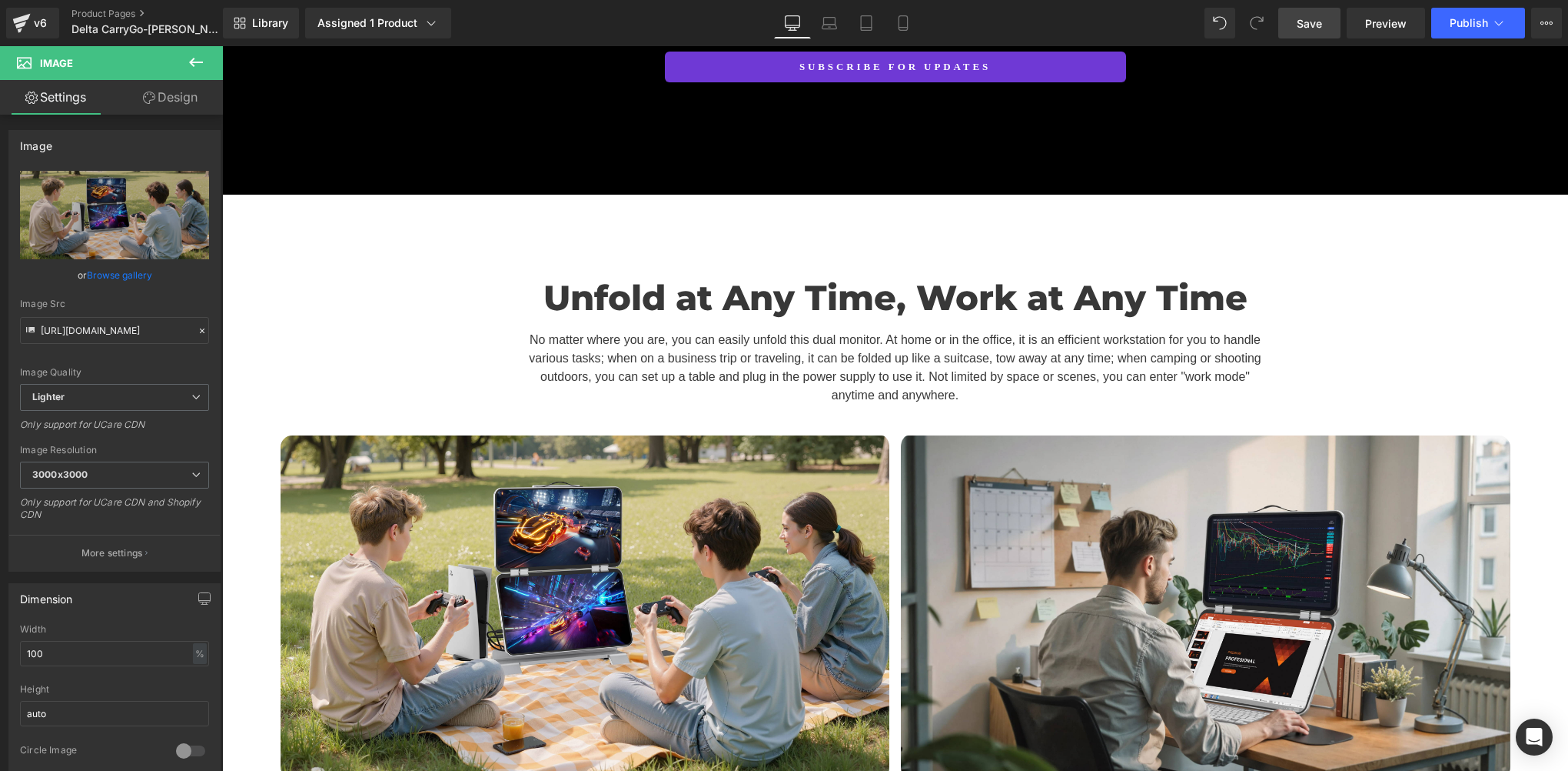
click at [1316, 16] on span "Save" at bounding box center [1309, 23] width 25 height 16
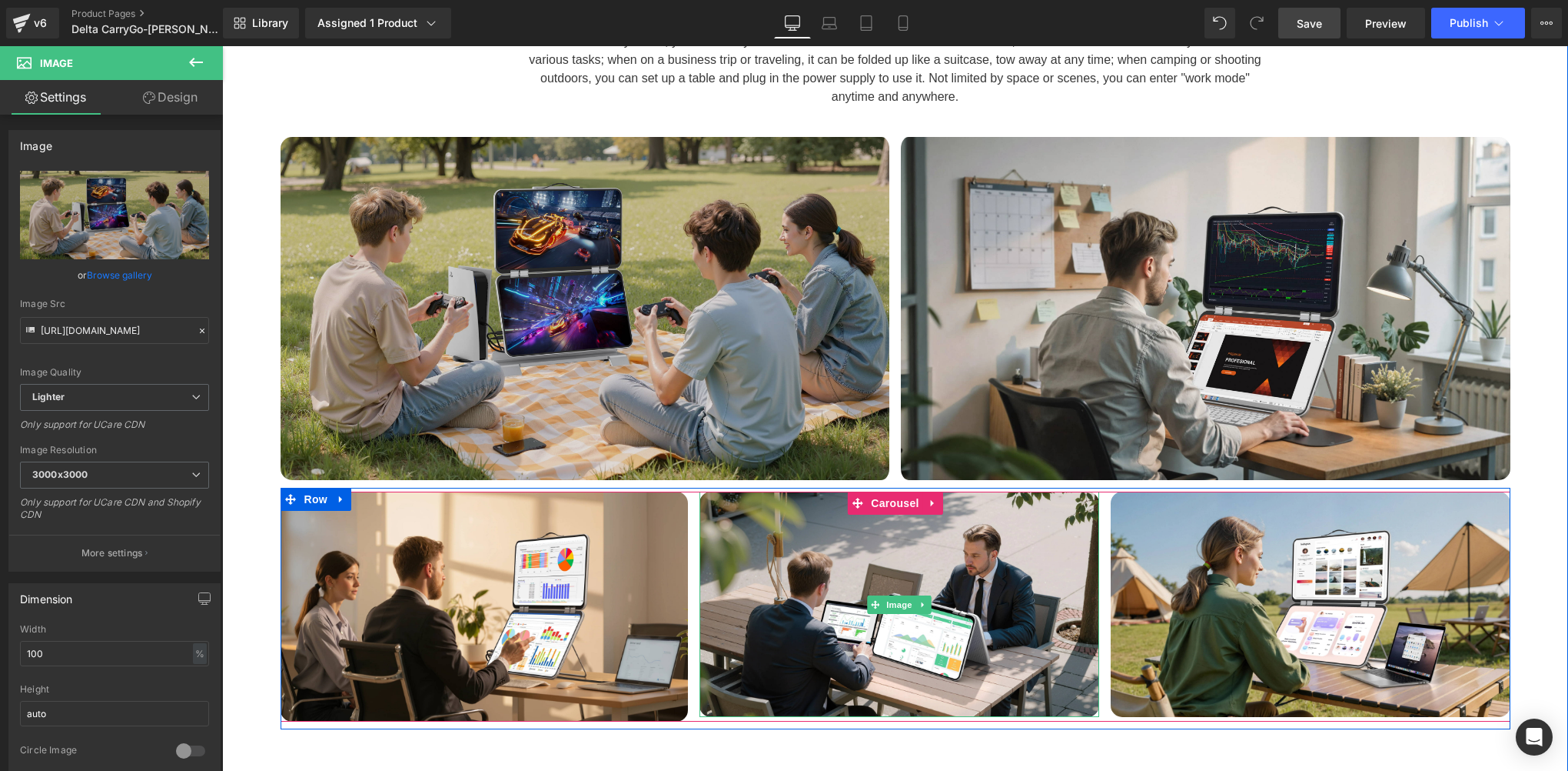
scroll to position [5640, 0]
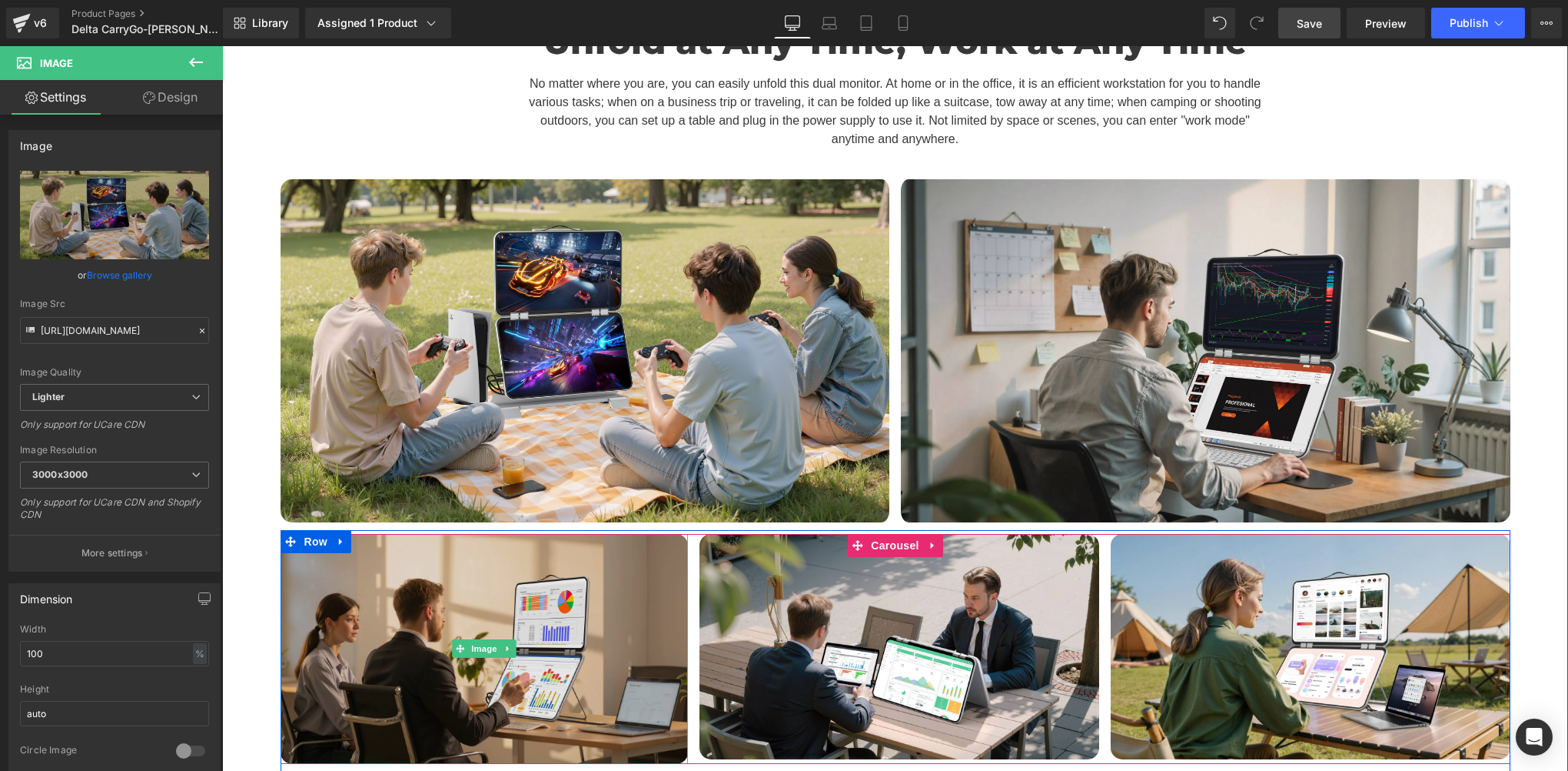
click at [632, 588] on img at bounding box center [484, 649] width 408 height 229
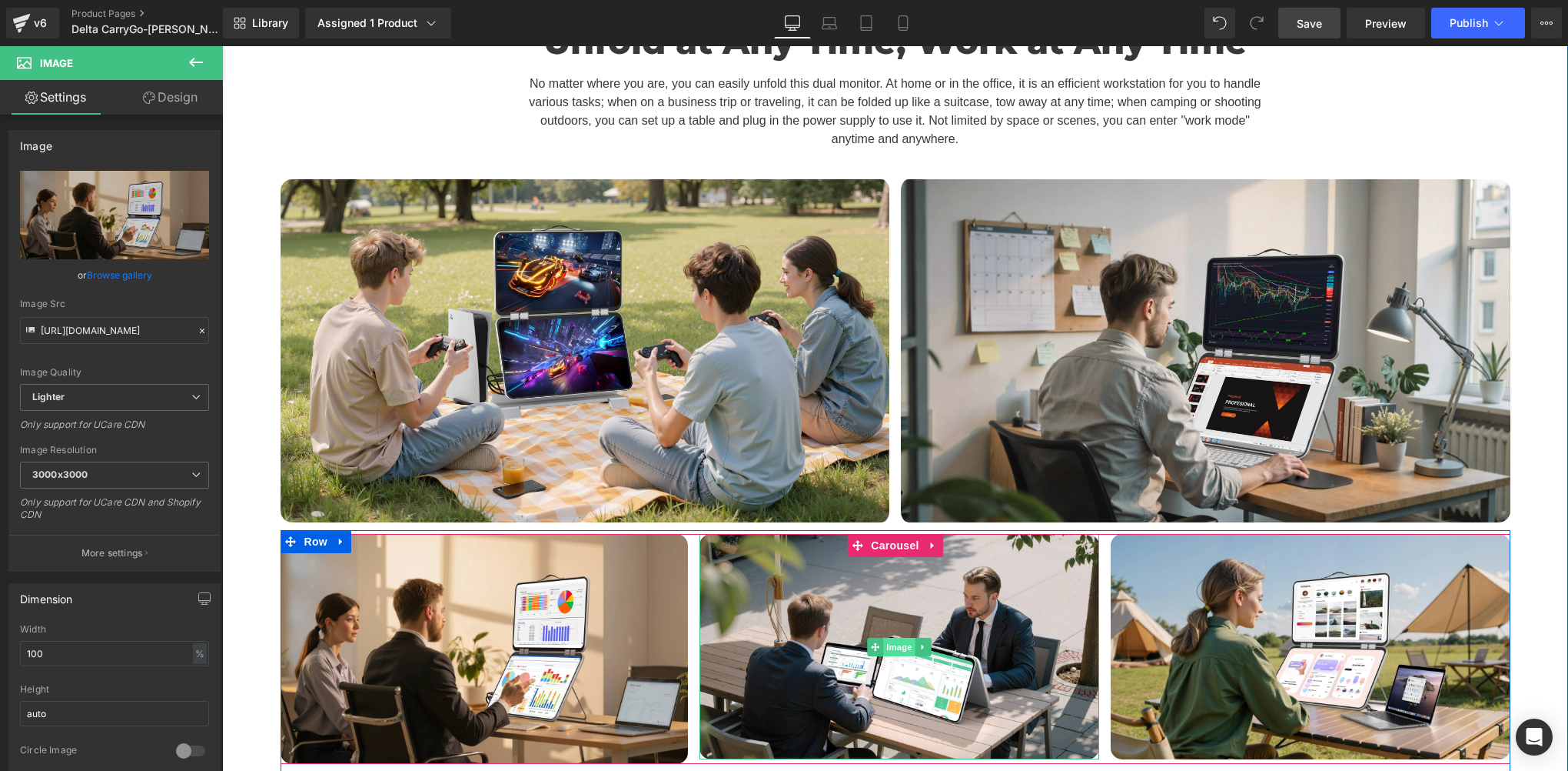
click at [896, 637] on span "Image" at bounding box center [899, 646] width 32 height 18
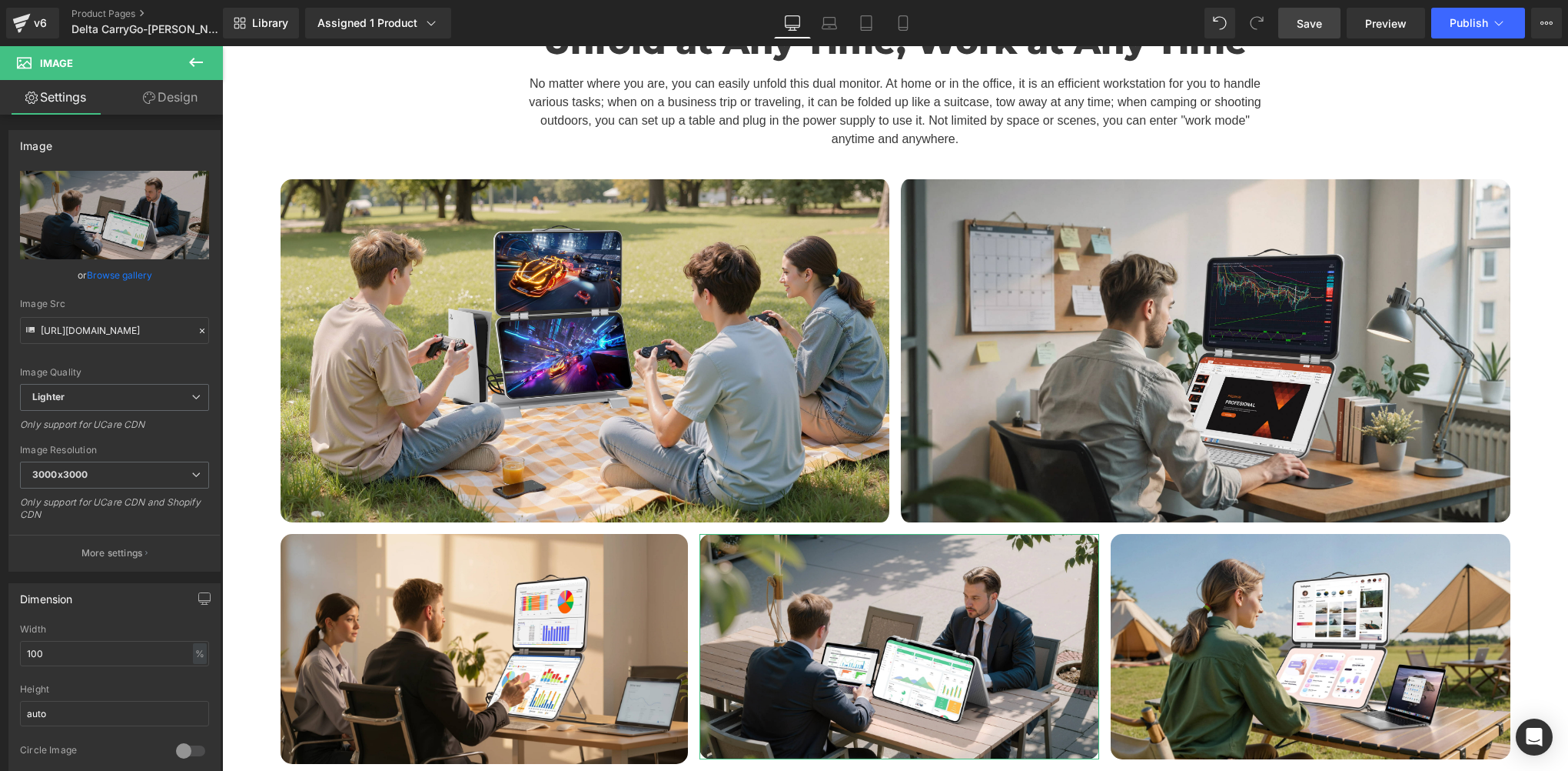
click at [172, 102] on link "Design" at bounding box center [170, 97] width 111 height 35
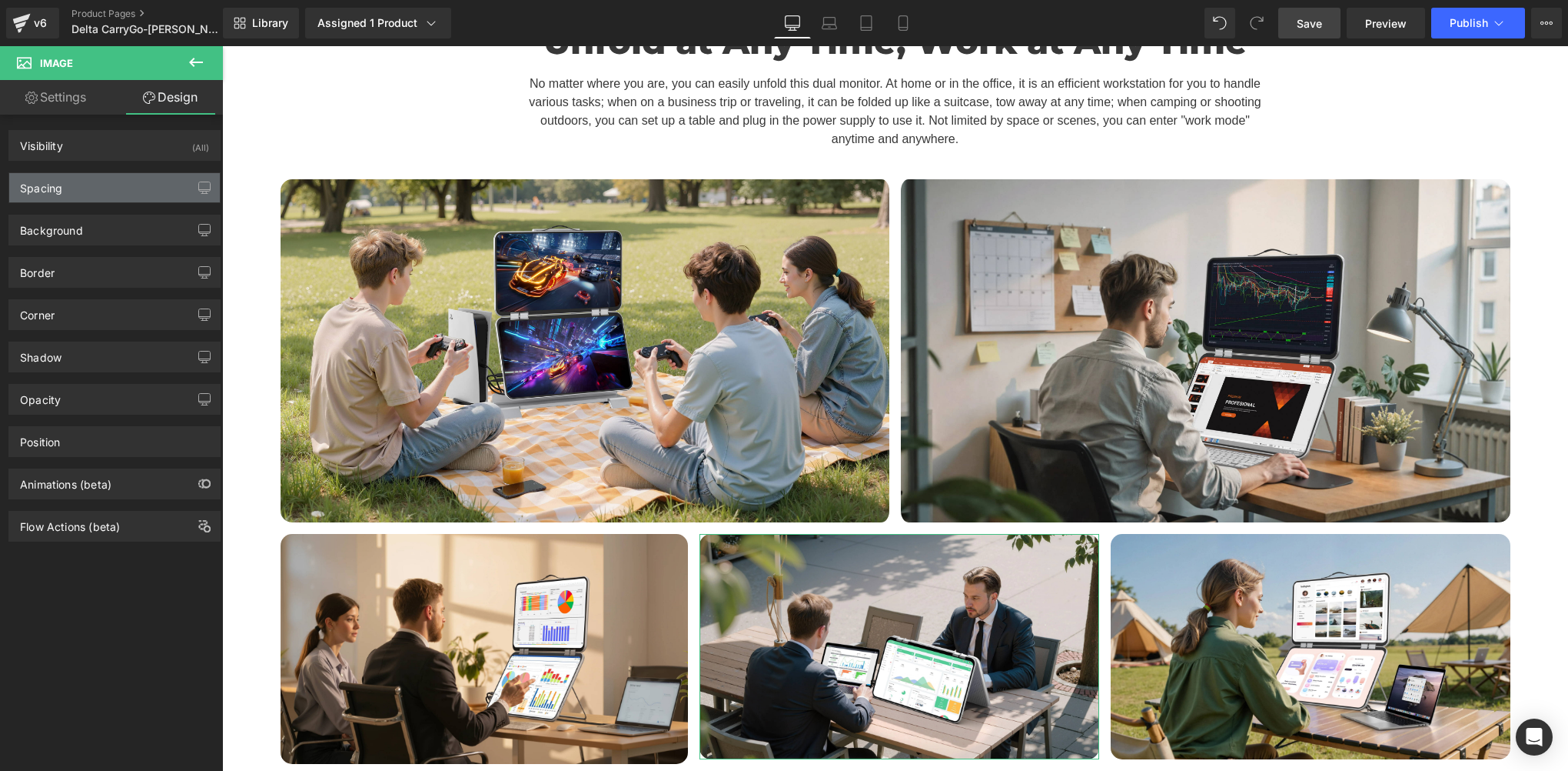
click at [115, 184] on div "Spacing" at bounding box center [115, 188] width 211 height 30
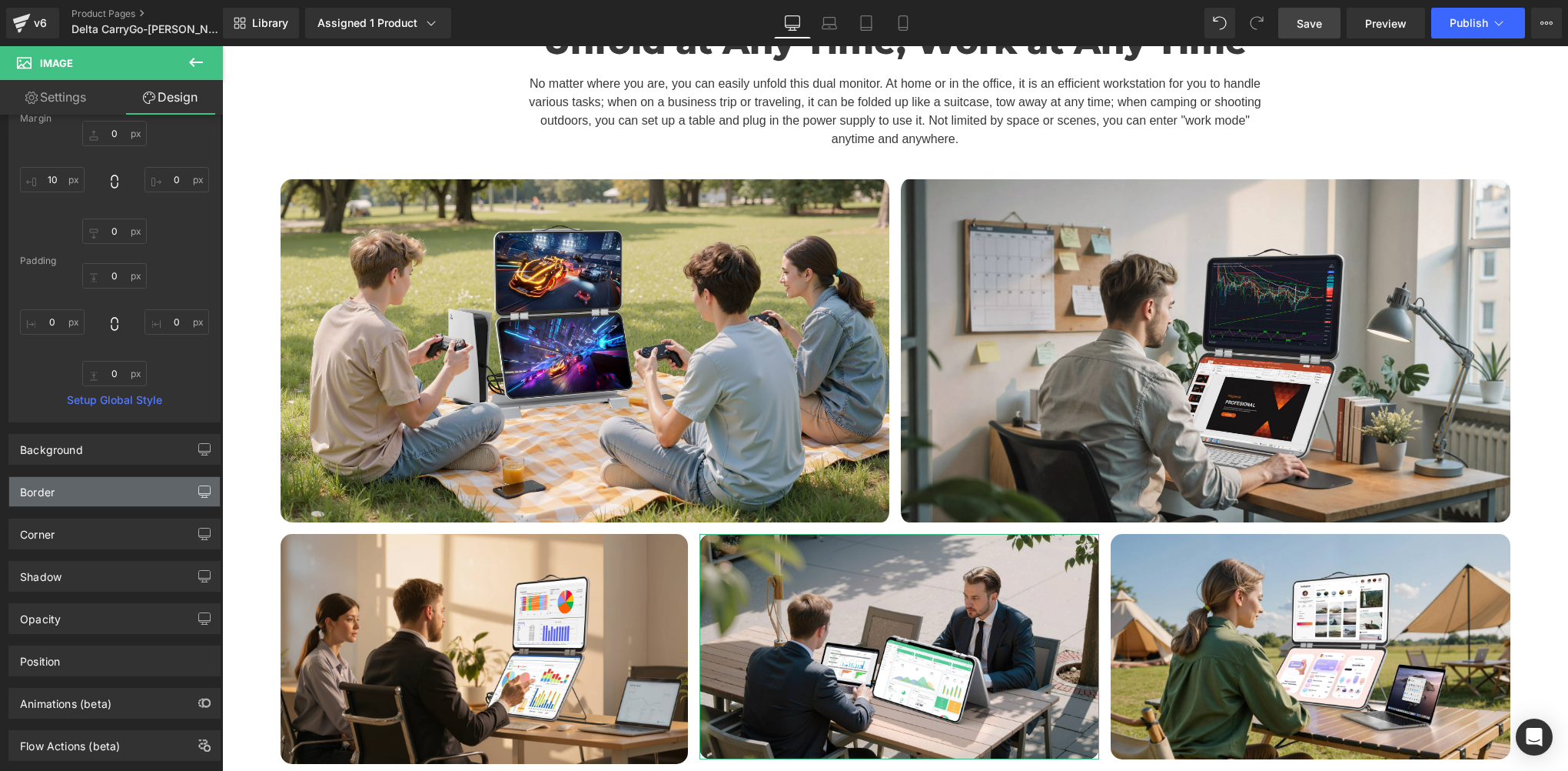
scroll to position [129, 0]
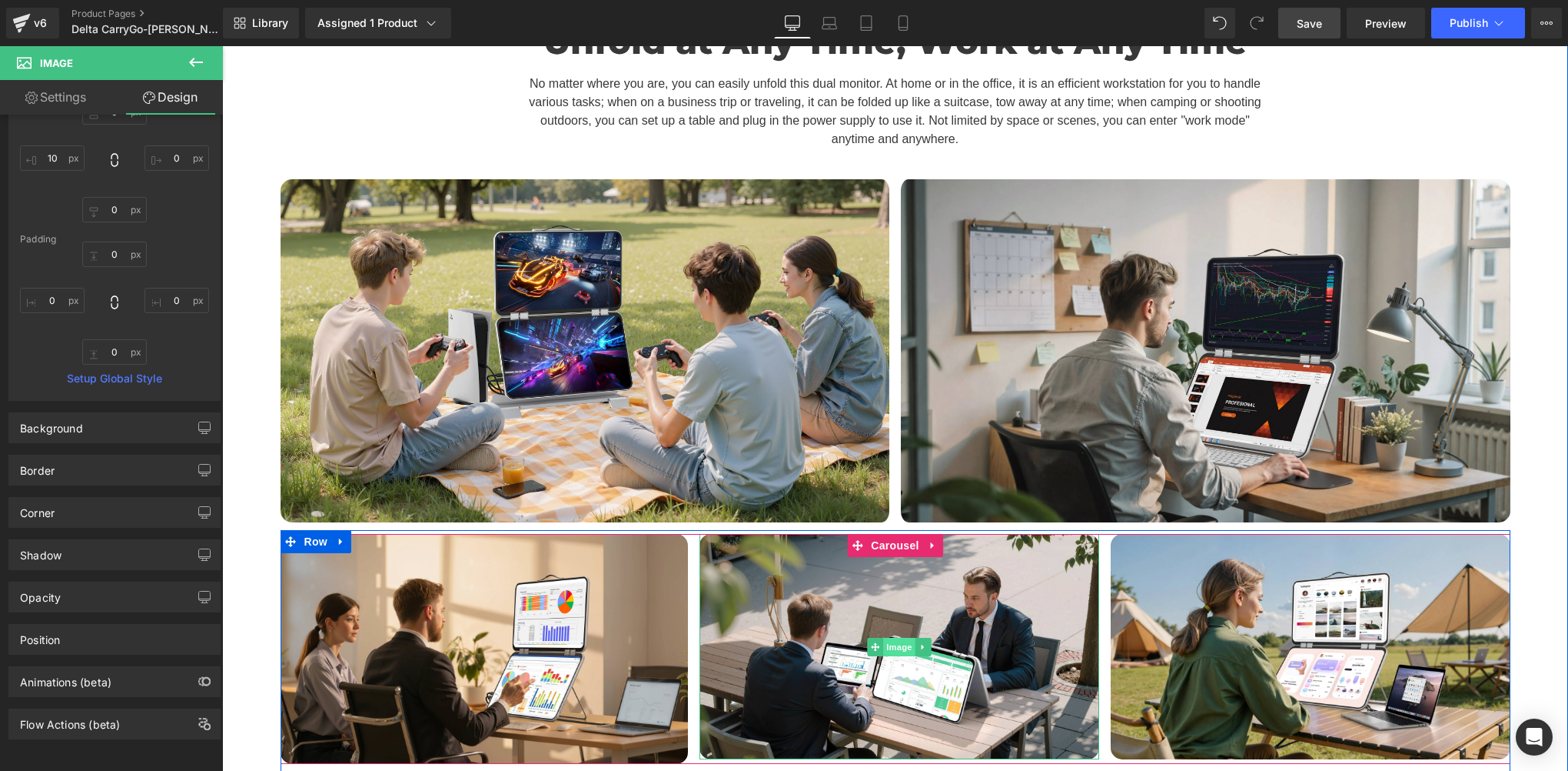
click at [886, 637] on span "Image" at bounding box center [899, 646] width 32 height 18
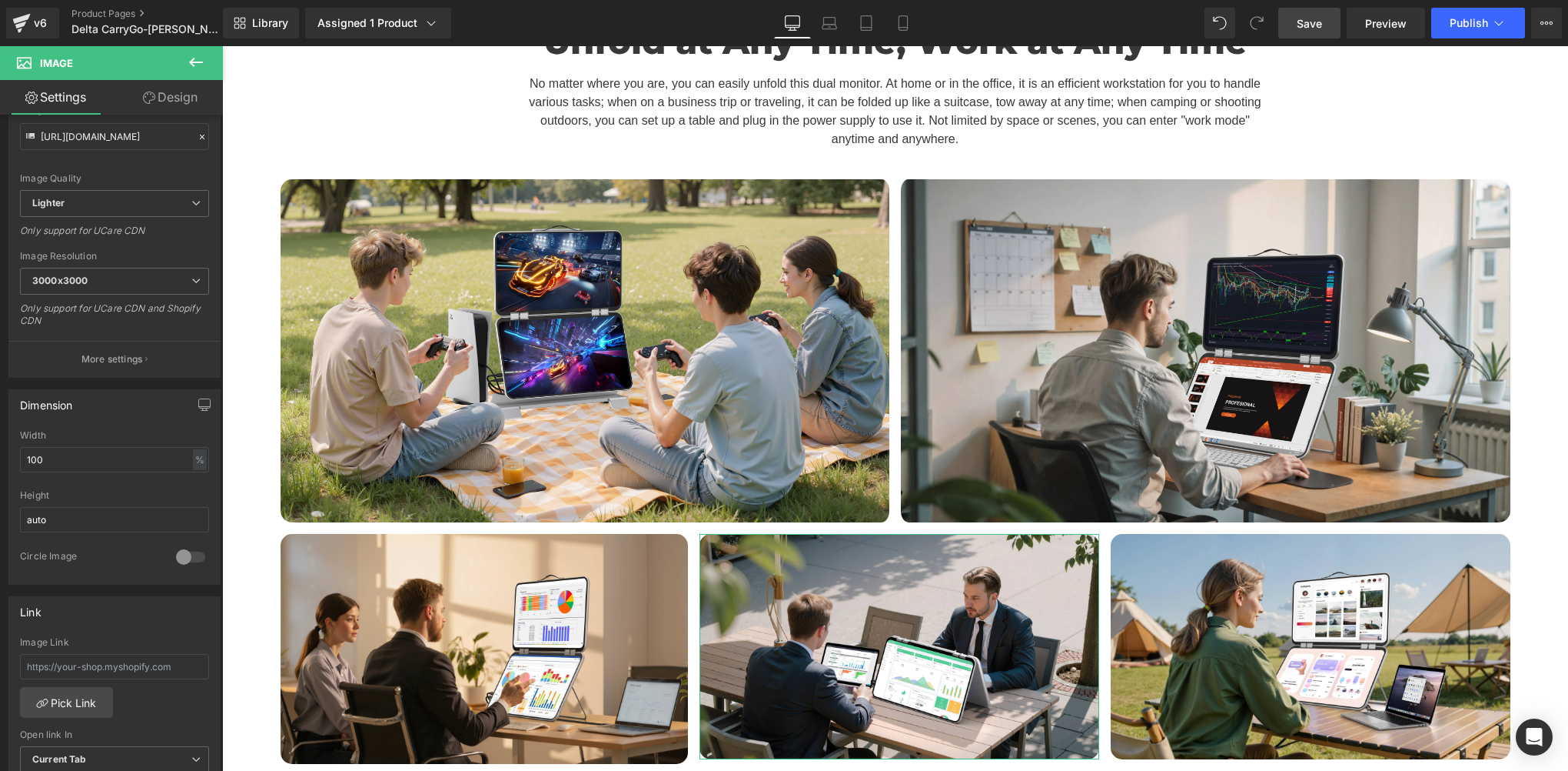
scroll to position [449, 0]
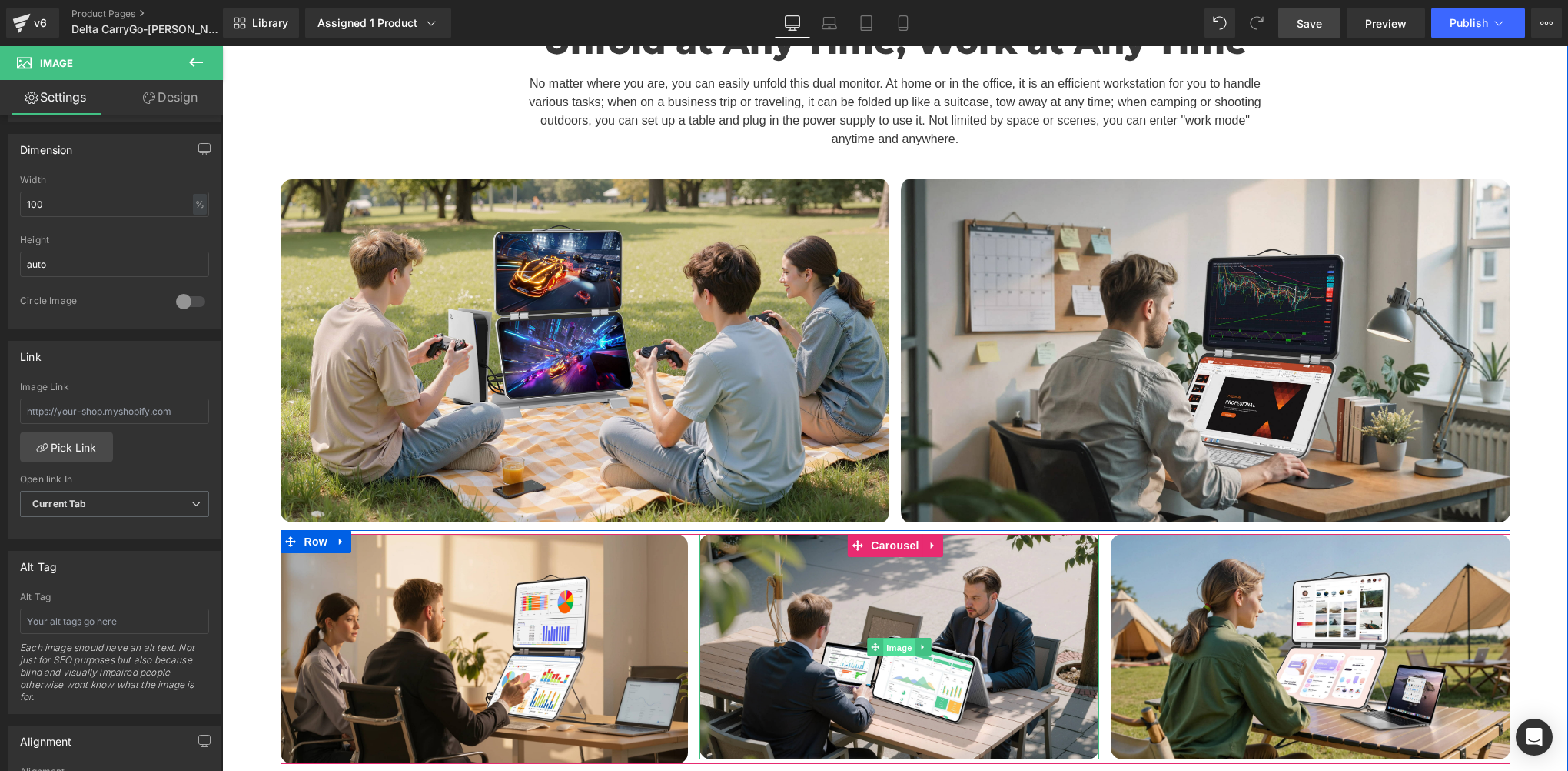
click at [895, 637] on span "Image" at bounding box center [899, 646] width 32 height 18
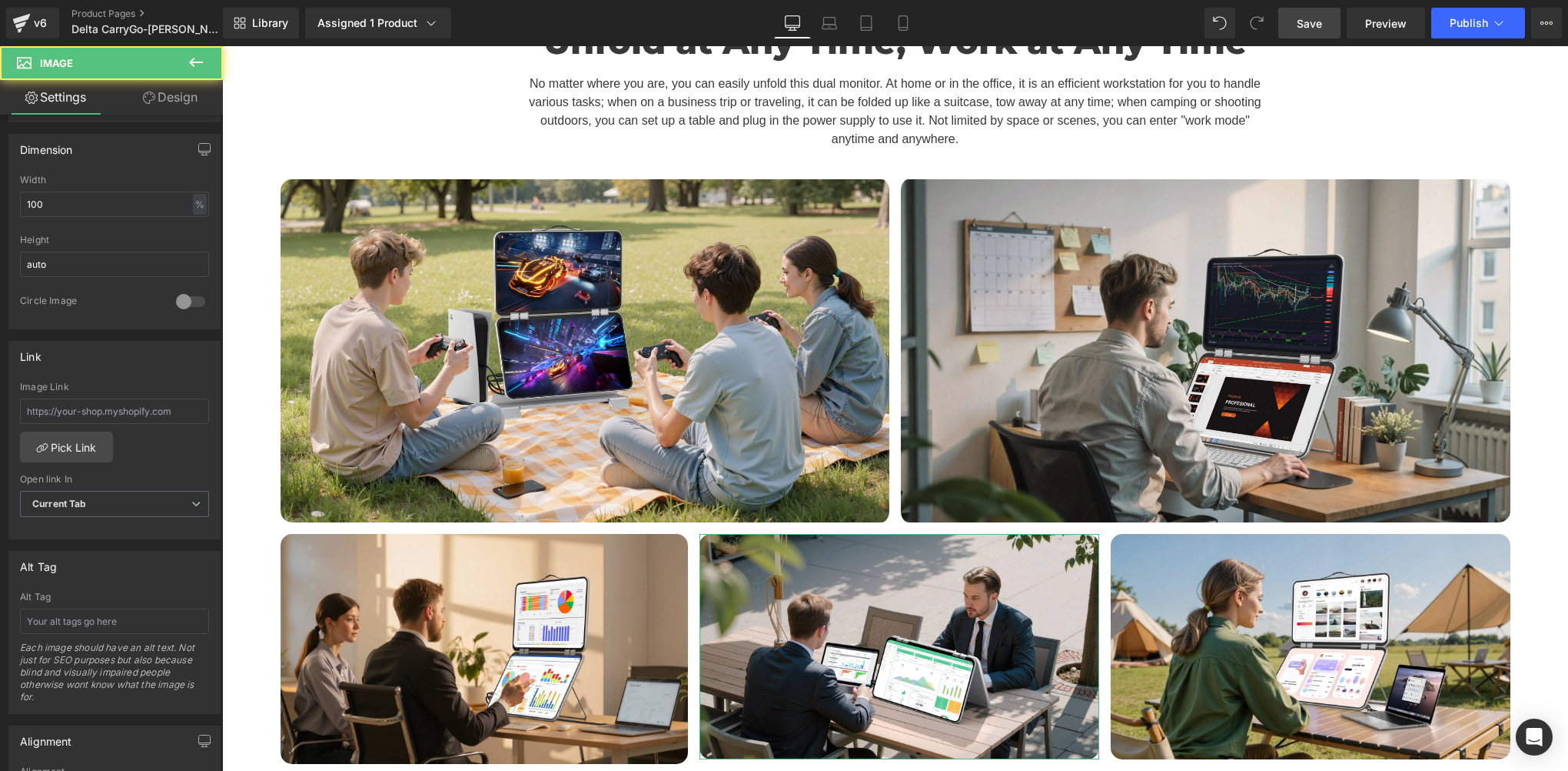
click at [164, 88] on link "Design" at bounding box center [170, 97] width 111 height 35
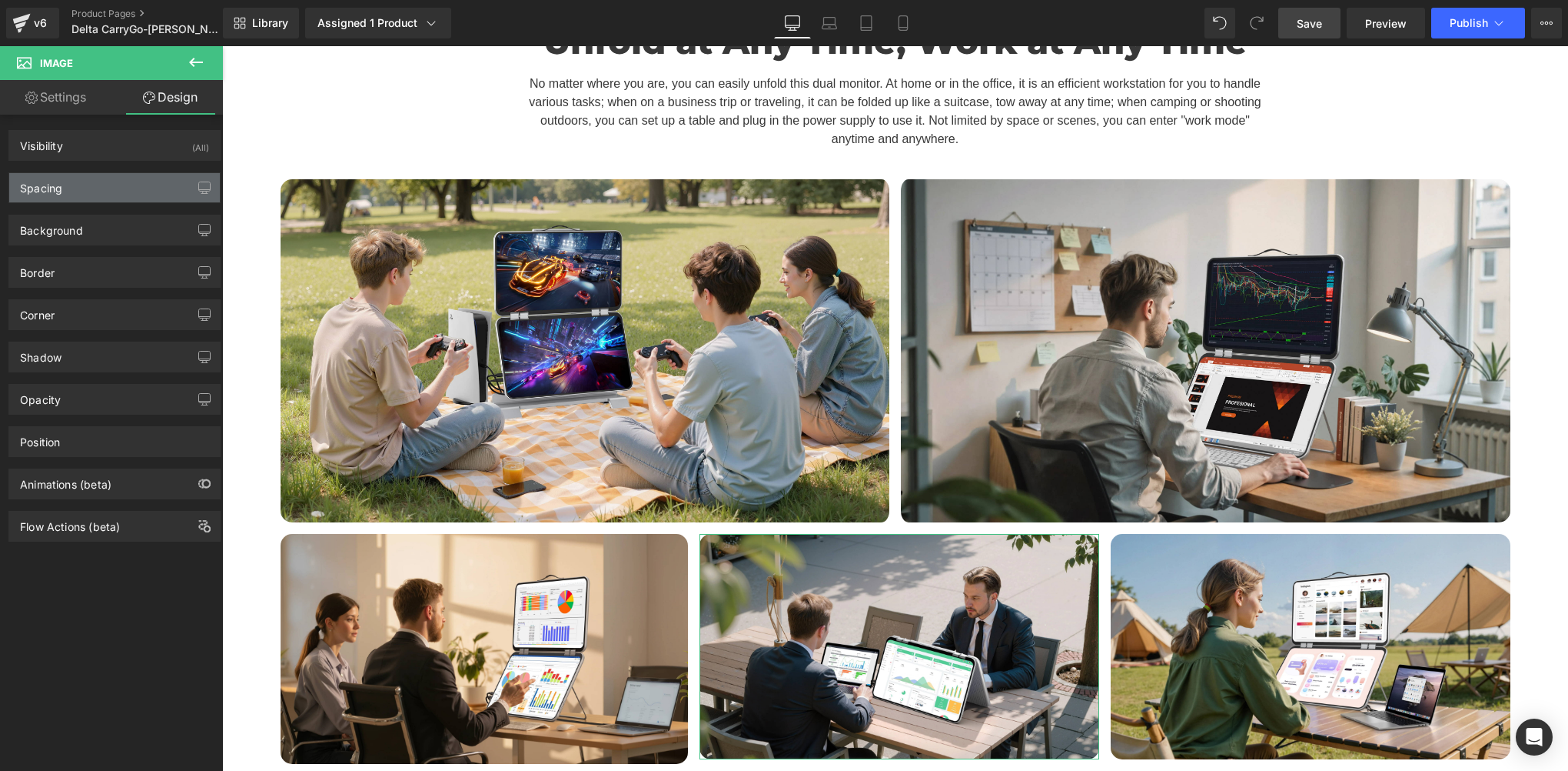
click at [89, 192] on div "Spacing" at bounding box center [115, 188] width 211 height 30
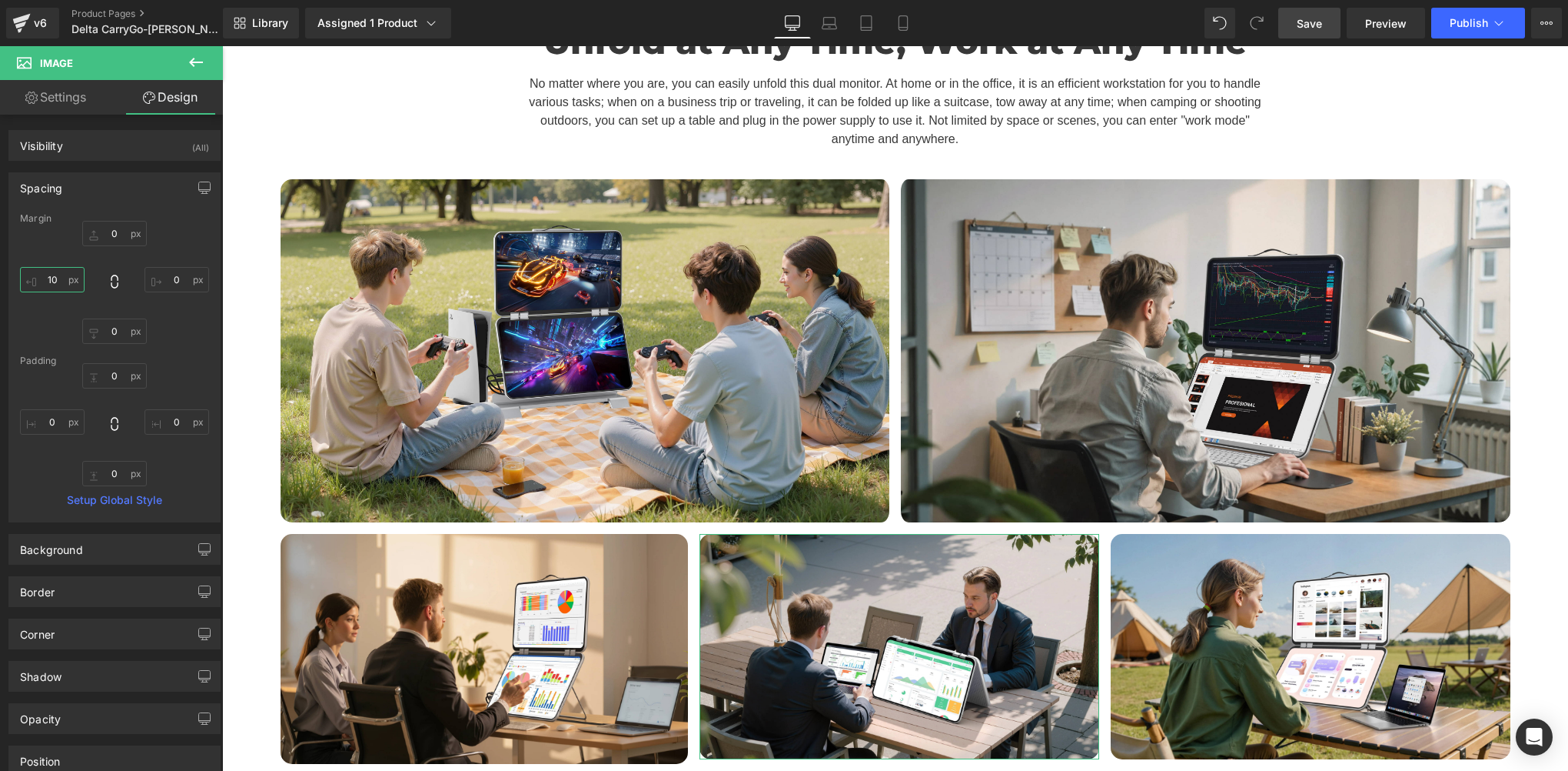
click at [62, 281] on input "text" at bounding box center [52, 279] width 64 height 25
type input "0"
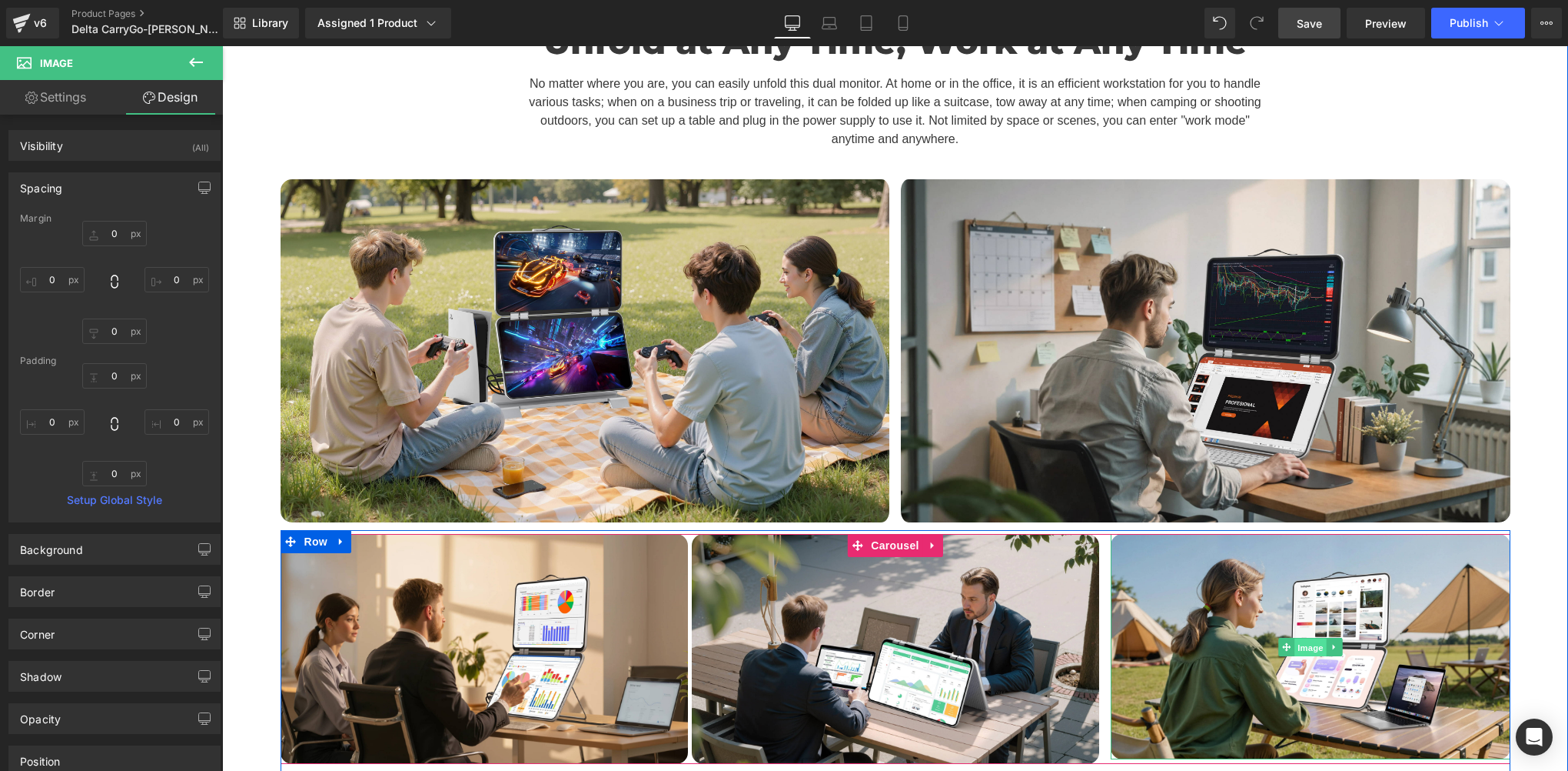
click at [1308, 637] on span "Image" at bounding box center [1310, 646] width 32 height 18
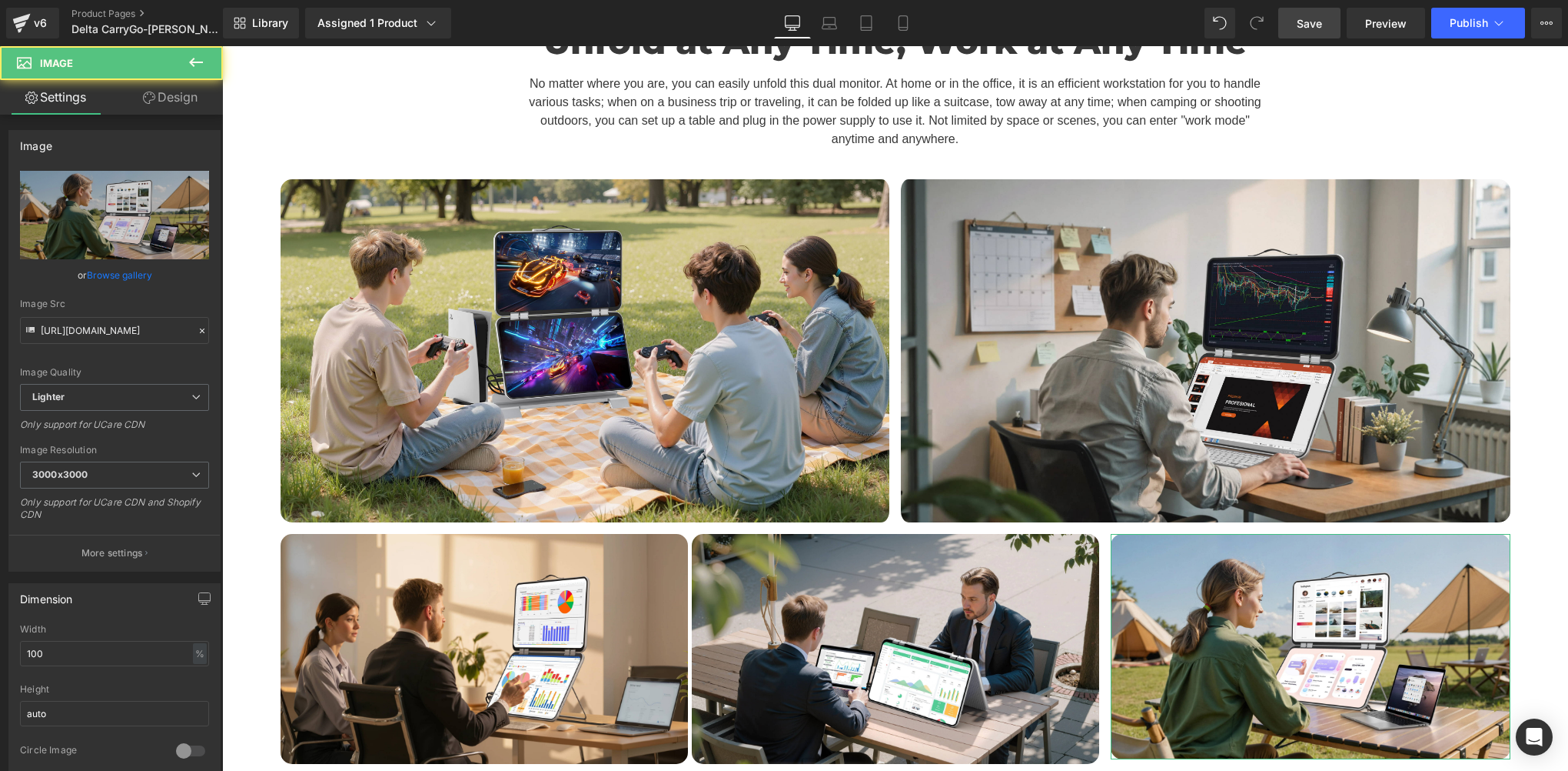
click at [164, 106] on link "Design" at bounding box center [170, 97] width 111 height 35
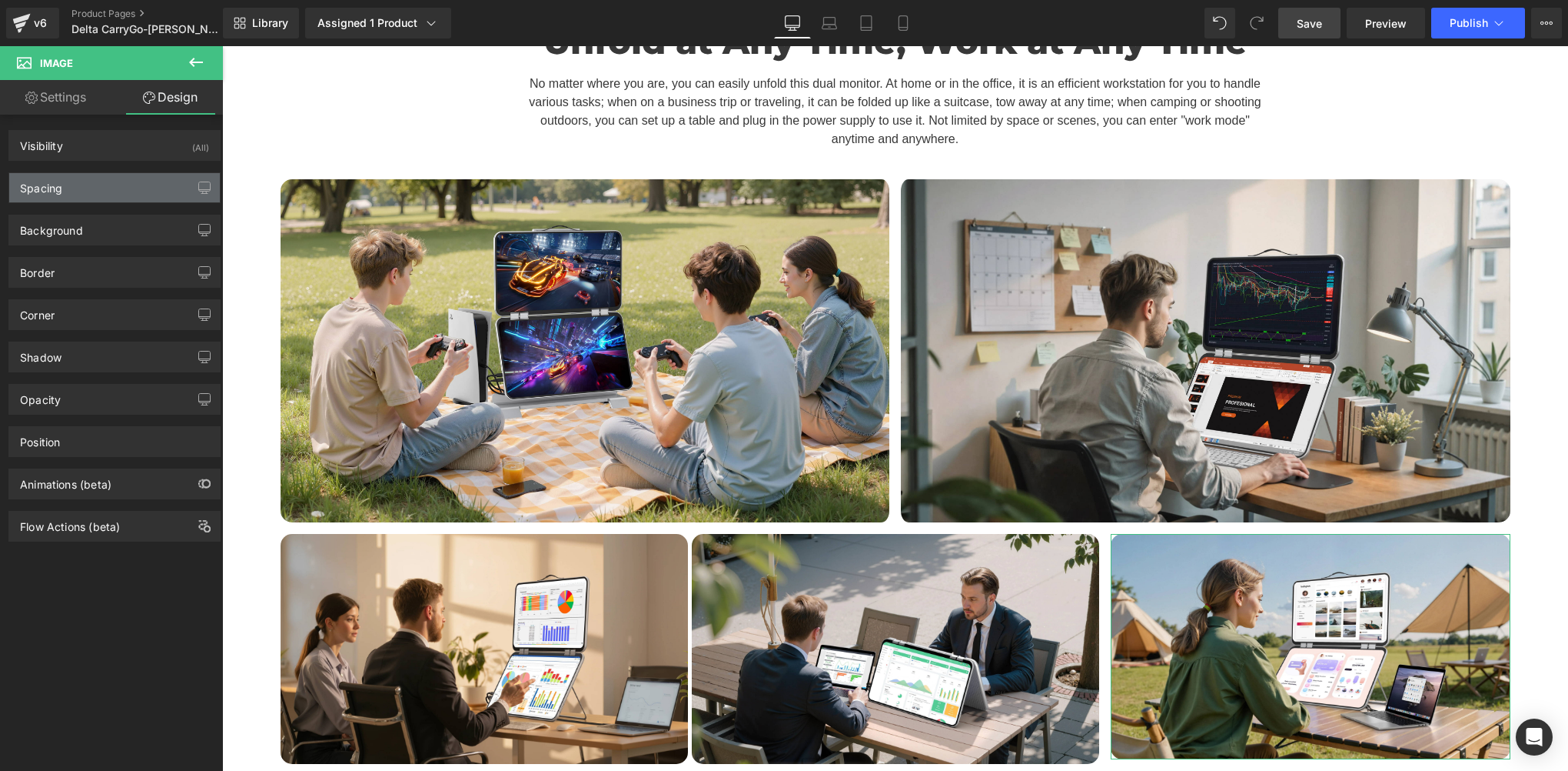
click at [97, 184] on div "Spacing" at bounding box center [115, 188] width 211 height 30
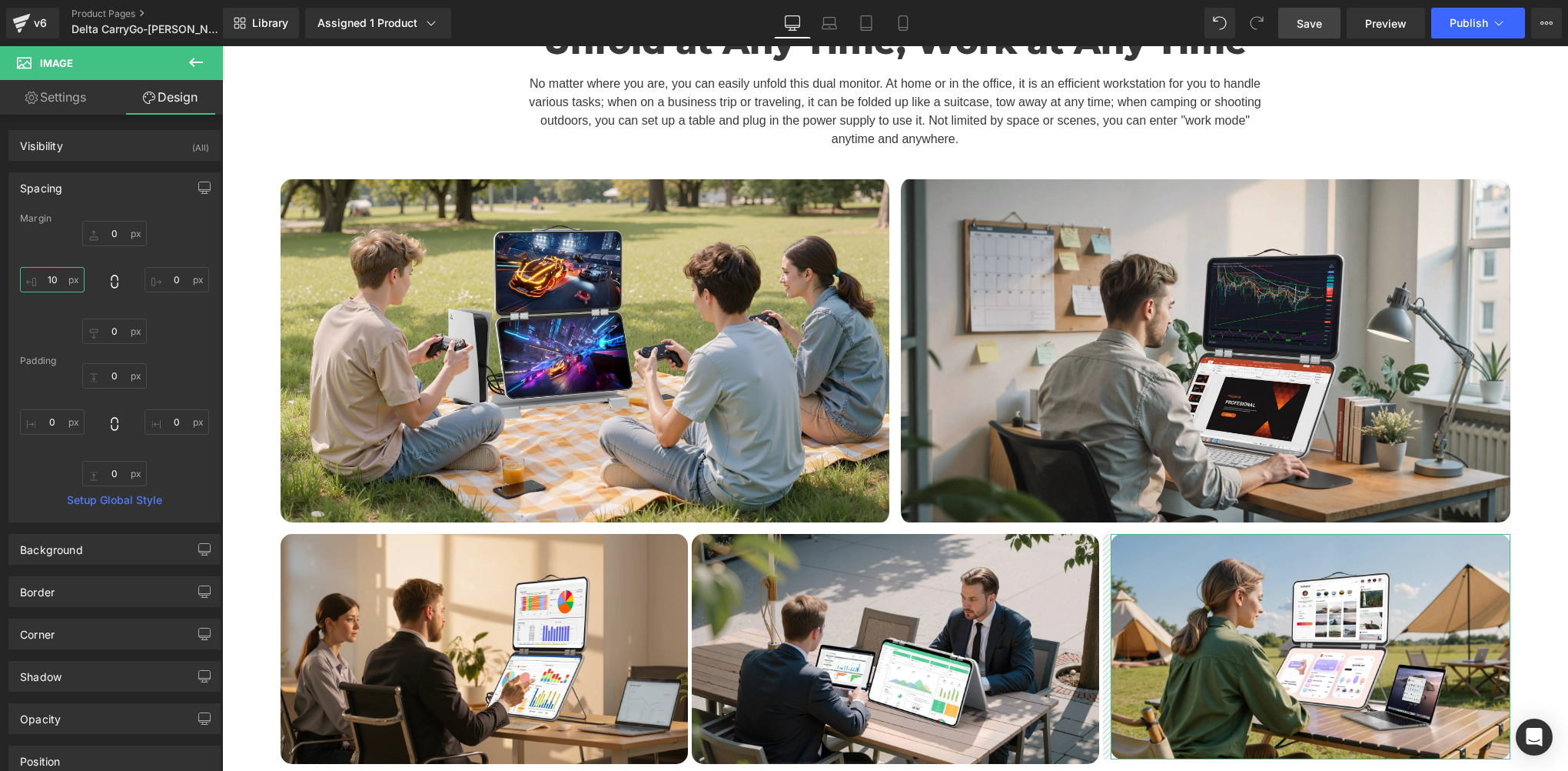
click at [56, 274] on input "text" at bounding box center [52, 279] width 64 height 25
type input "0"
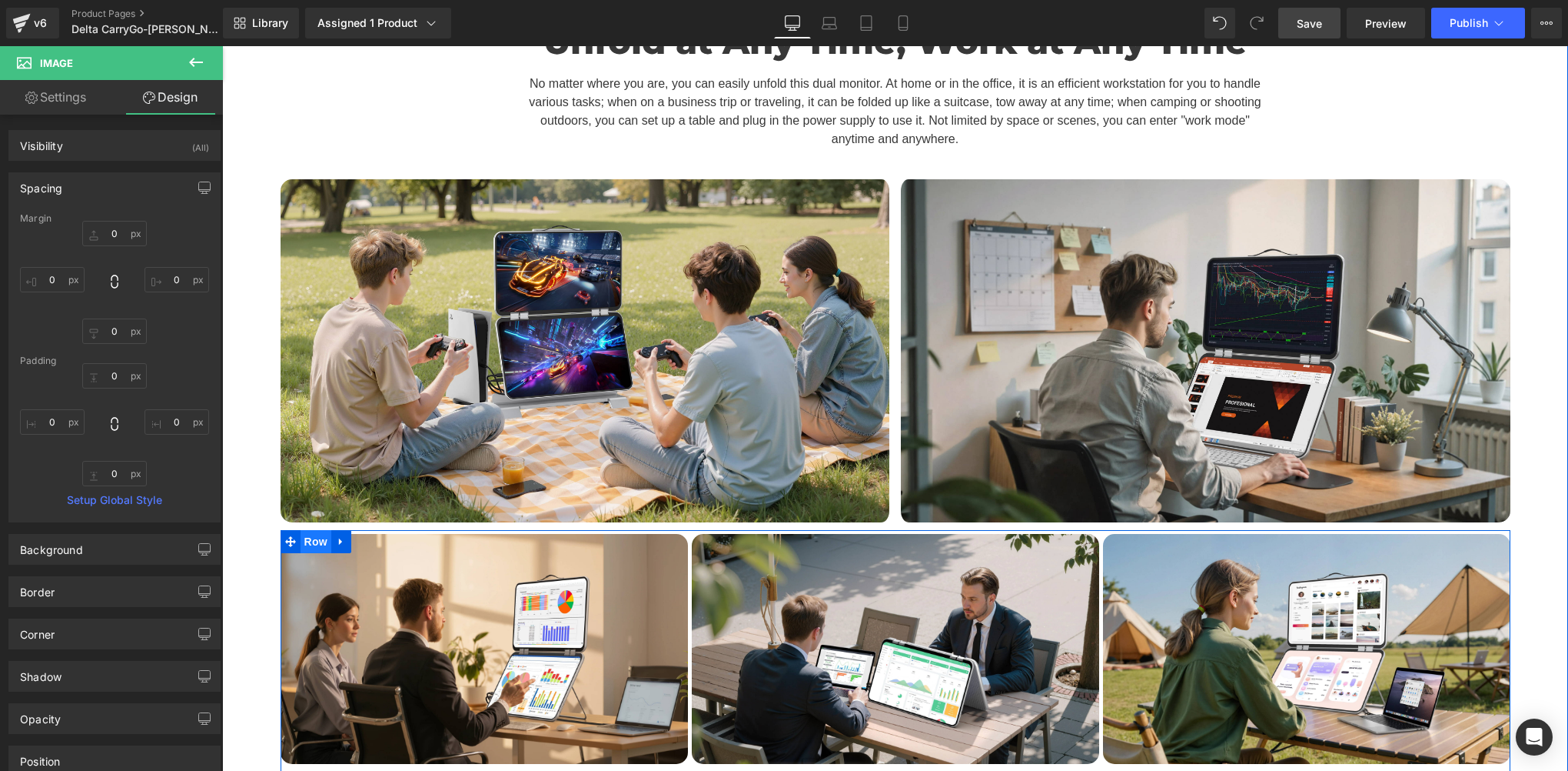
click at [310, 530] on span "Row" at bounding box center [315, 541] width 30 height 23
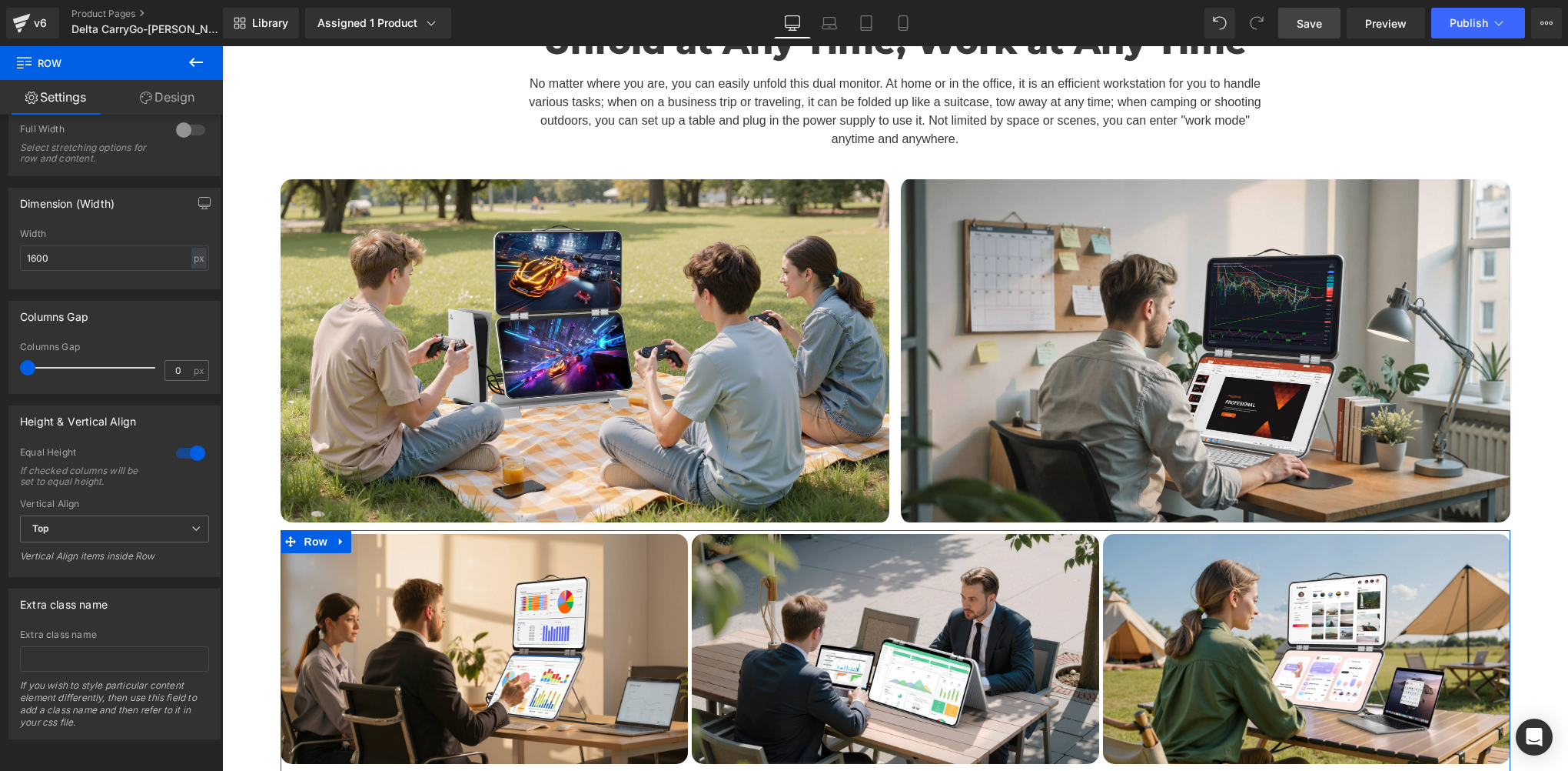
scroll to position [282, 0]
drag, startPoint x: 175, startPoint y: 361, endPoint x: 145, endPoint y: 361, distance: 30.0
click at [145, 361] on div "Columns Gap 0 px" at bounding box center [115, 366] width 189 height 51
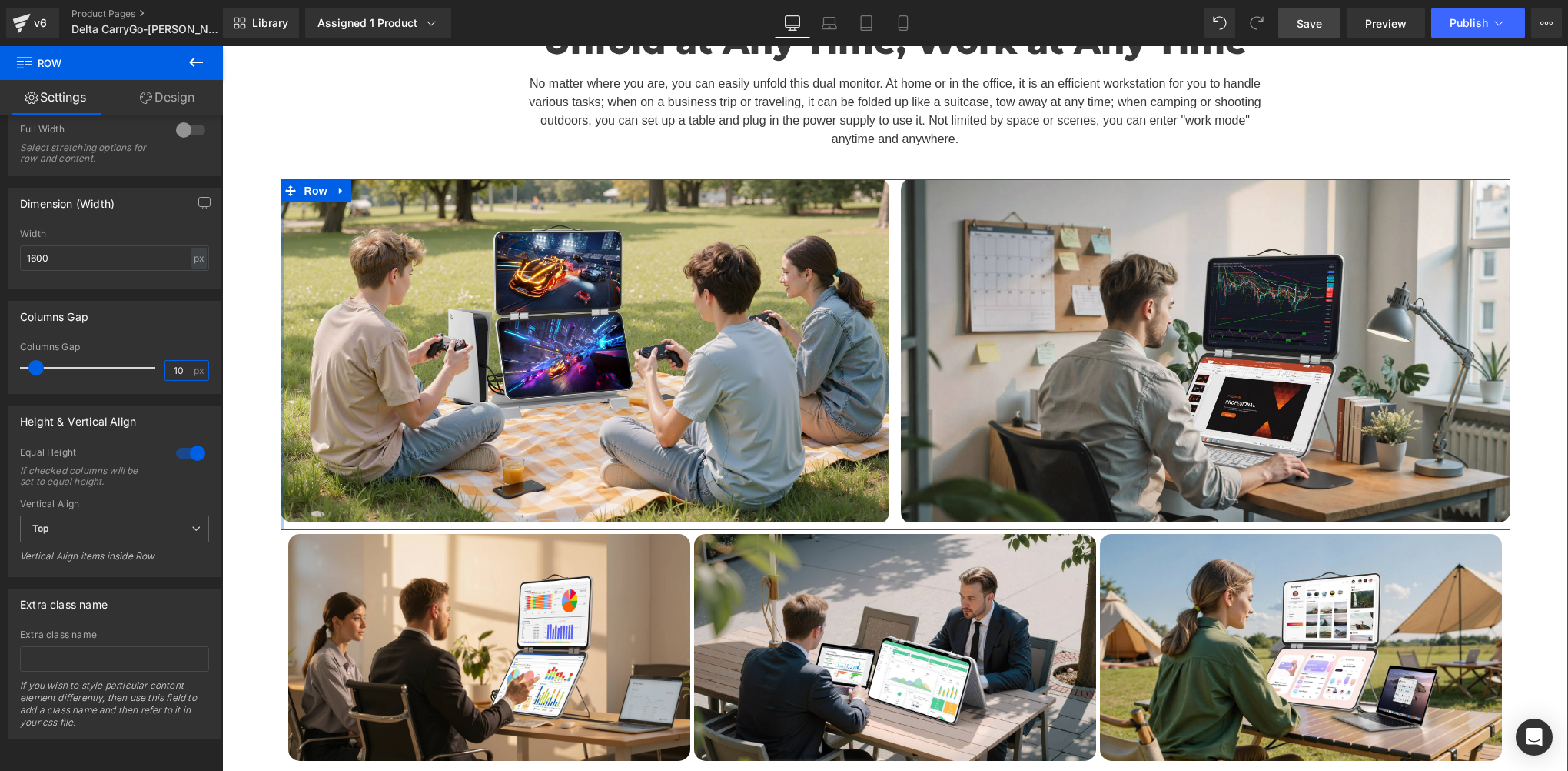
type input "1"
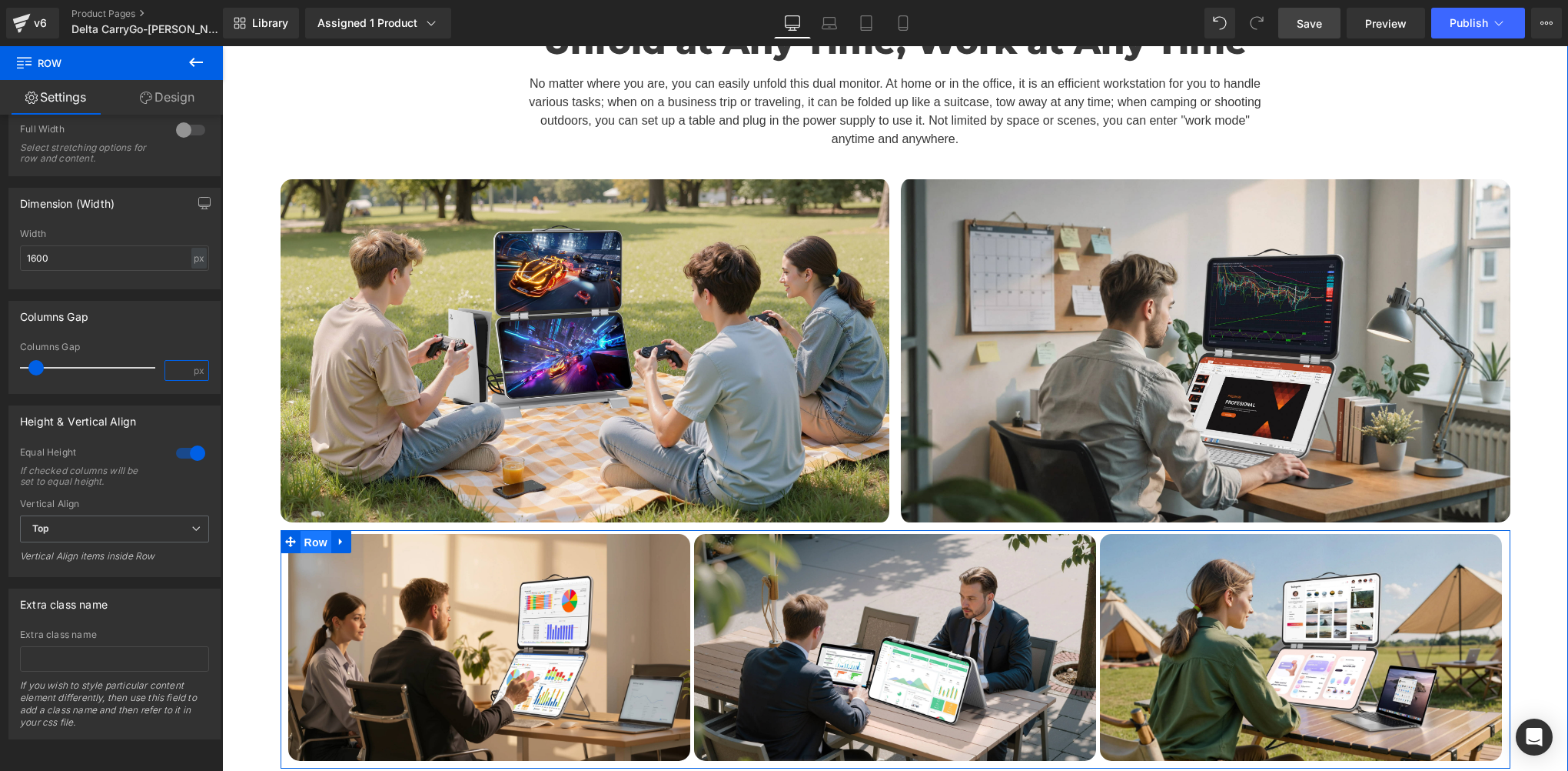
click at [300, 530] on span "Row" at bounding box center [315, 542] width 30 height 23
click at [300, 530] on span "Row" at bounding box center [315, 541] width 30 height 23
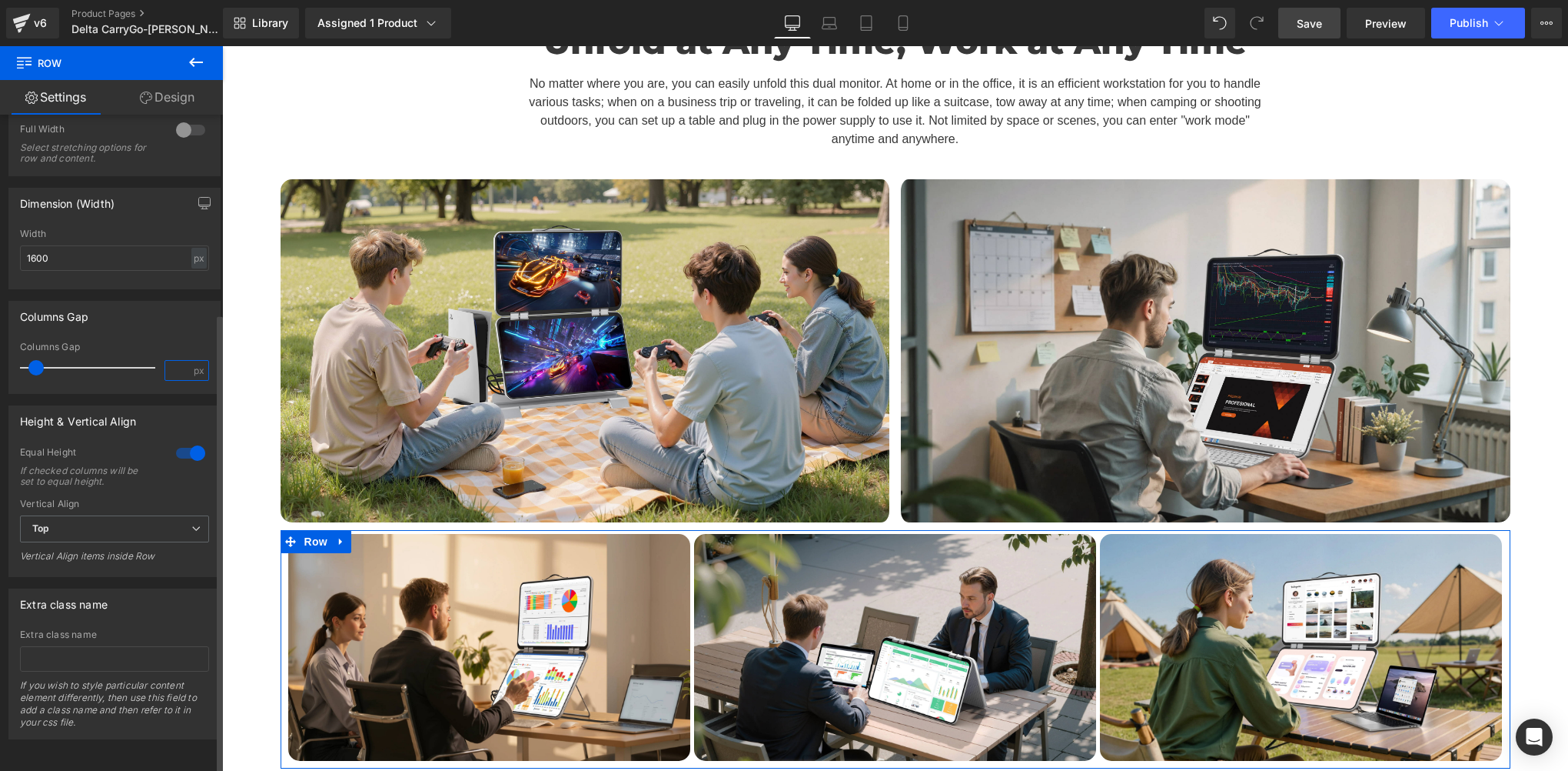
click at [176, 360] on input "number" at bounding box center [178, 370] width 27 height 19
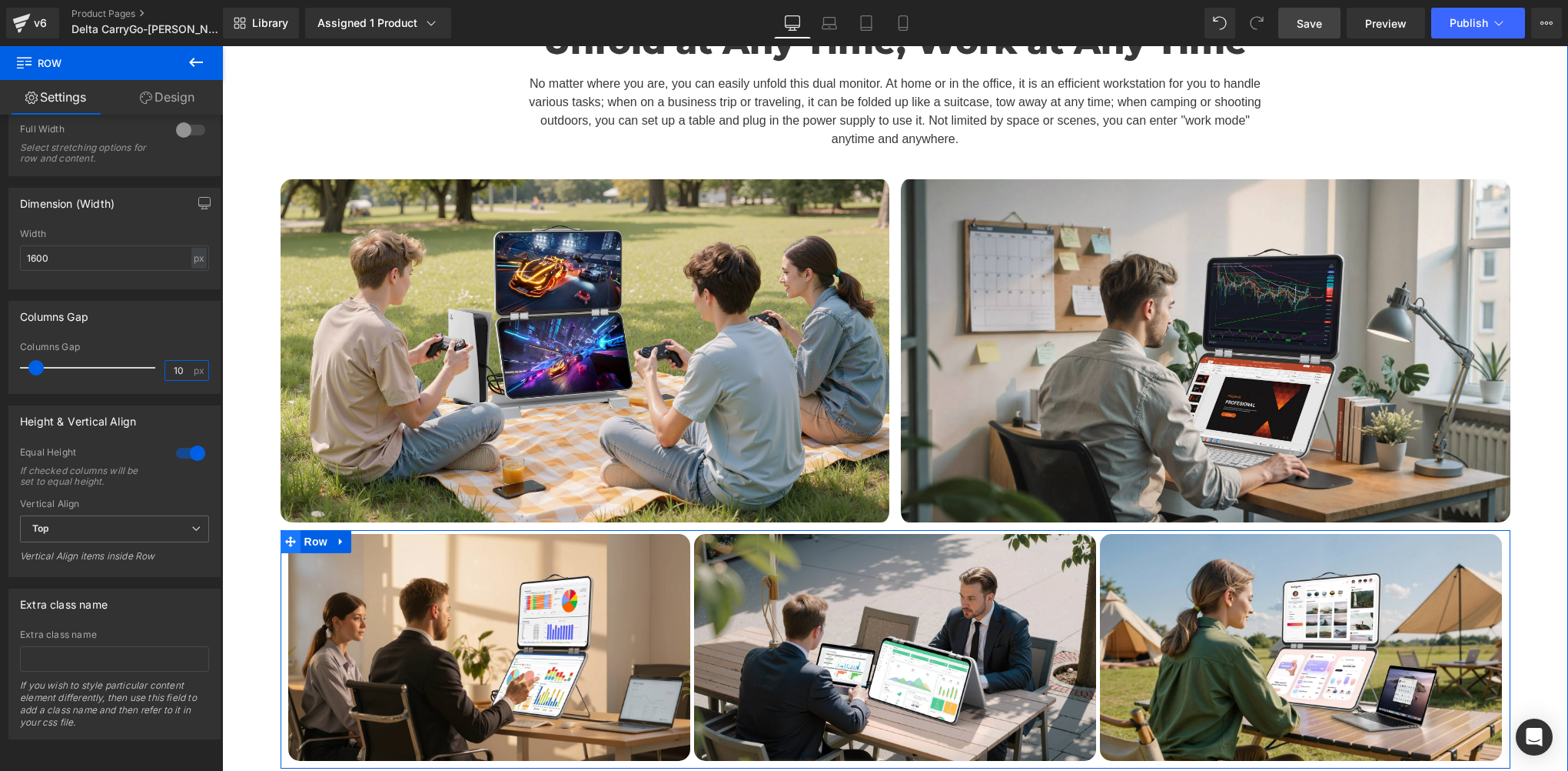
click at [292, 530] on span at bounding box center [290, 541] width 20 height 23
click at [305, 530] on span "Row" at bounding box center [315, 542] width 30 height 23
drag, startPoint x: 175, startPoint y: 96, endPoint x: 62, endPoint y: 168, distance: 134.0
click at [175, 96] on link "Design" at bounding box center [167, 97] width 111 height 35
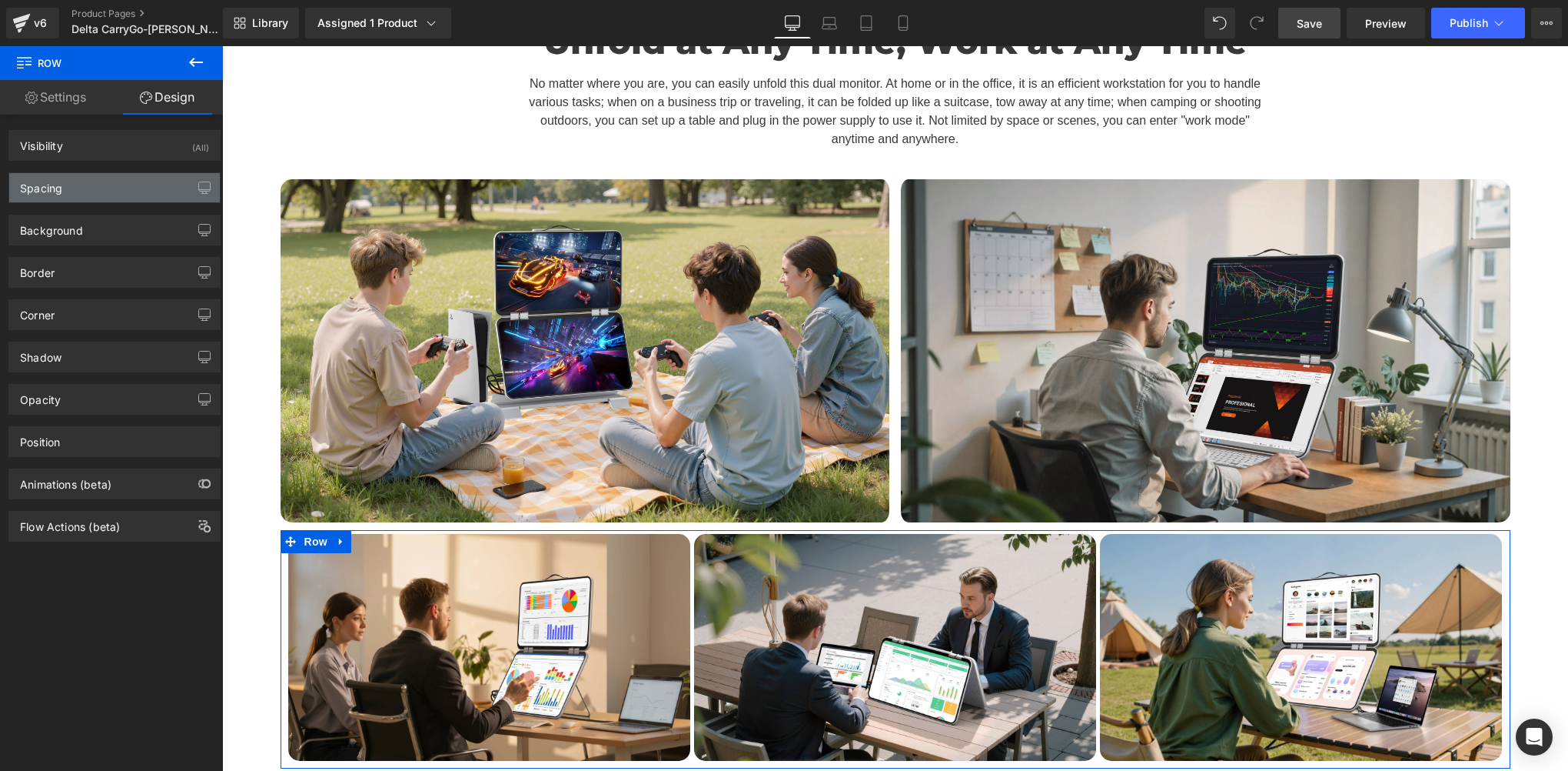
click at [52, 199] on div "Spacing" at bounding box center [115, 188] width 211 height 30
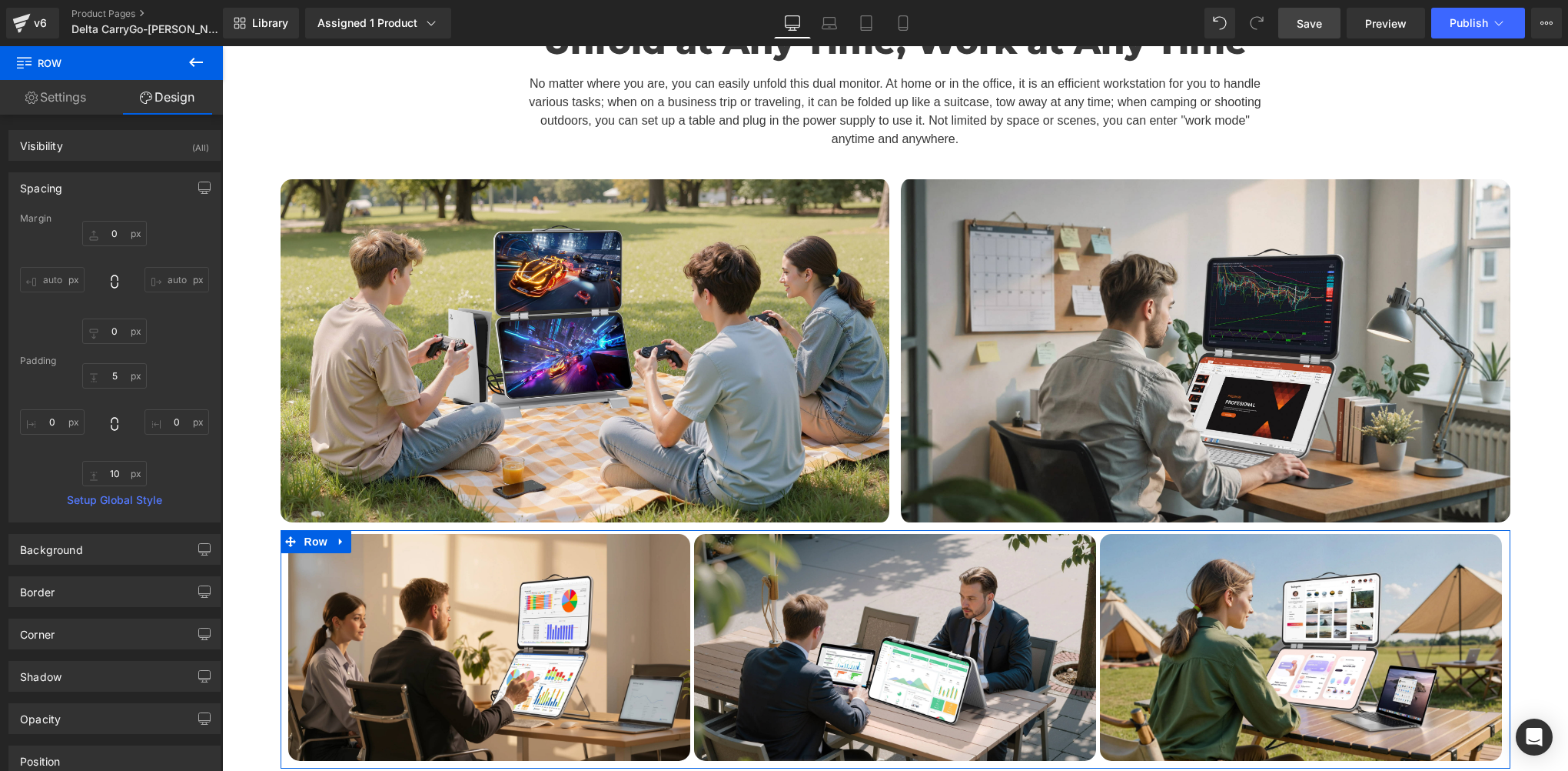
click at [51, 97] on link "Settings" at bounding box center [56, 97] width 111 height 35
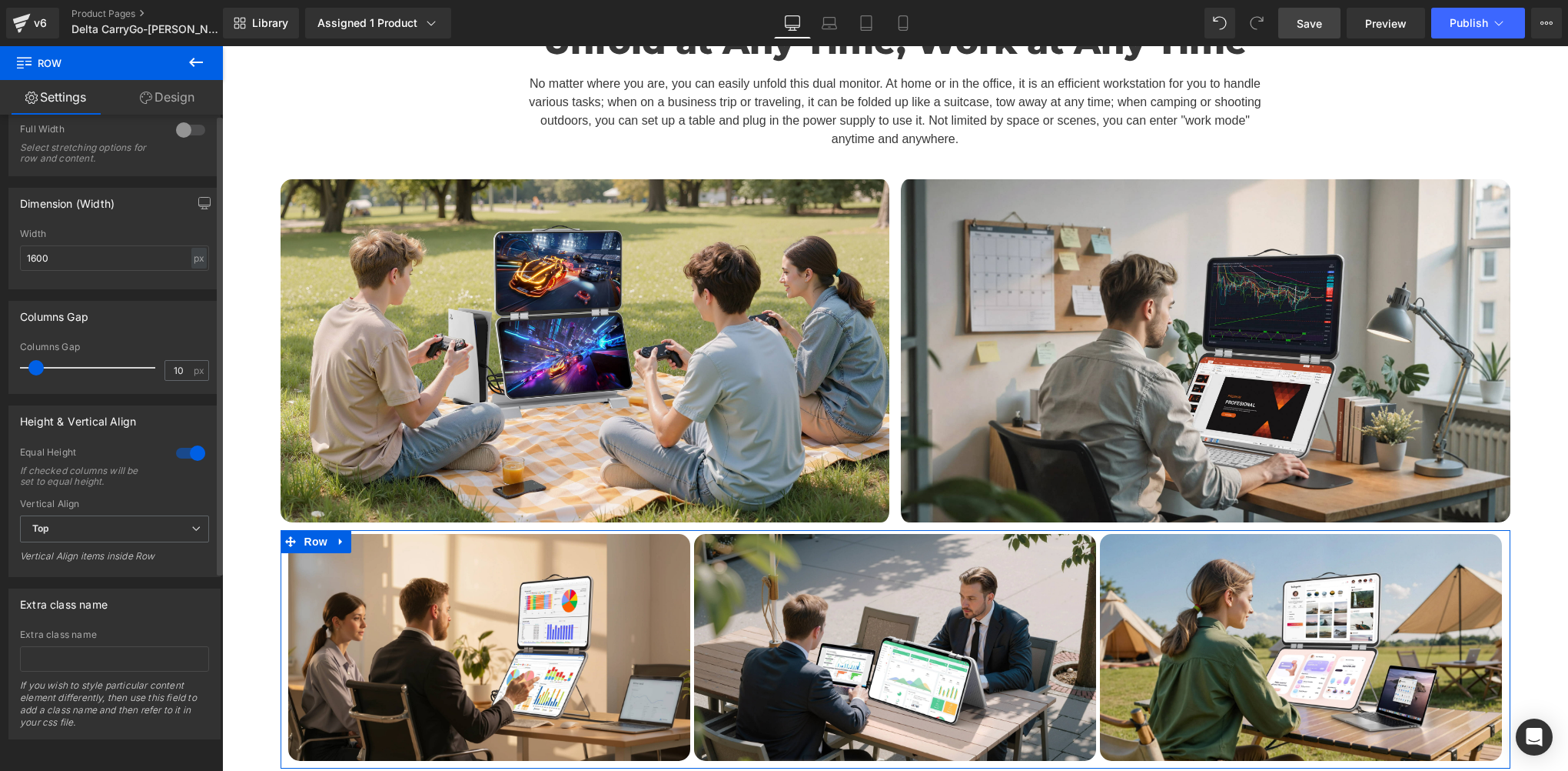
scroll to position [0, 0]
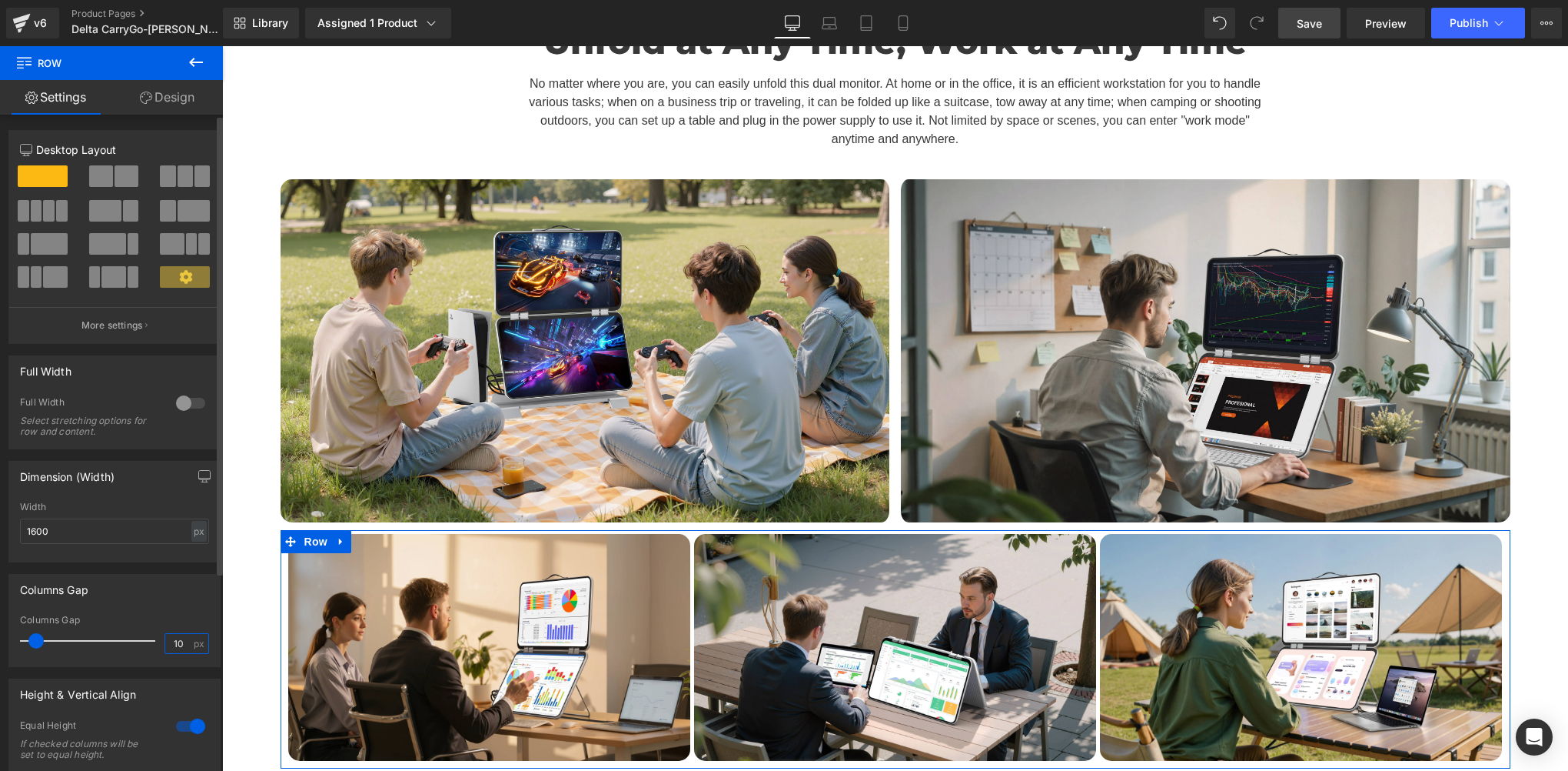
drag, startPoint x: 180, startPoint y: 638, endPoint x: 163, endPoint y: 638, distance: 17.0
click at [165, 638] on input "10" at bounding box center [178, 643] width 27 height 19
type input "0"
click at [170, 609] on div "Columns Gap 0px Columns Gap 0 px" at bounding box center [115, 620] width 213 height 93
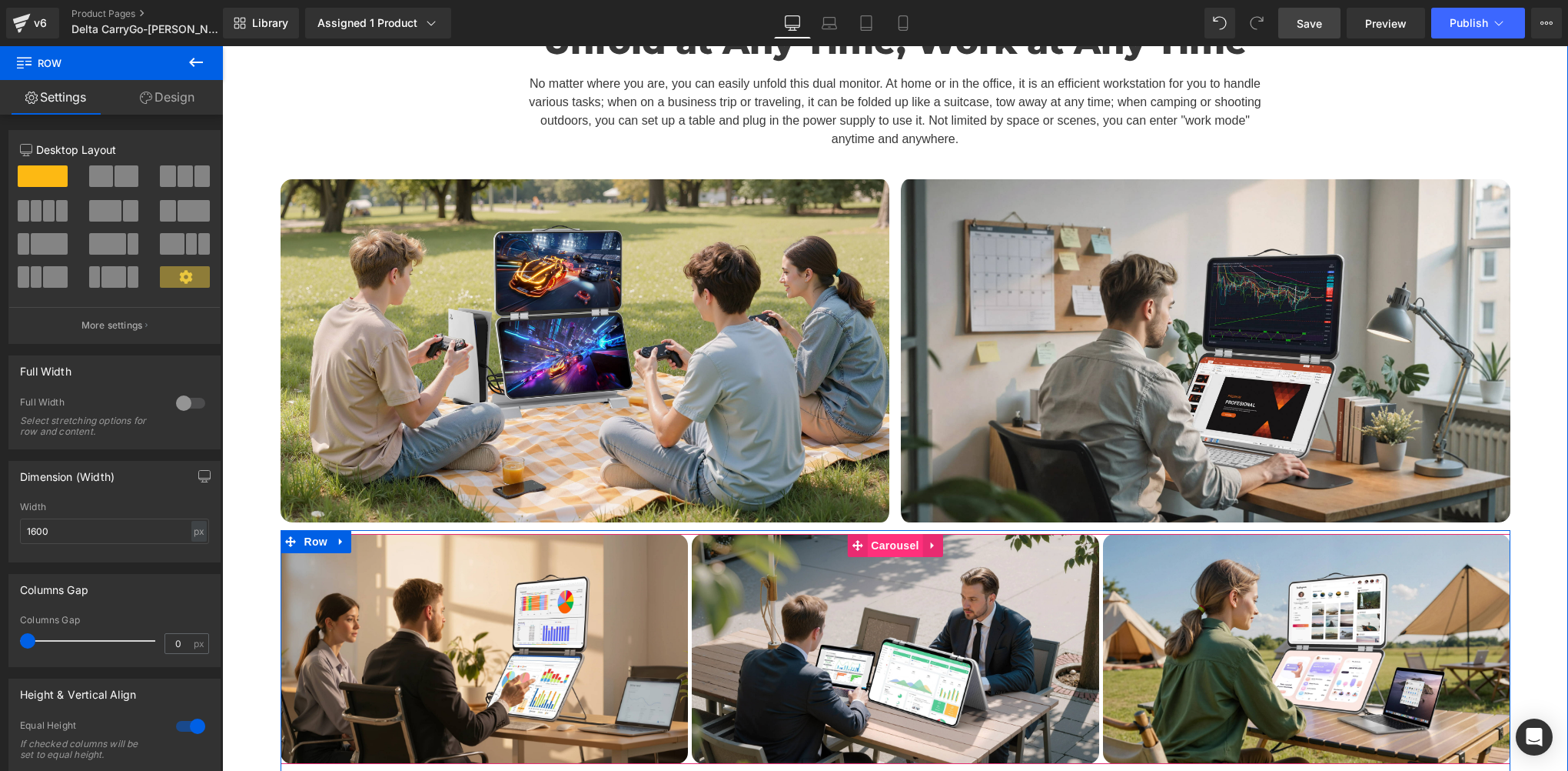
click at [879, 534] on span "Carousel" at bounding box center [895, 545] width 56 height 23
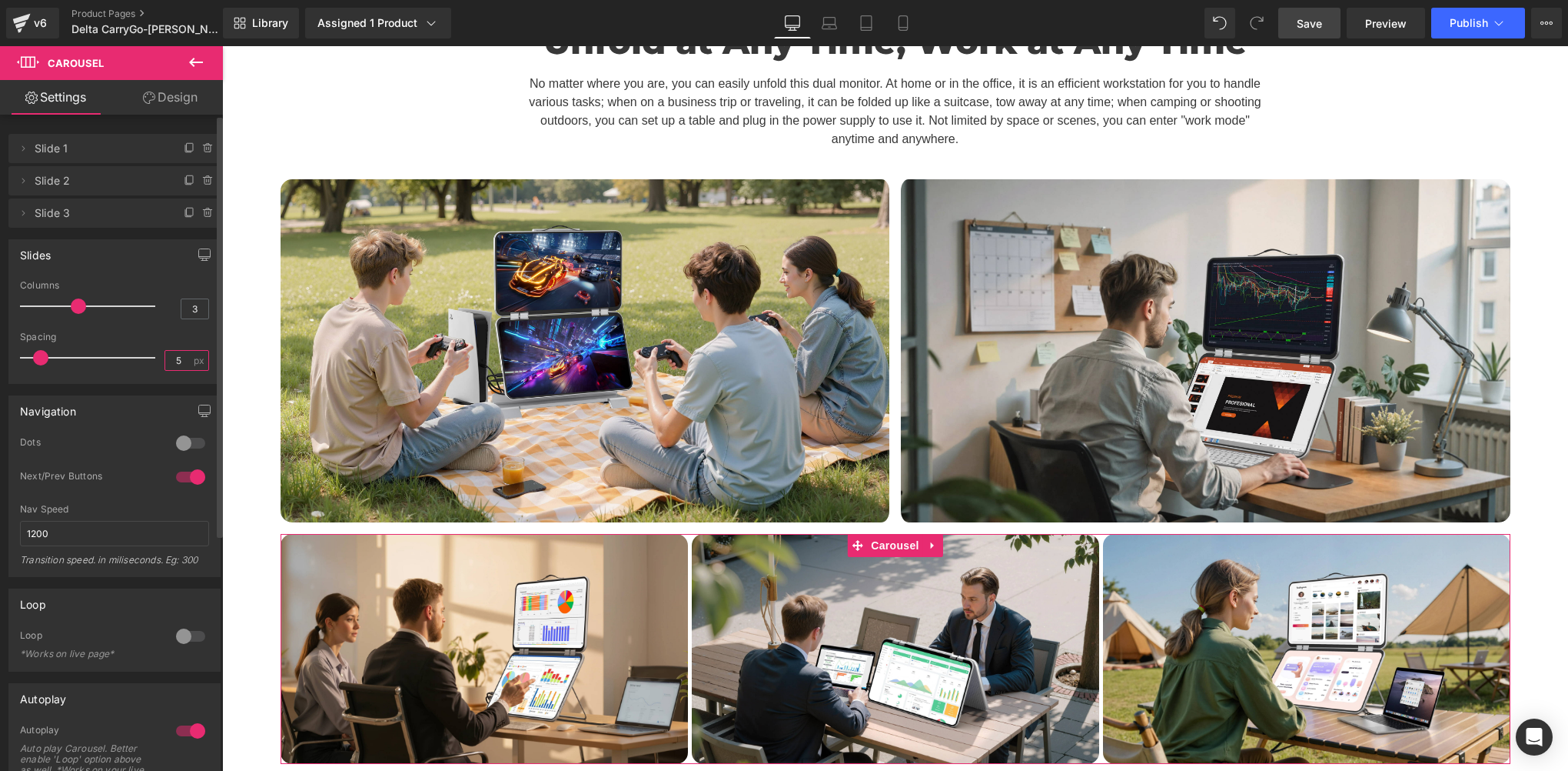
drag, startPoint x: 175, startPoint y: 352, endPoint x: 148, endPoint y: 348, distance: 27.3
click at [148, 348] on div "Spacing 5 px" at bounding box center [115, 357] width 189 height 51
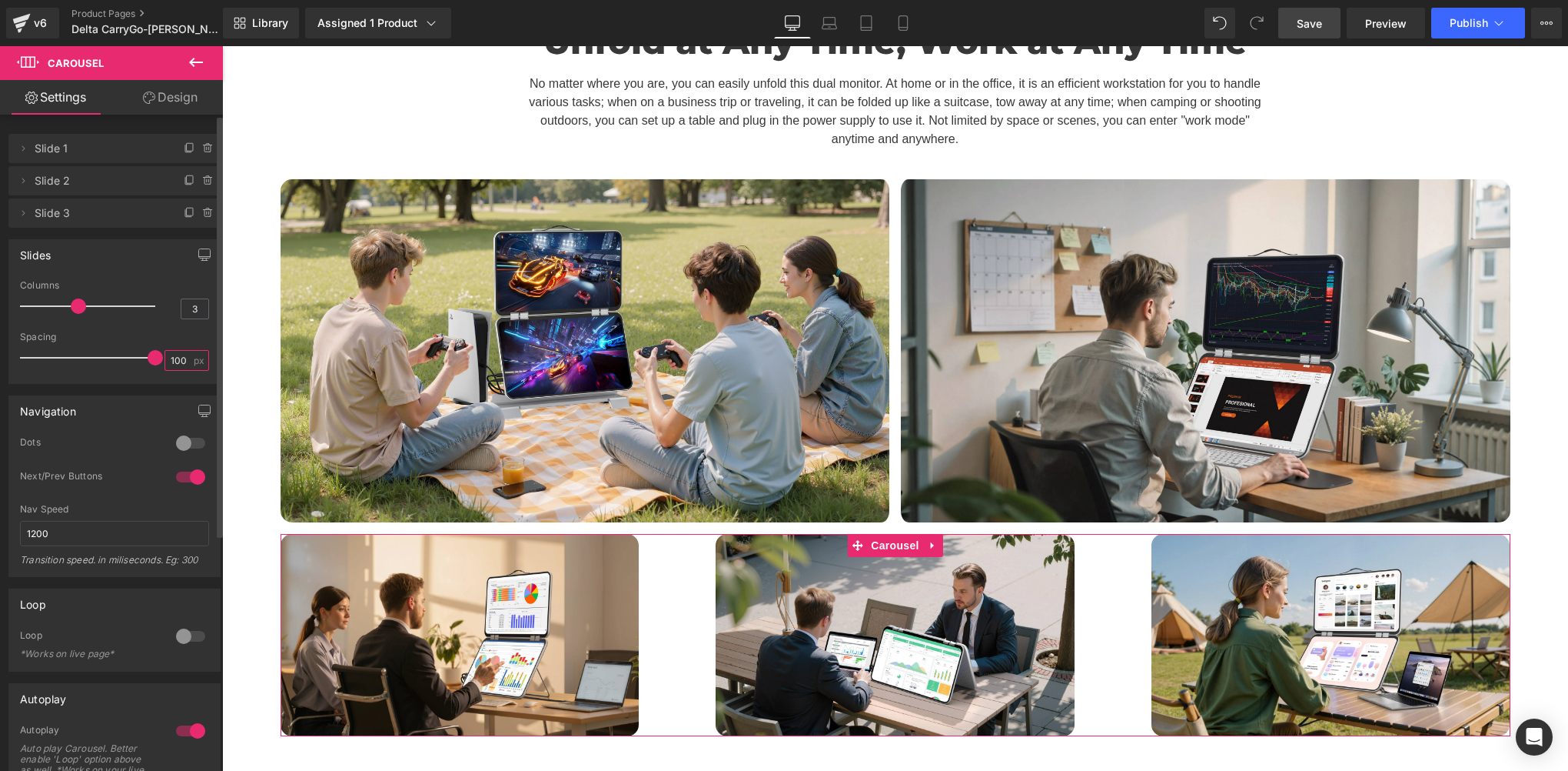
drag, startPoint x: 172, startPoint y: 359, endPoint x: 180, endPoint y: 359, distance: 8.0
click at [180, 359] on input "100" at bounding box center [178, 360] width 27 height 19
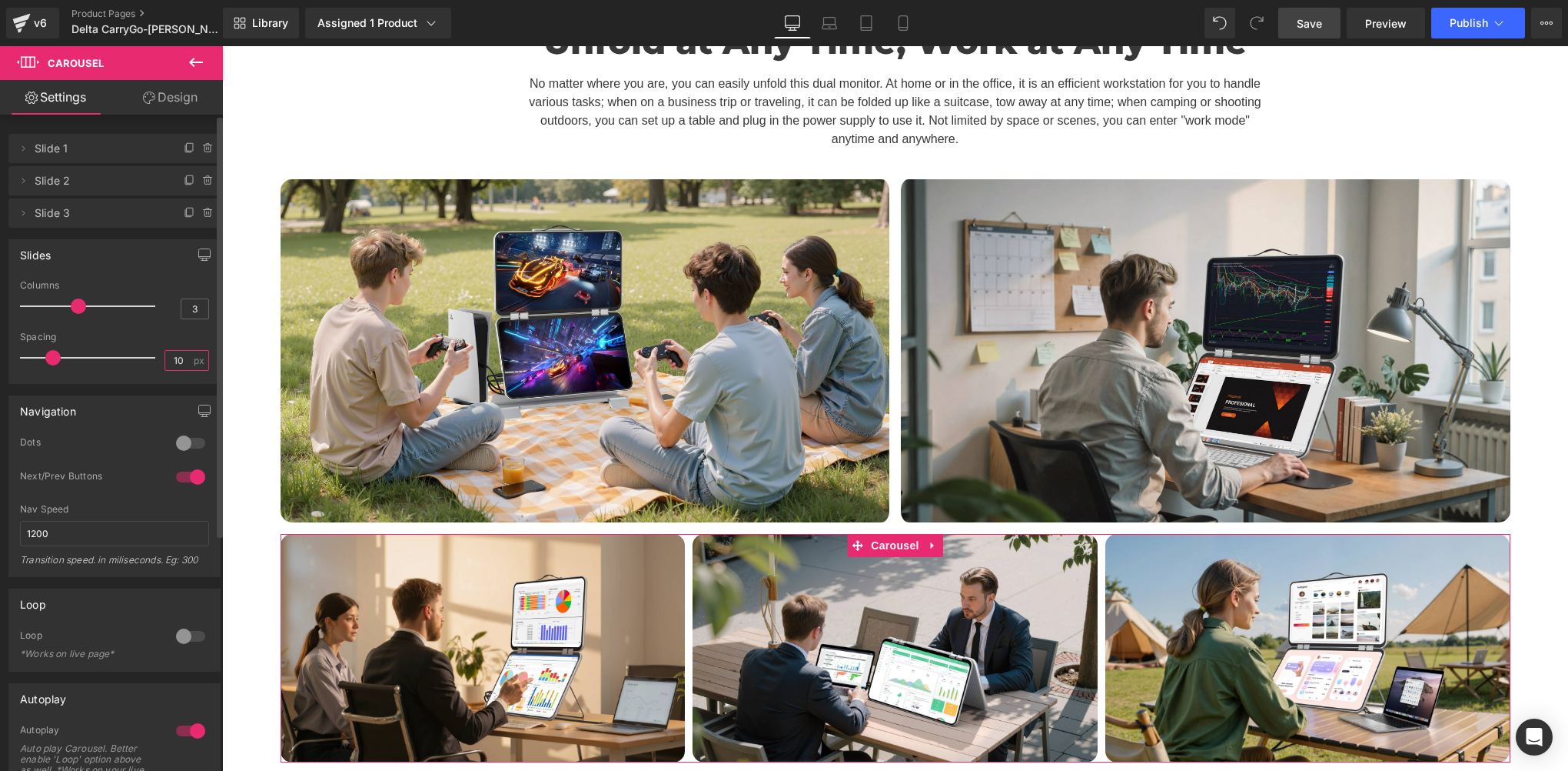
drag, startPoint x: 175, startPoint y: 359, endPoint x: 123, endPoint y: 360, distance: 52.0
click at [123, 360] on div "Spacing 10 px" at bounding box center [115, 357] width 189 height 51
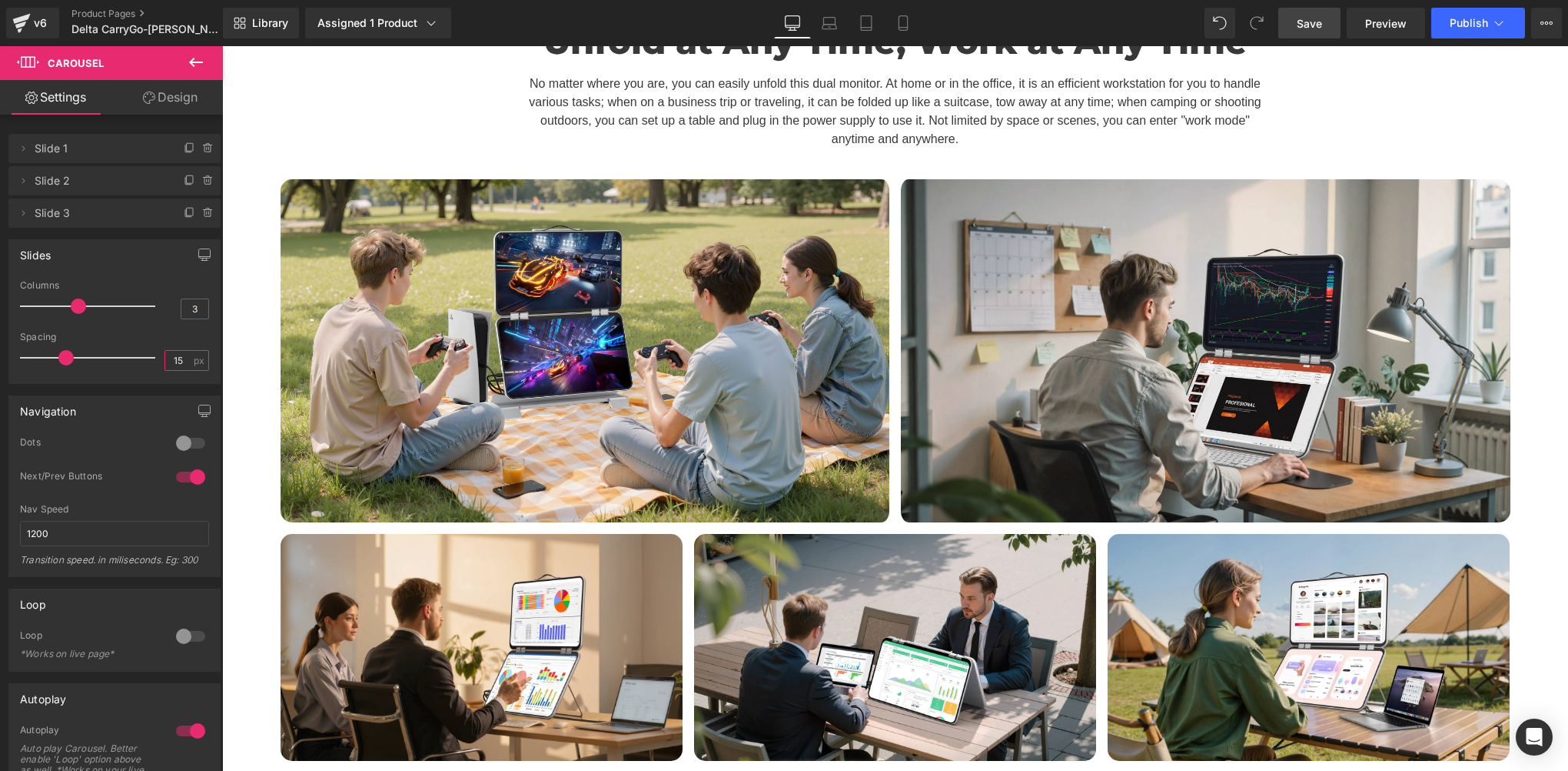
scroll to position [5896, 0]
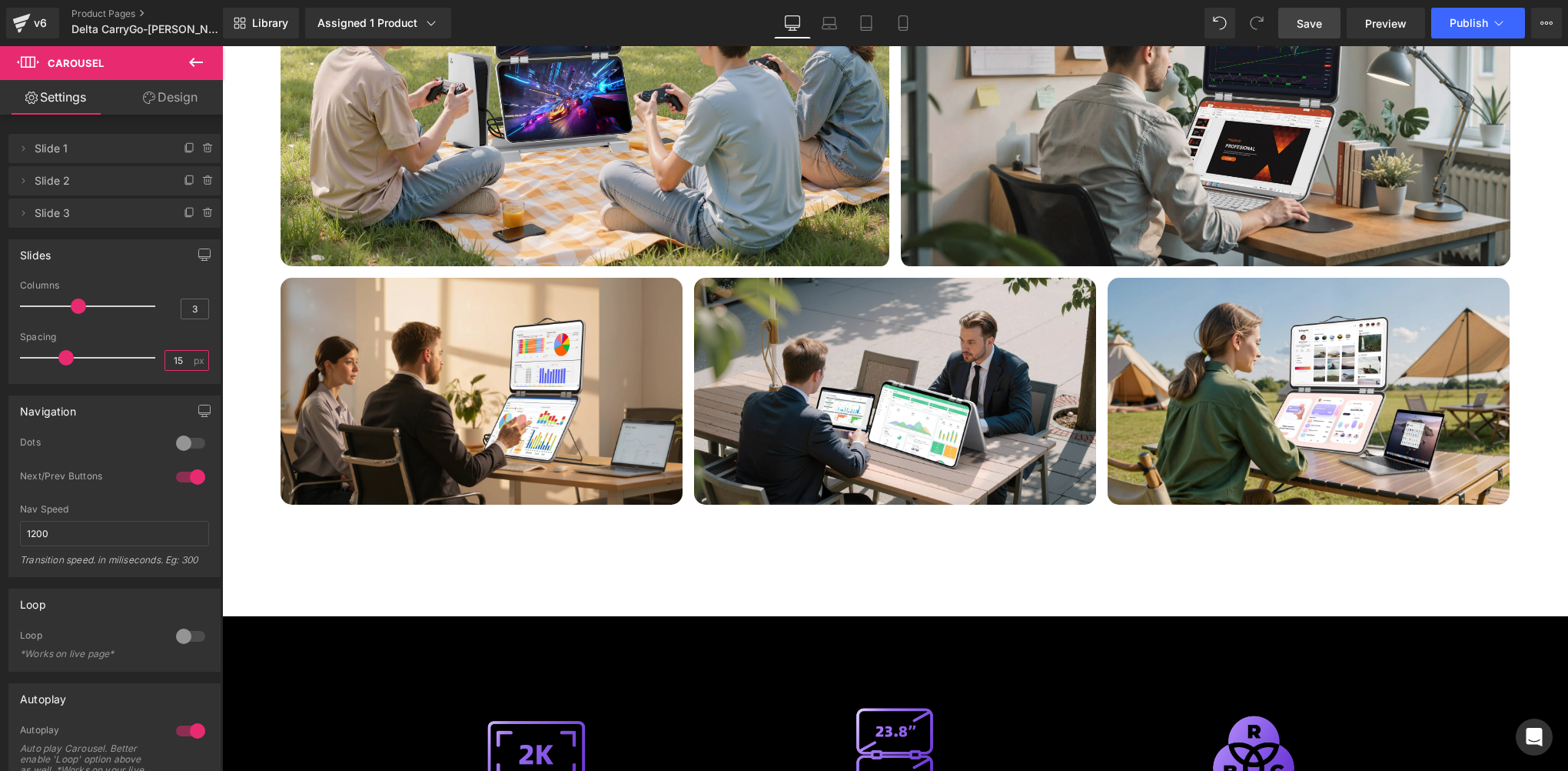
type input "15"
click at [1310, 19] on span "Save" at bounding box center [1309, 23] width 25 height 16
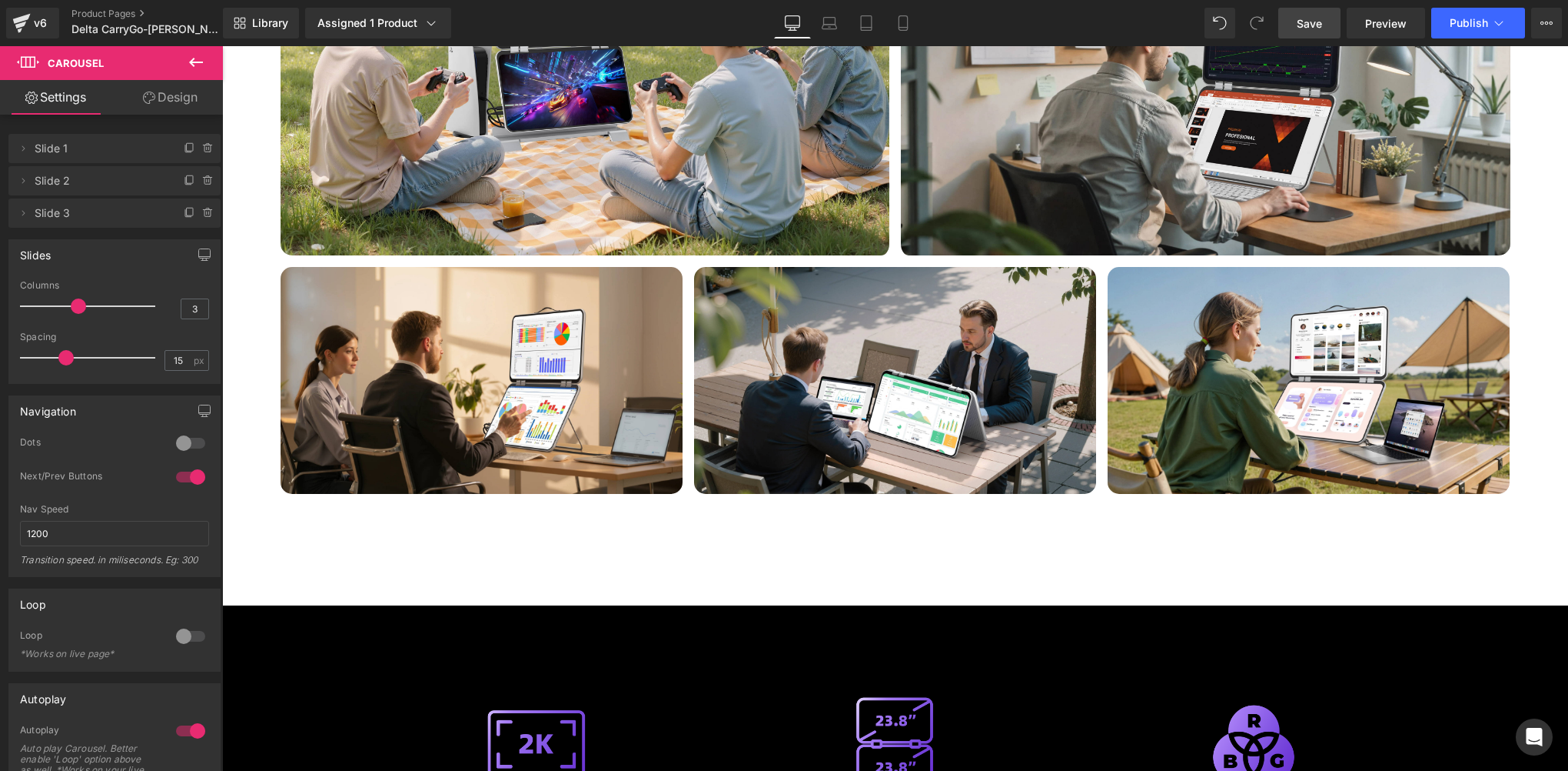
scroll to position [6153, 0]
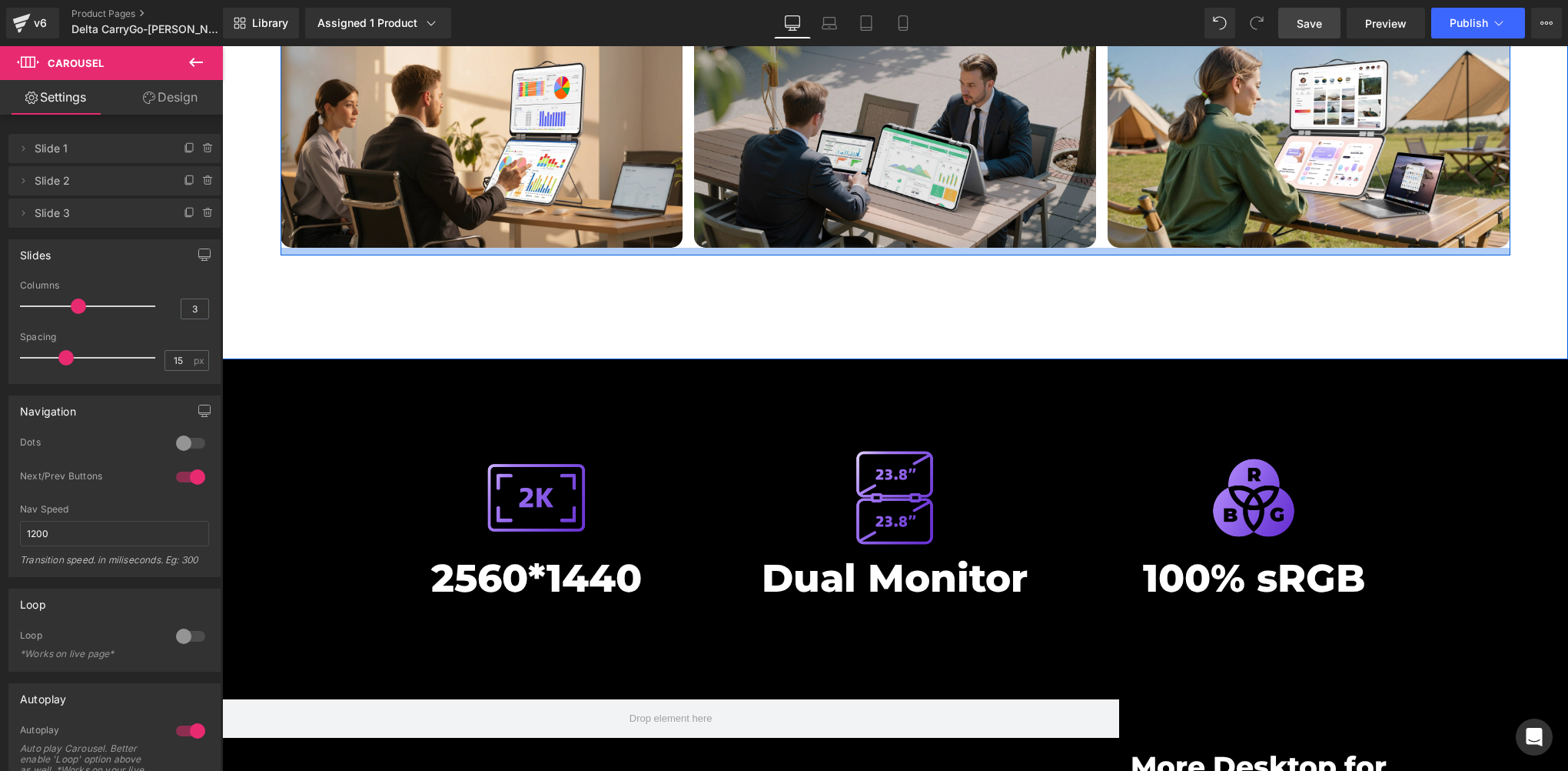
click at [832, 247] on div at bounding box center [895, 251] width 1230 height 8
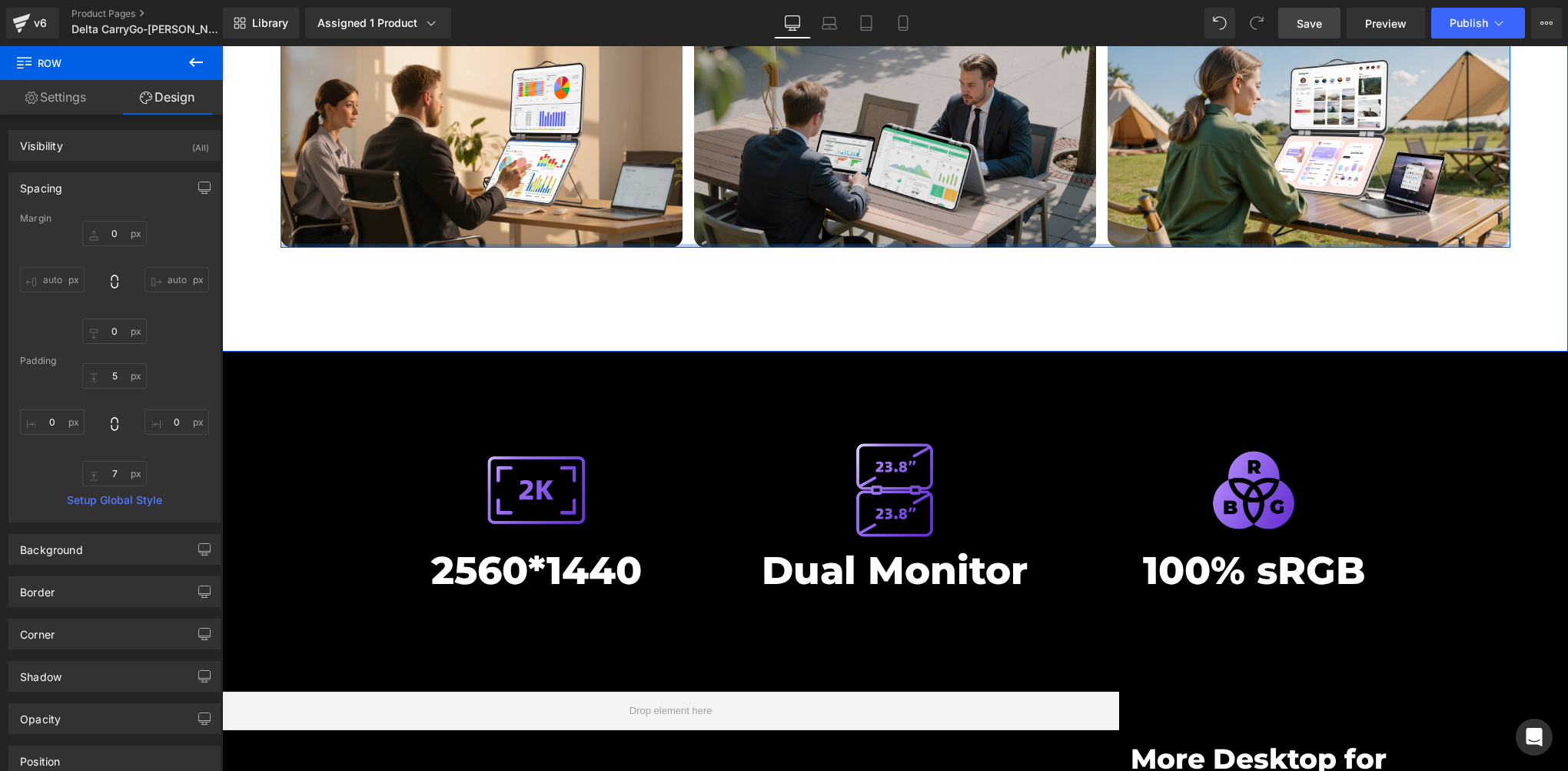
drag, startPoint x: 820, startPoint y: 181, endPoint x: 819, endPoint y: 172, distance: 9.1
click at [819, 172] on div "Image Image Image ‹ › [GEOGRAPHIC_DATA]" at bounding box center [895, 131] width 1230 height 230
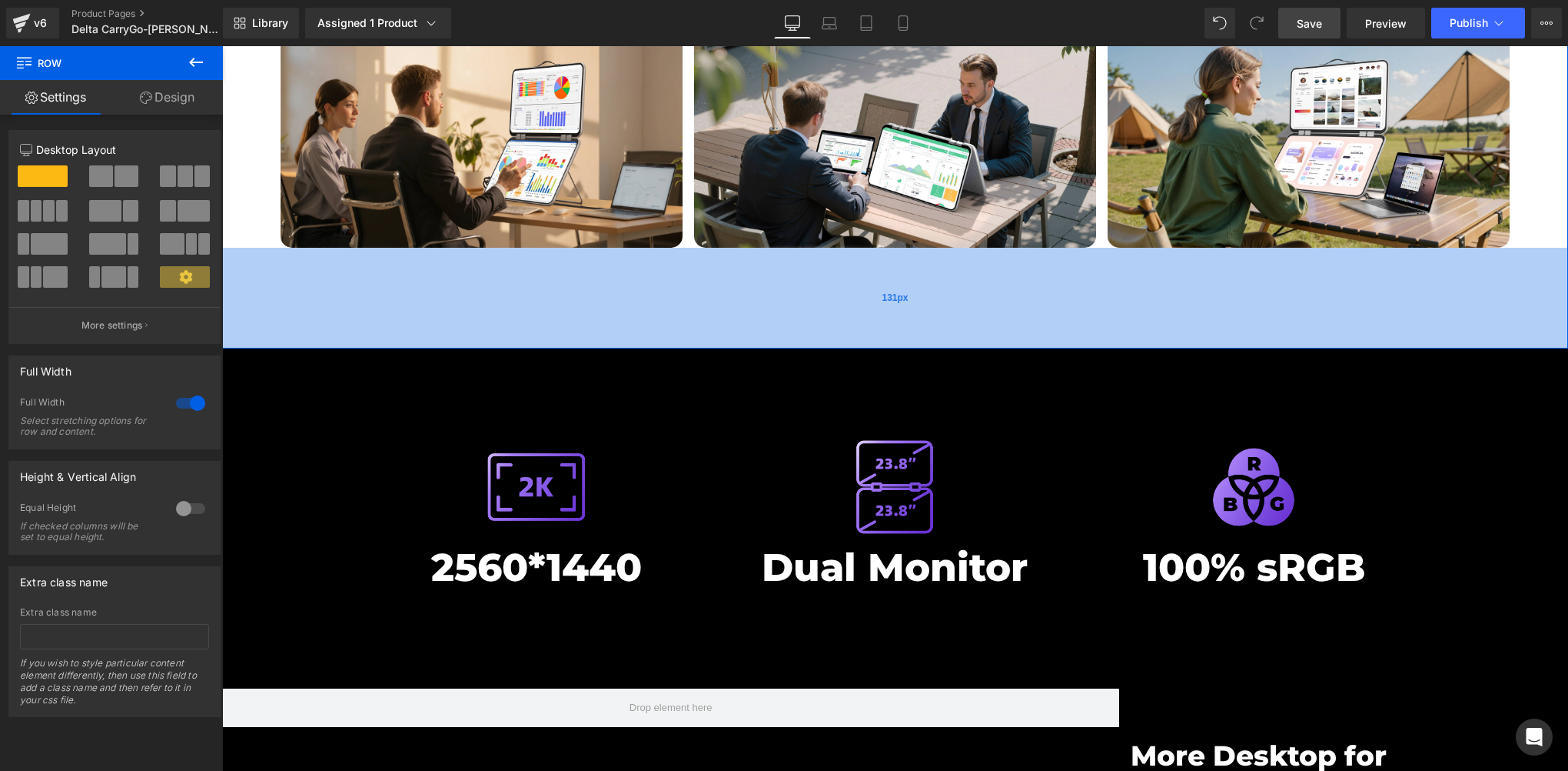
click at [870, 265] on div "131px" at bounding box center [895, 298] width 1346 height 101
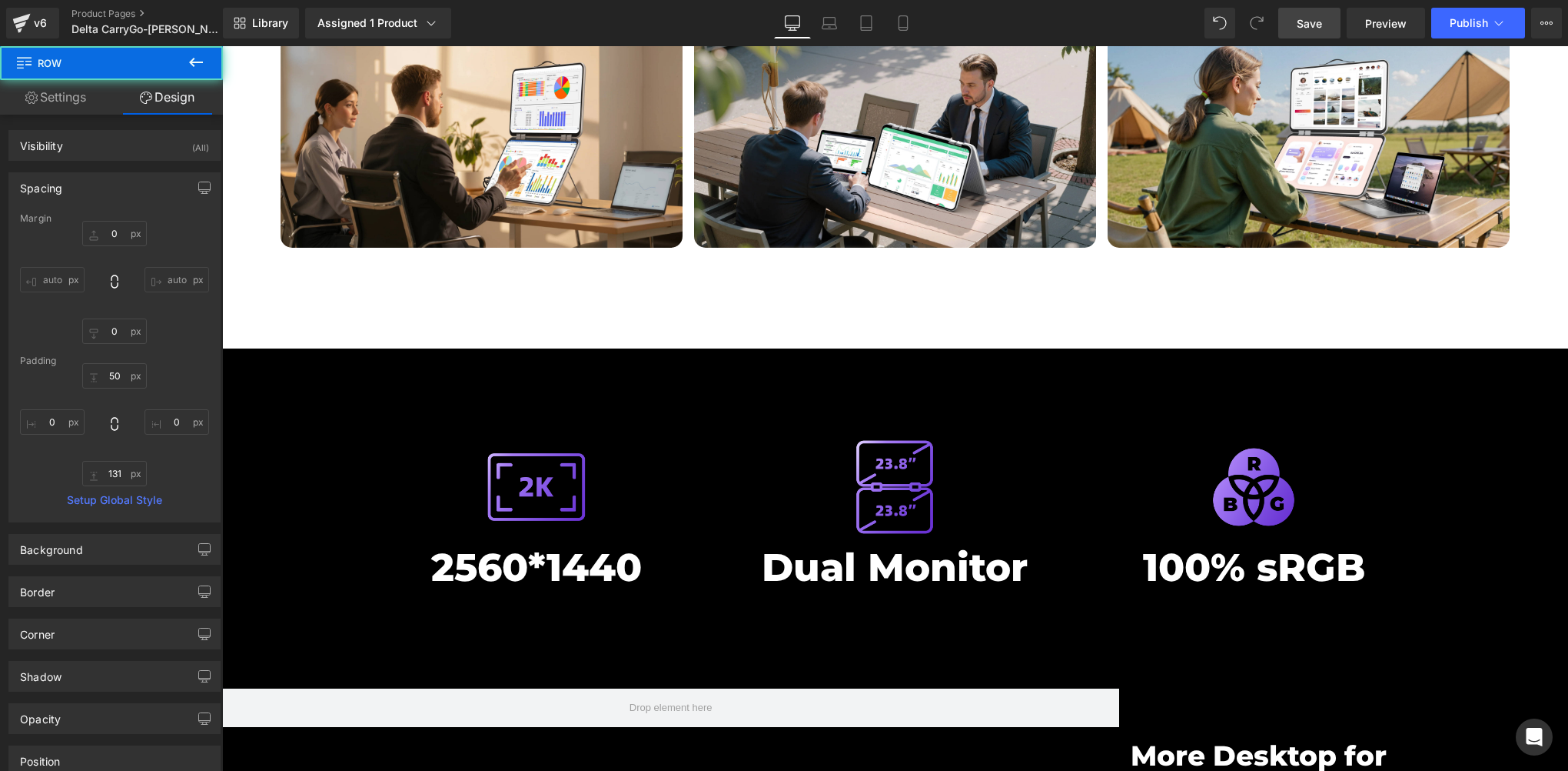
click at [1313, 28] on span "Save" at bounding box center [1309, 23] width 25 height 16
click at [1310, 40] on div "Library Assigned 1 Product Product Preview Pre-launch | Delta CarryGo - 23.8 In…" at bounding box center [896, 23] width 1345 height 46
click at [1295, 14] on link "Save" at bounding box center [1309, 23] width 62 height 30
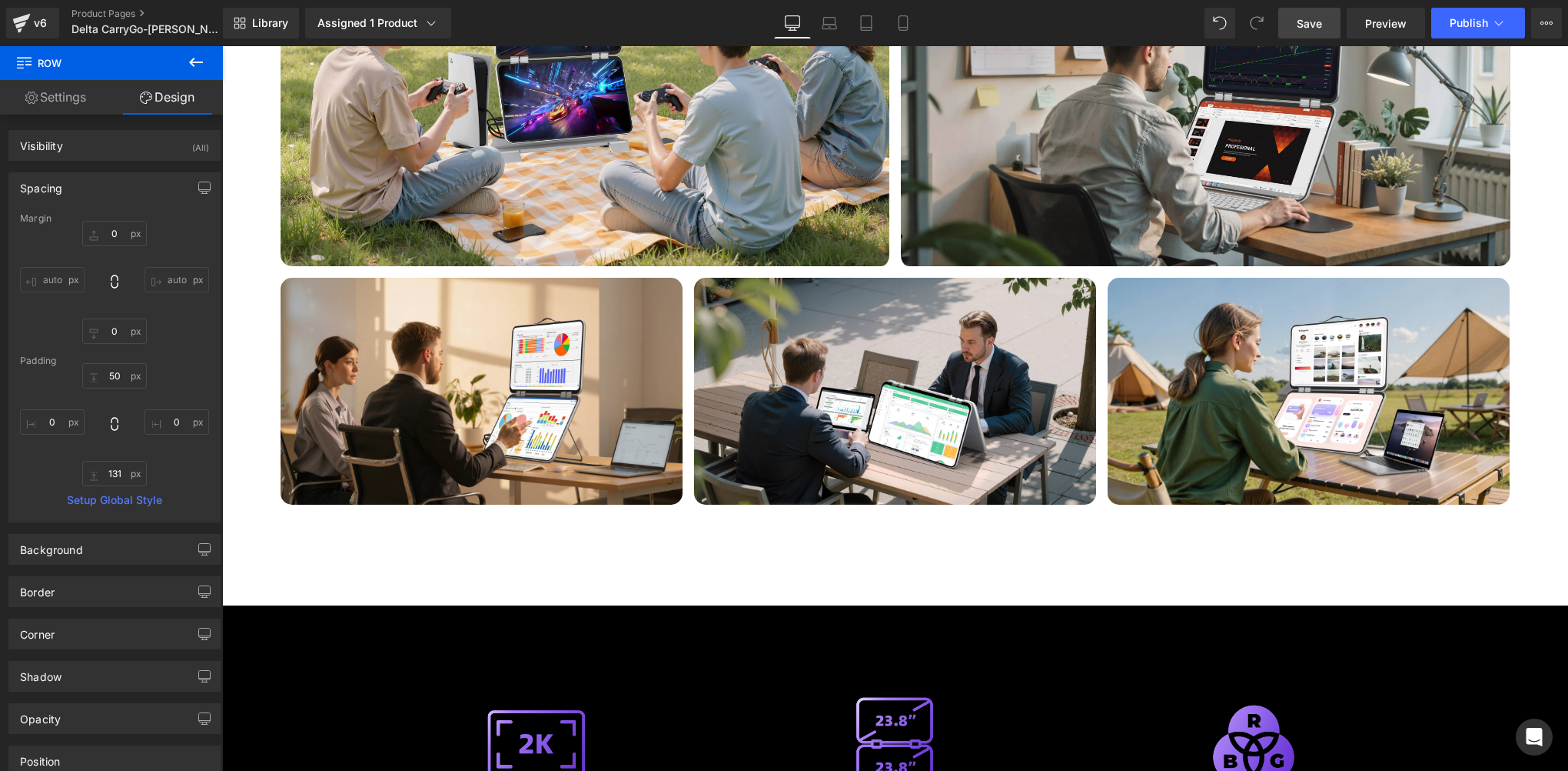
click at [1317, 25] on span "Save" at bounding box center [1309, 23] width 25 height 16
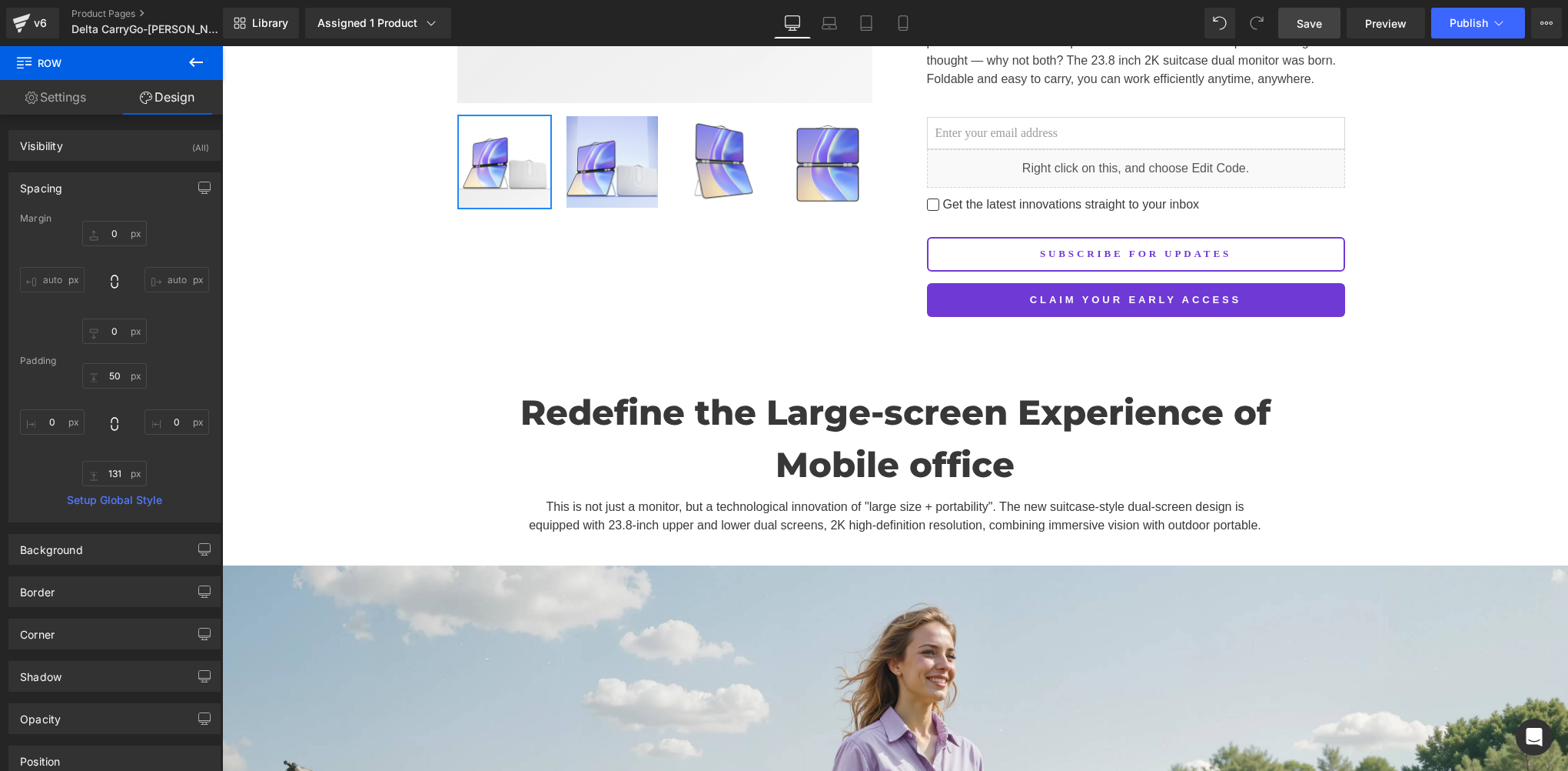
scroll to position [0, 0]
